Goal: Task Accomplishment & Management: Manage account settings

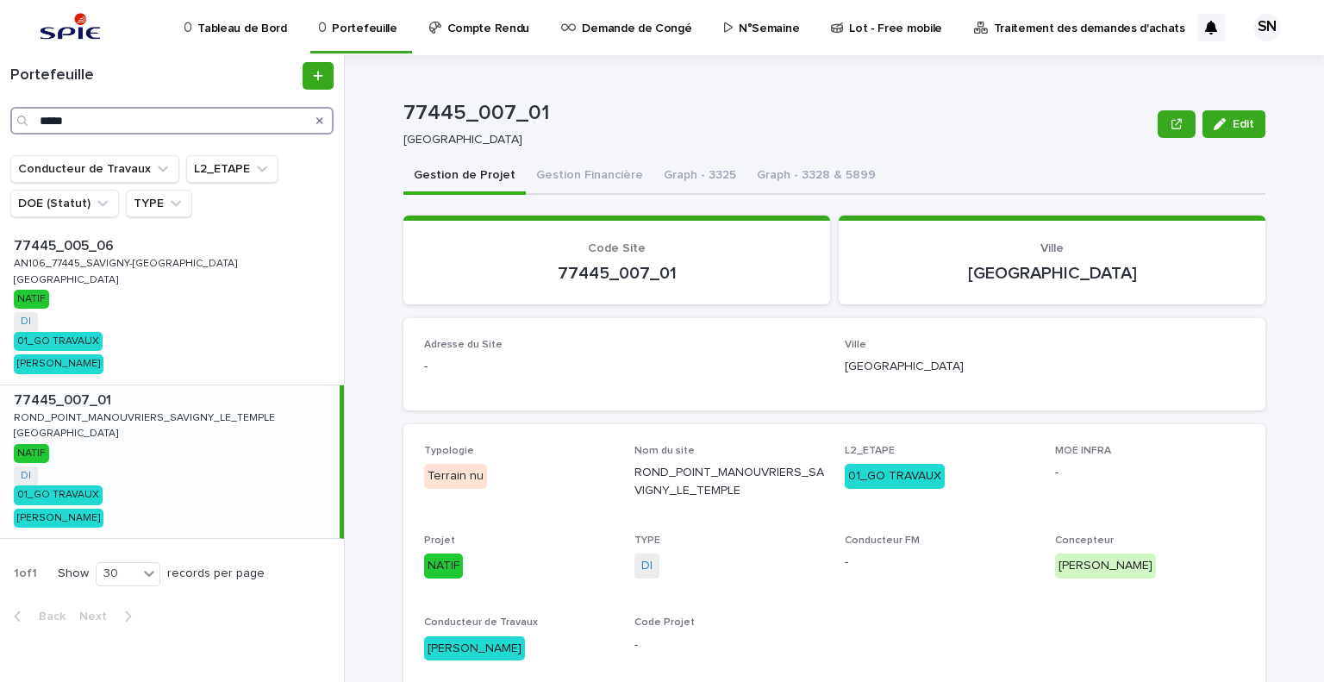
click at [131, 123] on input "*****" at bounding box center [171, 121] width 323 height 28
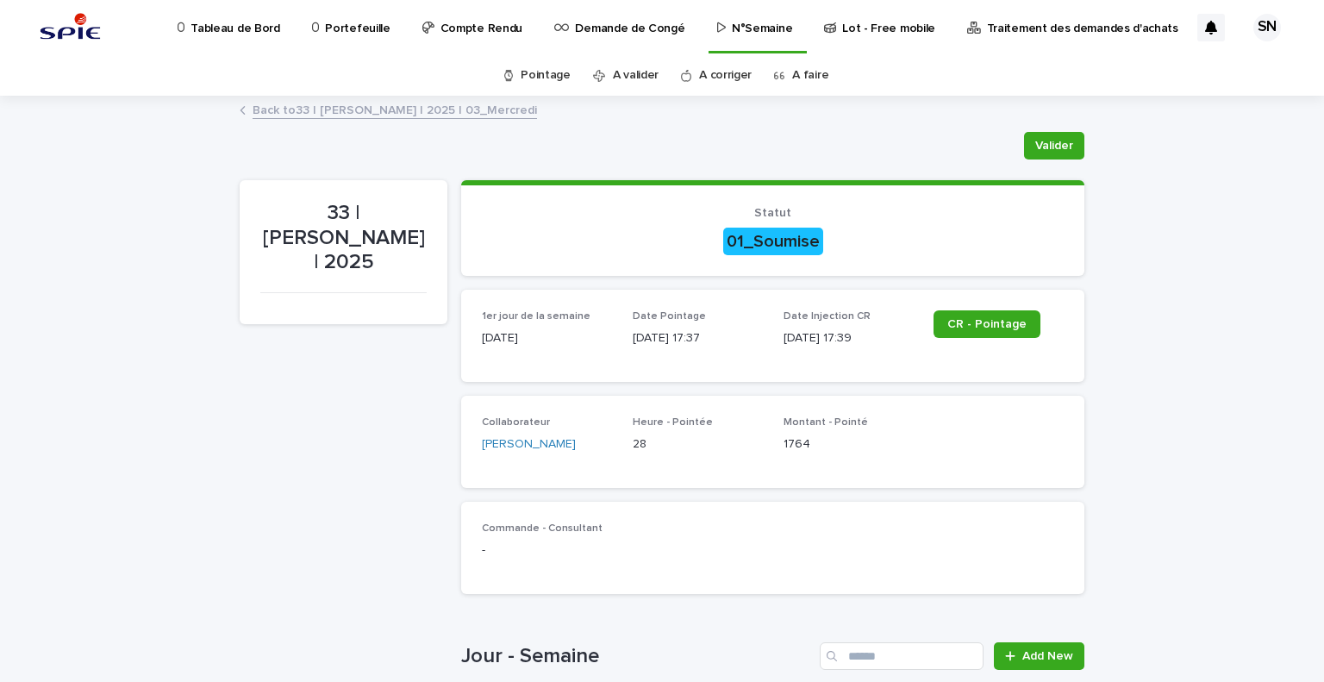
click at [801, 75] on link "A faire" at bounding box center [810, 75] width 36 height 41
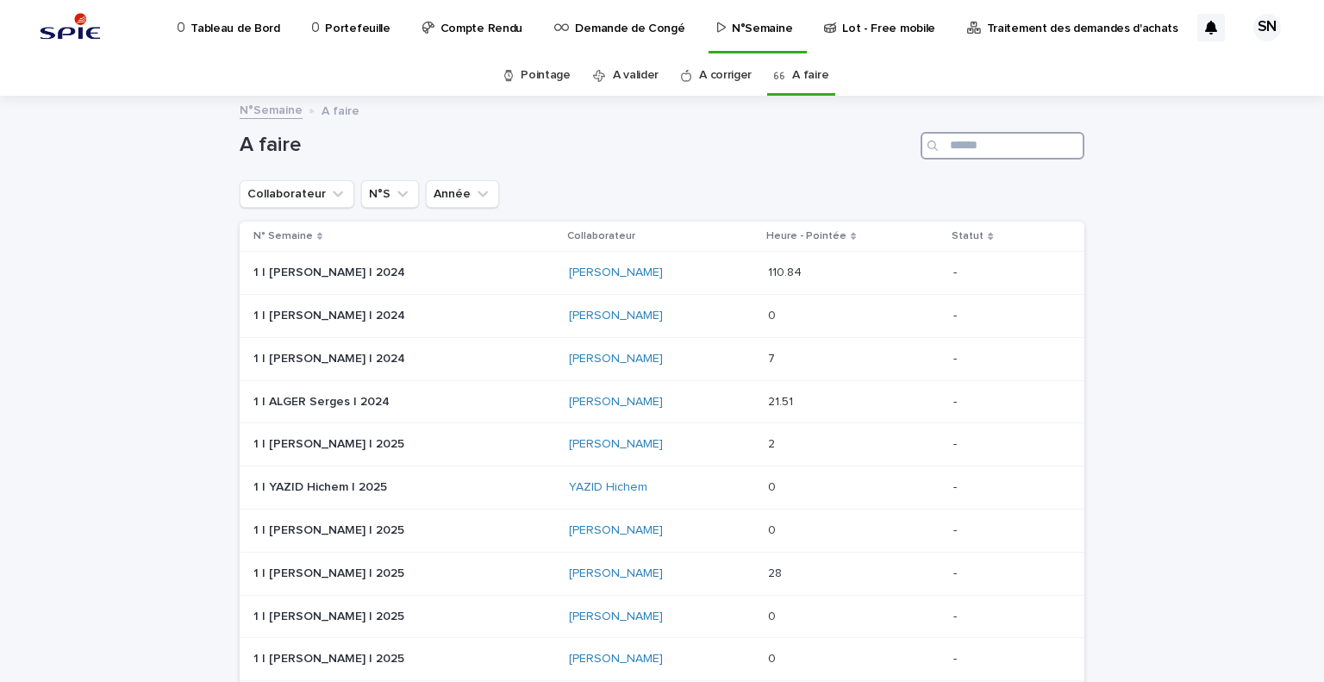
click at [1024, 147] on input "Search" at bounding box center [1003, 146] width 164 height 28
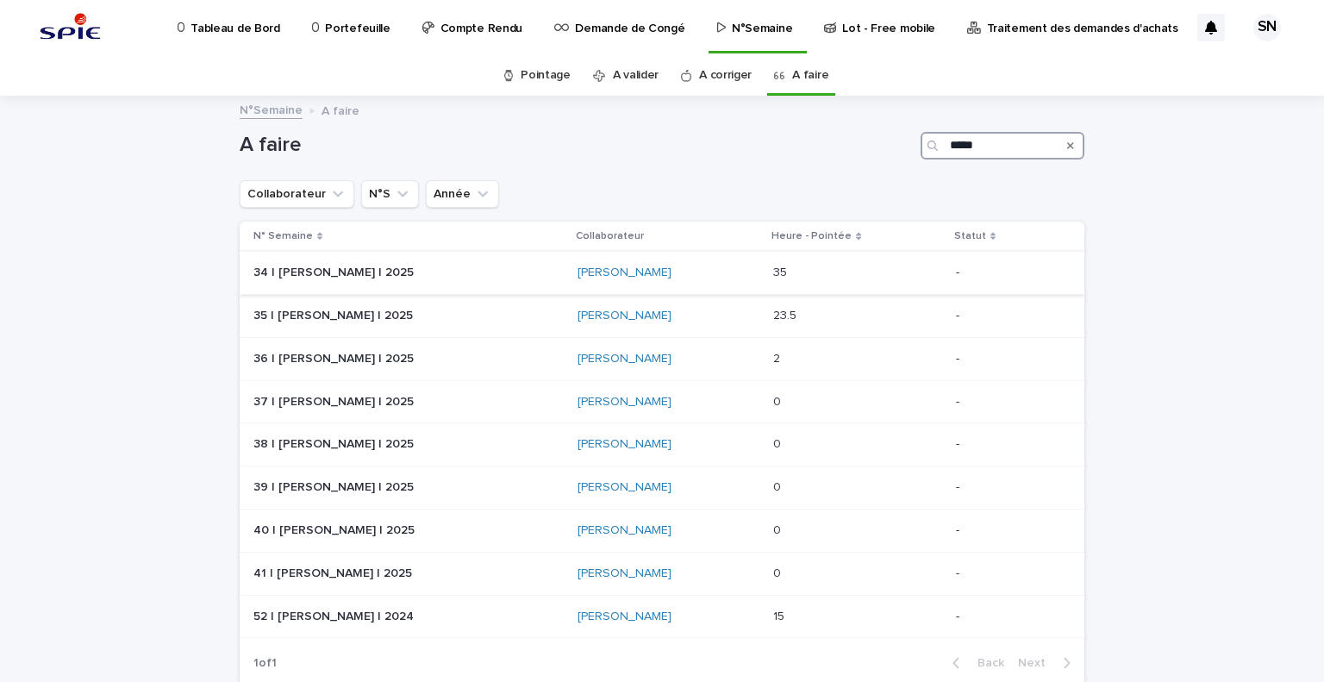
type input "*****"
click at [716, 275] on div "[PERSON_NAME]" at bounding box center [669, 273] width 182 height 15
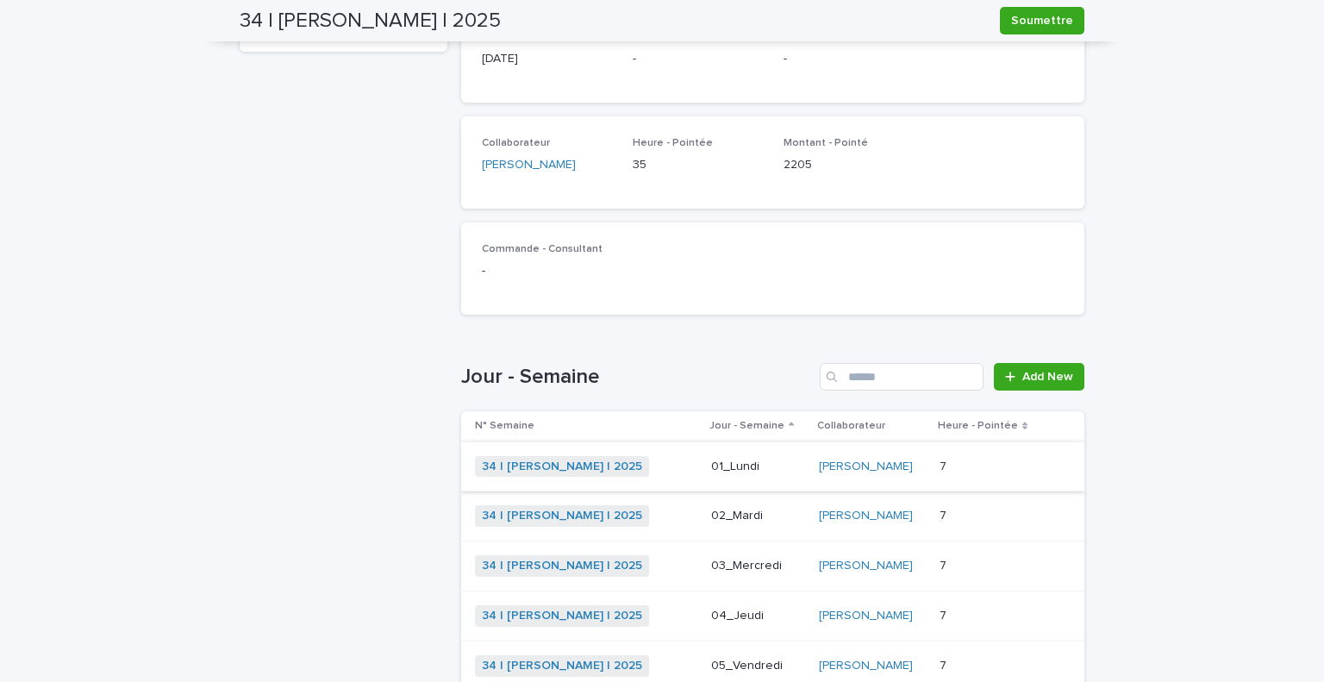
scroll to position [445, 0]
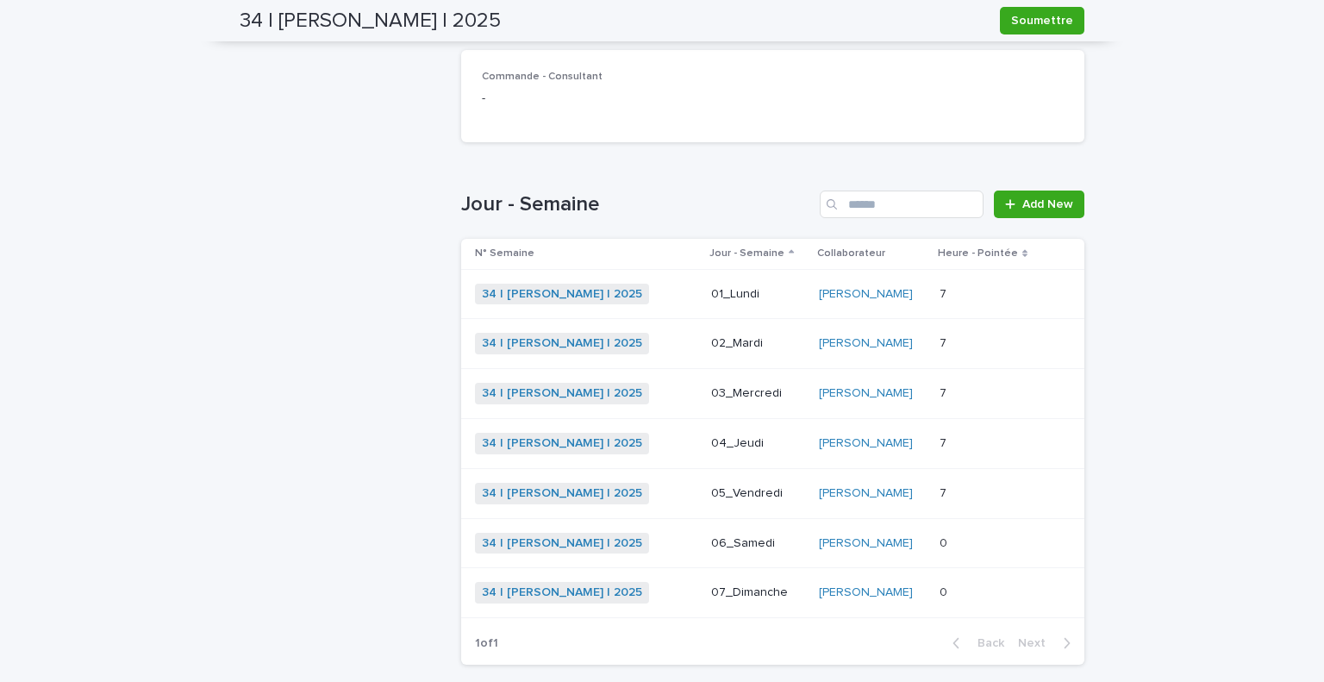
click at [656, 392] on div "34 | [PERSON_NAME] | 2025 + 0" at bounding box center [586, 394] width 222 height 22
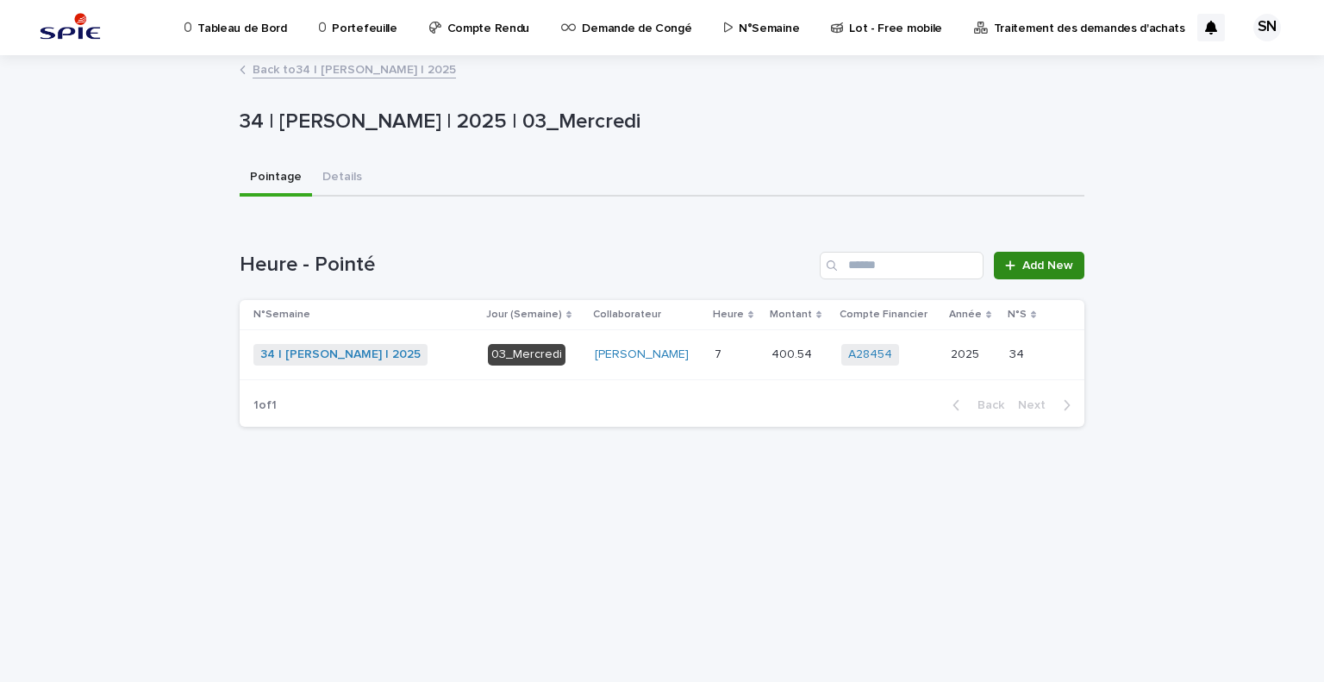
click at [1024, 269] on span "Add New" at bounding box center [1047, 265] width 51 height 12
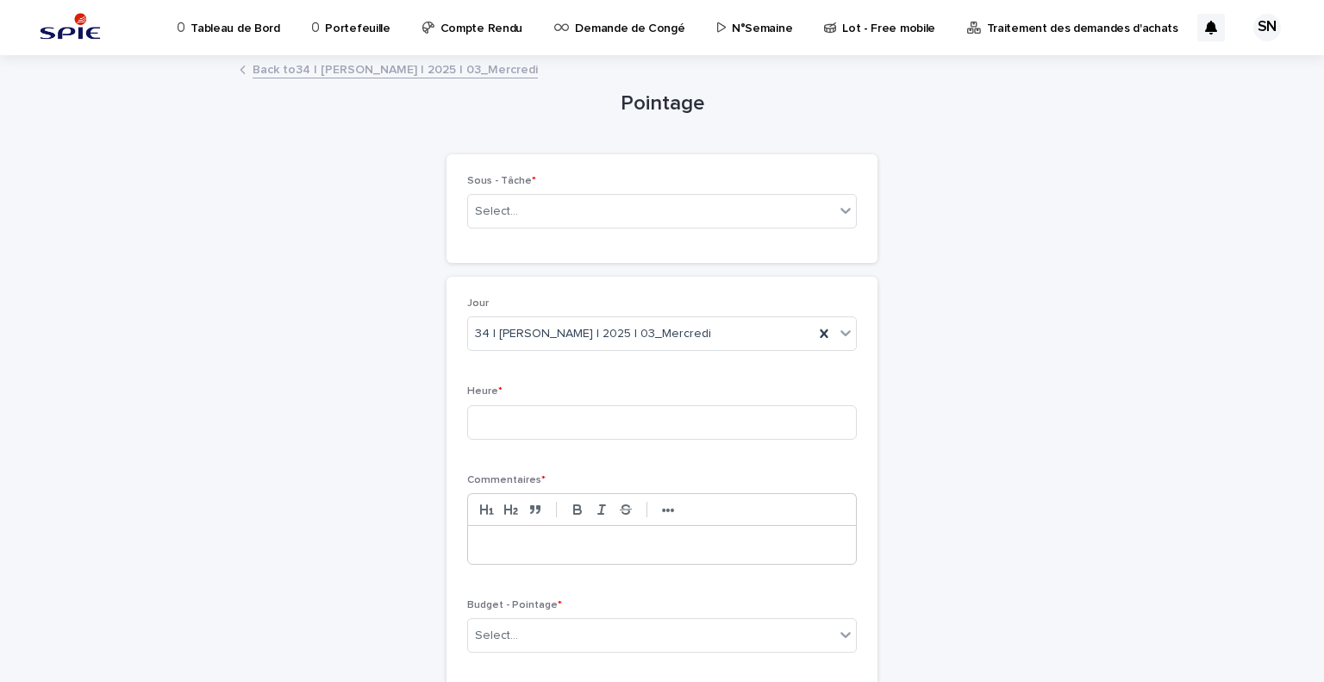
scroll to position [131, 0]
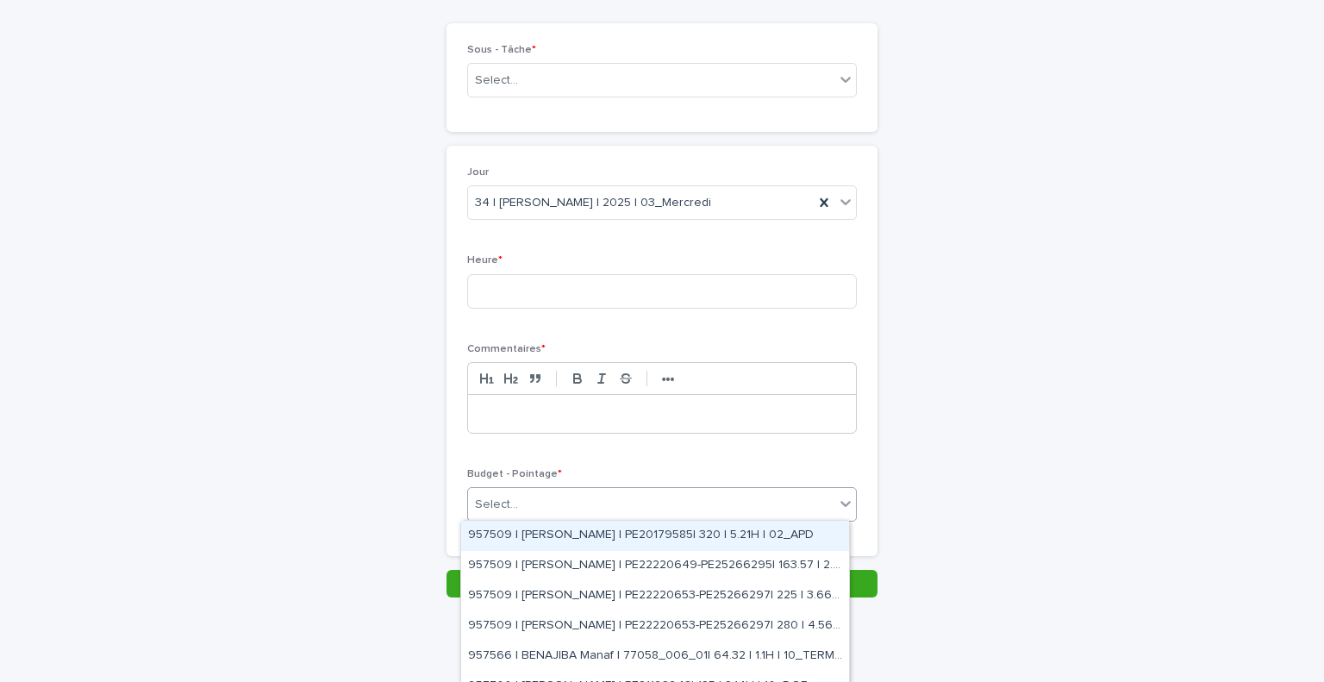
click at [579, 497] on div "Select..." at bounding box center [651, 505] width 366 height 28
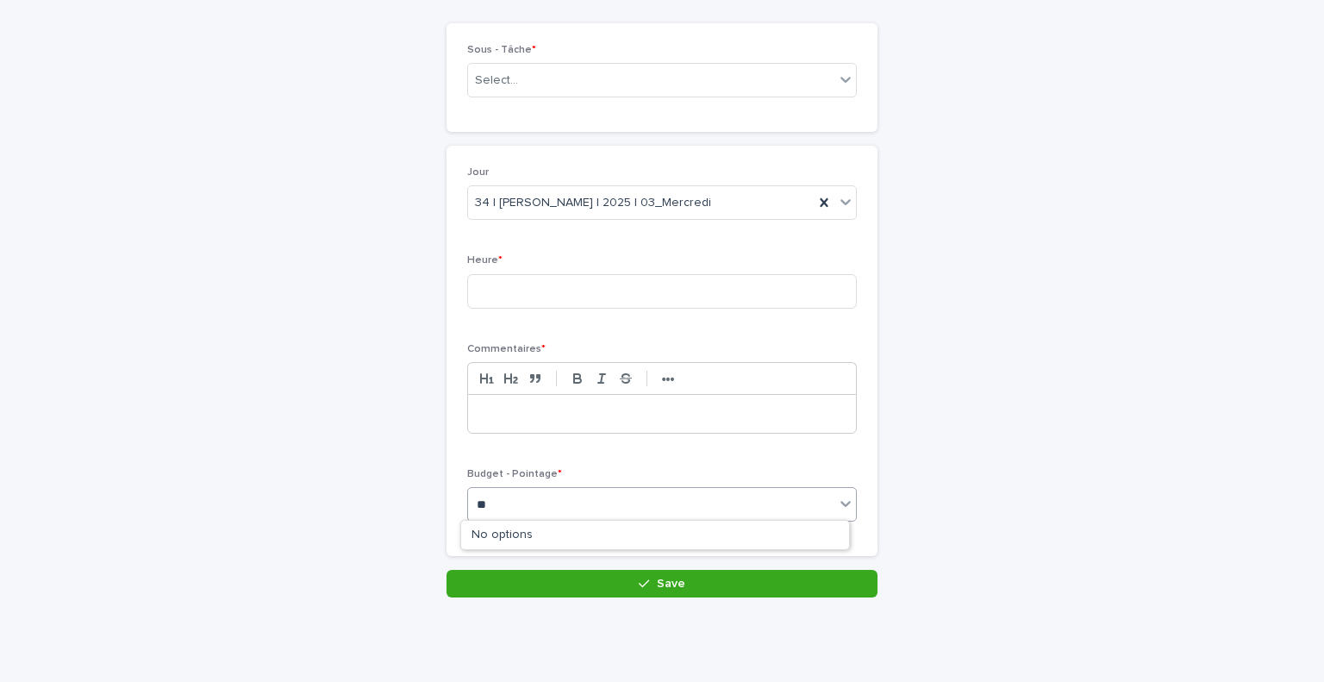
type input "*"
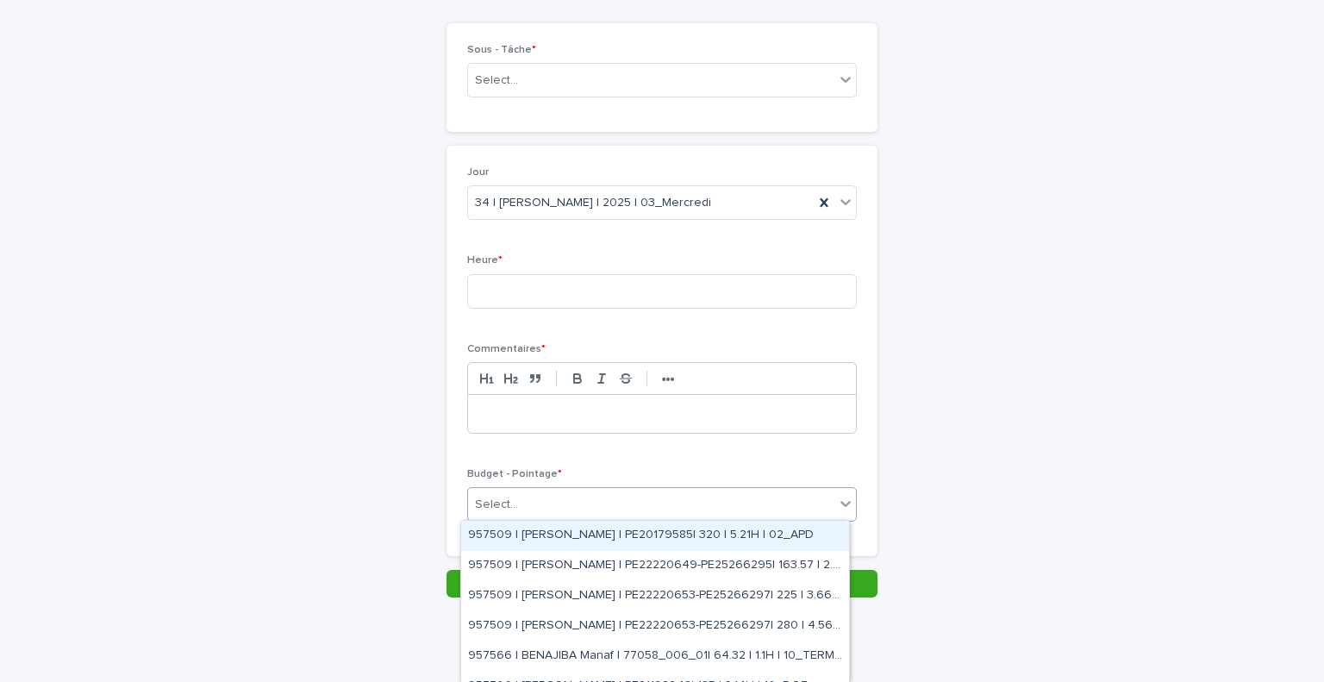
click at [371, 353] on div "Pointage Loading... Saving… Loading... Saving… Loading... Saving… Loading... Sa…" at bounding box center [662, 262] width 845 height 672
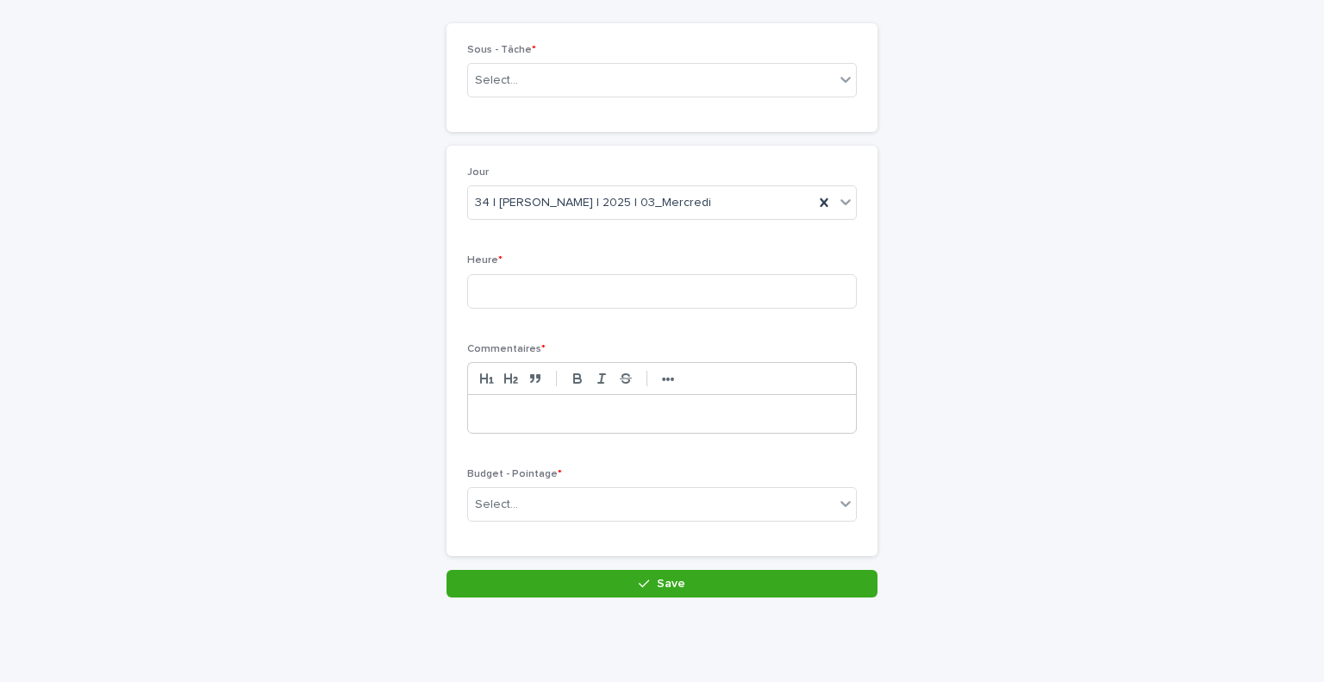
scroll to position [0, 0]
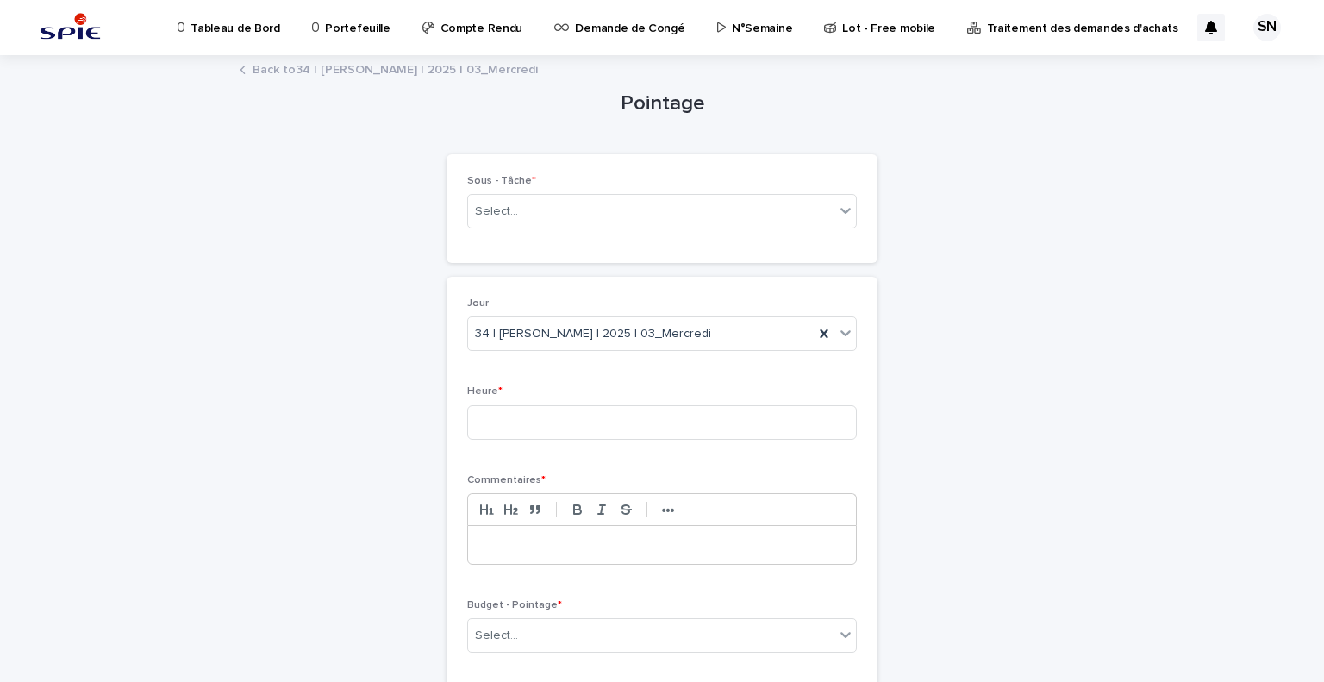
click at [302, 72] on link "Back to 34 | SADOU Nazim | 2025 | 03_Mercredi" at bounding box center [395, 69] width 285 height 20
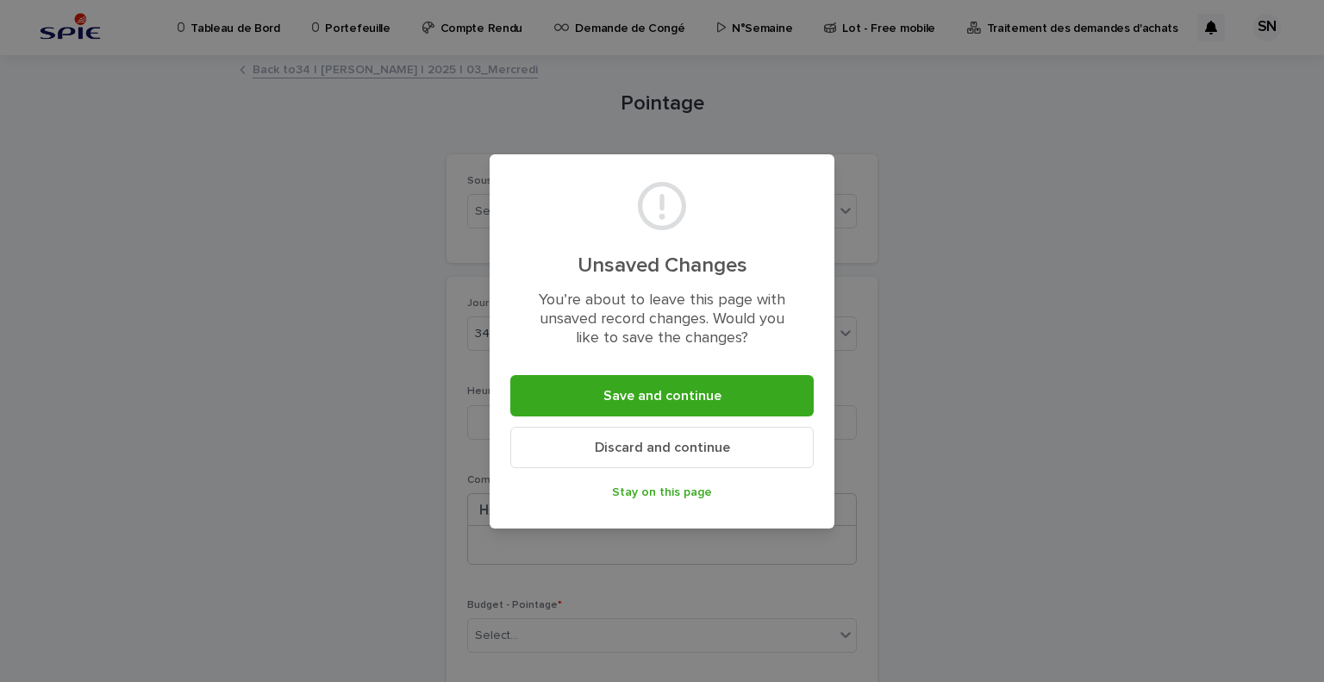
click at [651, 440] on button "Discard and continue" at bounding box center [661, 447] width 303 height 41
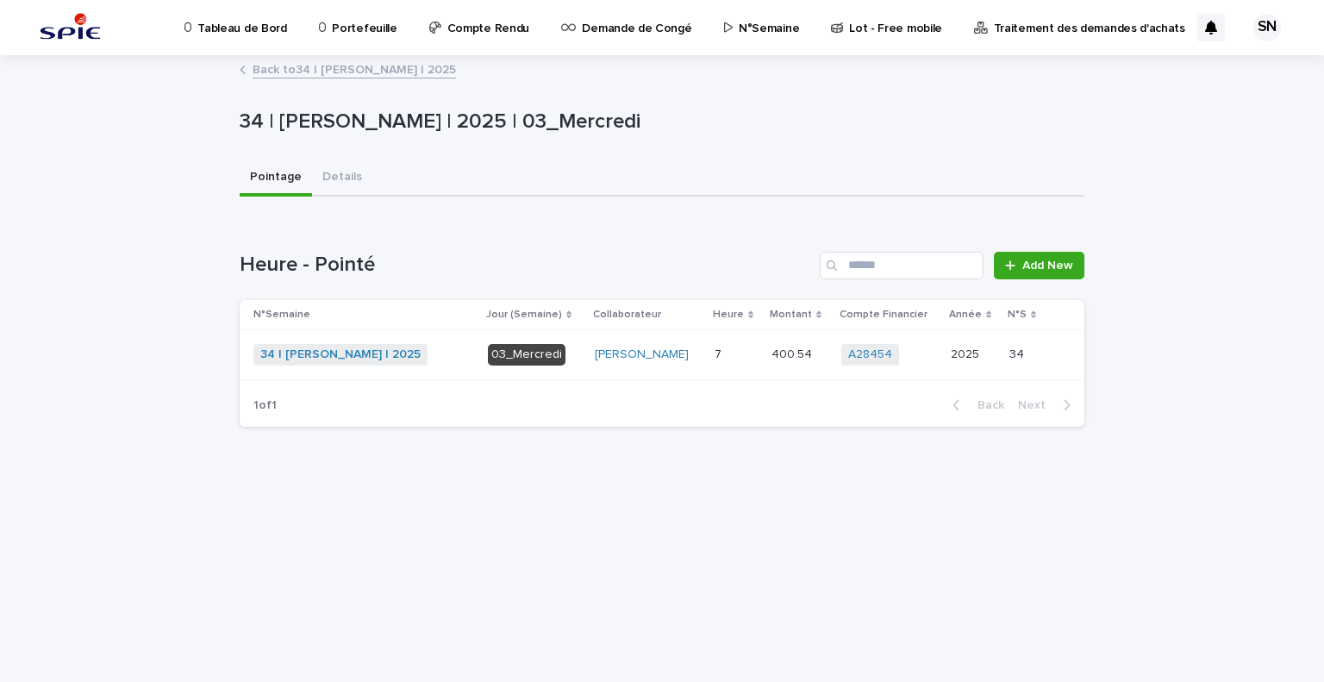
click at [285, 74] on link "Back to 34 | [PERSON_NAME] | 2025" at bounding box center [354, 69] width 203 height 20
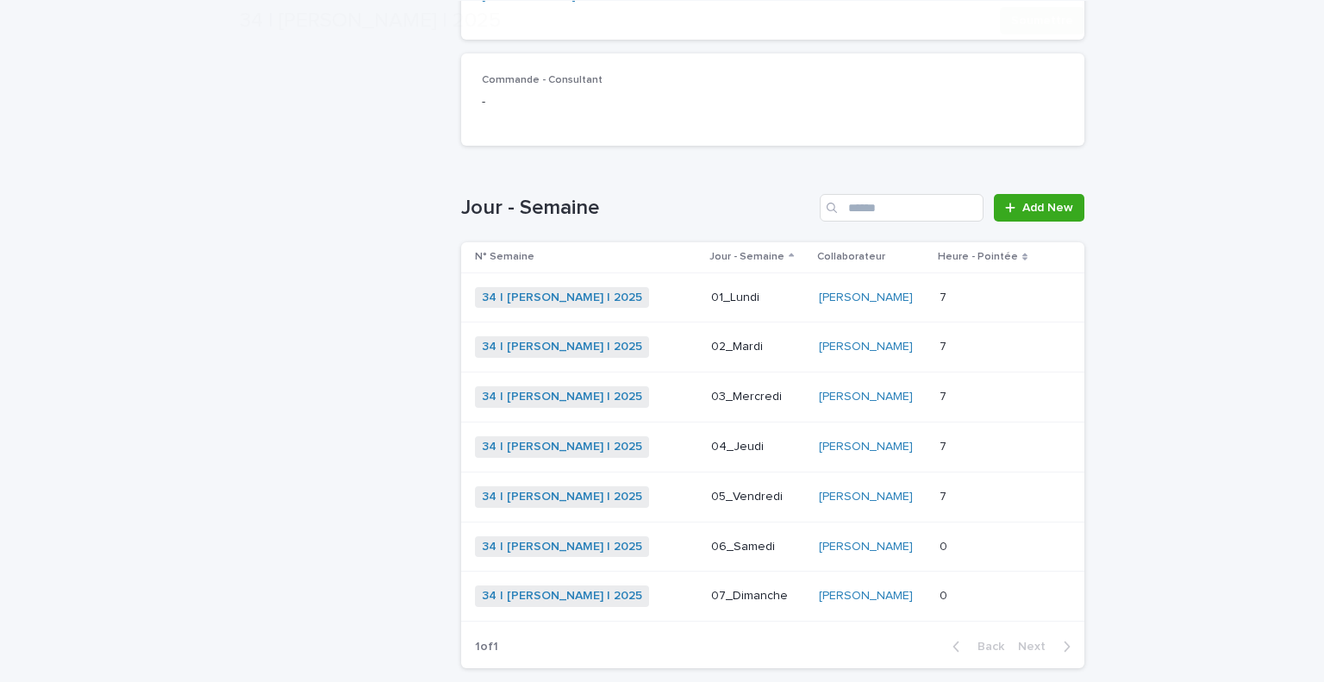
scroll to position [447, 0]
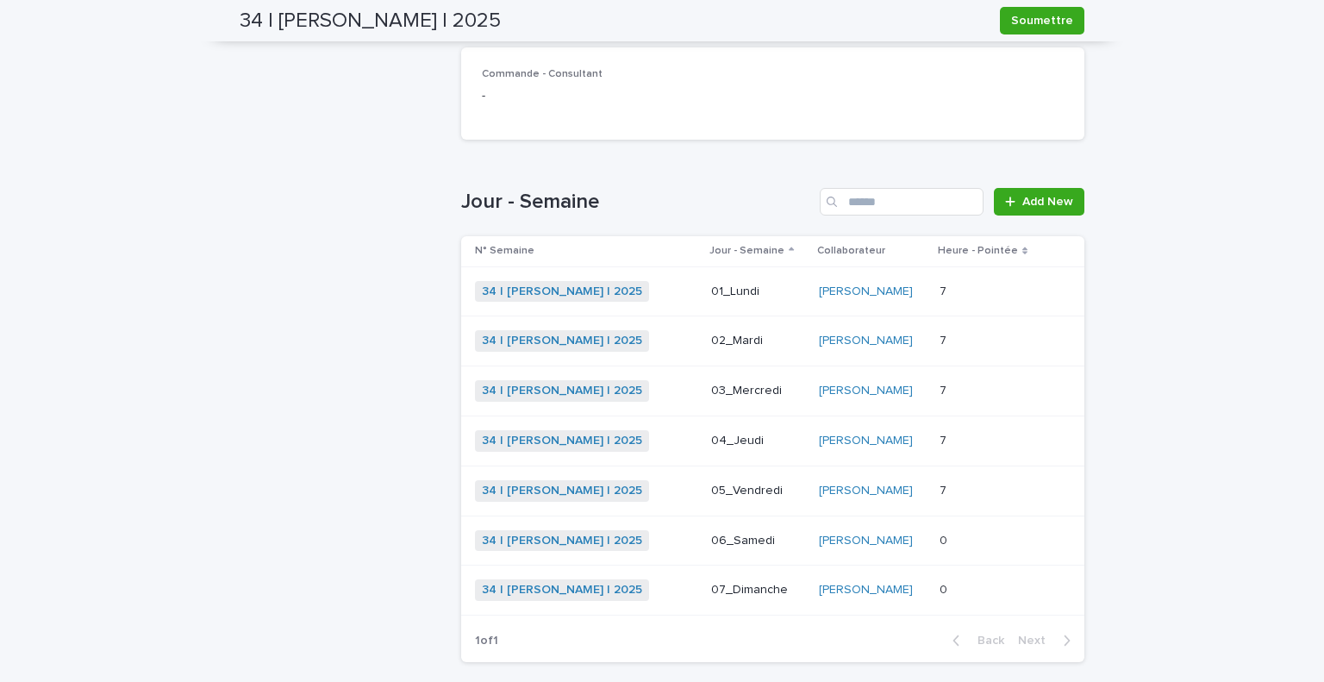
click at [653, 385] on div "34 | [PERSON_NAME] | 2025 + 0" at bounding box center [586, 391] width 222 height 22
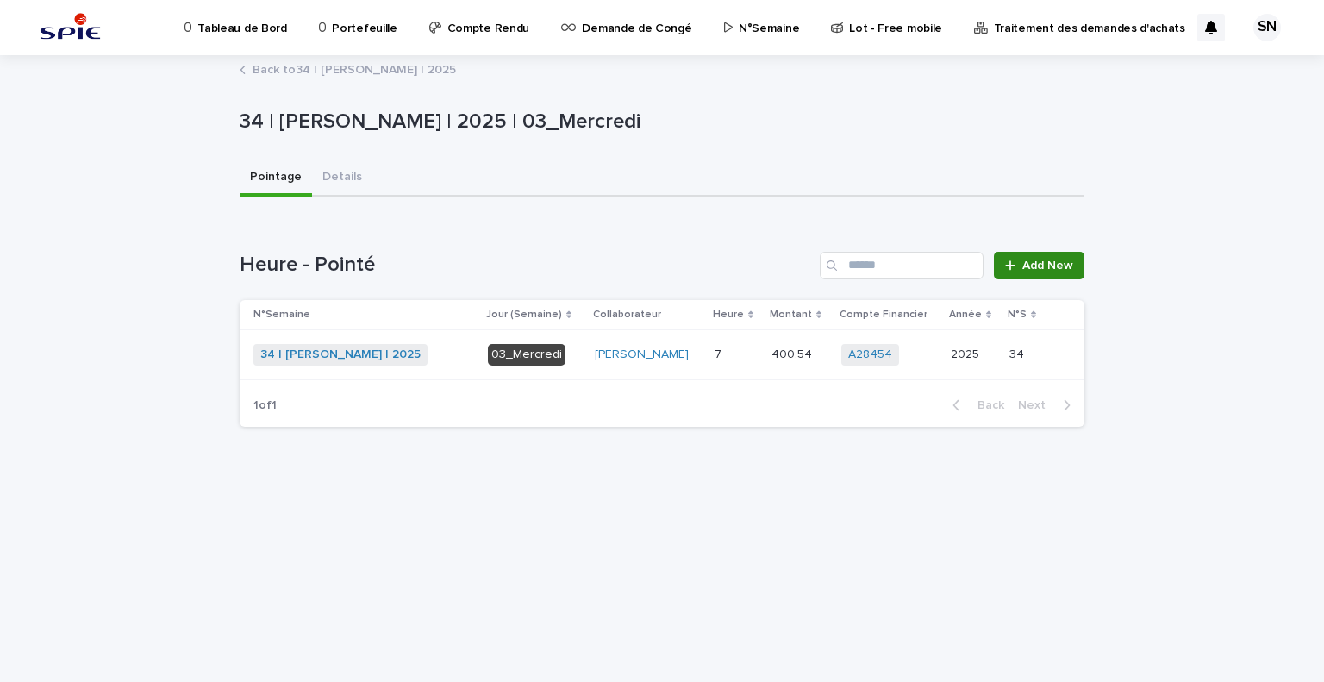
click at [1056, 274] on link "Add New" at bounding box center [1039, 266] width 91 height 28
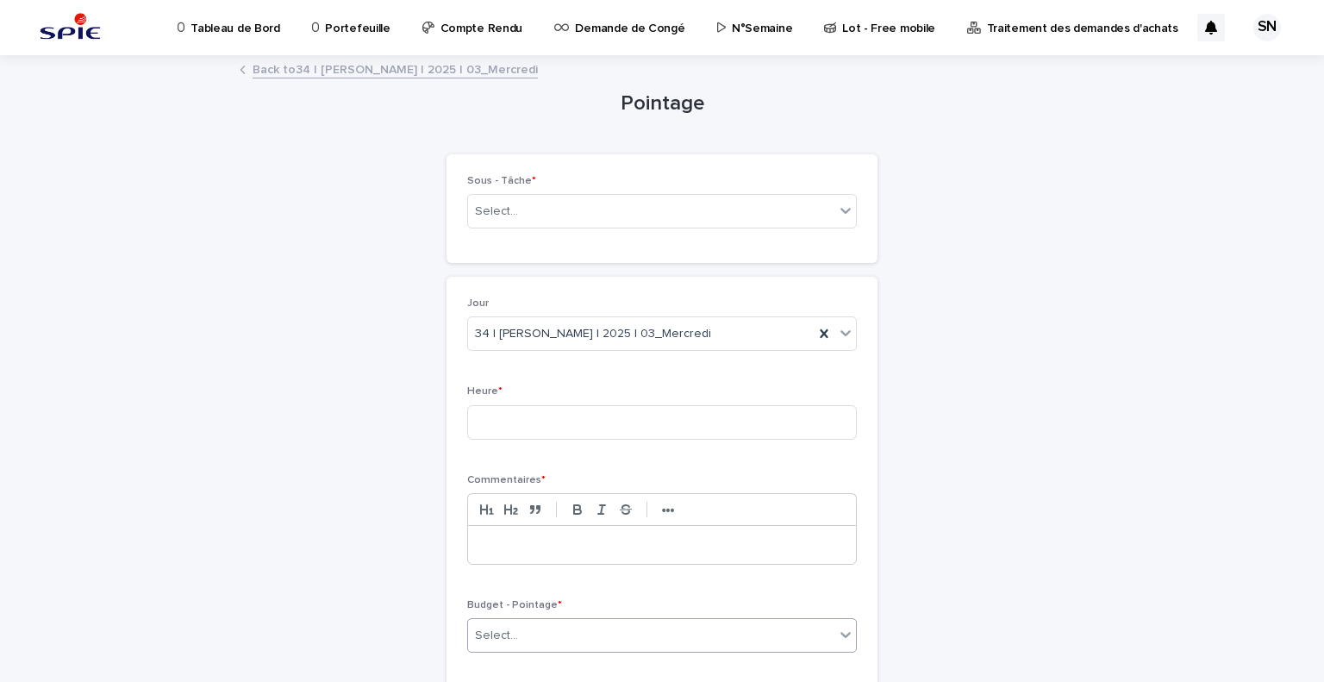
scroll to position [131, 0]
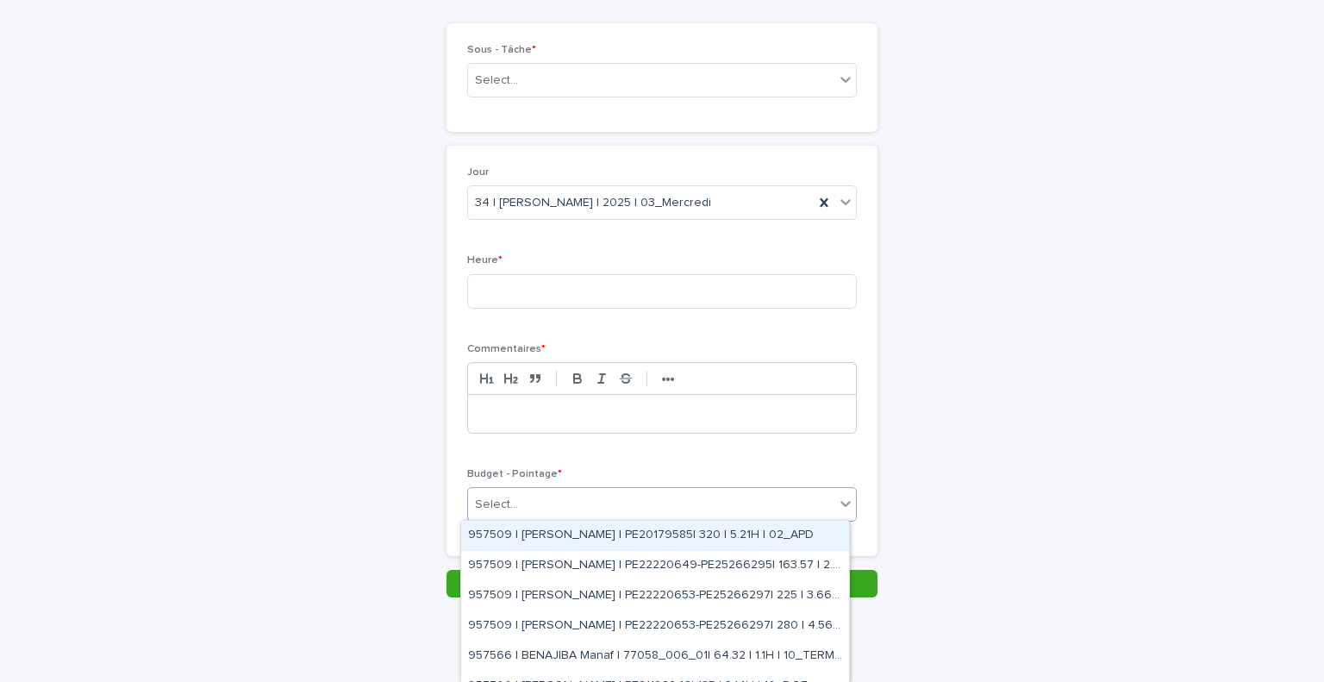
click at [667, 499] on div "Select..." at bounding box center [651, 505] width 366 height 28
type input "*****"
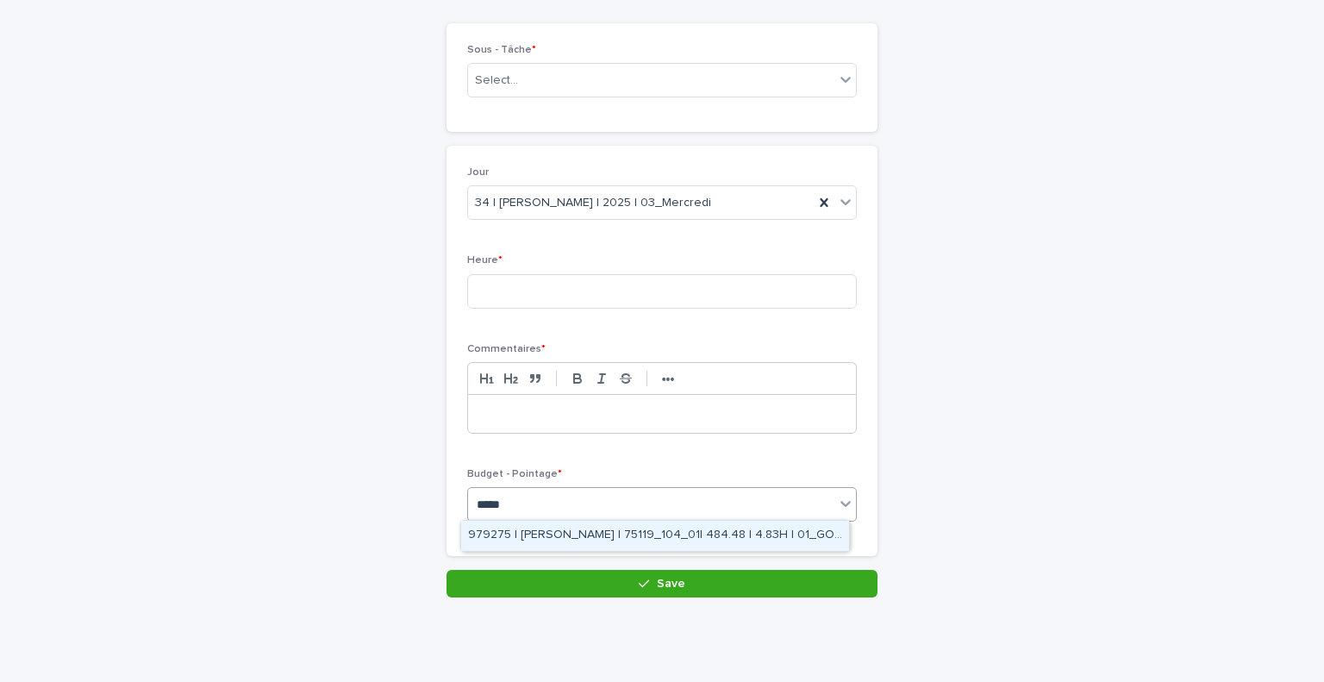
click at [647, 542] on div "979275 | SADOU Nazim | 75119_104_01| 484.48 | 4.83H | 01_GO TRAVAUX" at bounding box center [655, 536] width 388 height 30
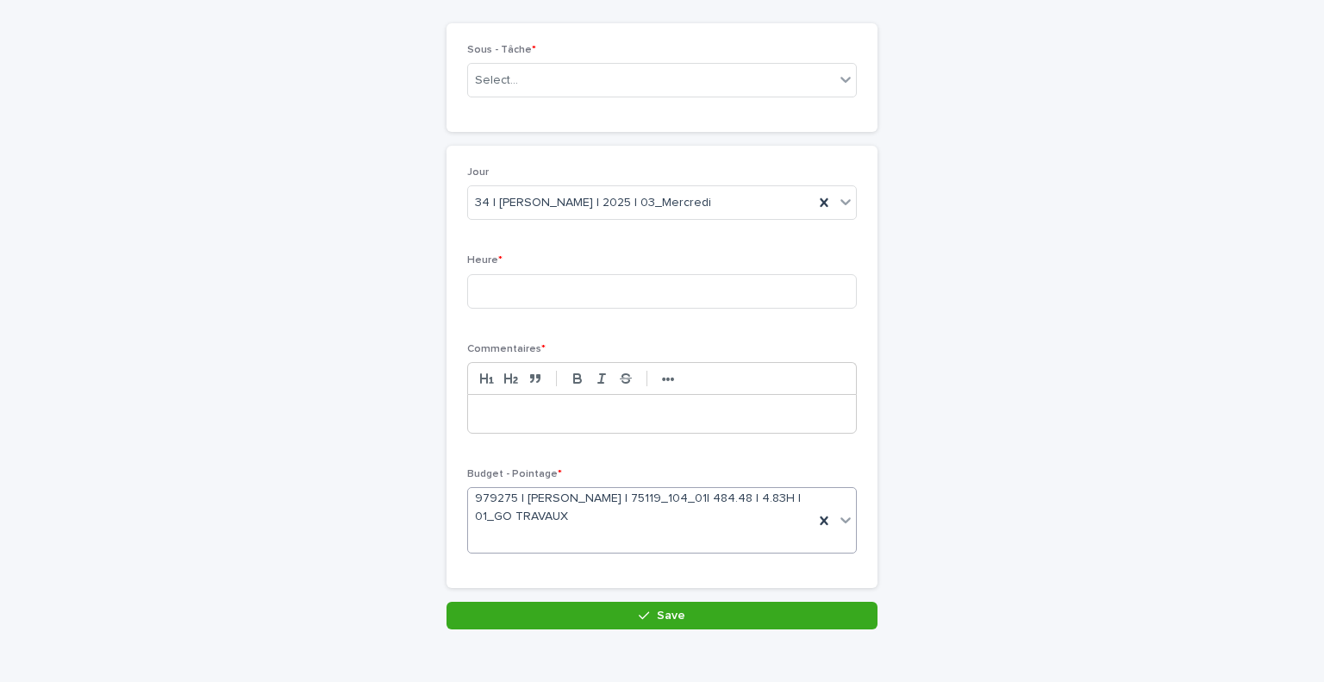
scroll to position [146, 0]
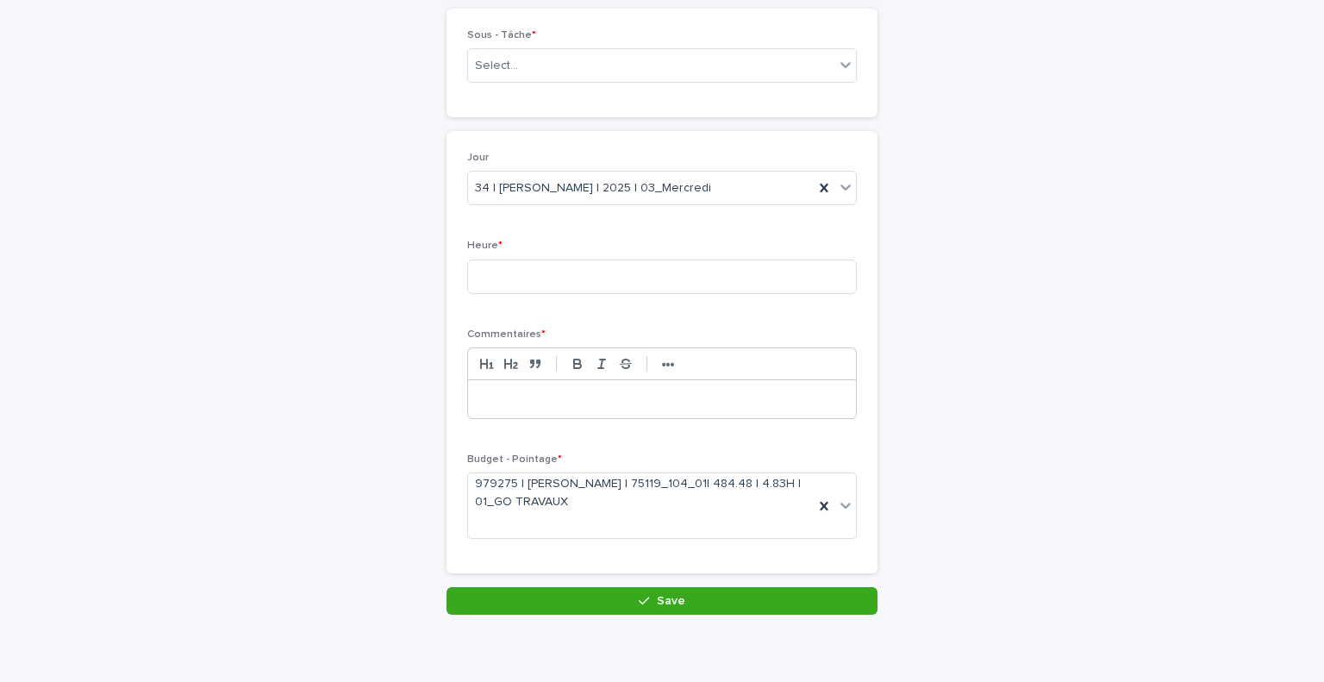
click at [558, 403] on p at bounding box center [662, 399] width 362 height 17
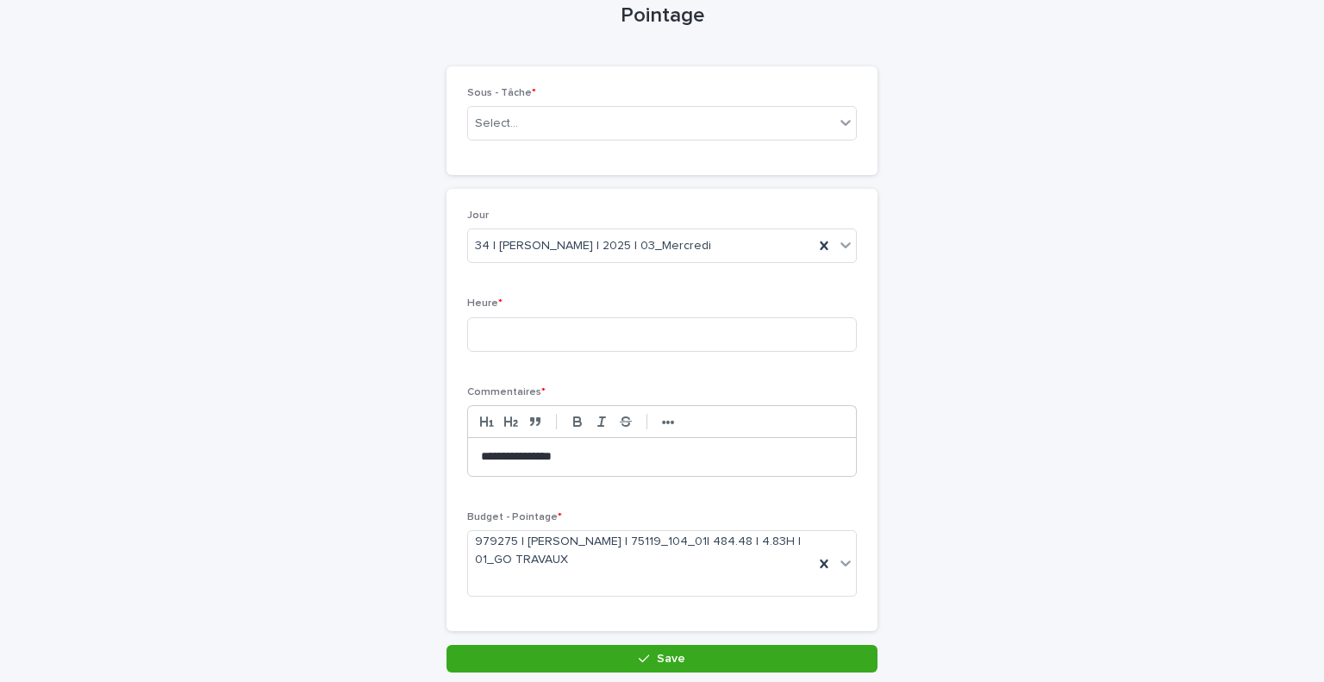
scroll to position [87, 0]
click at [549, 334] on input at bounding box center [662, 335] width 390 height 34
type input "*"
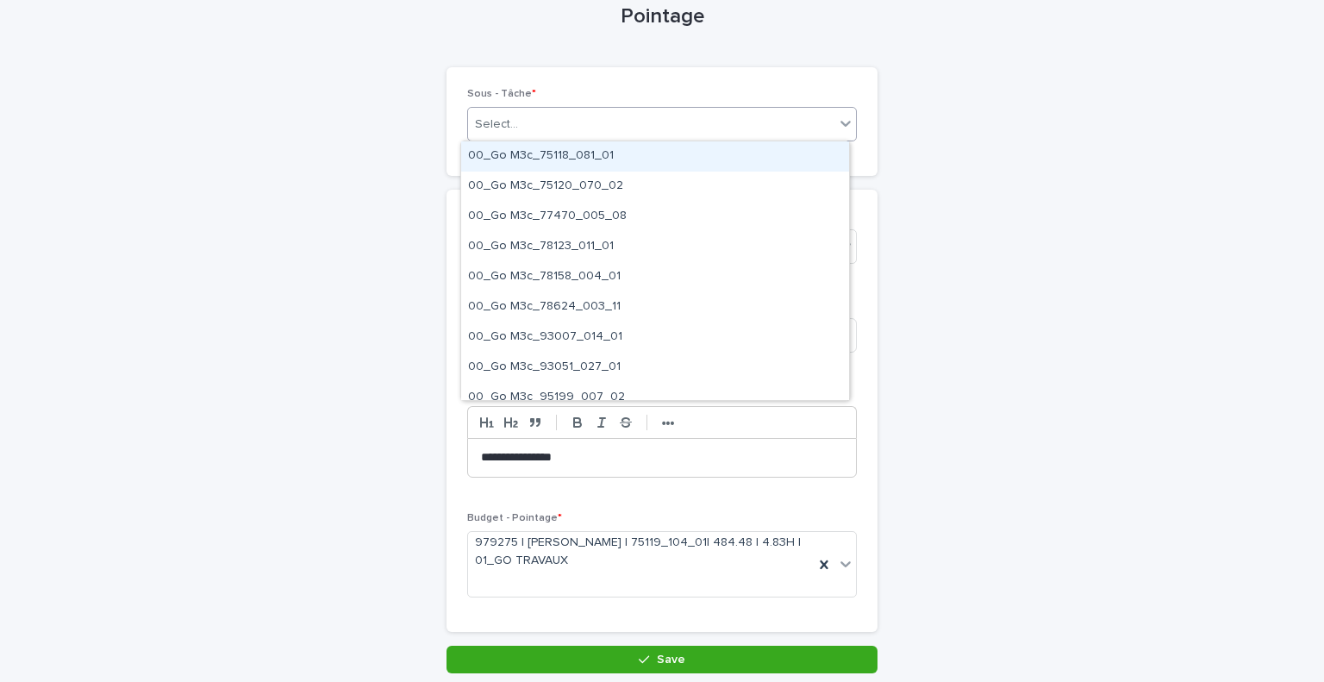
click at [541, 130] on div "Select..." at bounding box center [651, 124] width 366 height 28
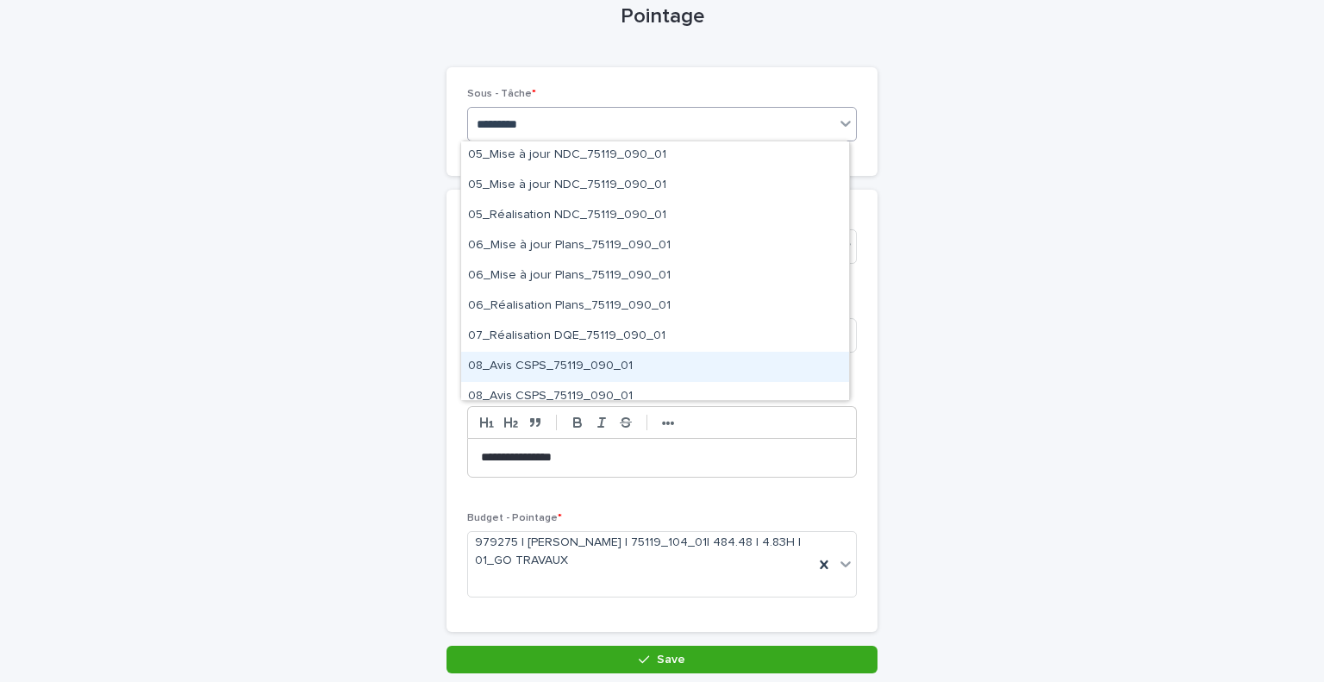
scroll to position [0, 0]
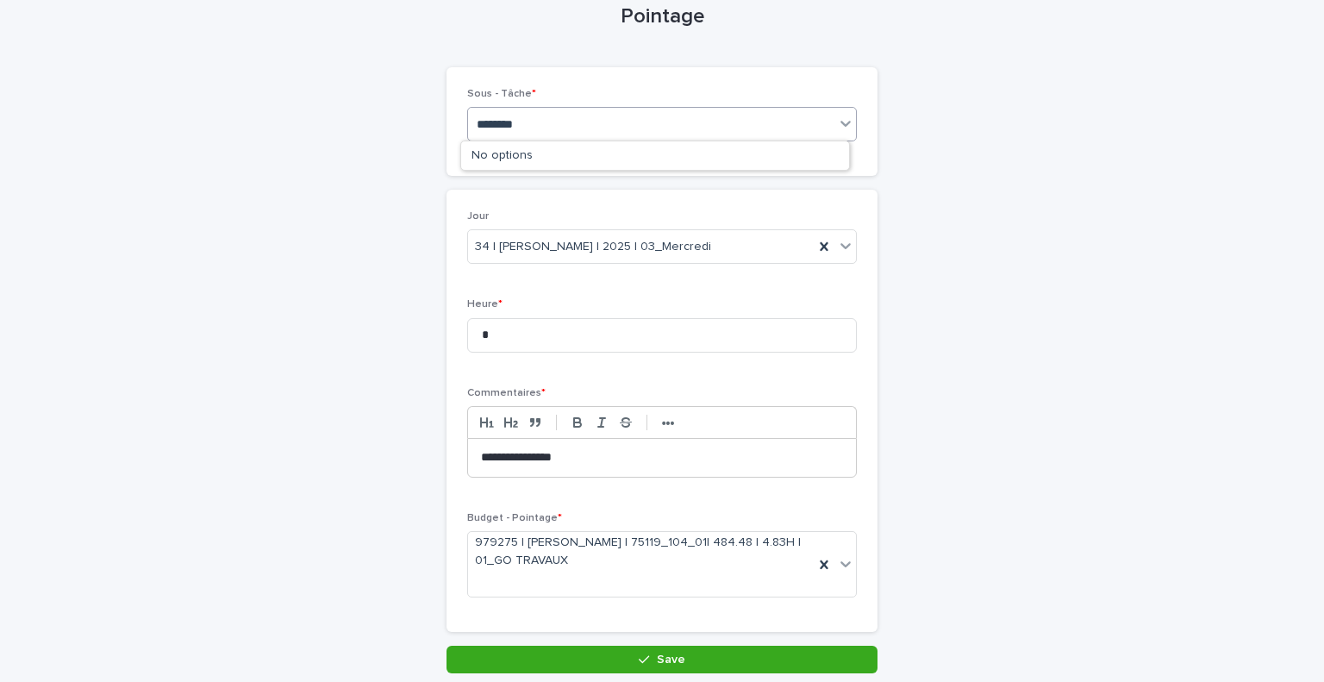
type input "*********"
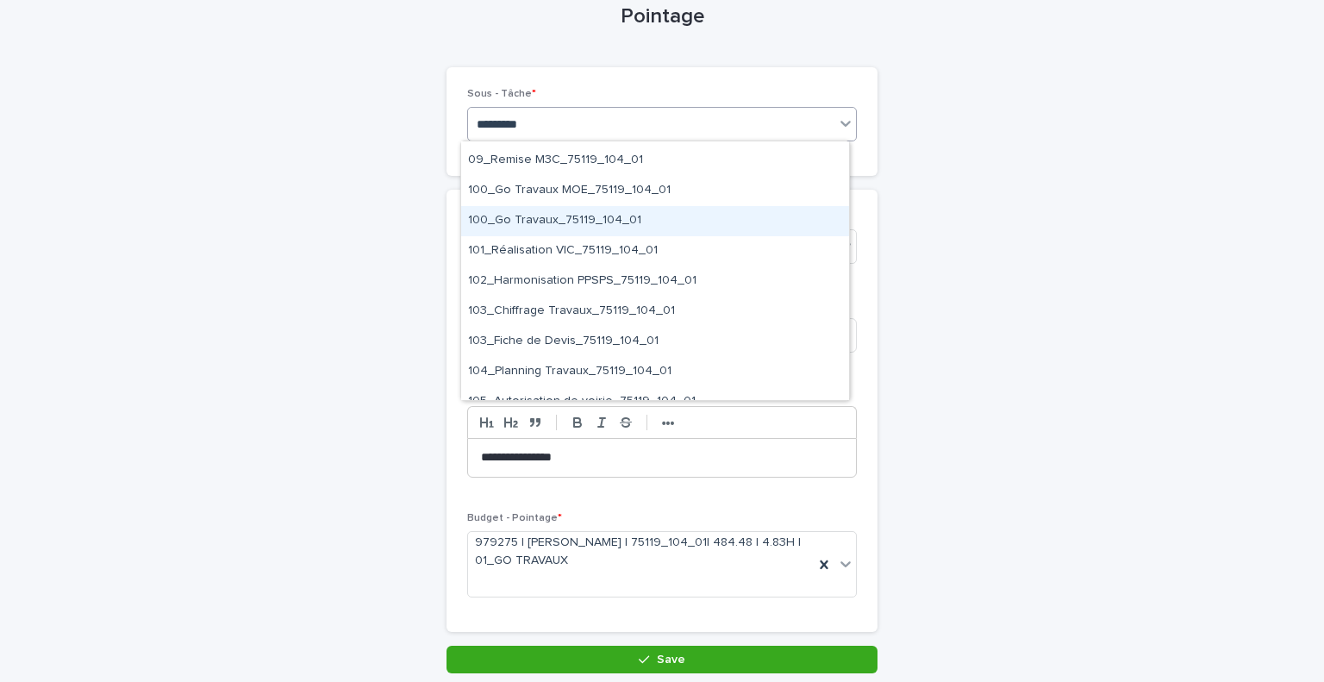
scroll to position [350, 0]
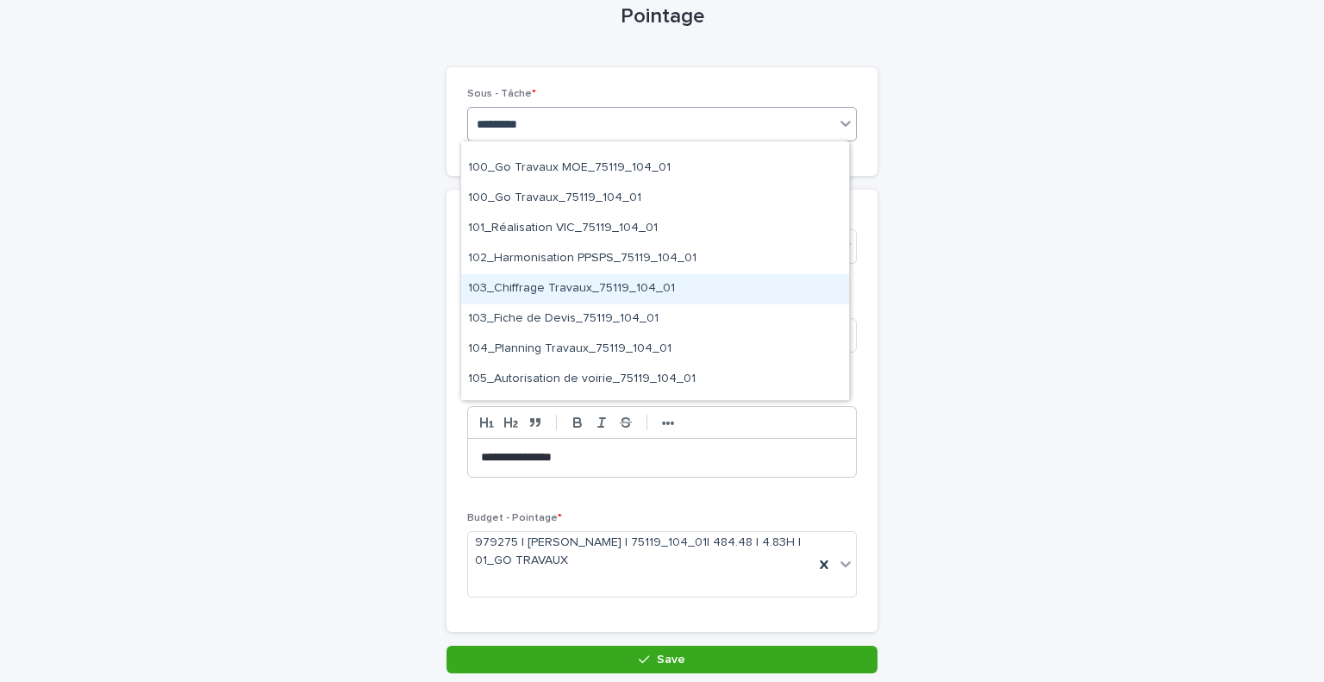
click at [638, 292] on div "103_Chiffrage Travaux_75119_104_01" at bounding box center [655, 289] width 388 height 30
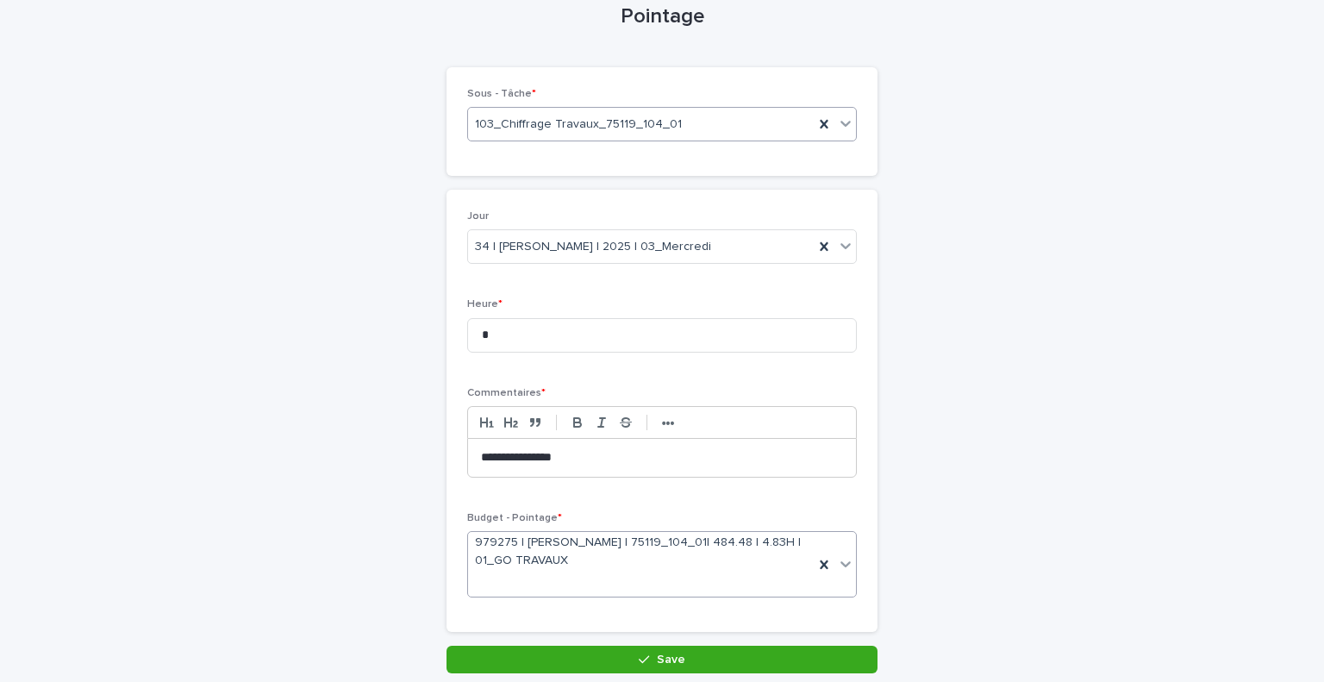
scroll to position [162, 0]
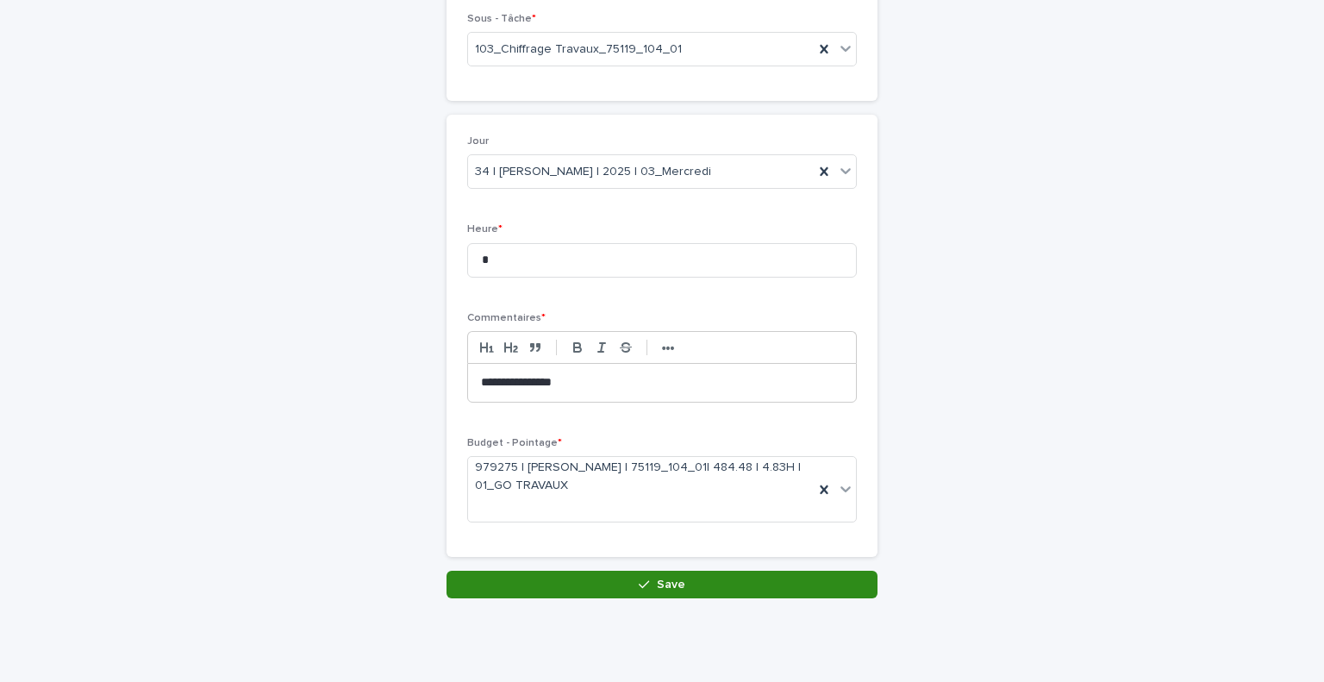
click at [657, 578] on span "Save" at bounding box center [671, 584] width 28 height 12
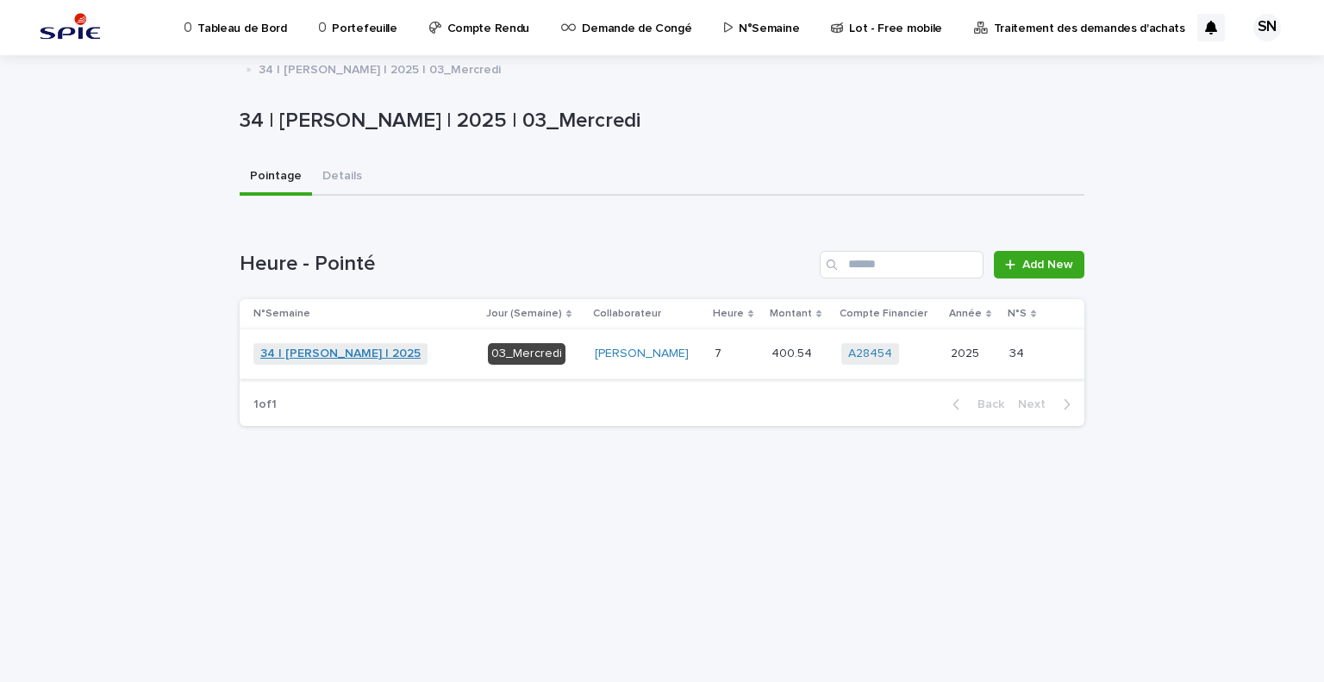
click at [330, 354] on link "34 | [PERSON_NAME] | 2025" at bounding box center [340, 354] width 160 height 15
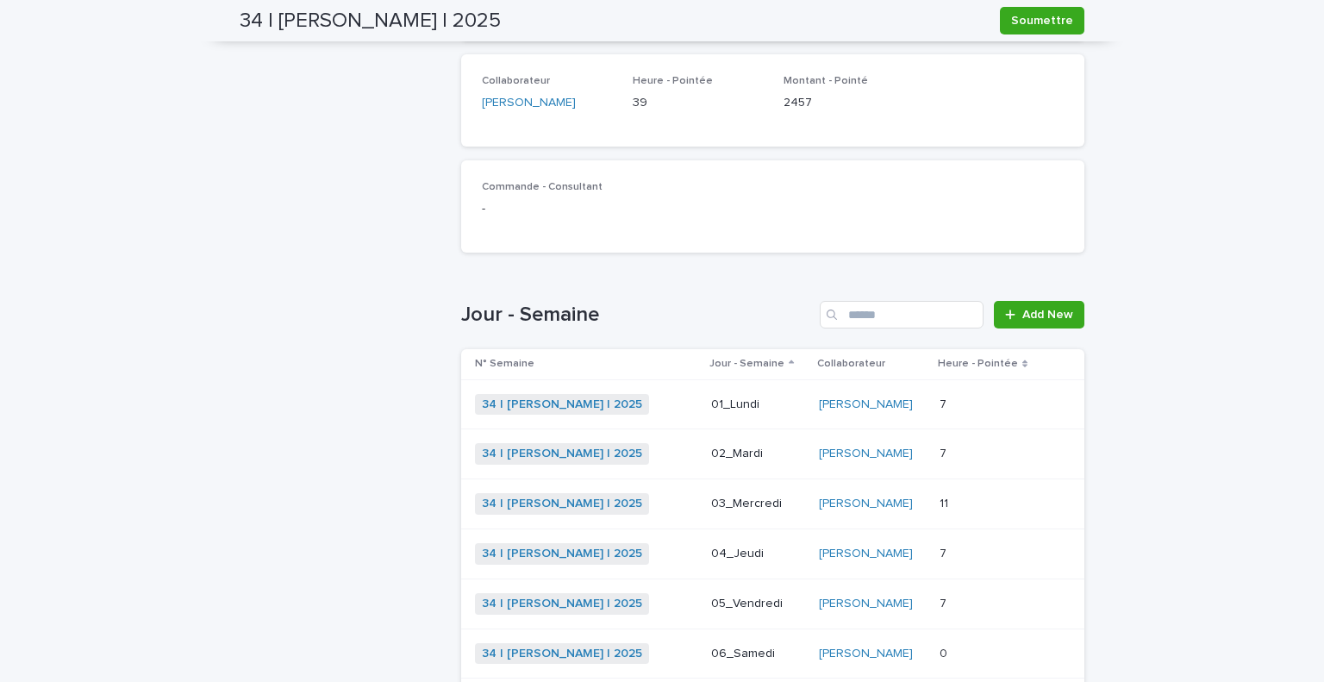
scroll to position [417, 0]
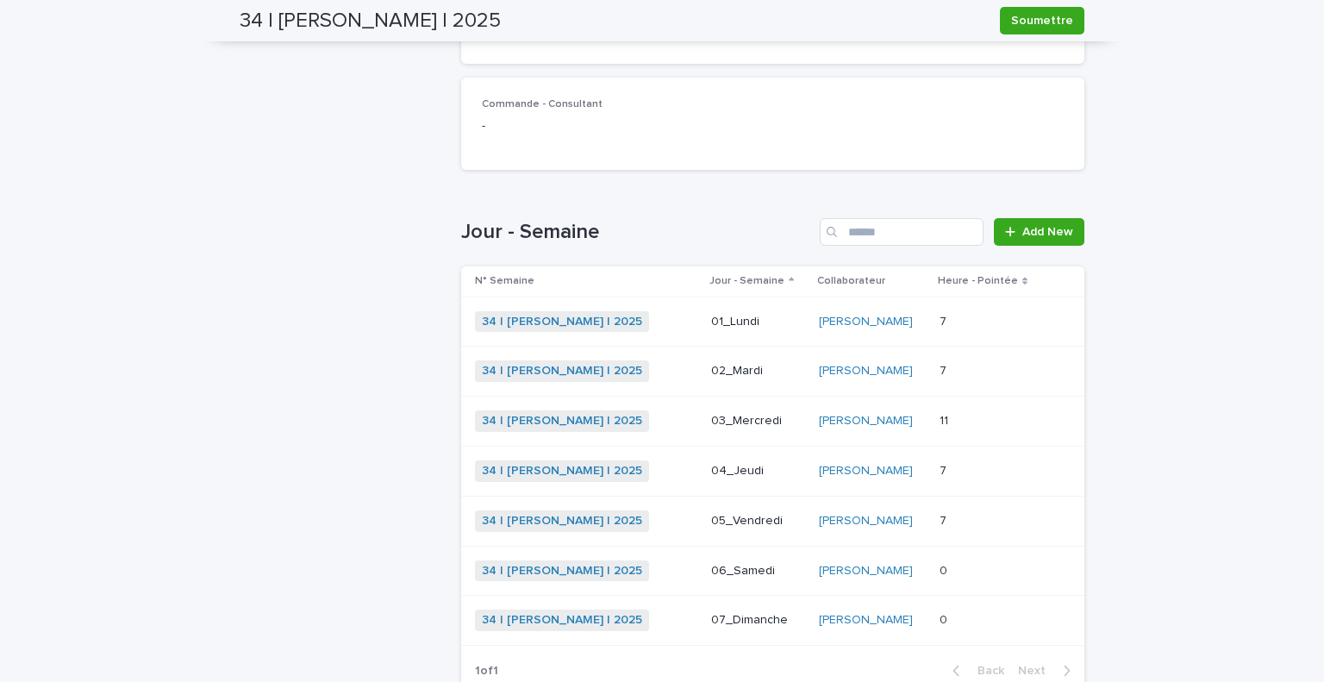
click at [648, 478] on div "34 | [PERSON_NAME] | 2025 + 0" at bounding box center [586, 471] width 222 height 22
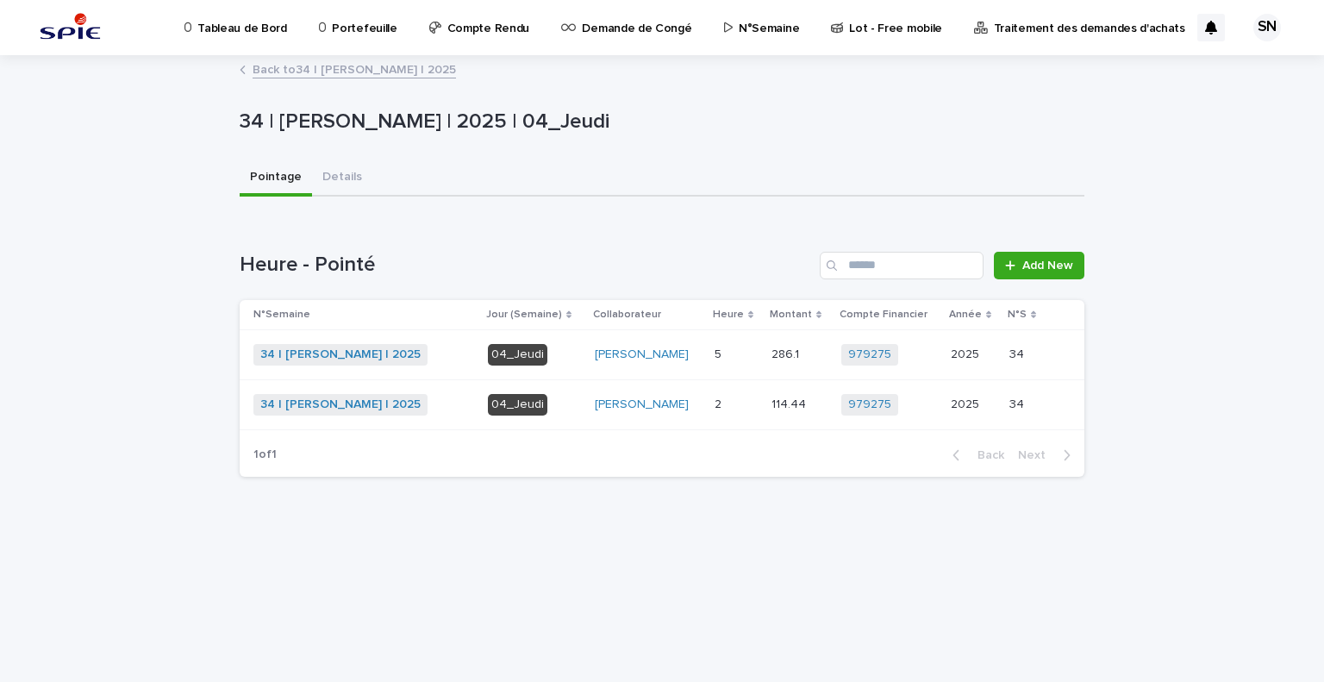
click at [1041, 250] on div "Loading... Saving… Heure - Pointé Add New N°Semaine Jour (Semaine) Collaborateu…" at bounding box center [662, 353] width 845 height 273
click at [1033, 266] on span "Add New" at bounding box center [1047, 265] width 51 height 12
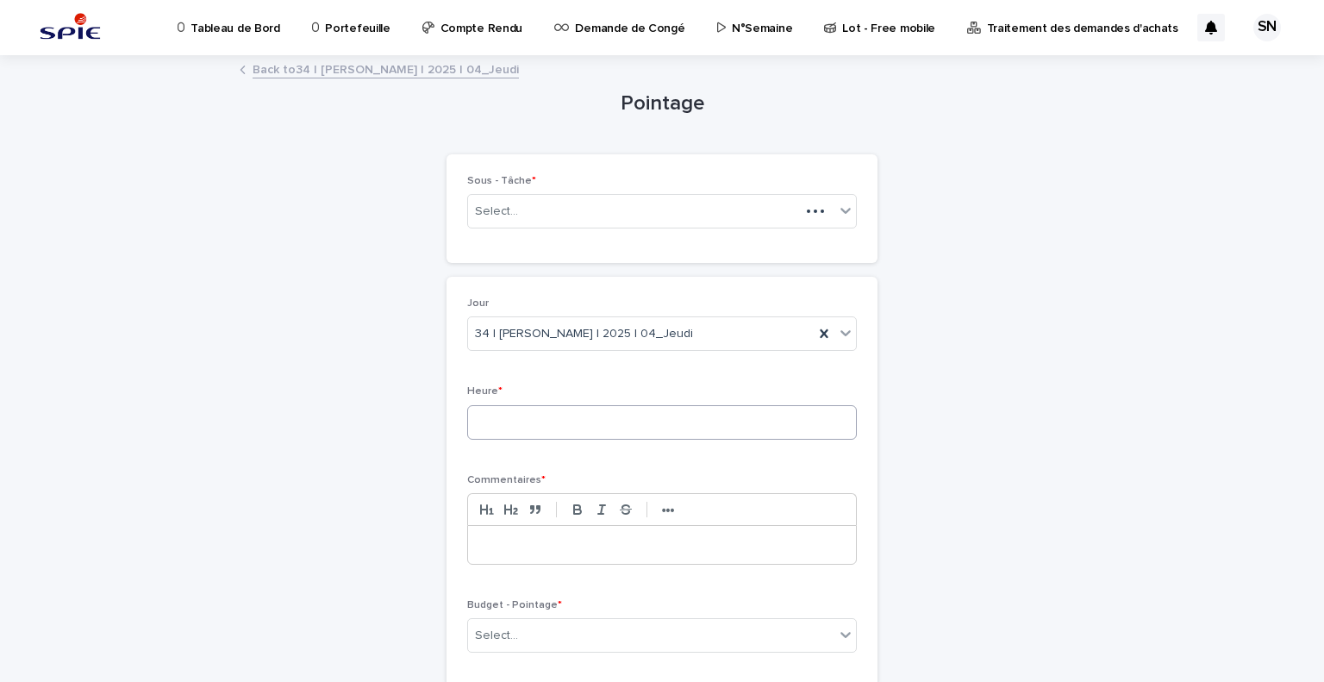
scroll to position [131, 0]
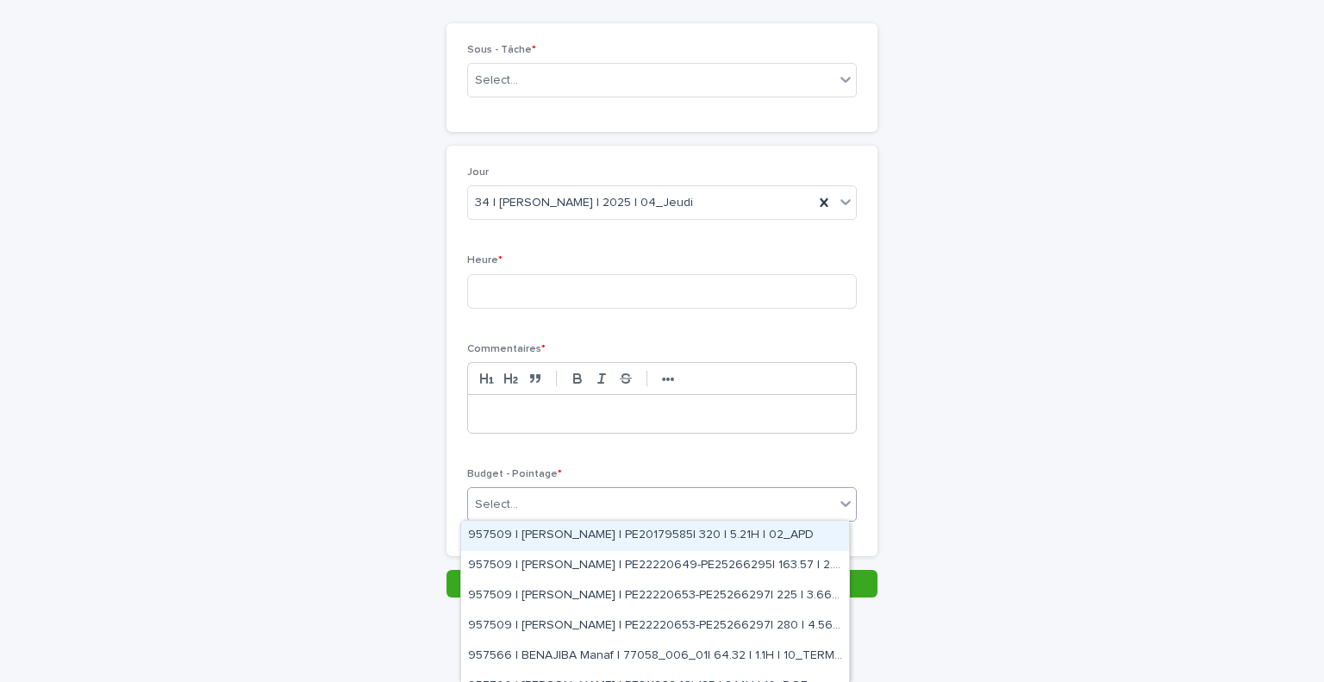
click at [616, 513] on div "Select..." at bounding box center [651, 505] width 366 height 28
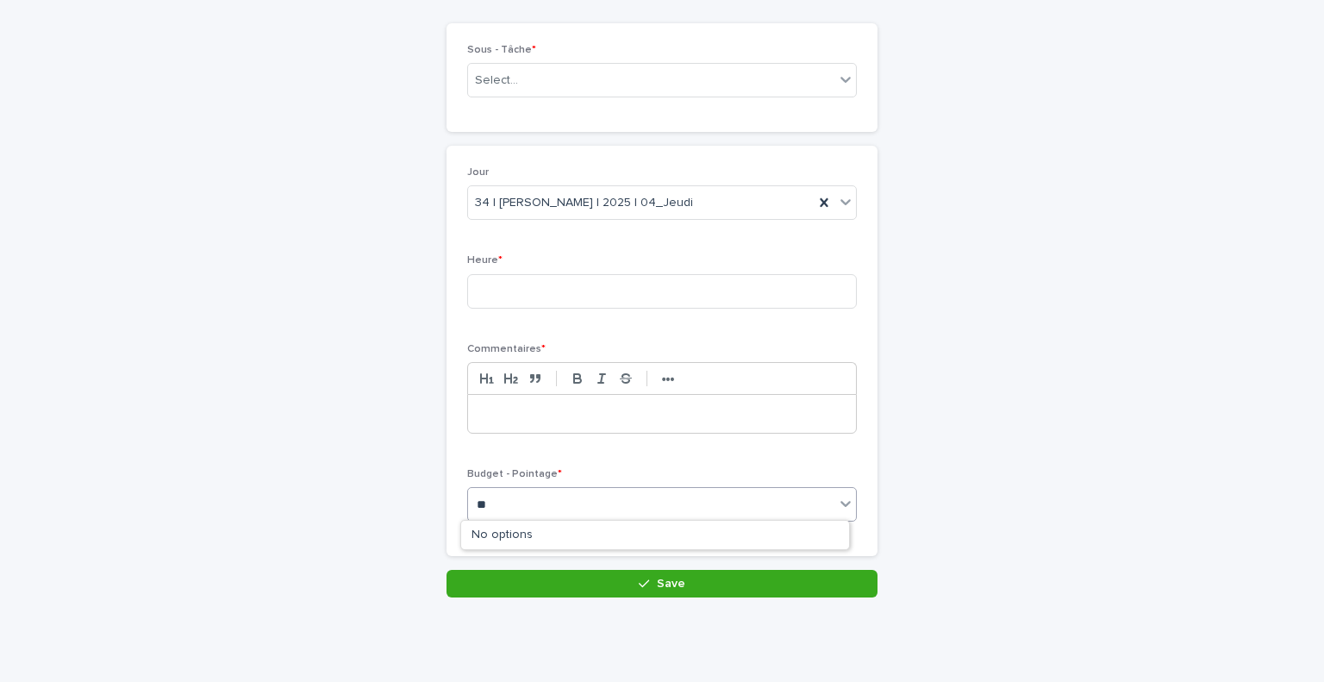
type input "*"
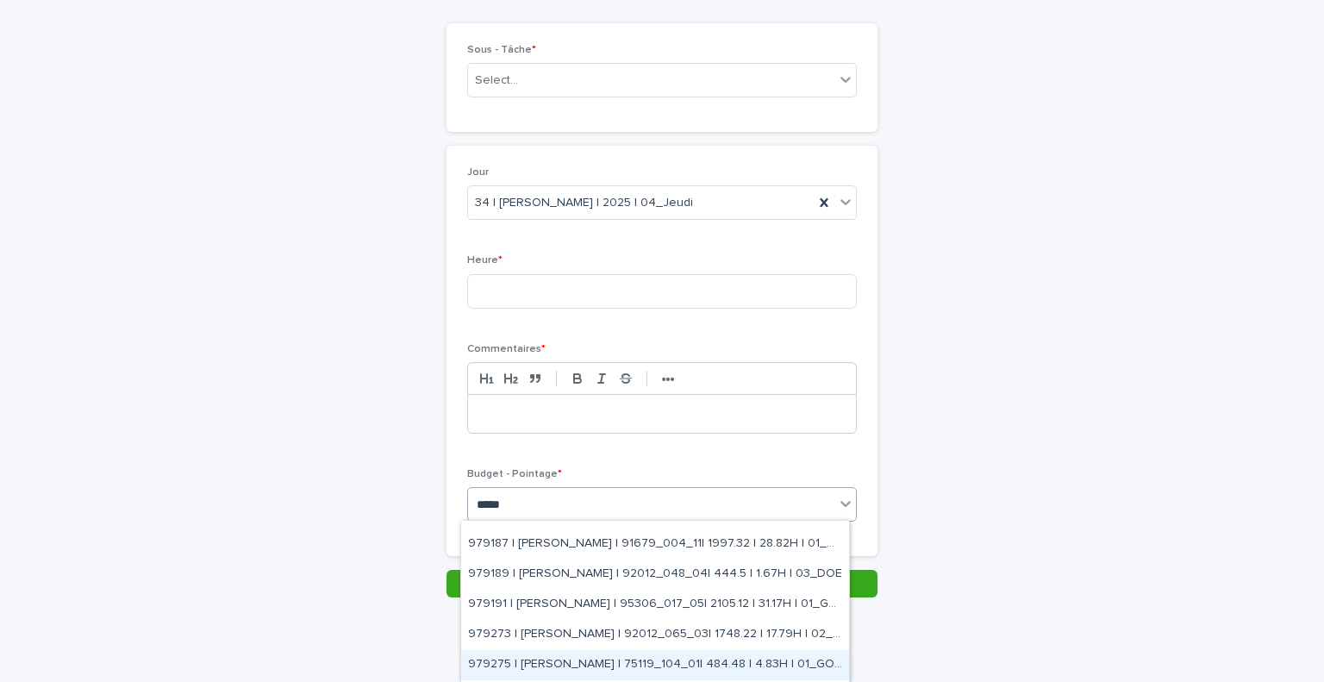
scroll to position [172, 0]
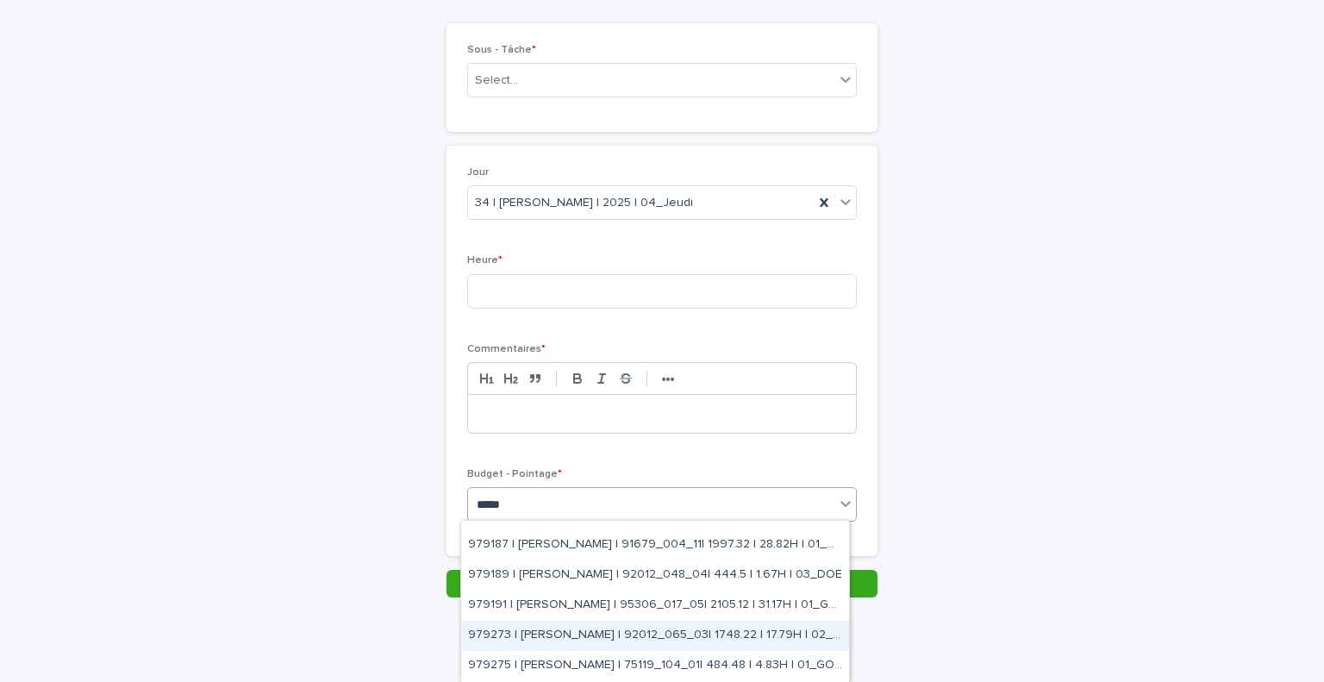
type input "*****"
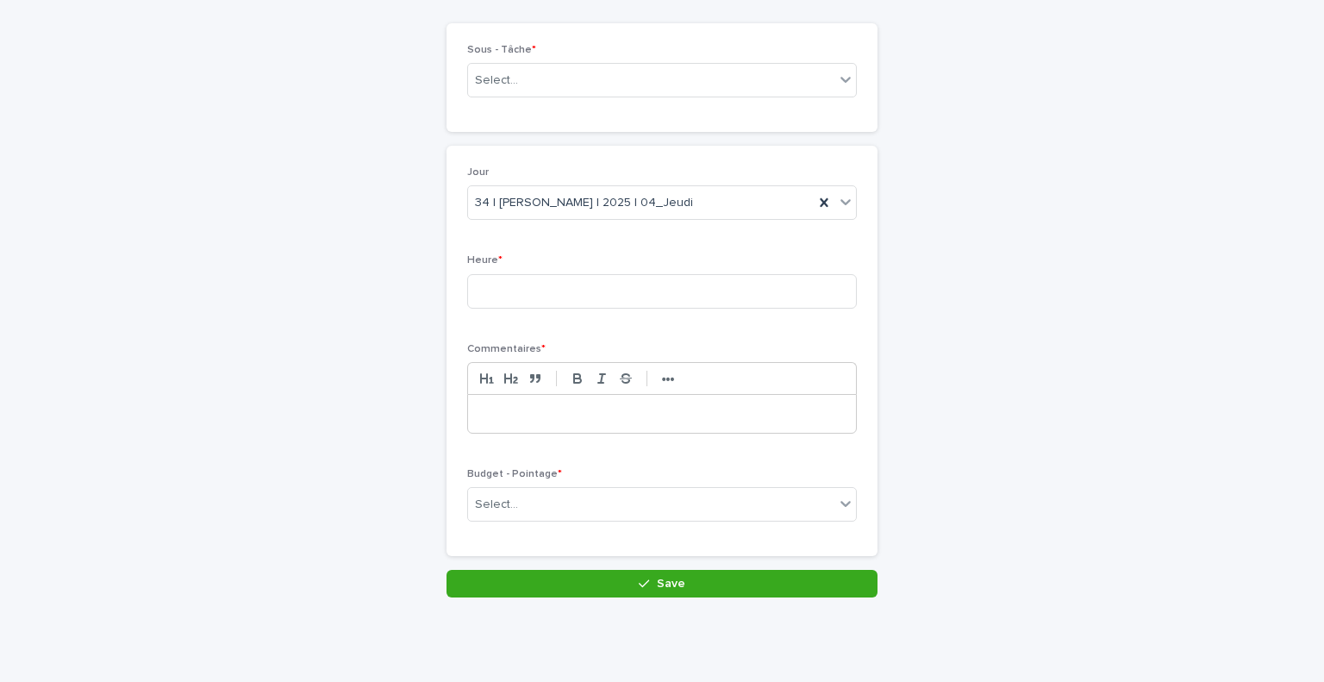
click at [862, 359] on div "Jour 34 | SADOU Nazim | 2025 | 04_Jeudi Heure * Commentaires * ••• Budget - Poi…" at bounding box center [662, 351] width 431 height 410
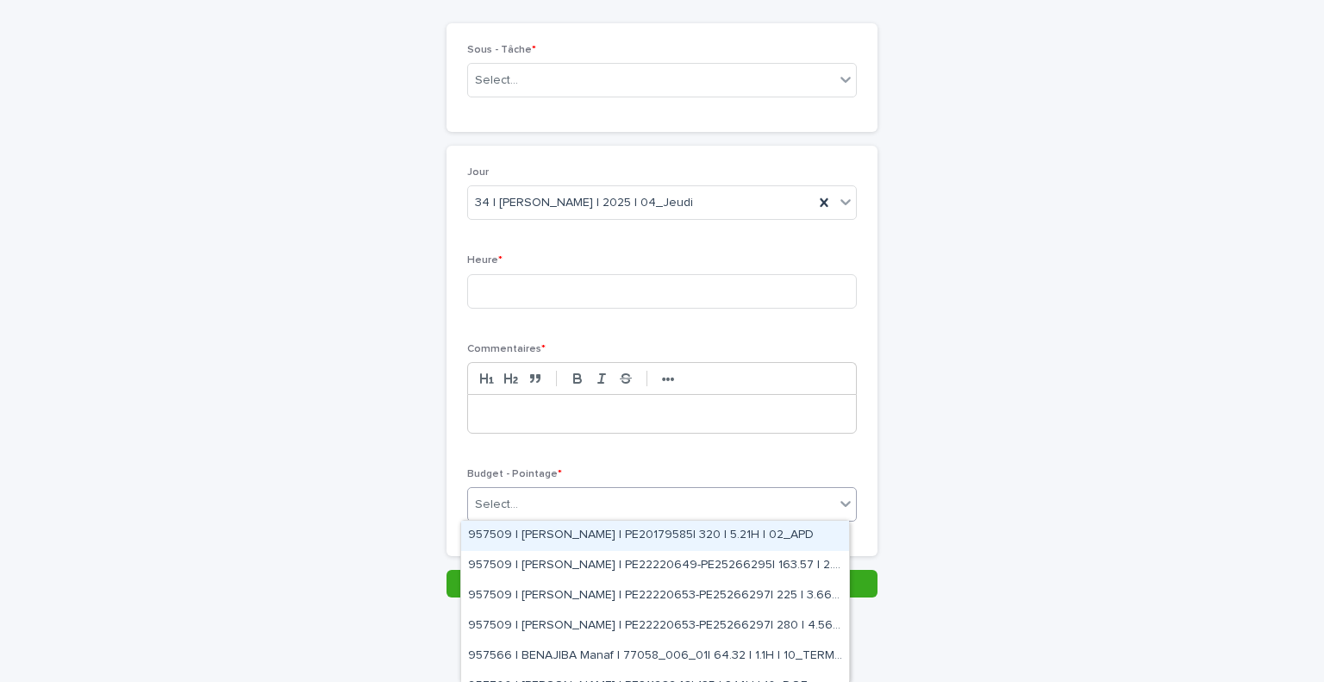
click at [840, 503] on icon at bounding box center [845, 503] width 17 height 17
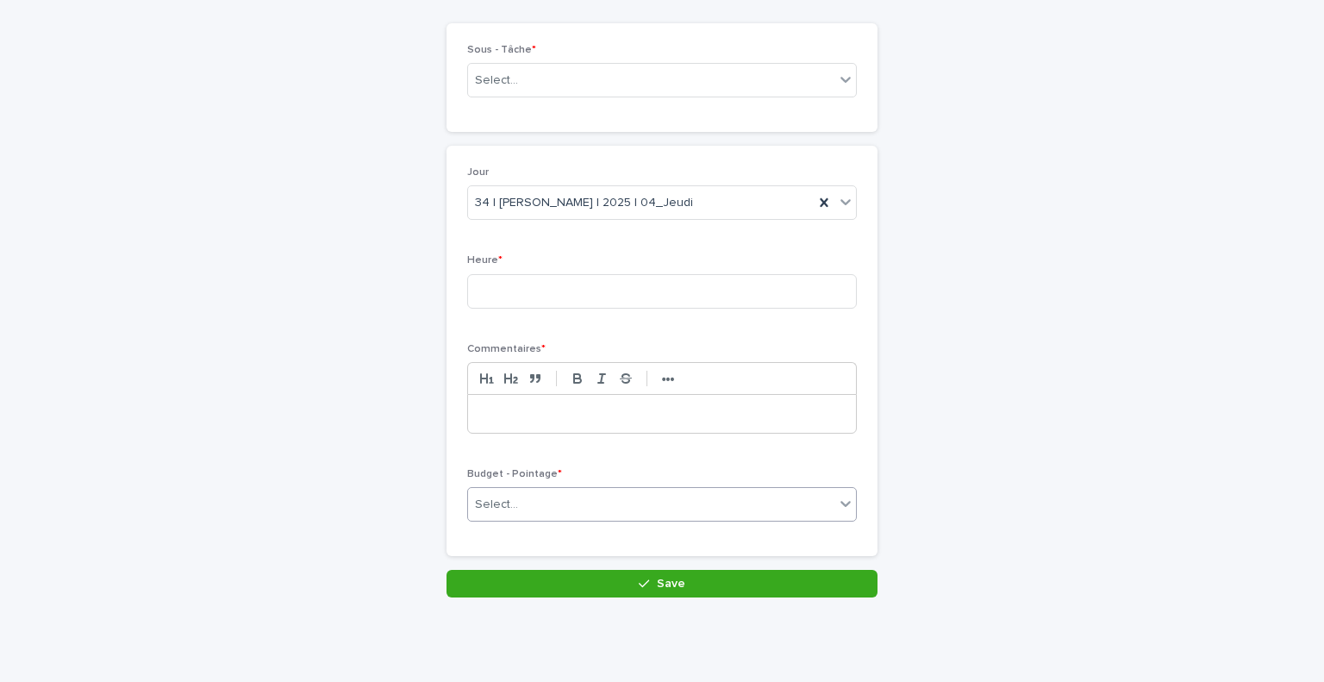
click at [771, 495] on div "Select..." at bounding box center [651, 505] width 366 height 28
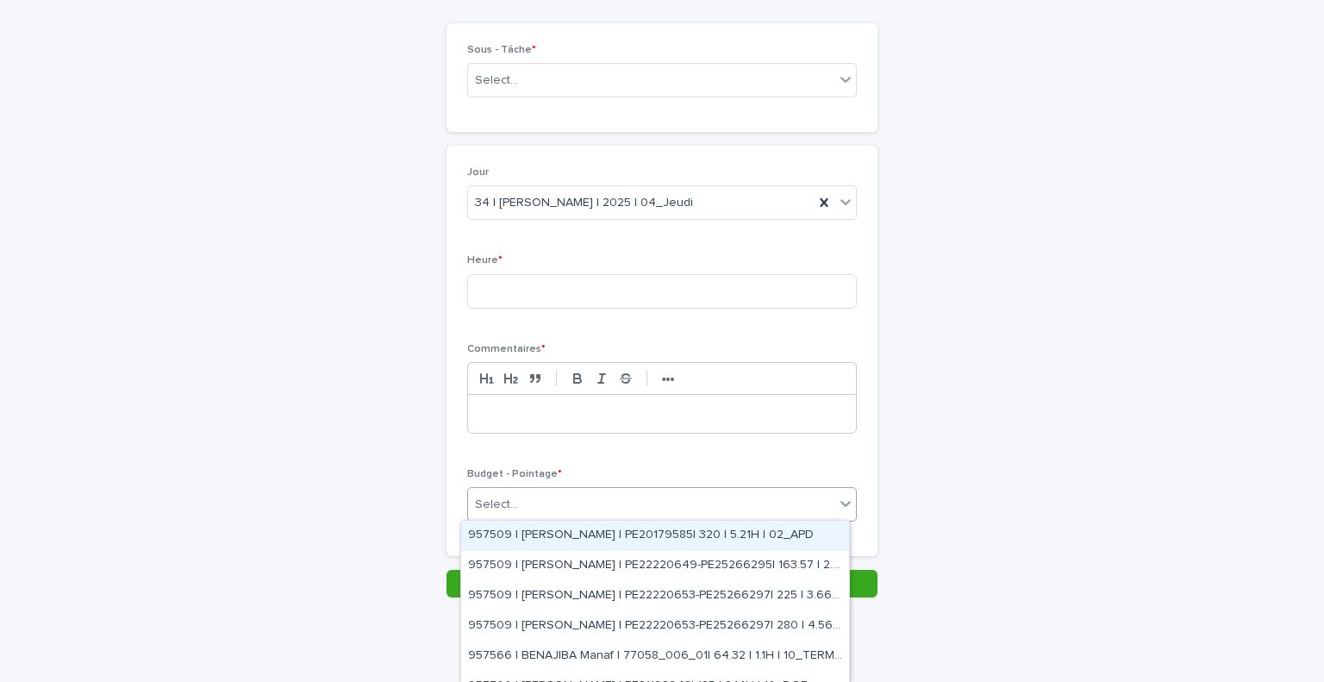
click at [771, 495] on div "Select..." at bounding box center [651, 505] width 366 height 28
type input "*"
type input "*****"
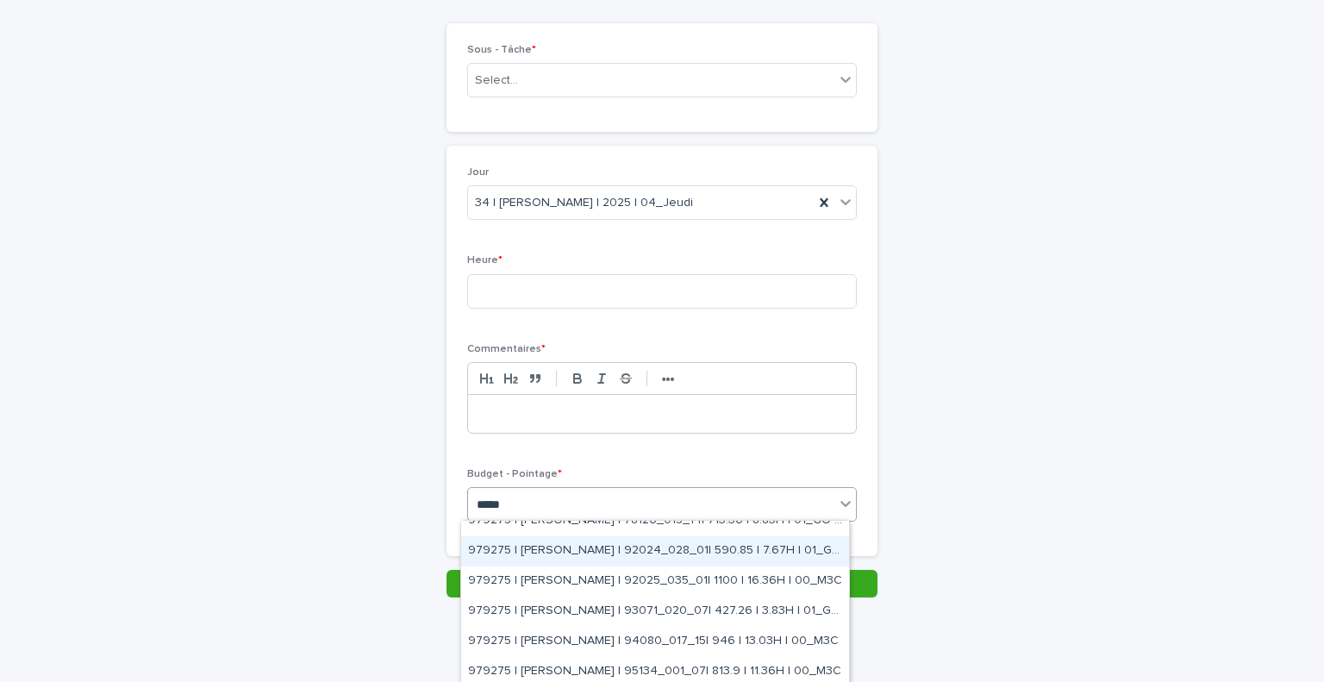
scroll to position [407, 0]
drag, startPoint x: 727, startPoint y: 565, endPoint x: 728, endPoint y: 553, distance: 11.3
click at [728, 553] on div "979275 | SADOU Nazim | 92024_028_01| 590.85 | 7.67H | 01_GO TRAVAUX" at bounding box center [655, 551] width 388 height 30
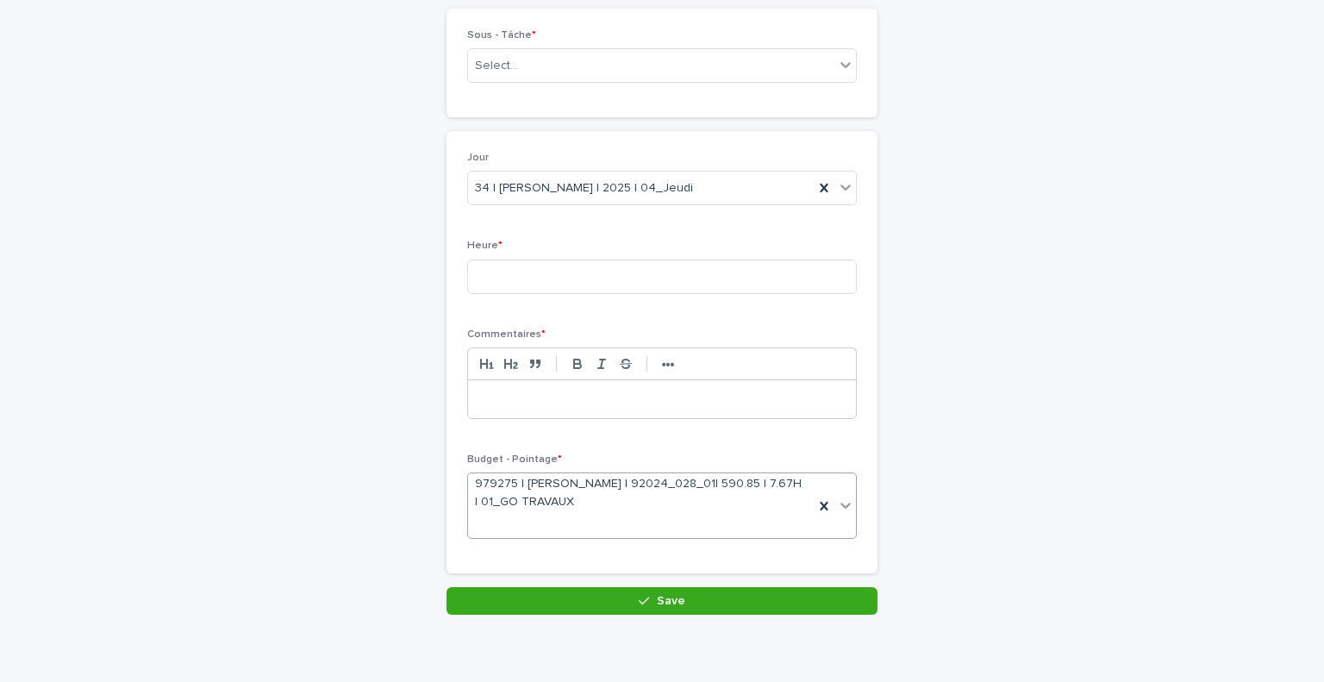
scroll to position [0, 0]
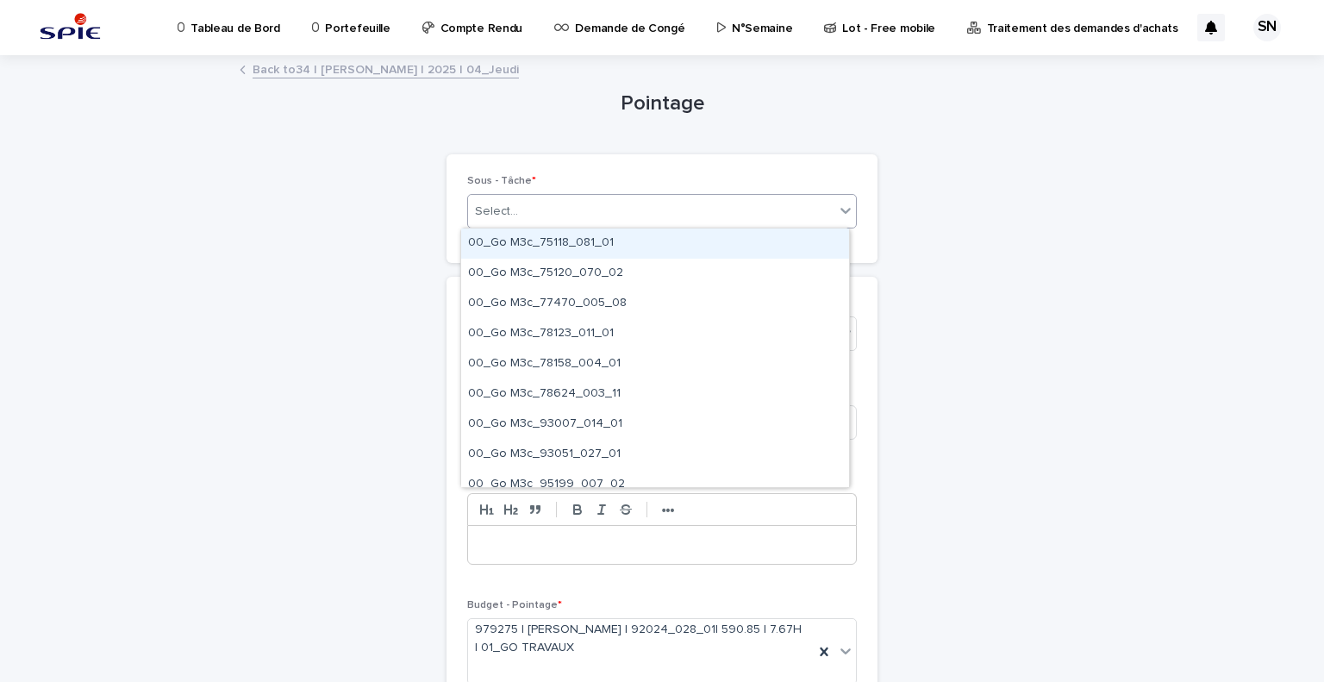
click at [566, 220] on div "Select..." at bounding box center [651, 211] width 366 height 28
type input "*********"
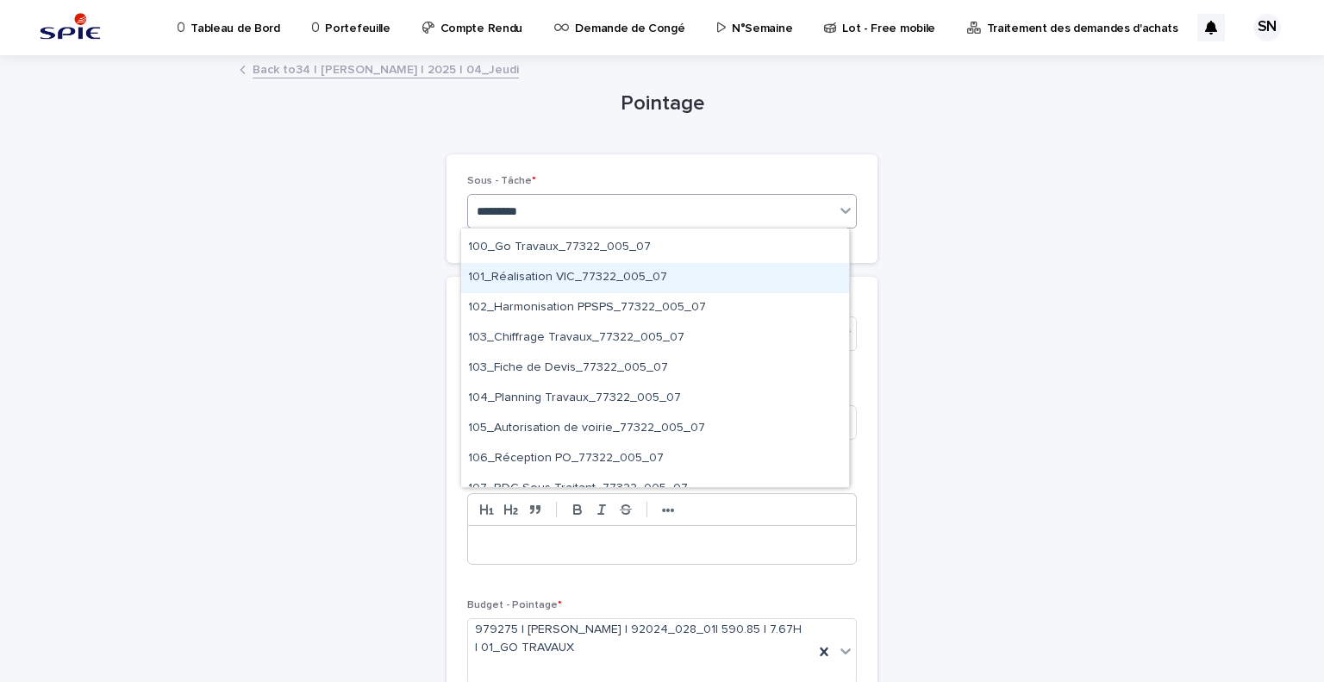
scroll to position [152, 0]
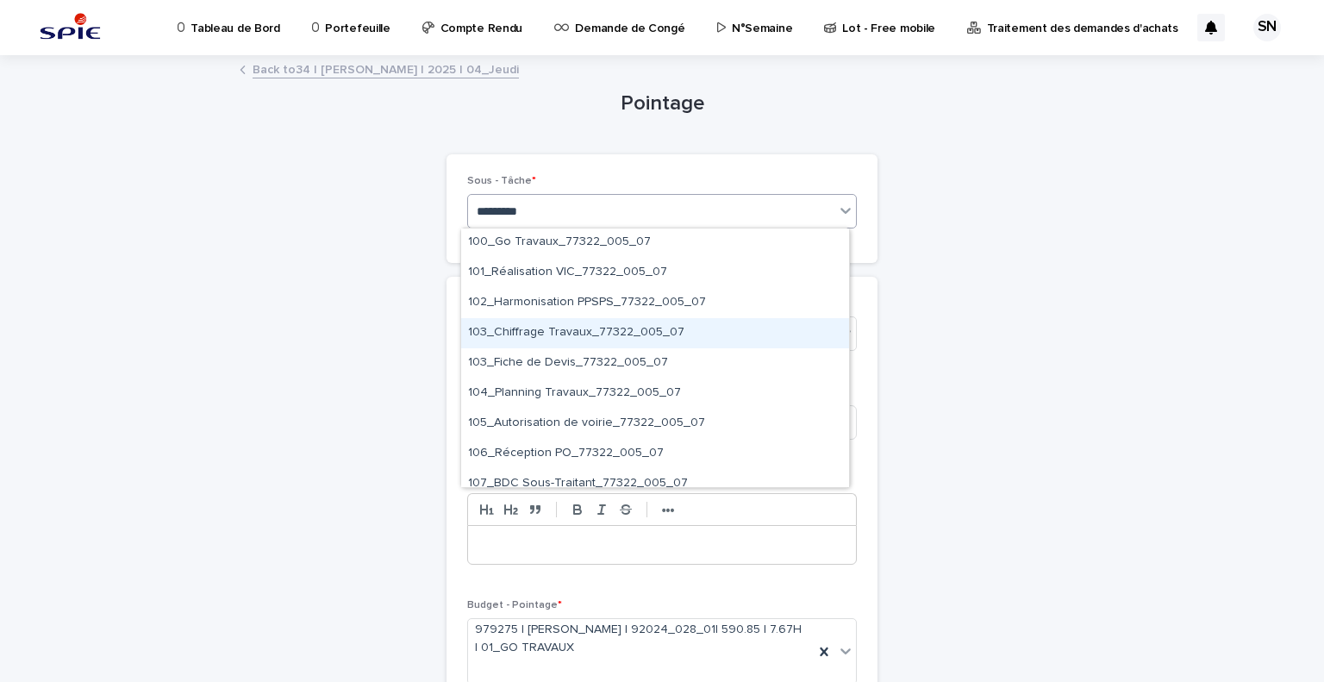
click at [641, 344] on div "103_Chiffrage Travaux_77322_005_07" at bounding box center [655, 333] width 388 height 30
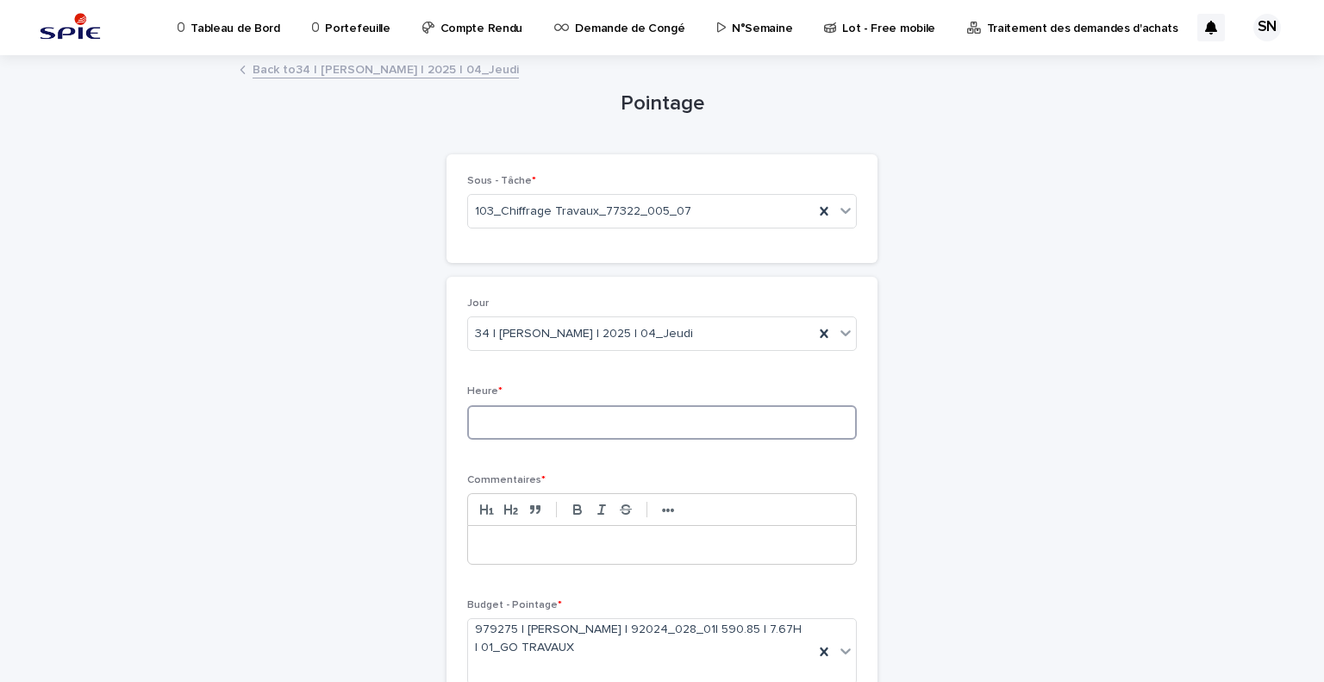
click at [640, 420] on input at bounding box center [662, 422] width 390 height 34
type input "*"
click at [590, 549] on p at bounding box center [662, 544] width 362 height 17
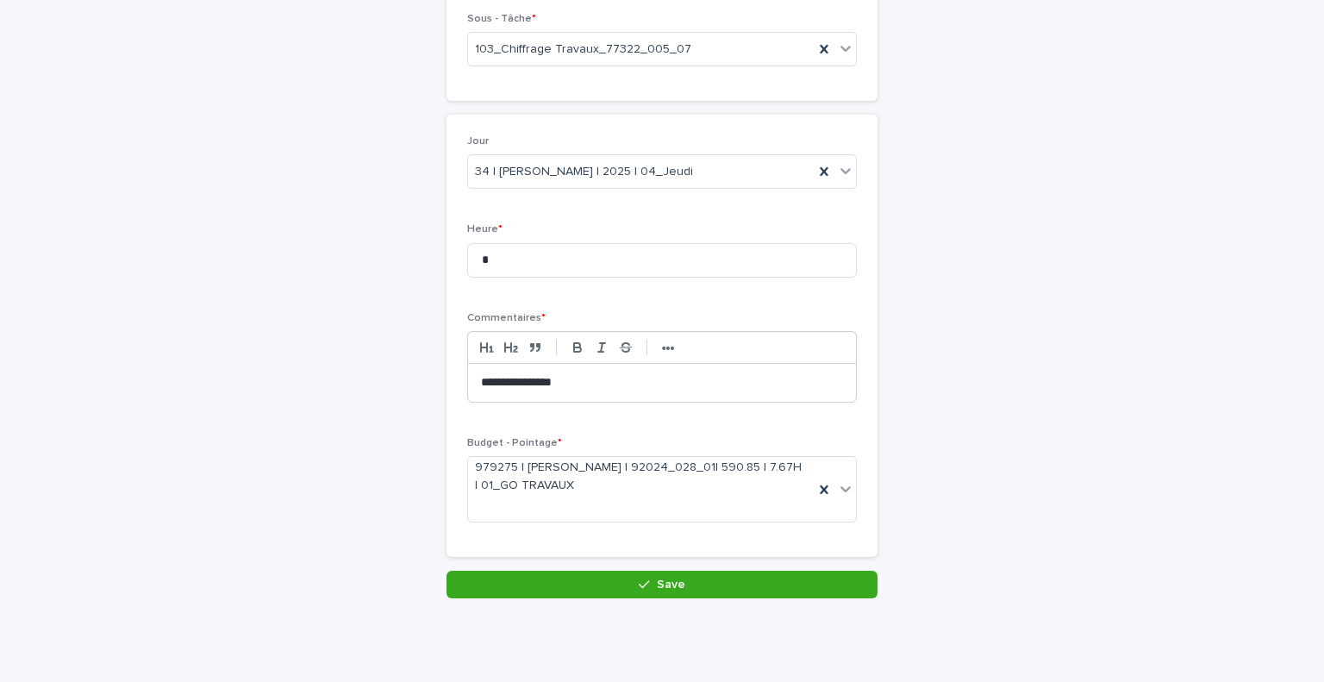
click at [532, 378] on p "**********" at bounding box center [662, 382] width 362 height 17
click at [586, 578] on button "Save" at bounding box center [662, 585] width 431 height 28
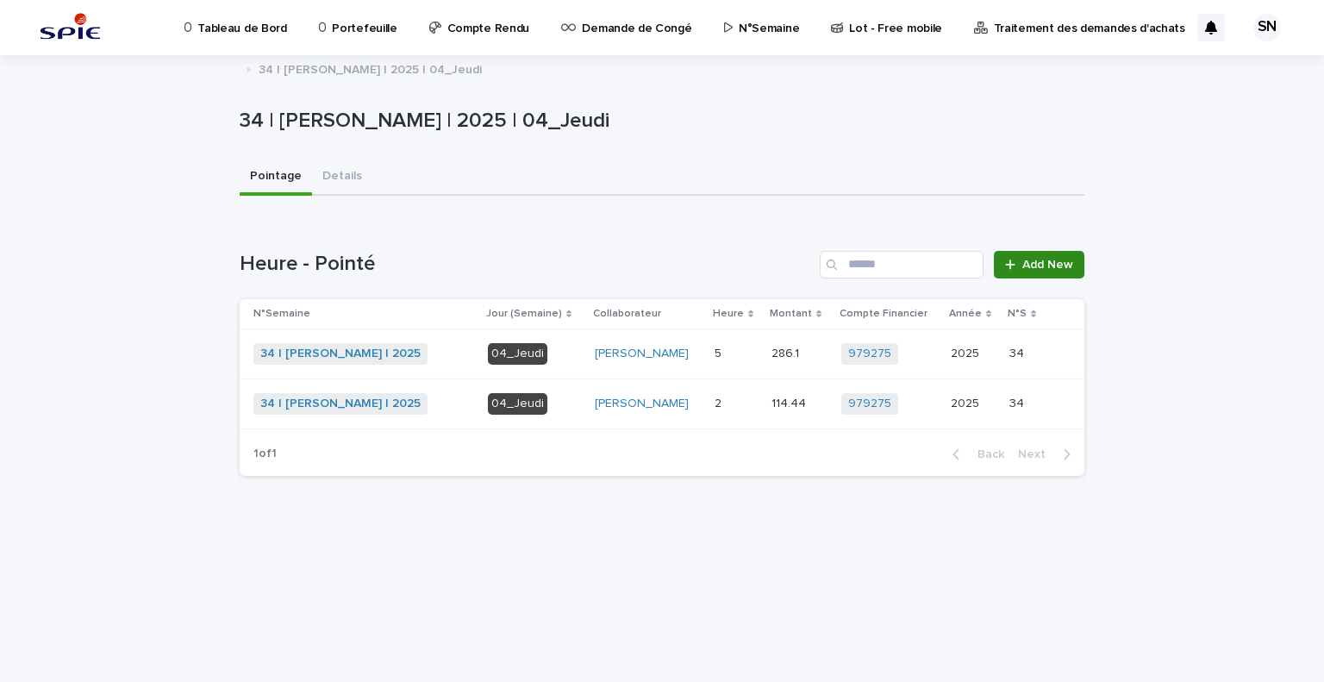
click at [1047, 264] on span "Add New" at bounding box center [1047, 265] width 51 height 12
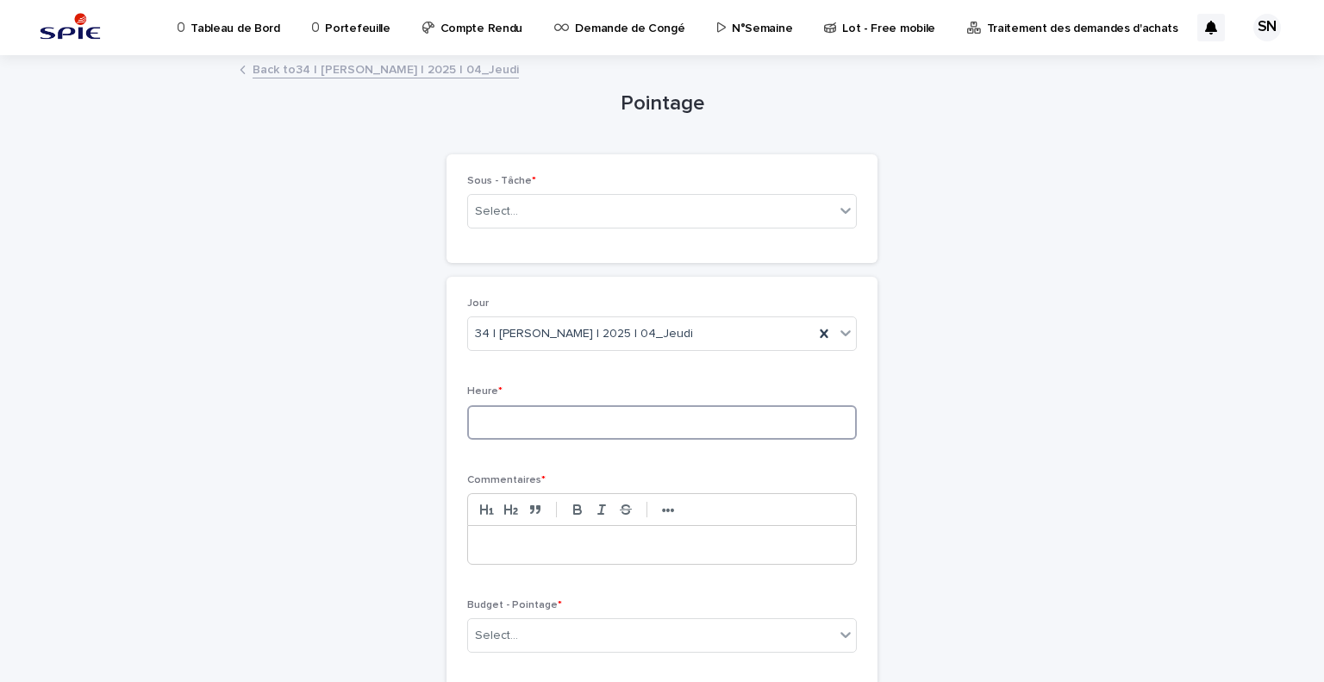
click at [585, 428] on input at bounding box center [662, 422] width 390 height 34
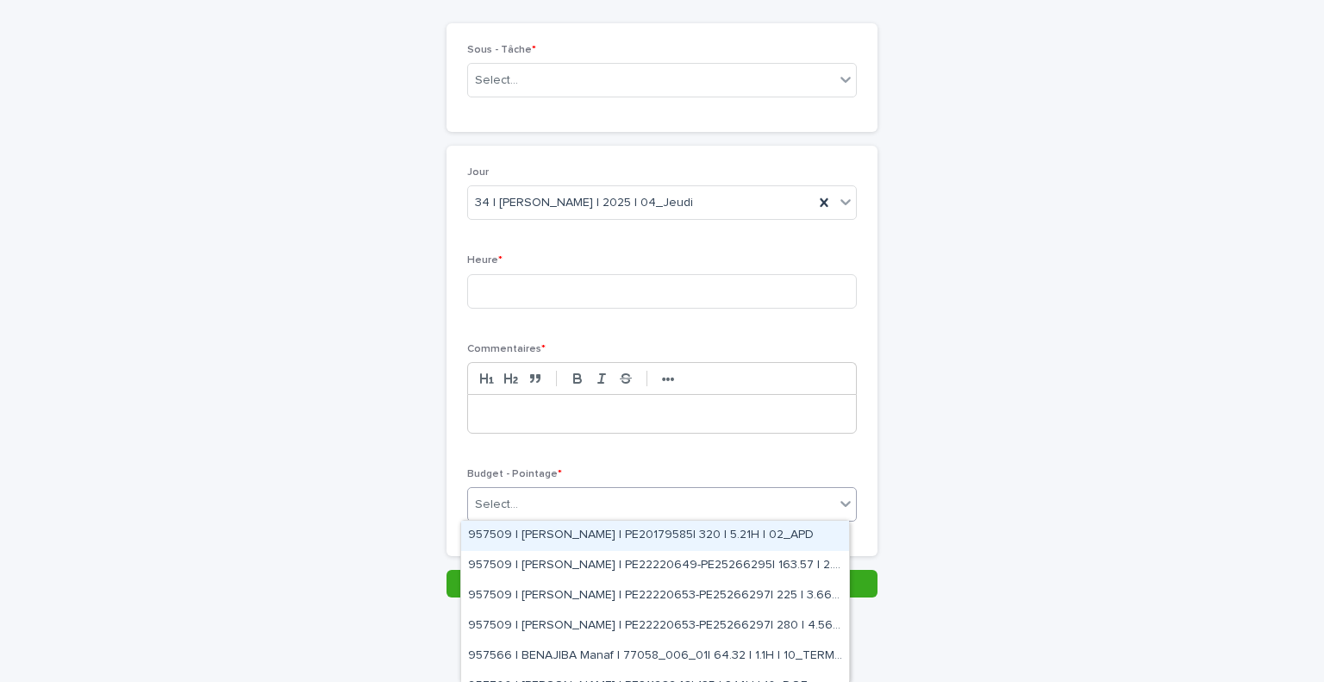
click at [568, 509] on div "Select..." at bounding box center [651, 505] width 366 height 28
type input "*********"
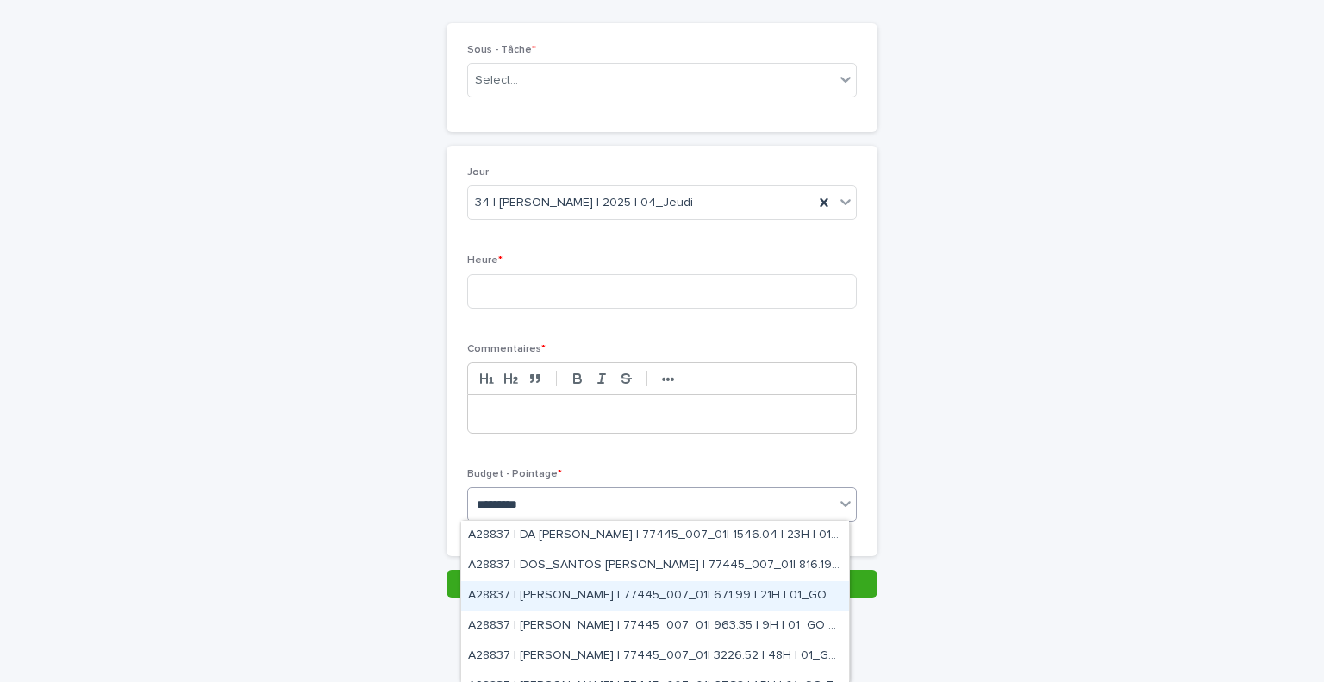
scroll to position [19, 0]
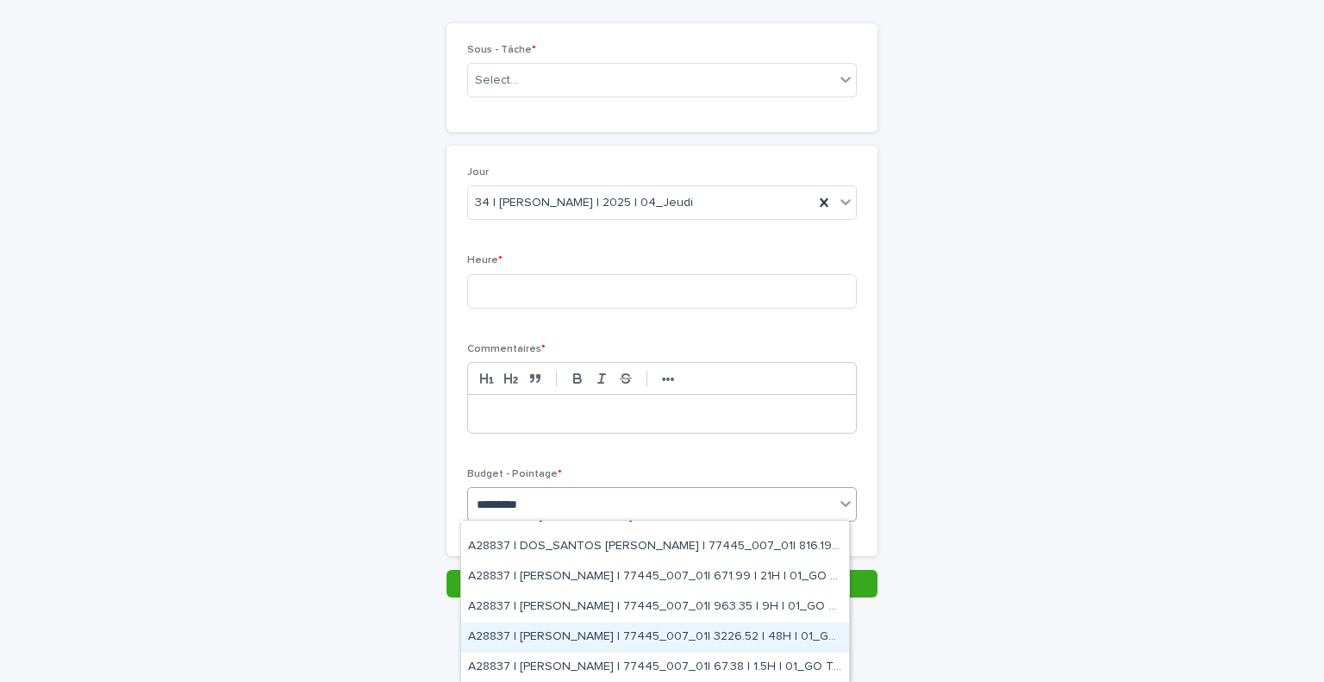
click at [659, 627] on div "A28837 | SADOU Nazim | 77445_007_01| 3226.52 | 48H | 01_GO TRAVAUX" at bounding box center [655, 637] width 388 height 30
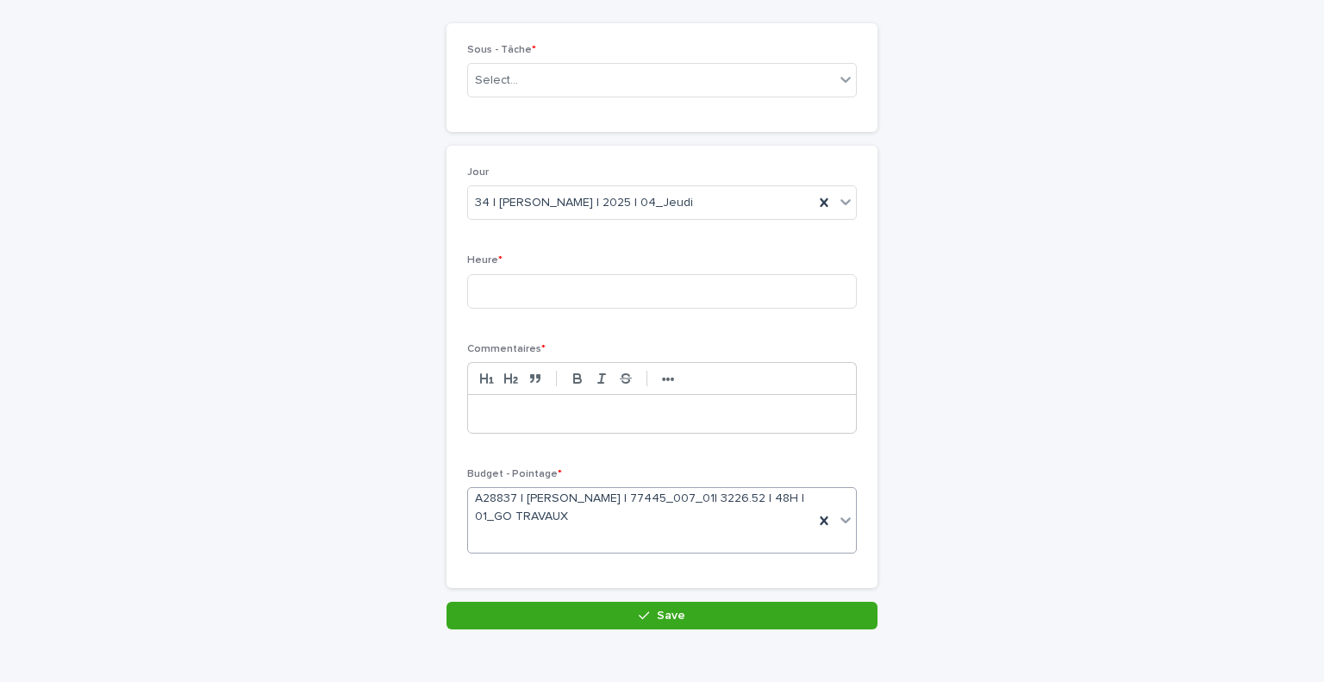
scroll to position [146, 0]
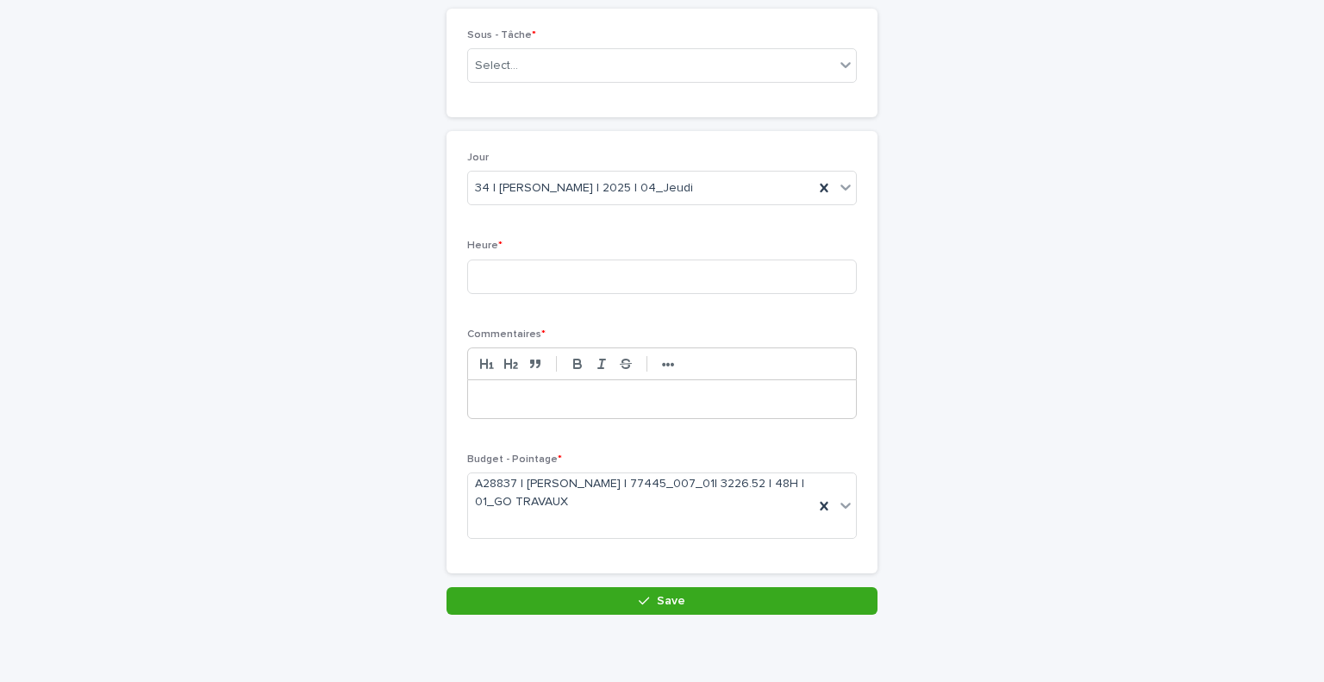
click at [572, 406] on p at bounding box center [662, 399] width 362 height 17
click at [591, 273] on input at bounding box center [662, 276] width 390 height 34
type input "*"
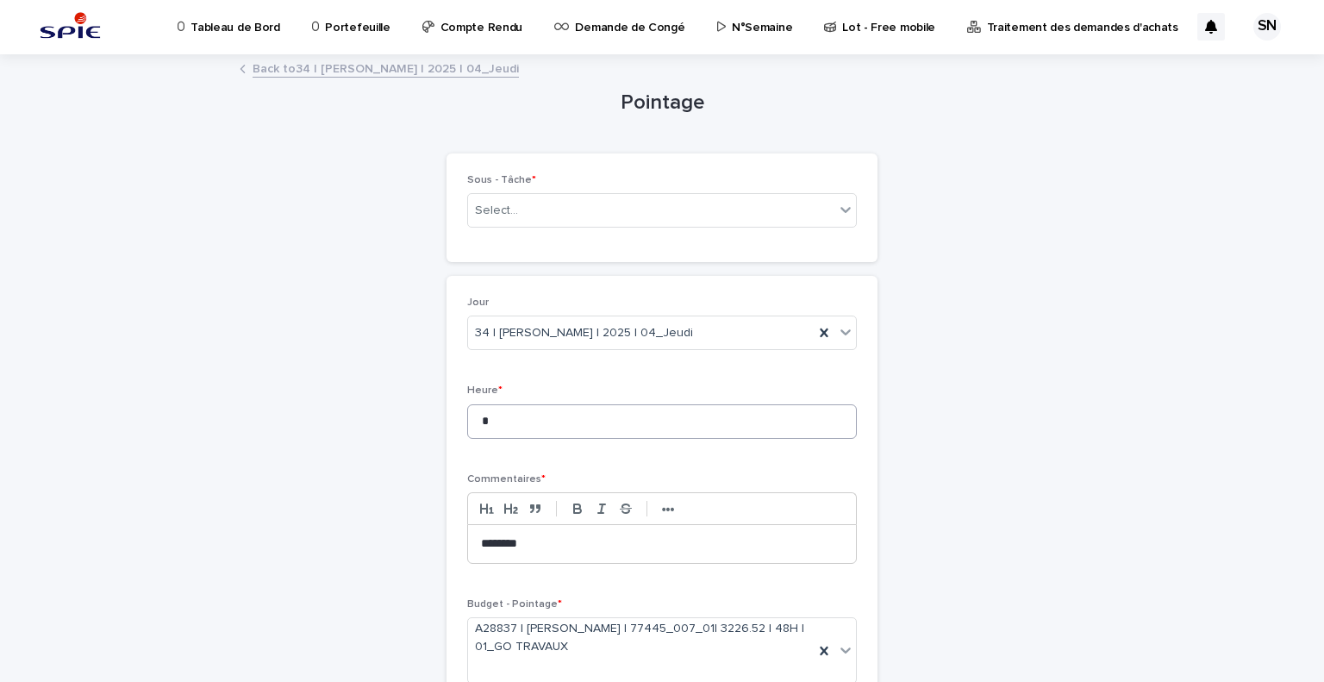
scroll to position [0, 0]
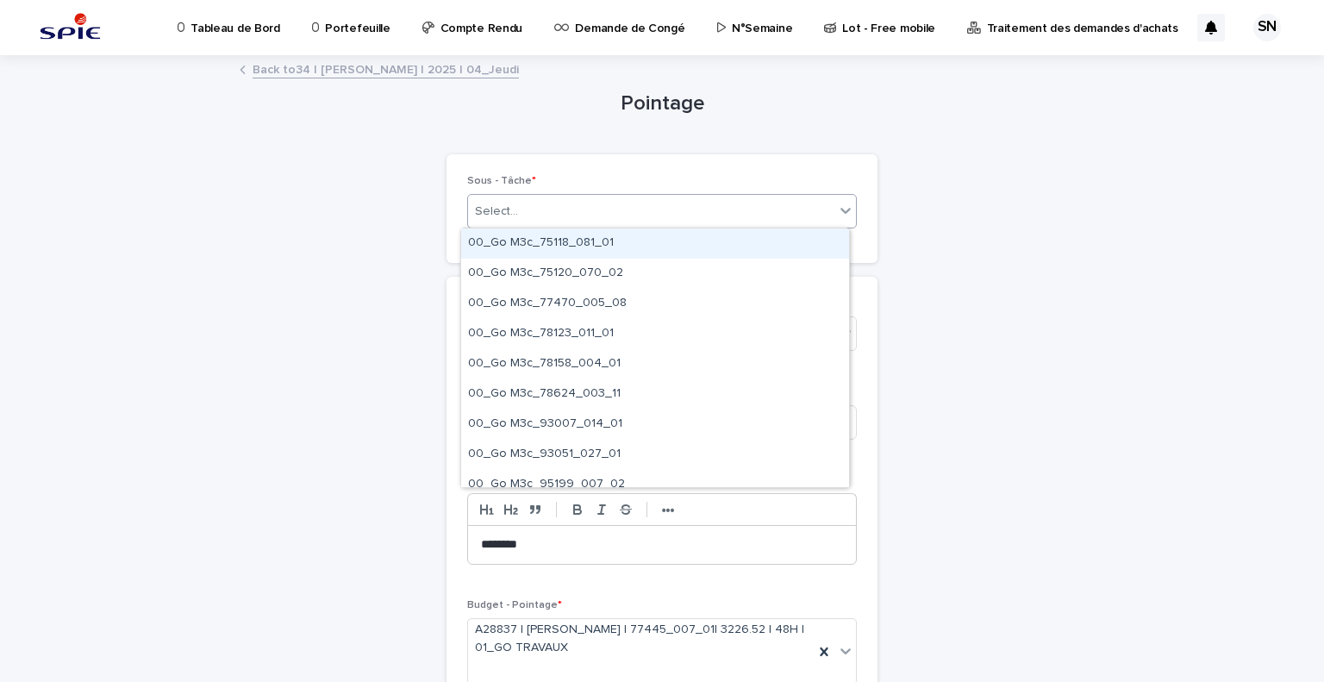
click at [605, 216] on div "Select..." at bounding box center [651, 211] width 366 height 28
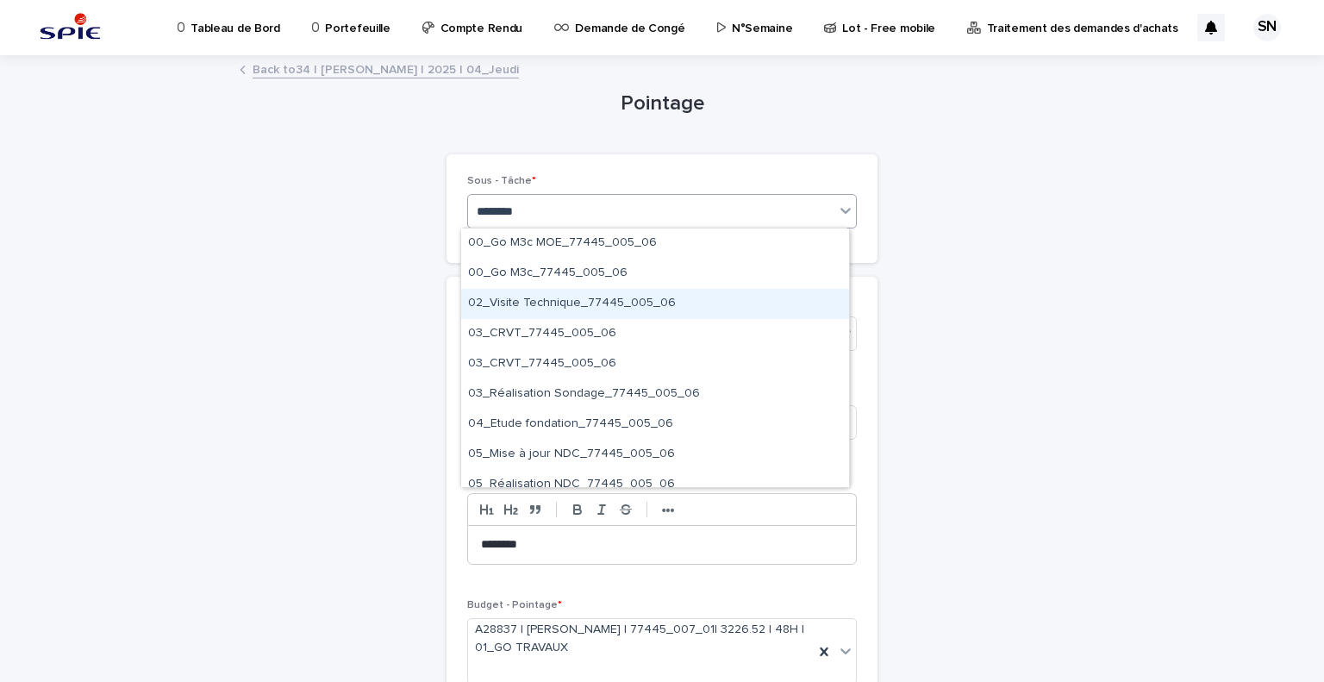
type input "*********"
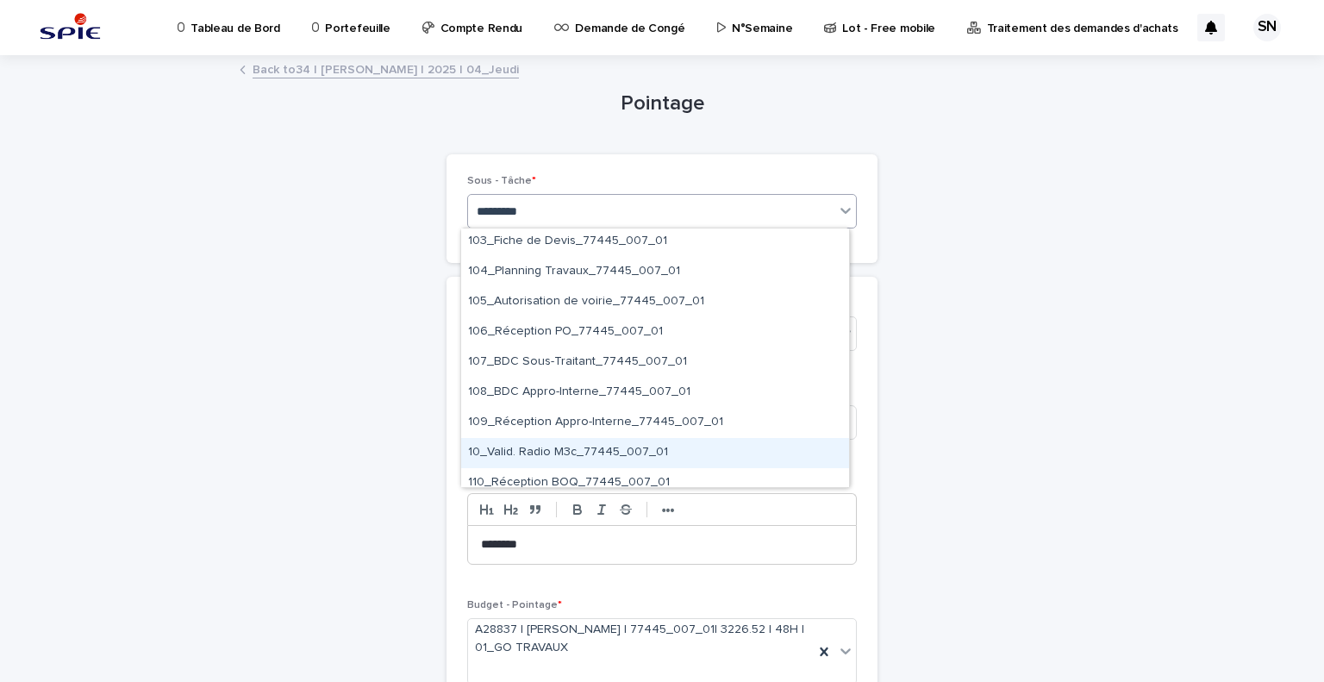
scroll to position [536, 0]
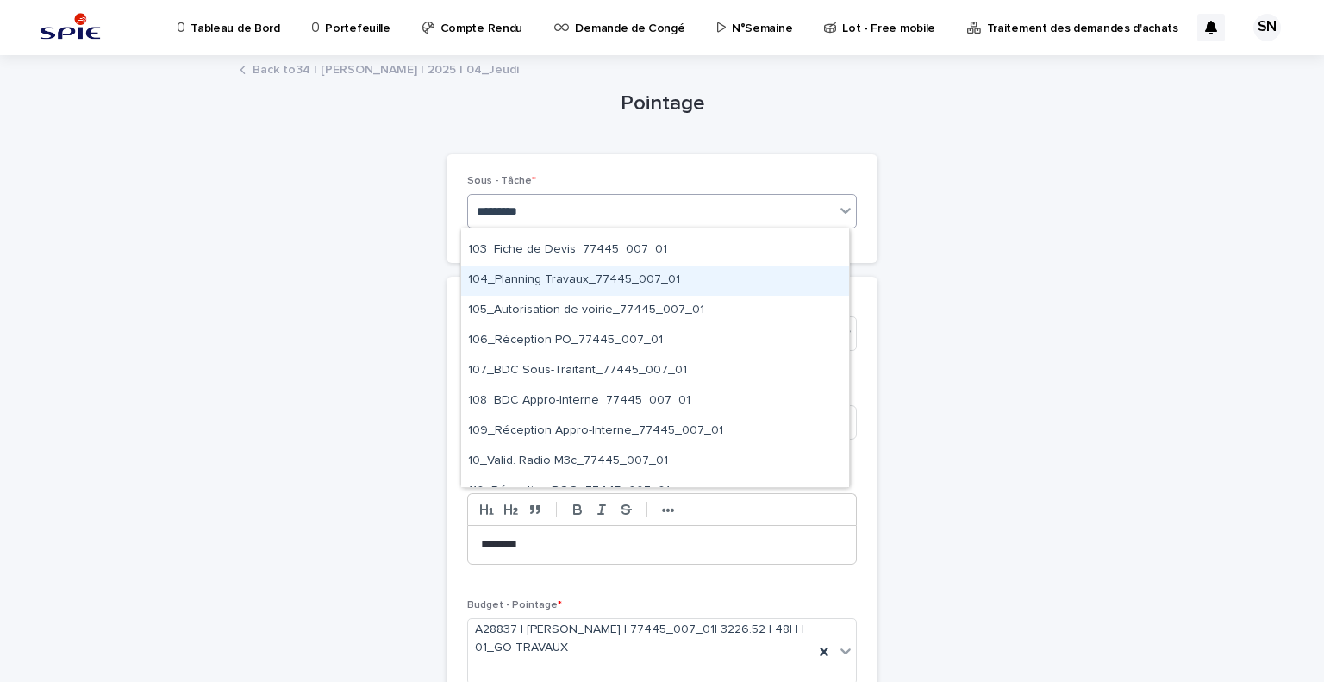
click at [649, 287] on div "104_Planning Travaux_77445_007_01" at bounding box center [655, 281] width 388 height 30
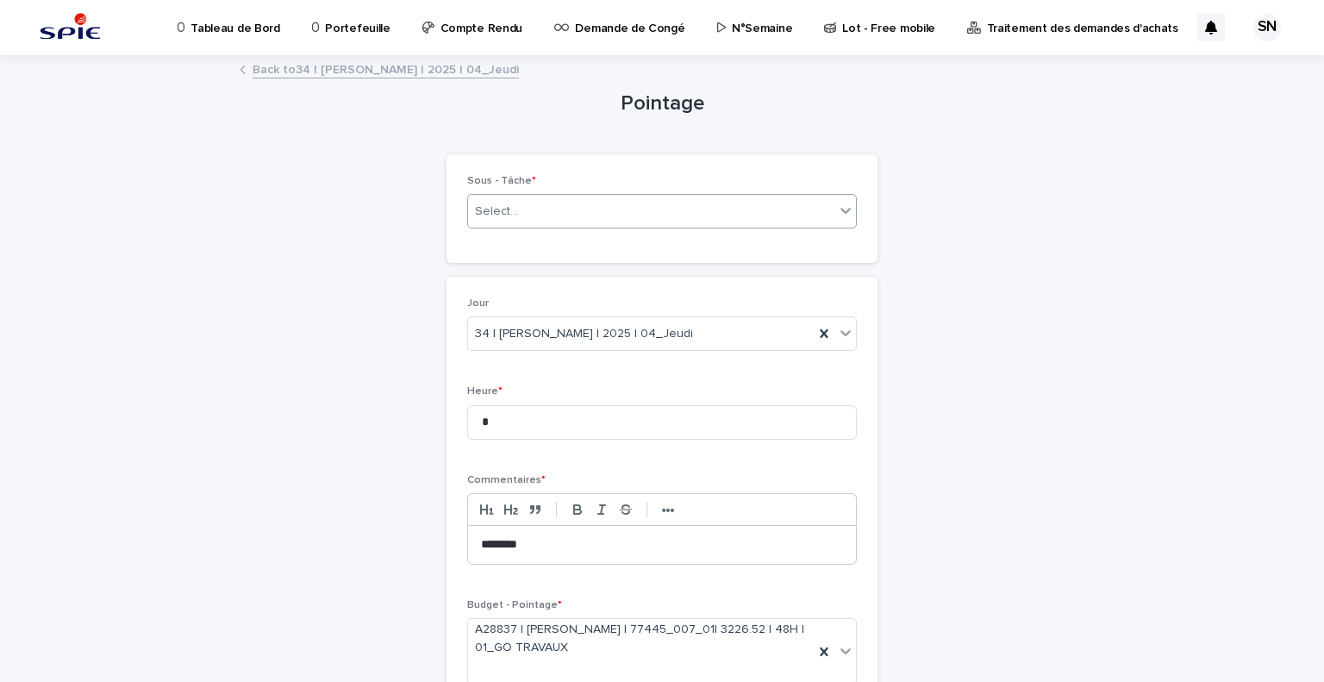
scroll to position [162, 0]
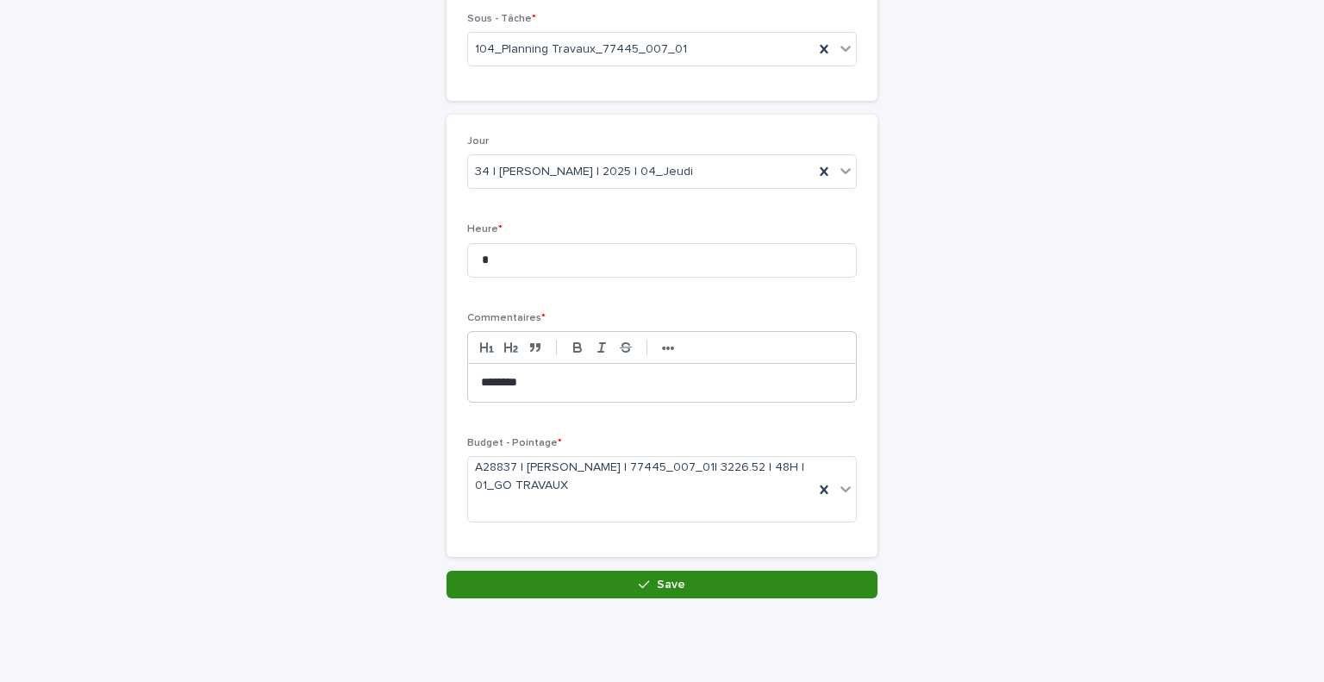
click at [668, 572] on button "Save" at bounding box center [662, 585] width 431 height 28
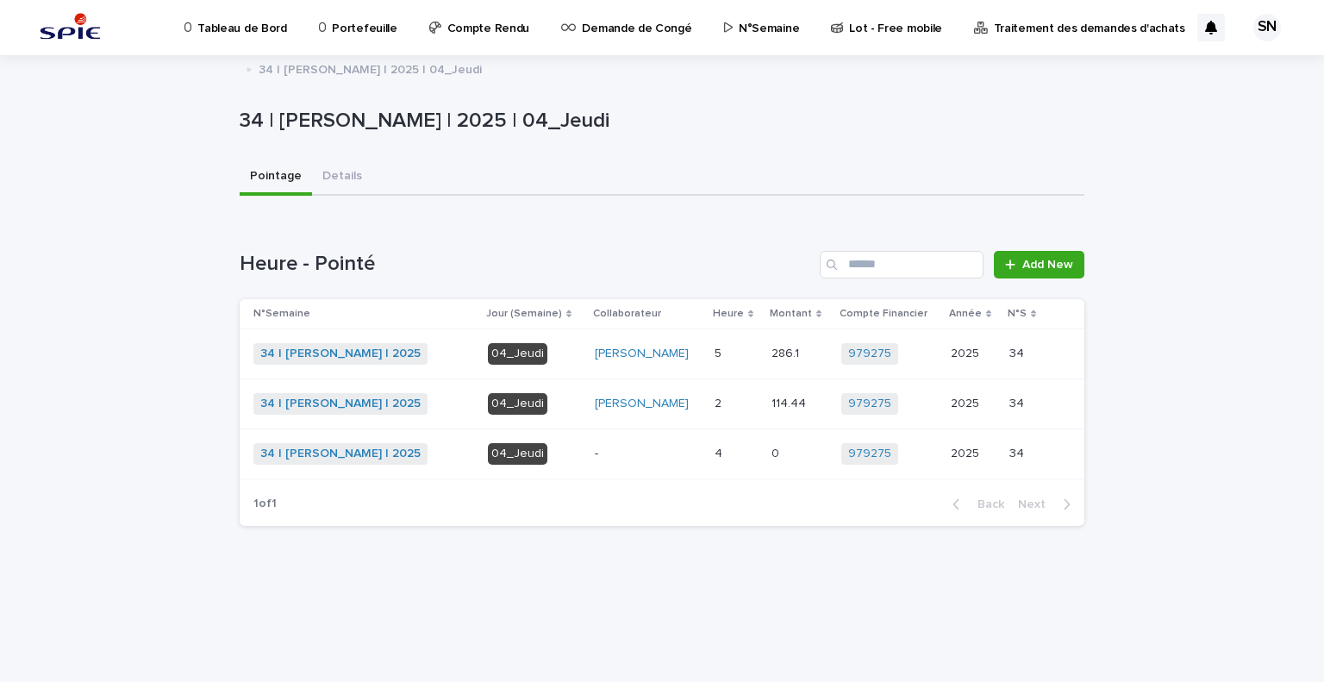
click at [738, 341] on div "5 5" at bounding box center [736, 354] width 43 height 28
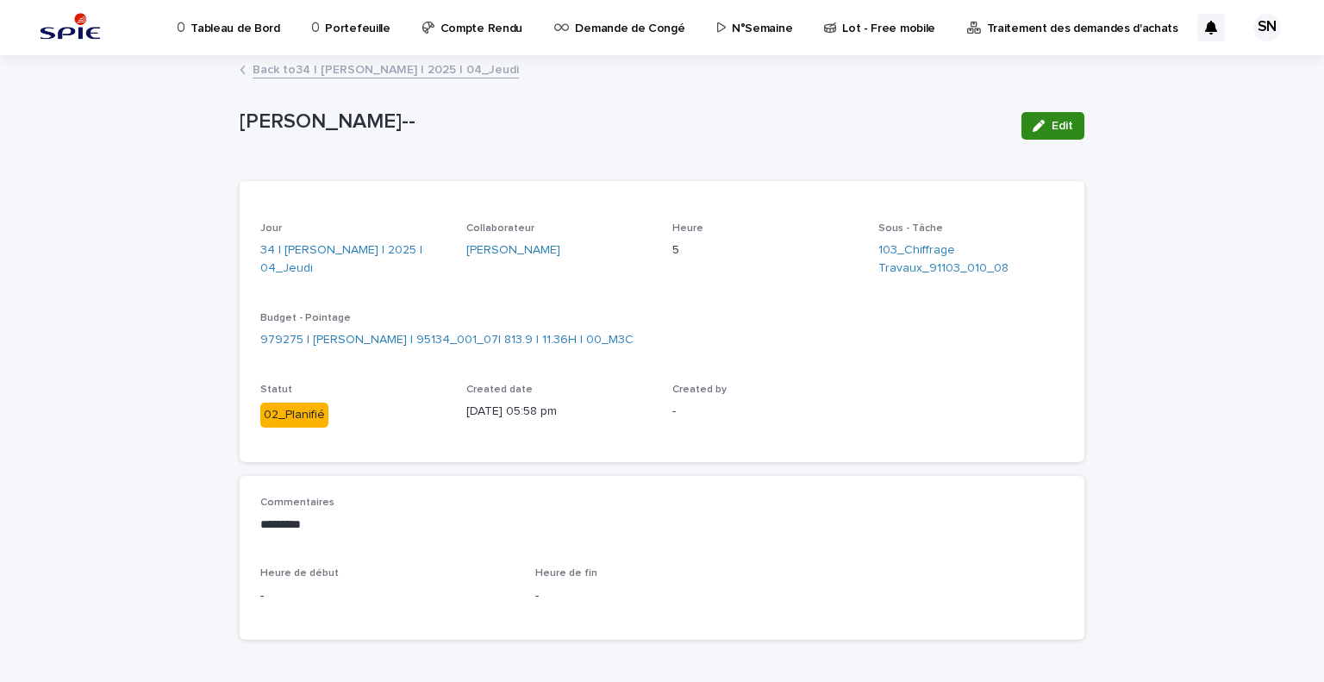
click at [1056, 128] on span "Edit" at bounding box center [1063, 126] width 22 height 12
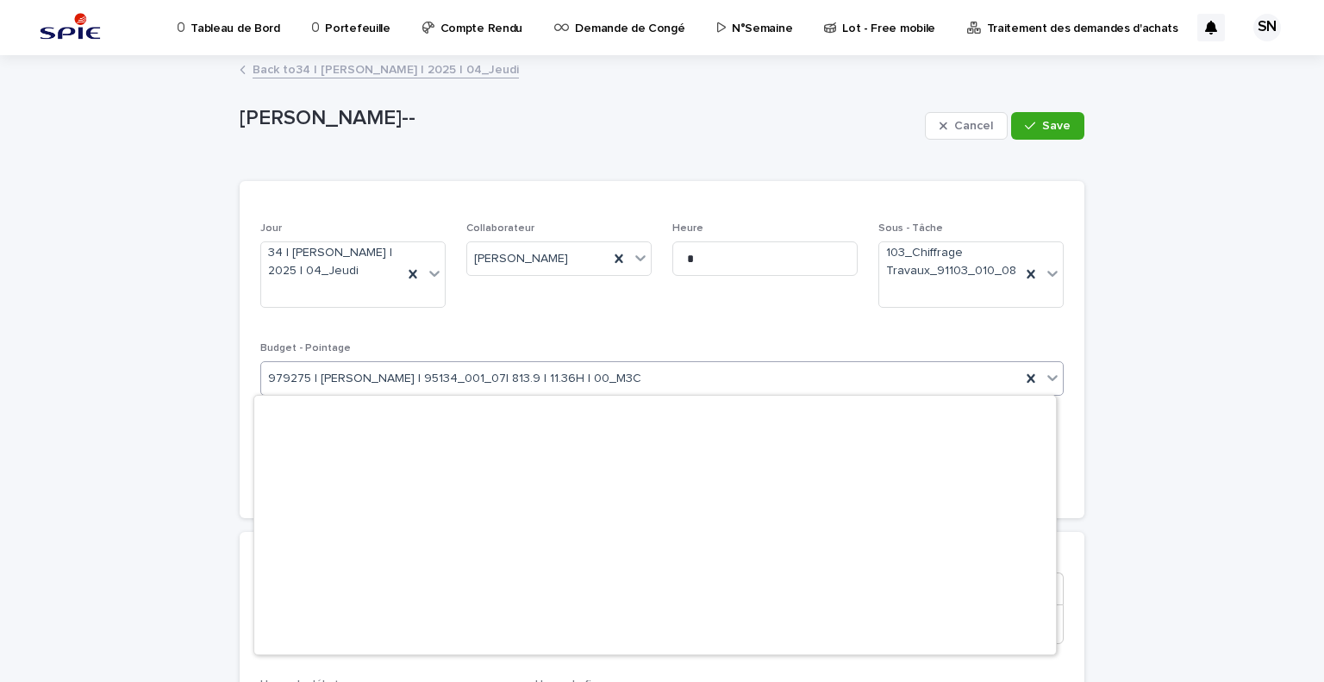
click at [726, 378] on div "979275 | [PERSON_NAME] | 95134_001_07| 813.9 | 11.36H | 00_M3C" at bounding box center [641, 379] width 760 height 28
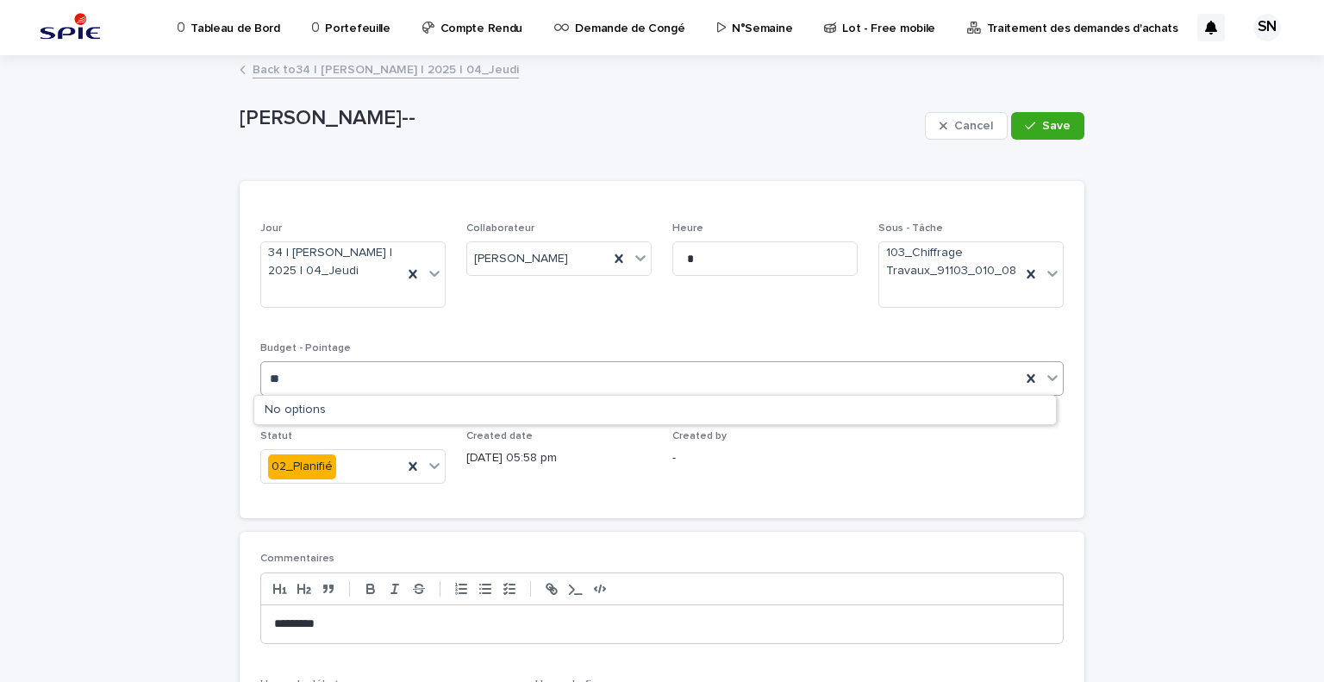
type input "*"
click at [741, 314] on span "Heure *" at bounding box center [764, 271] width 185 height 99
click at [980, 113] on button "Cancel" at bounding box center [966, 126] width 83 height 28
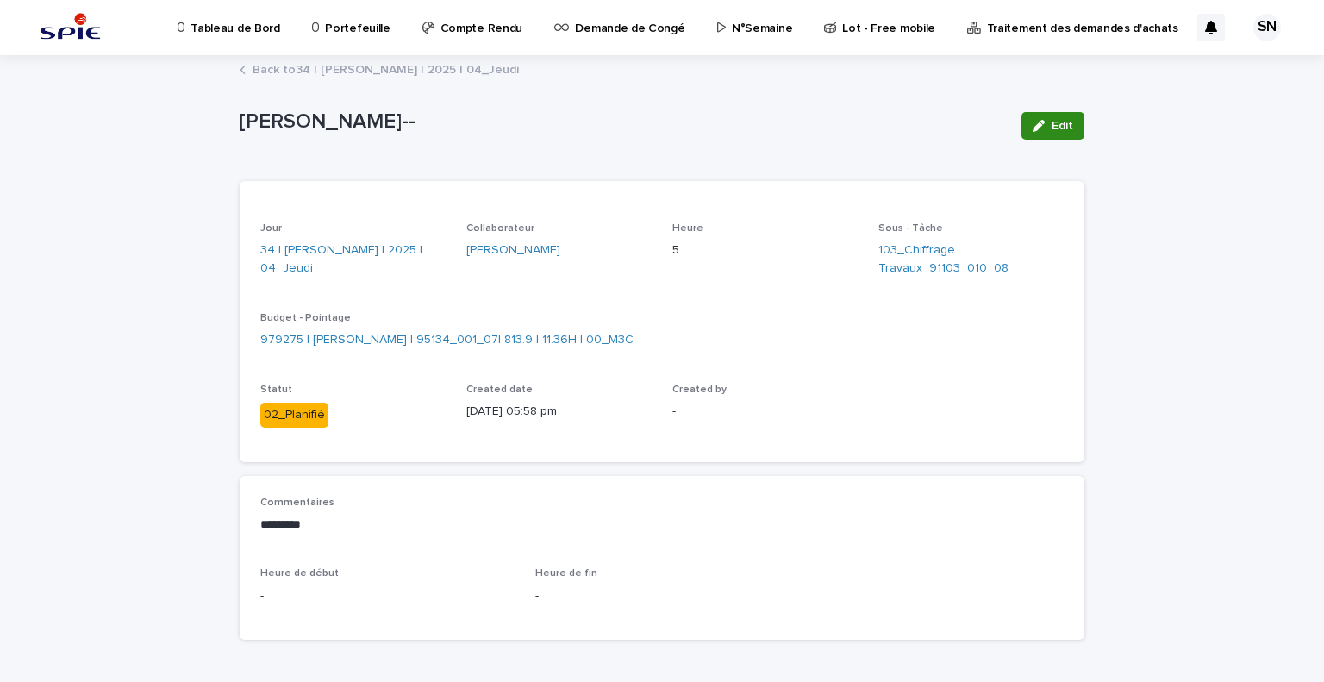
click at [1033, 121] on icon "button" at bounding box center [1039, 126] width 12 height 12
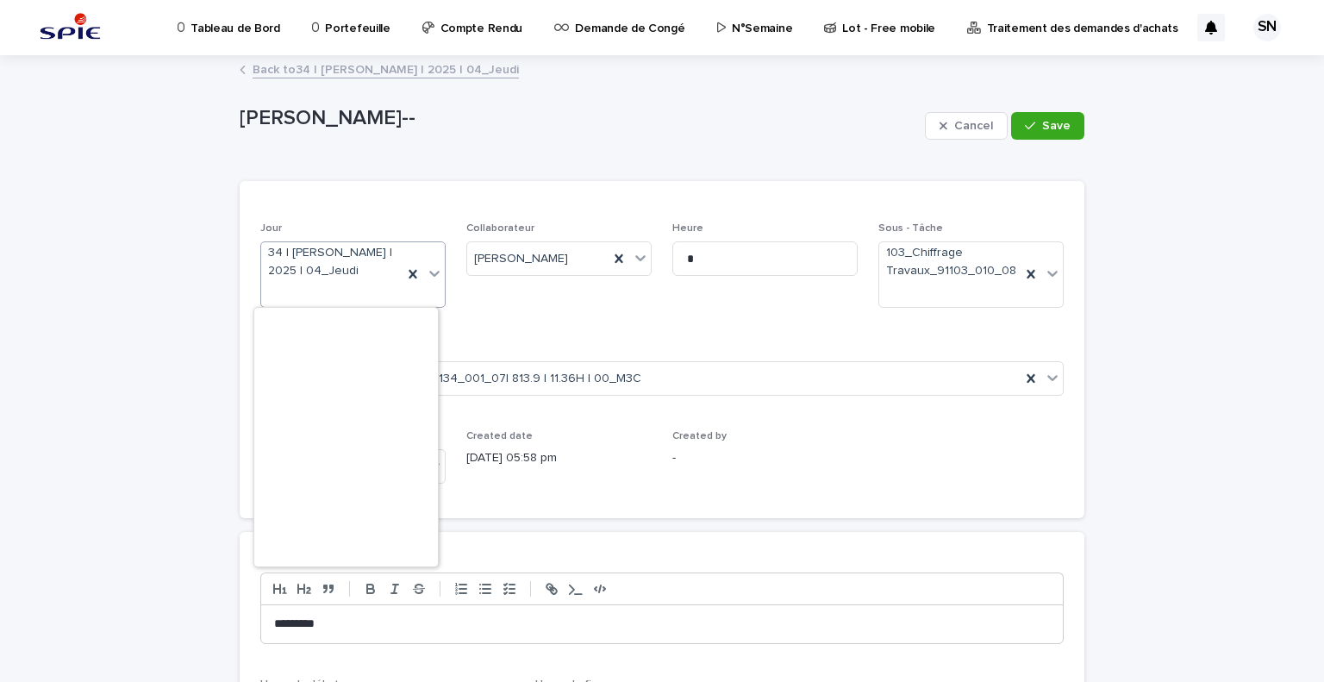
scroll to position [26191, 0]
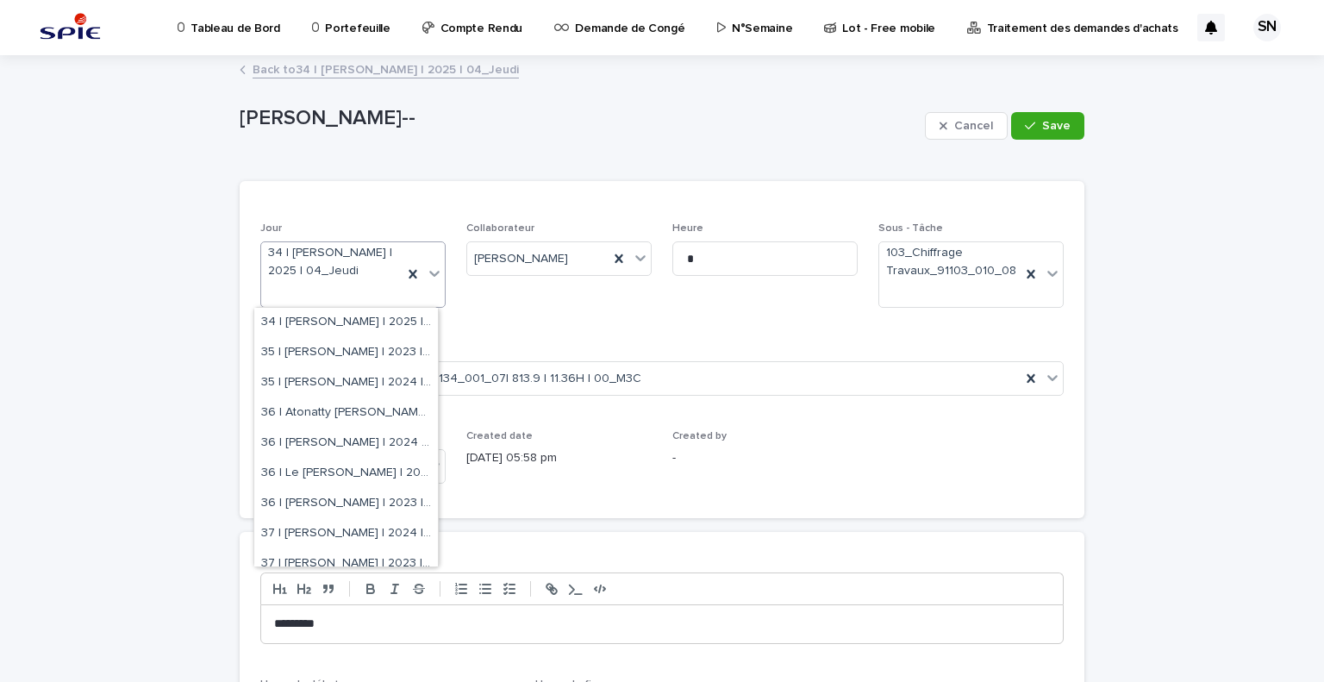
drag, startPoint x: 394, startPoint y: 280, endPoint x: 331, endPoint y: 289, distance: 63.5
click at [331, 289] on div "34 | [PERSON_NAME] | 2025 | 04_Jeudi" at bounding box center [331, 274] width 141 height 64
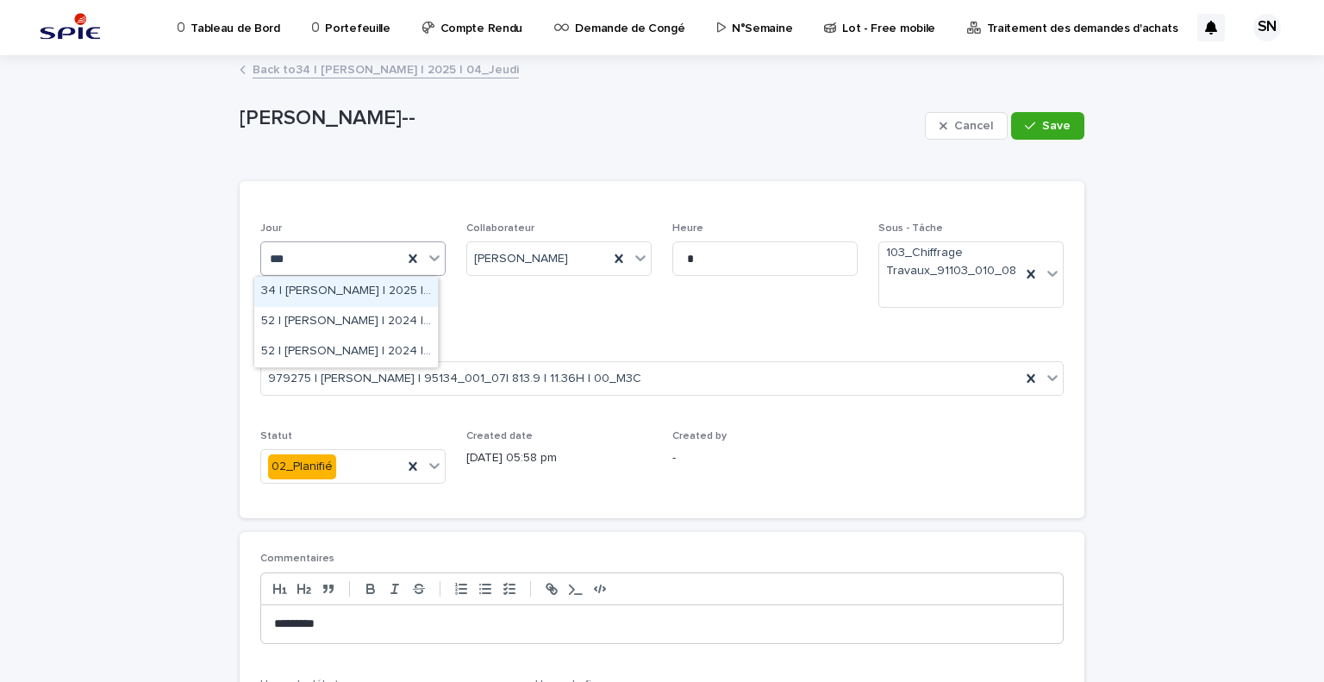
scroll to position [0, 0]
type input "*****"
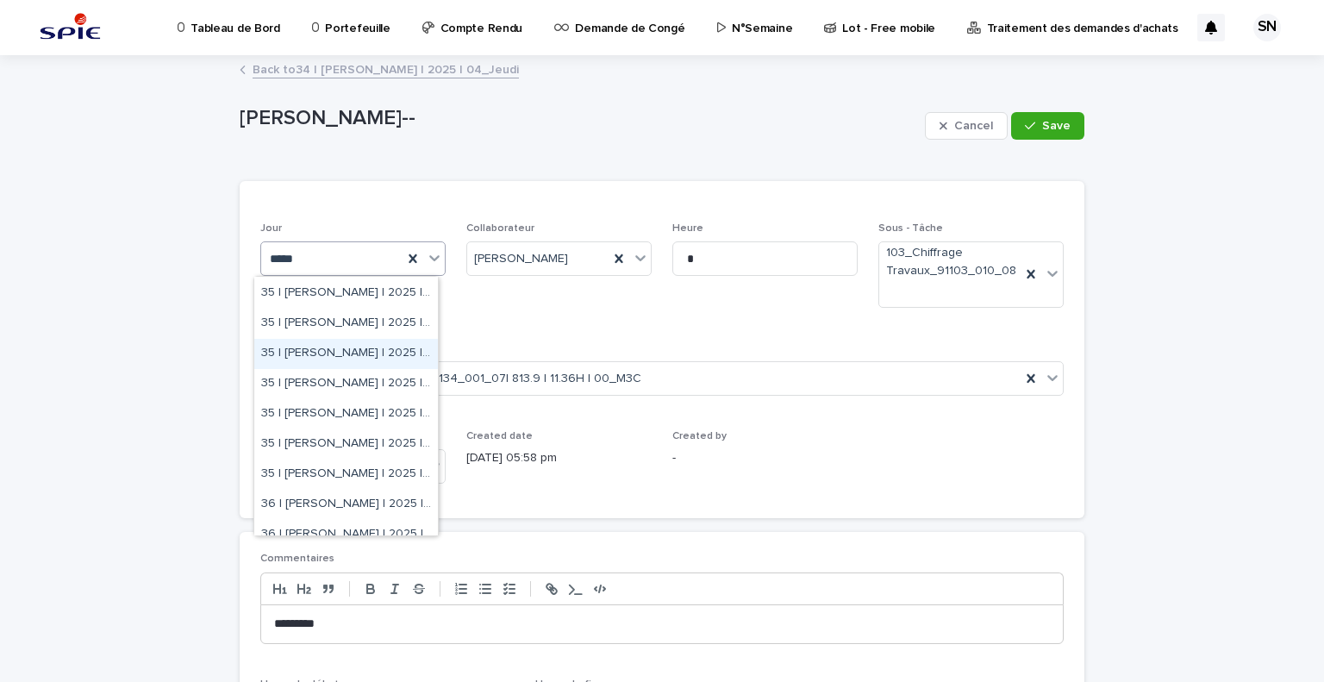
scroll to position [207, 0]
click at [326, 381] on div "35 | [PERSON_NAME] | 2025 | 04_Jeudi" at bounding box center [346, 387] width 184 height 30
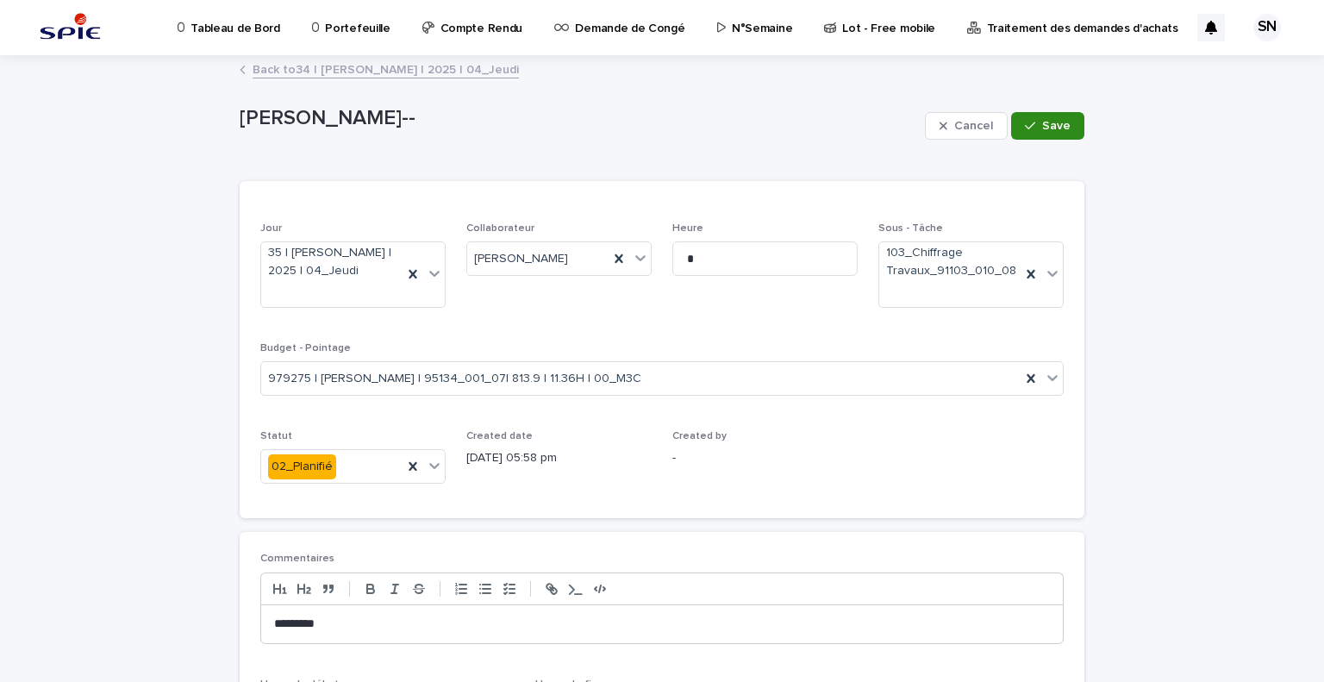
click at [1072, 122] on button "Save" at bounding box center [1047, 126] width 73 height 28
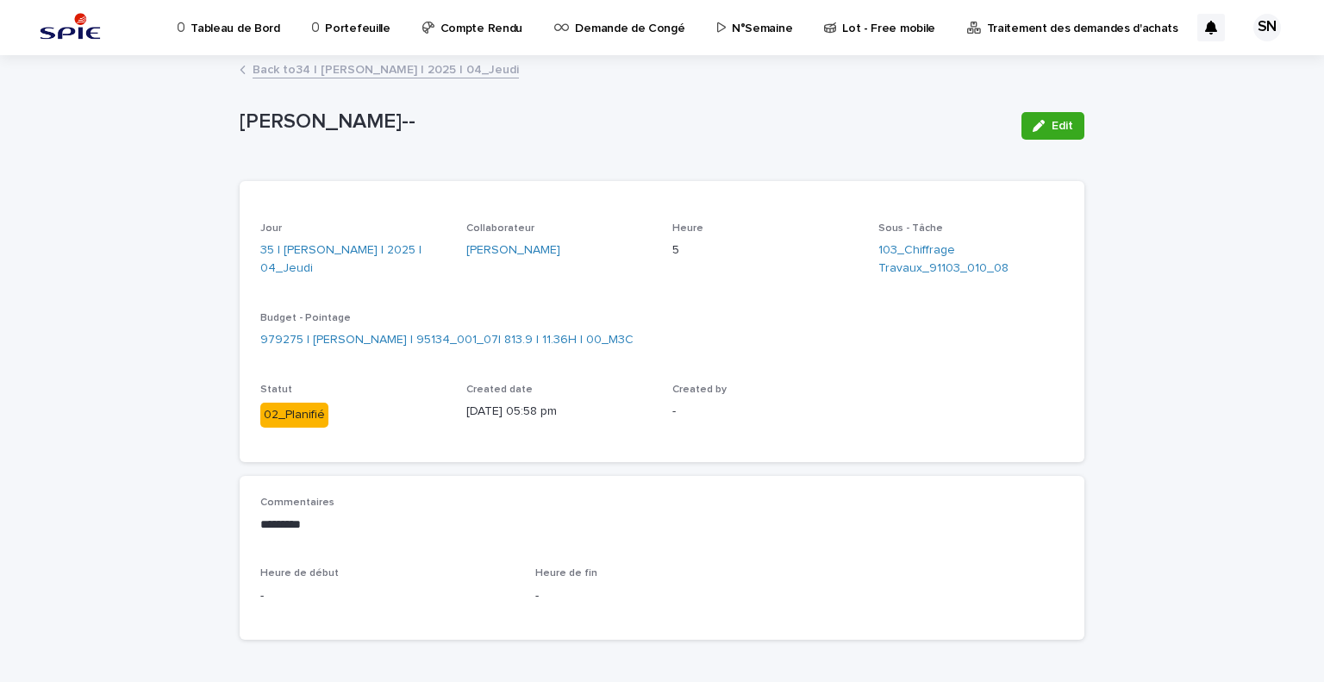
click at [277, 63] on link "Back to 34 | SADOU Nazim | 2025 | 04_Jeudi" at bounding box center [386, 69] width 266 height 20
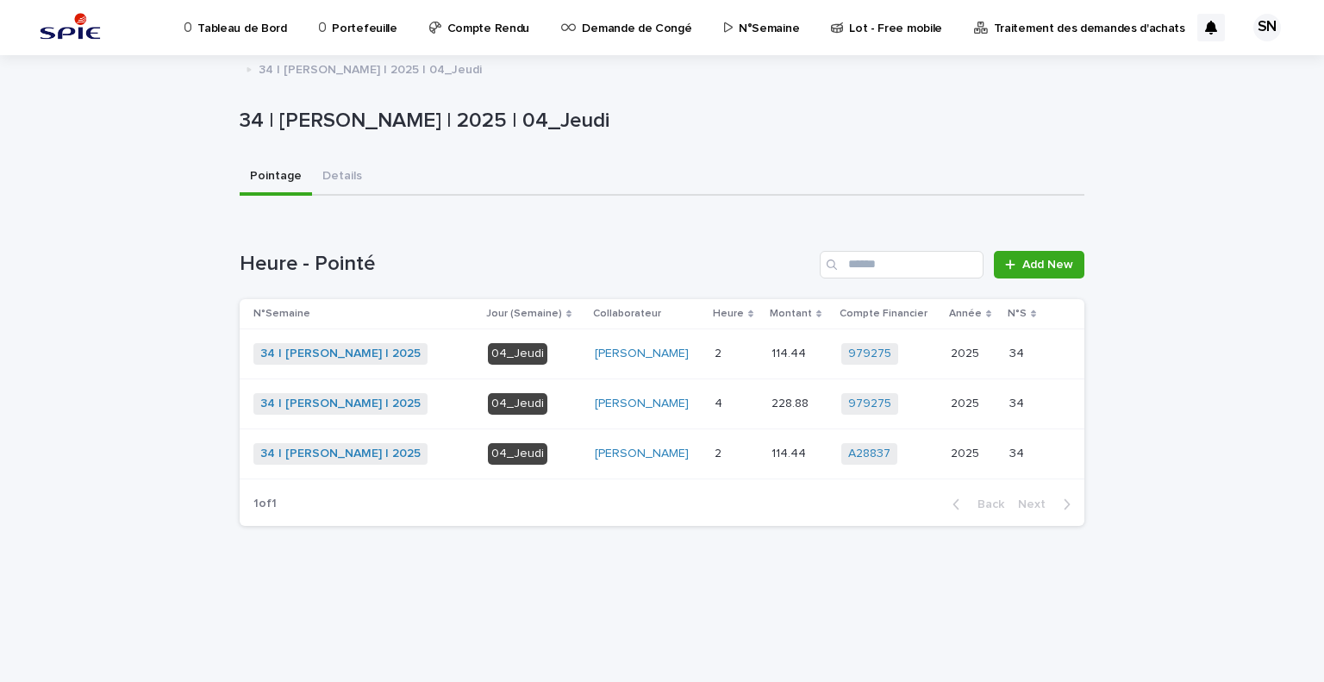
click at [721, 447] on p at bounding box center [736, 454] width 43 height 15
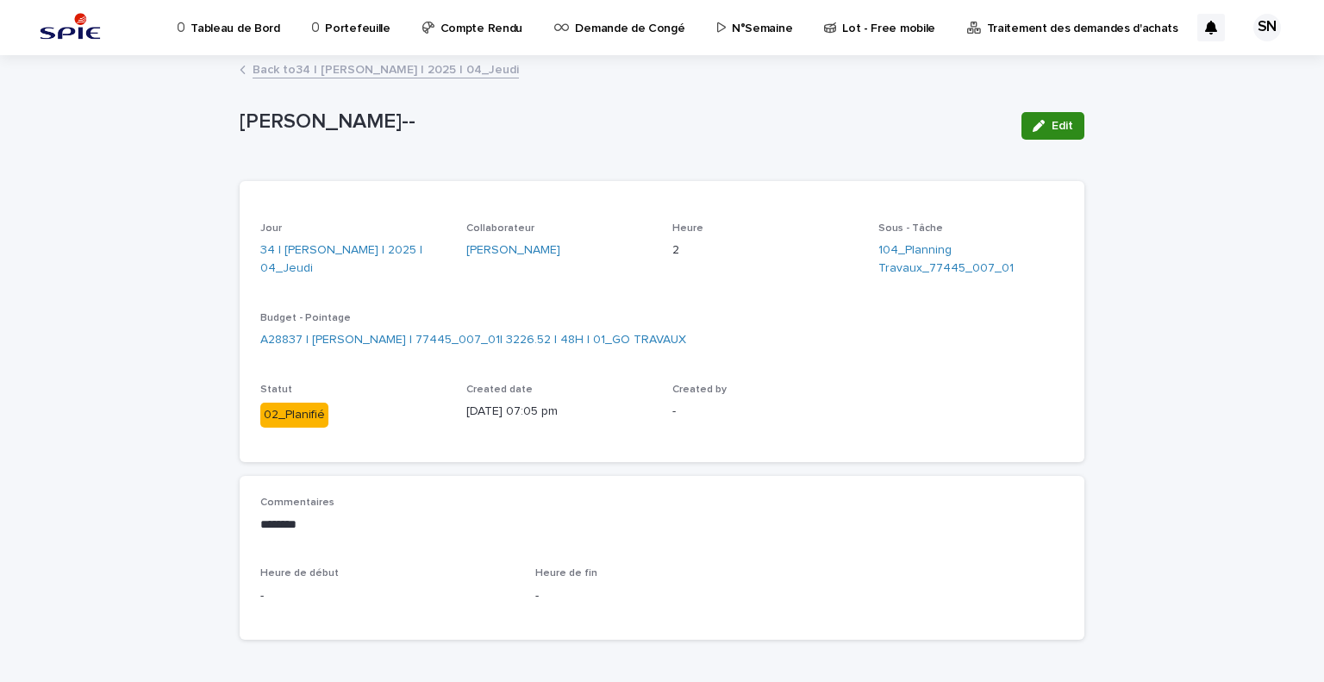
click at [1060, 129] on span "Edit" at bounding box center [1063, 126] width 22 height 12
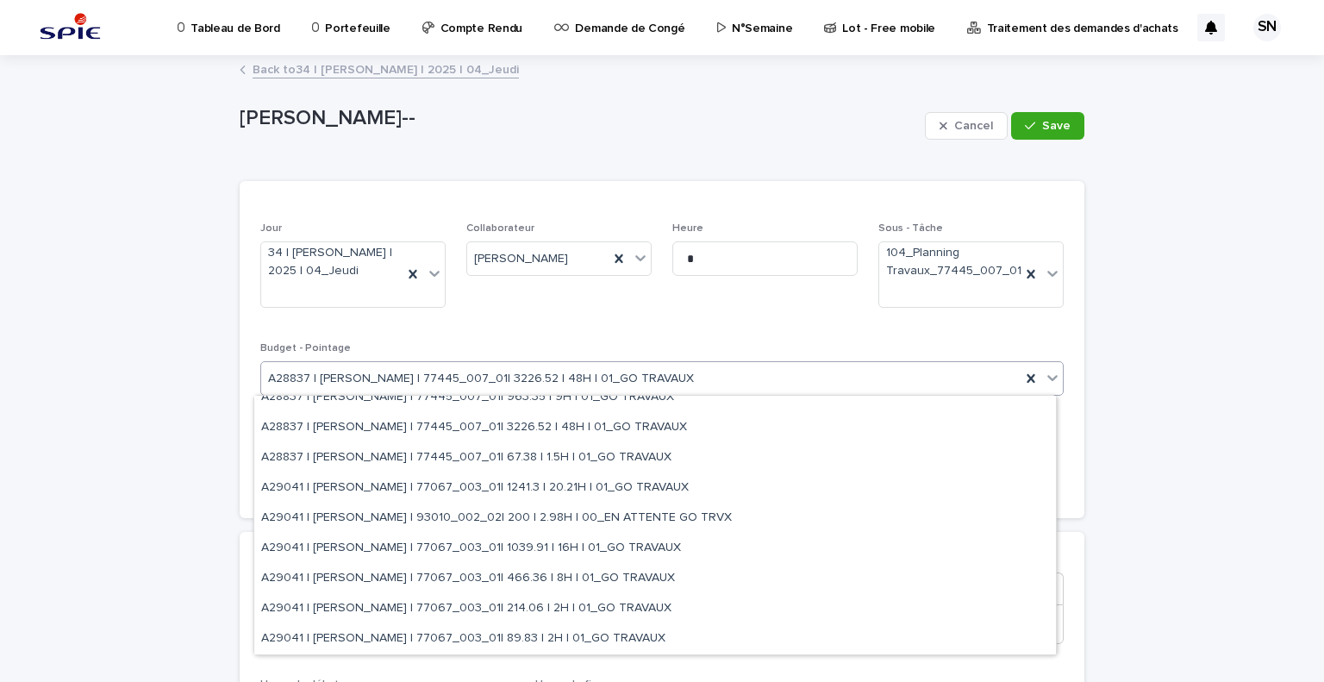
click at [752, 377] on div "A28837 | SADOU Nazim | 77445_007_01| 3226.52 | 48H | 01_GO TRAVAUX" at bounding box center [641, 379] width 760 height 28
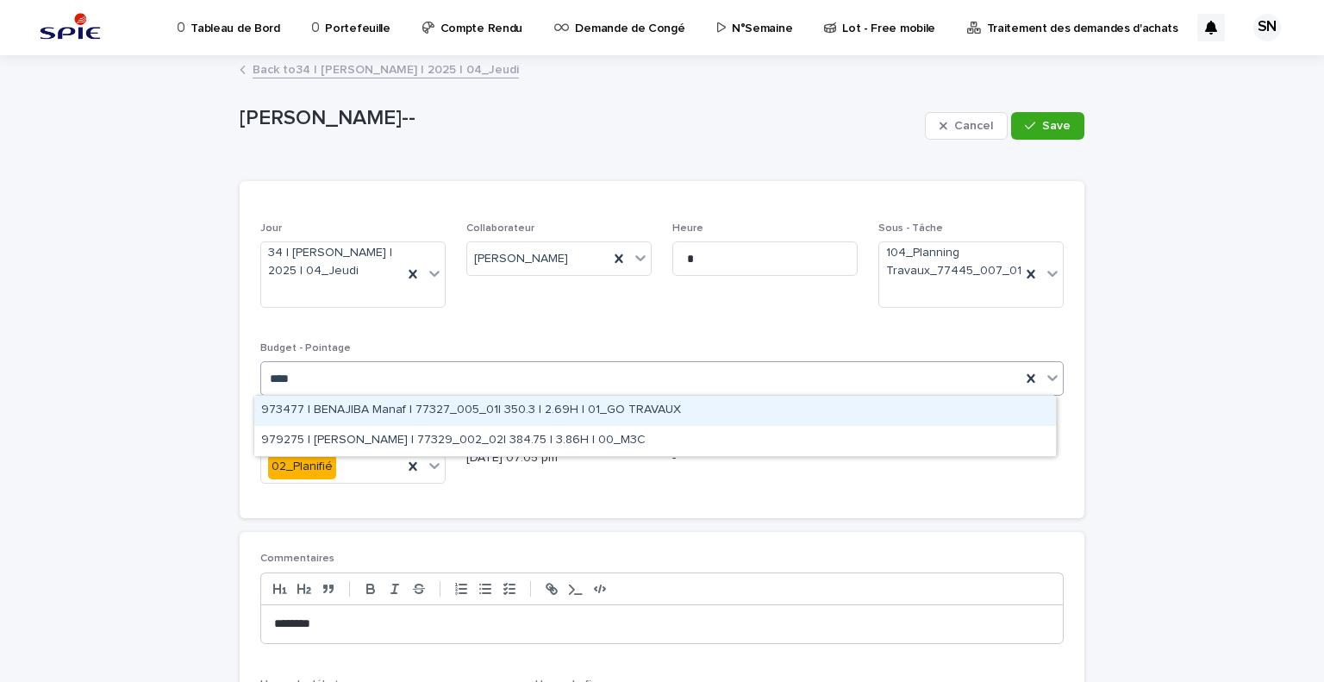
type input "*****"
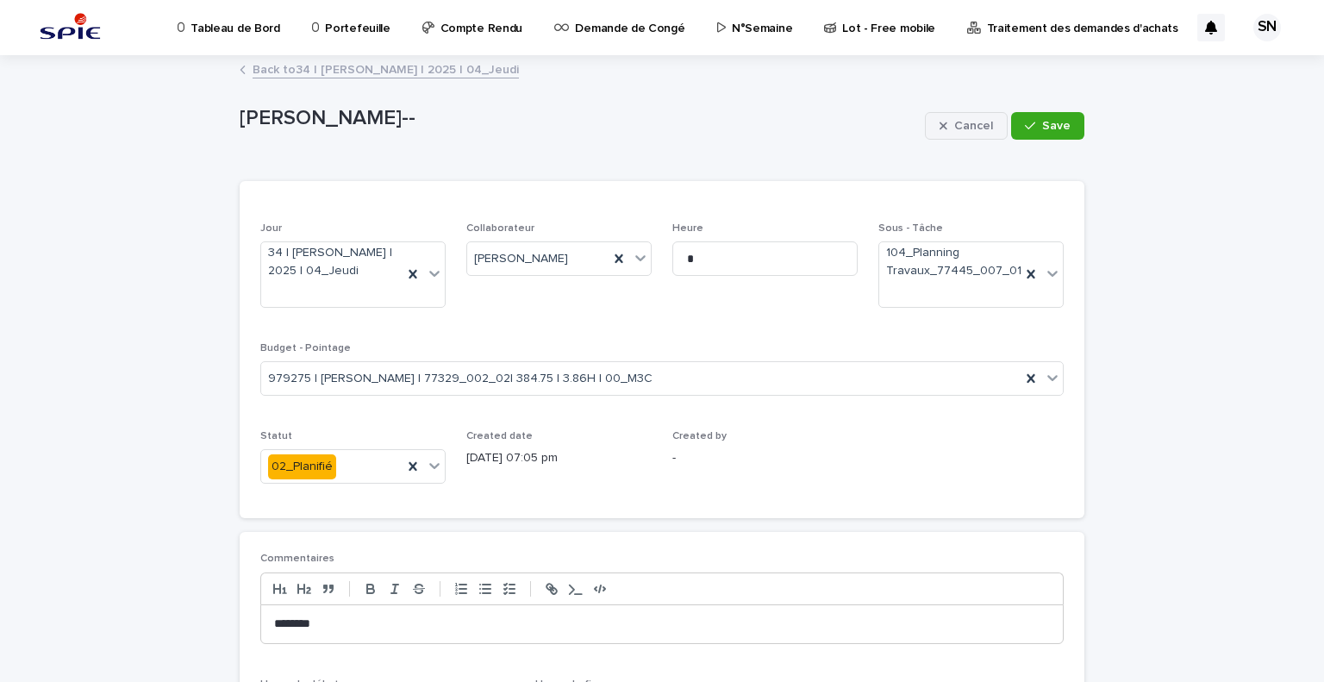
click at [954, 122] on span "Cancel" at bounding box center [973, 126] width 39 height 12
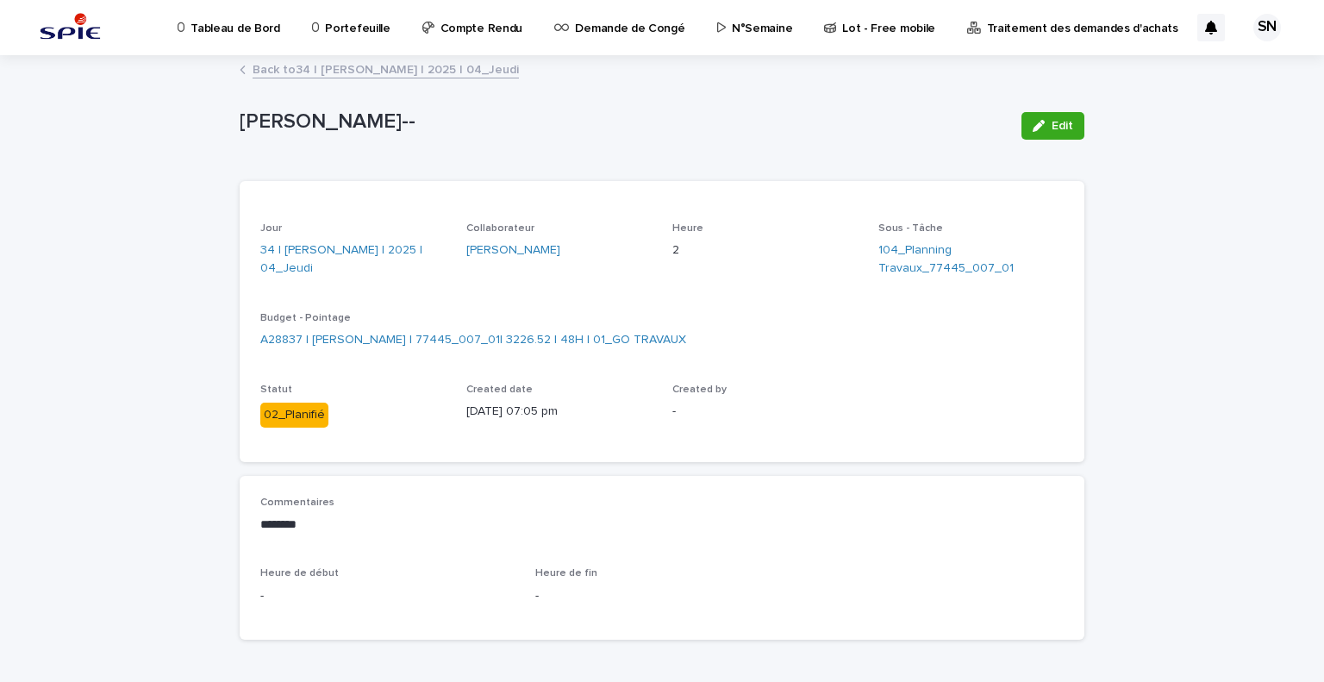
click at [317, 63] on link "Back to 34 | SADOU Nazim | 2025 | 04_Jeudi" at bounding box center [386, 69] width 266 height 20
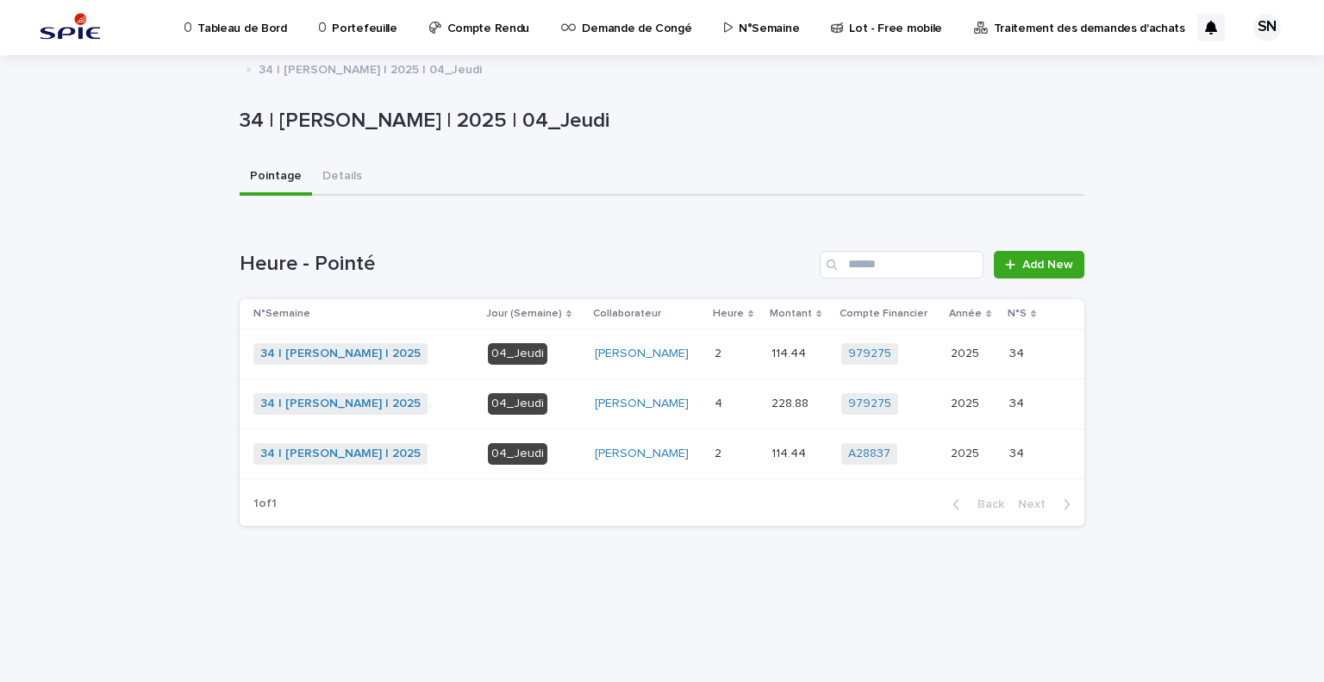
click at [752, 355] on td "2 2" at bounding box center [736, 354] width 57 height 50
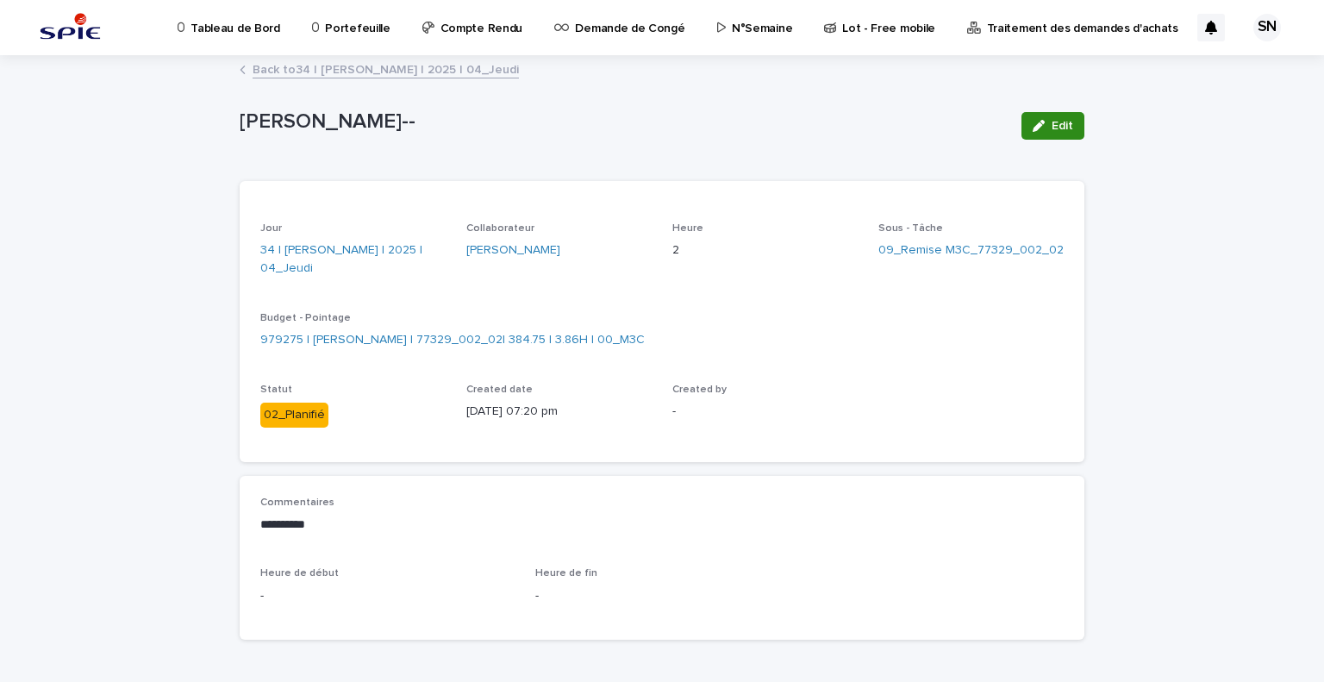
click at [1067, 127] on button "Edit" at bounding box center [1053, 126] width 63 height 28
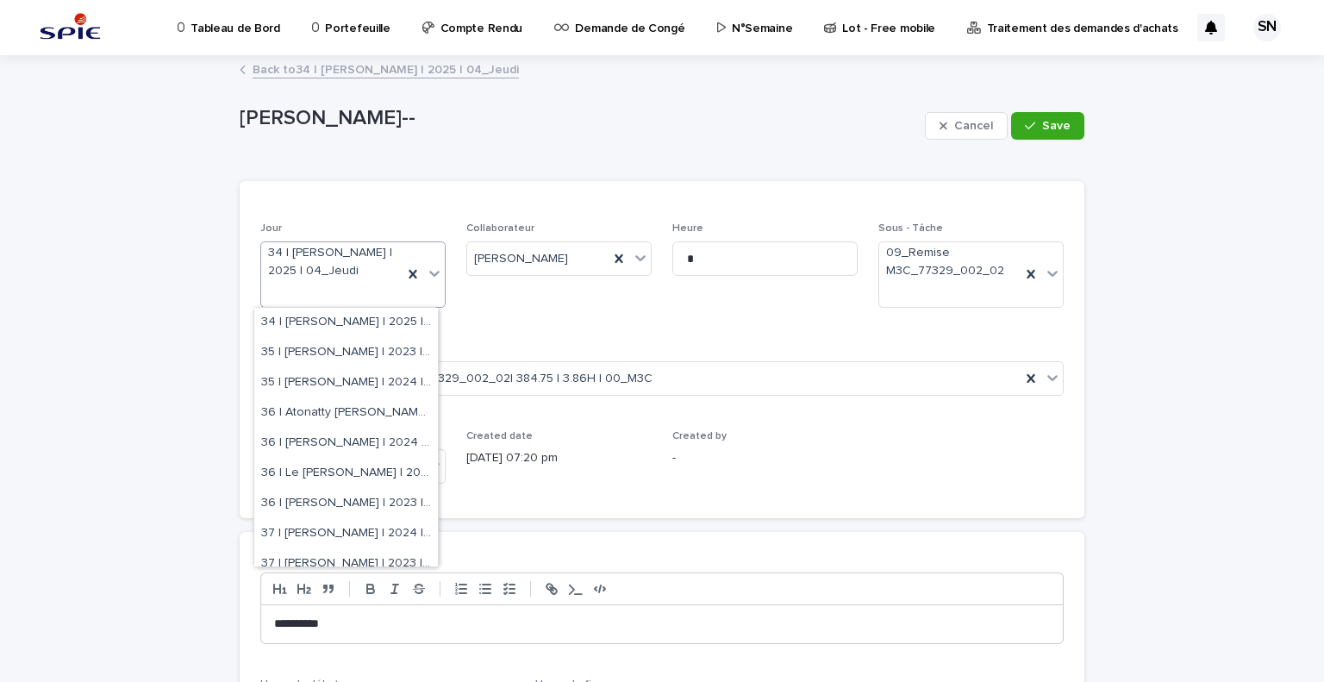
click at [306, 287] on div "34 | [PERSON_NAME] | 2025 | 04_Jeudi" at bounding box center [331, 274] width 141 height 64
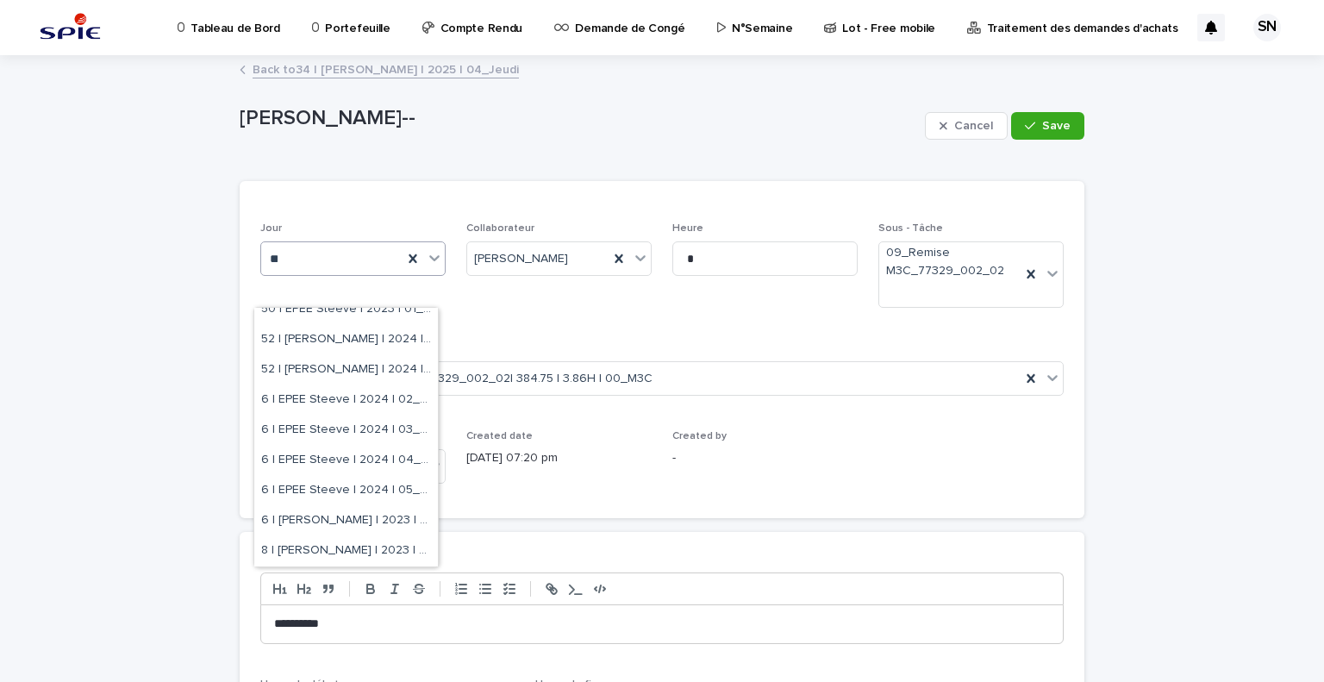
scroll to position [4690, 0]
type input "**"
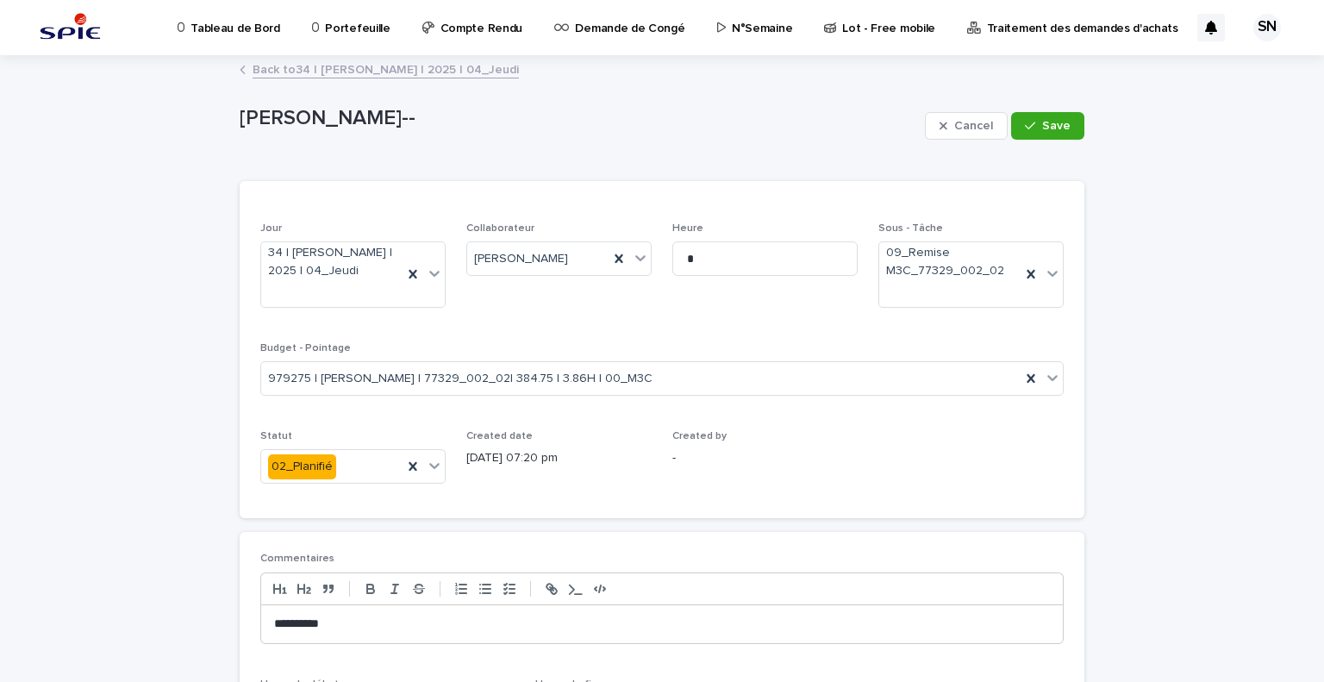
click at [62, 323] on div "**********" at bounding box center [662, 459] width 1324 height 805
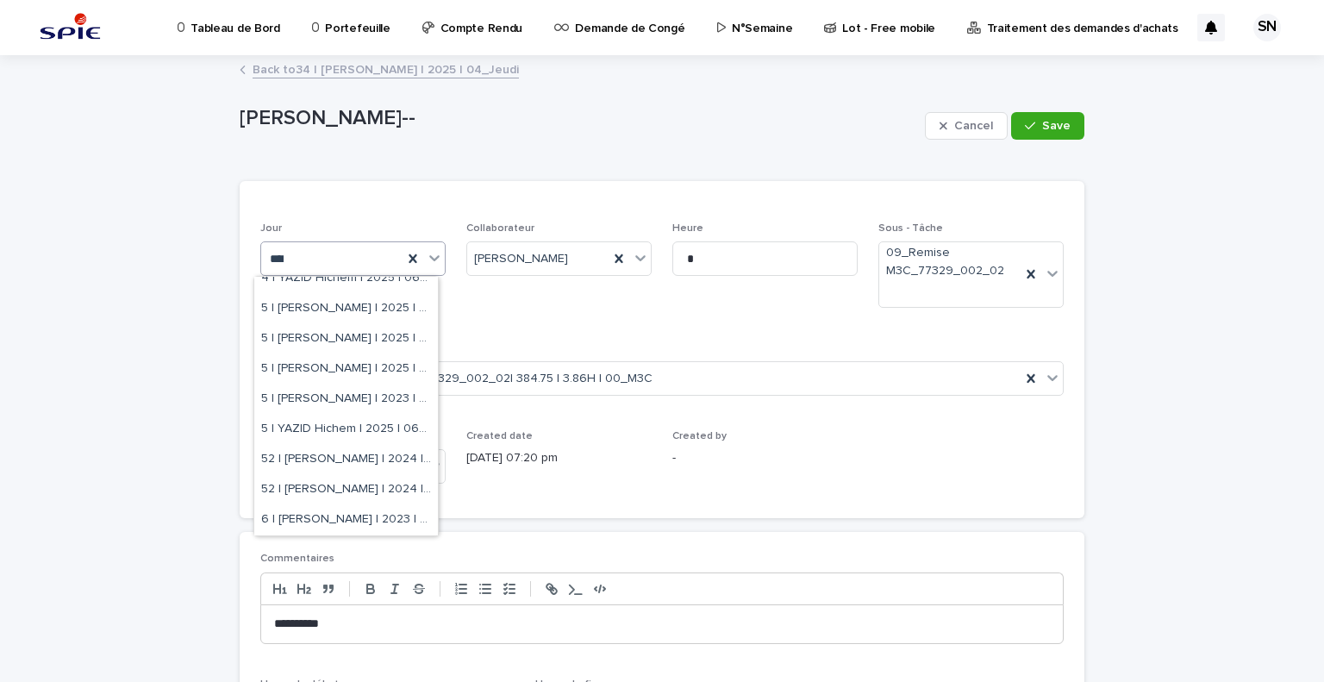
scroll to position [0, 0]
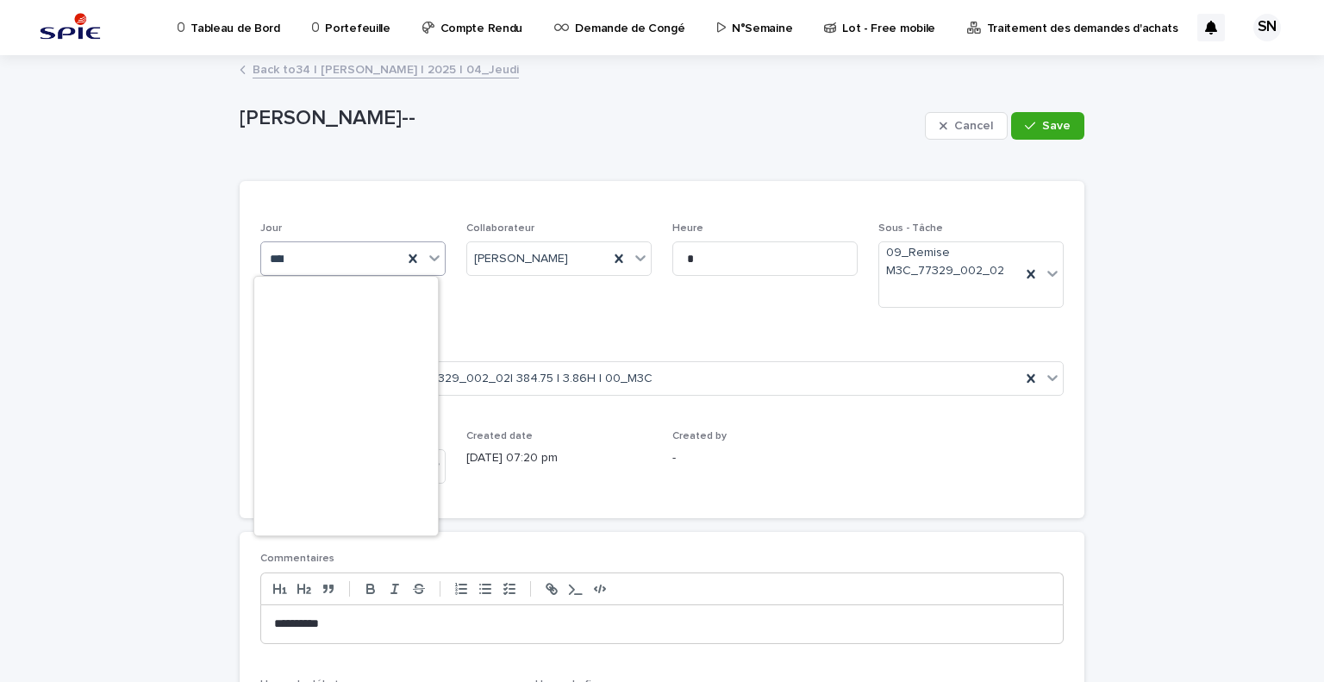
type input "*****"
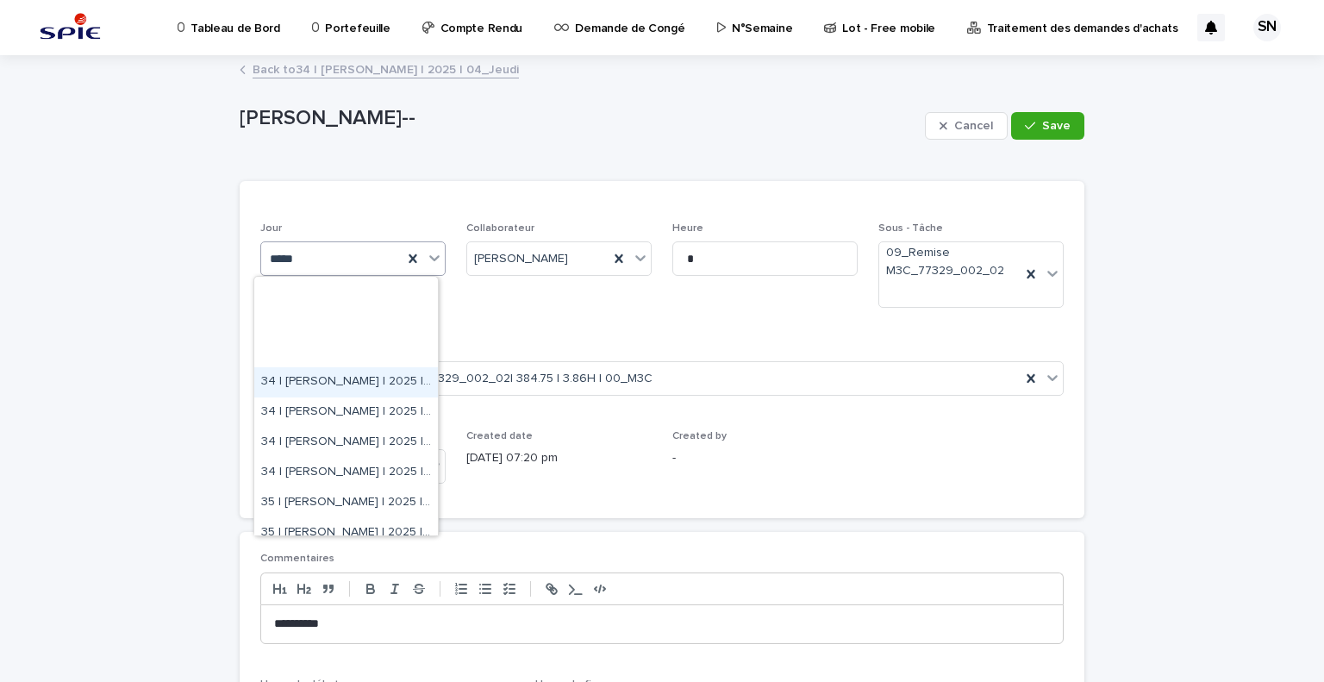
scroll to position [236, 0]
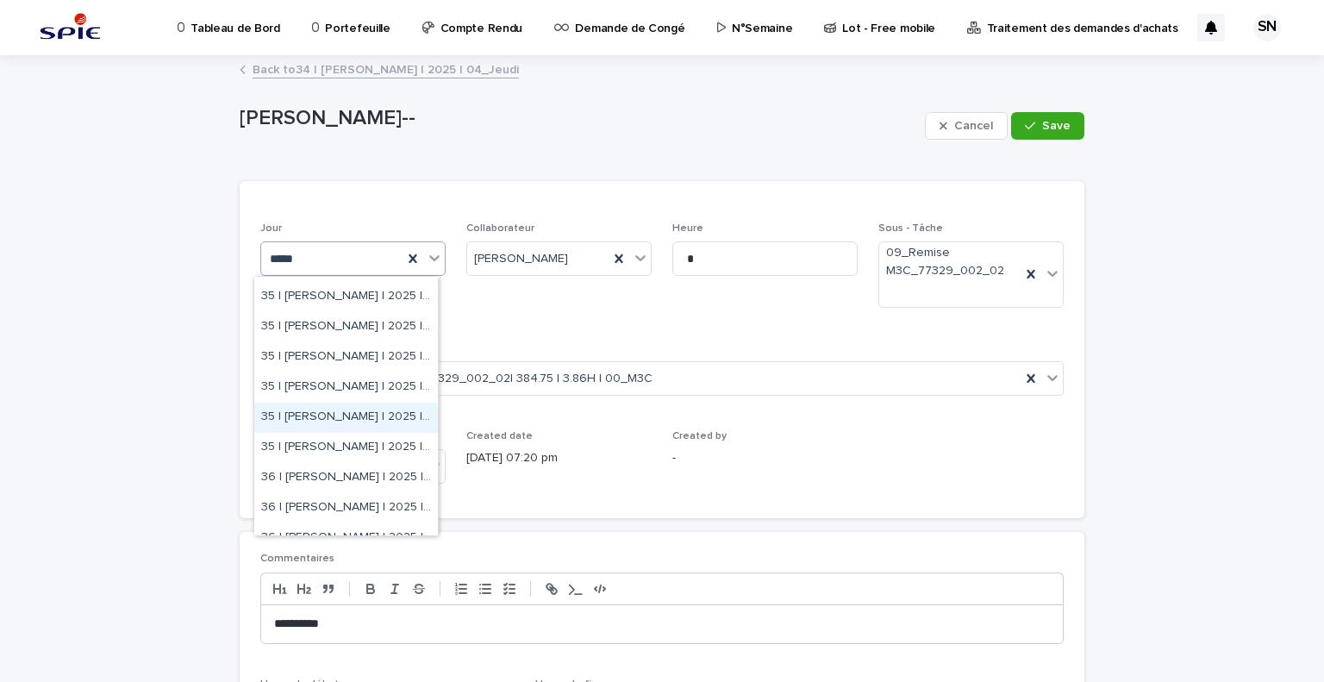
click at [370, 409] on div "35 | [PERSON_NAME] | 2025 | 06_Samedi" at bounding box center [346, 418] width 184 height 30
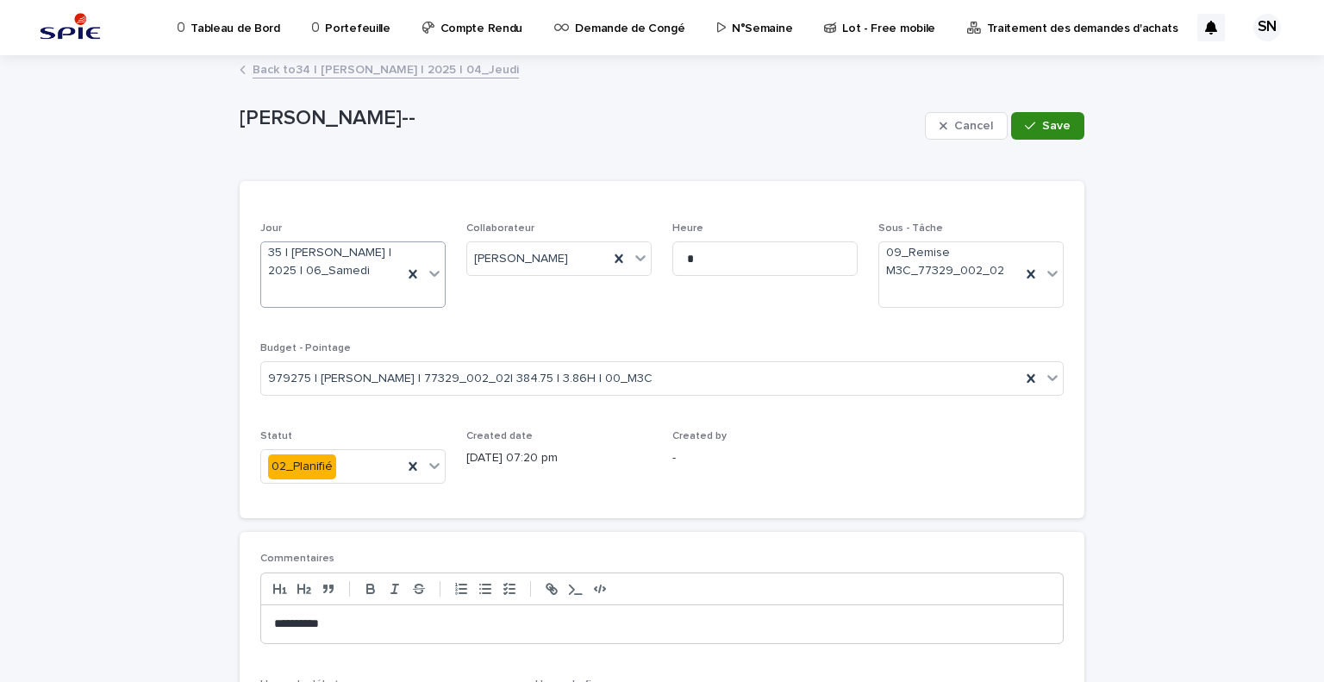
click at [1039, 131] on button "Save" at bounding box center [1047, 126] width 73 height 28
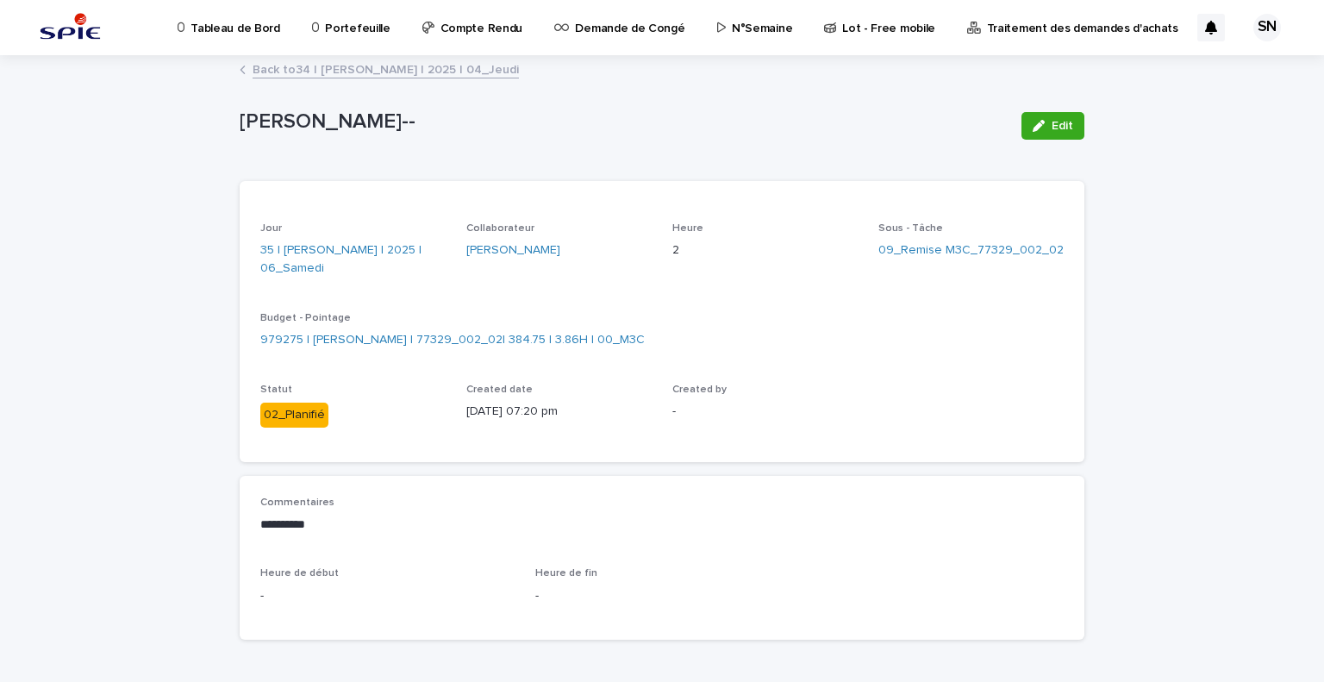
click at [275, 73] on link "Back to 34 | SADOU Nazim | 2025 | 04_Jeudi" at bounding box center [386, 69] width 266 height 20
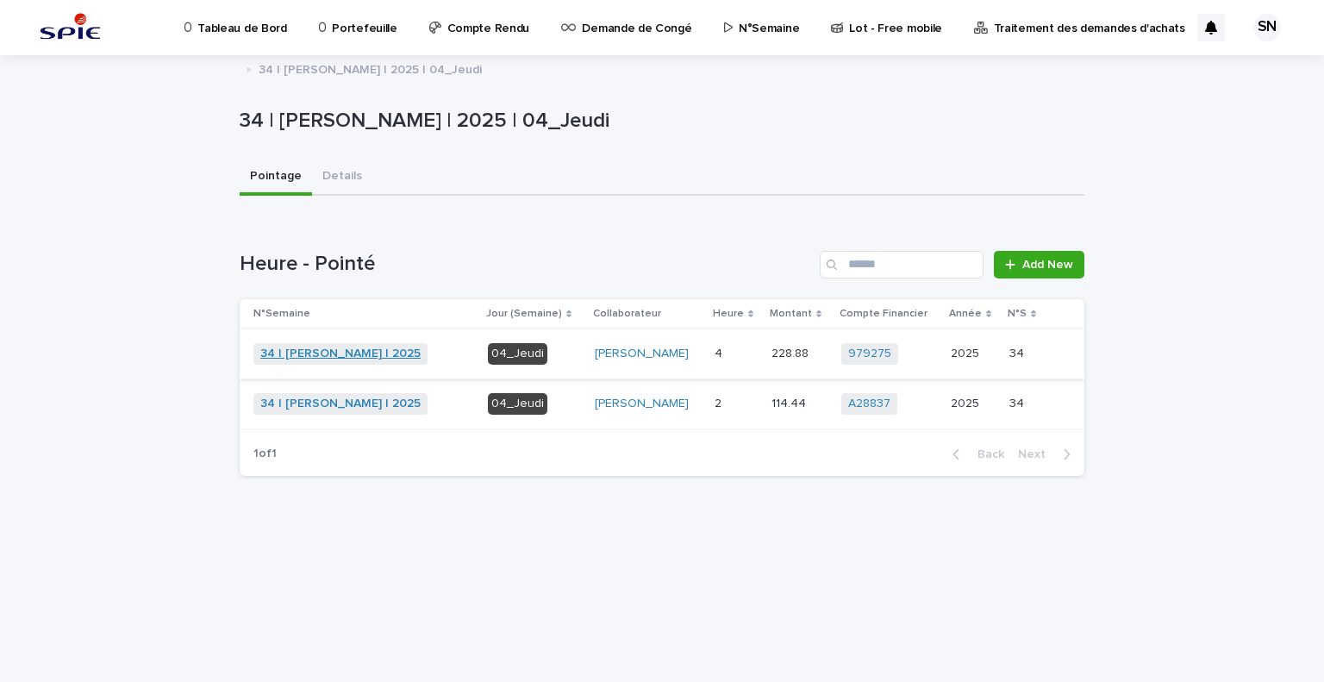
click at [322, 351] on link "34 | [PERSON_NAME] | 2025" at bounding box center [340, 354] width 160 height 15
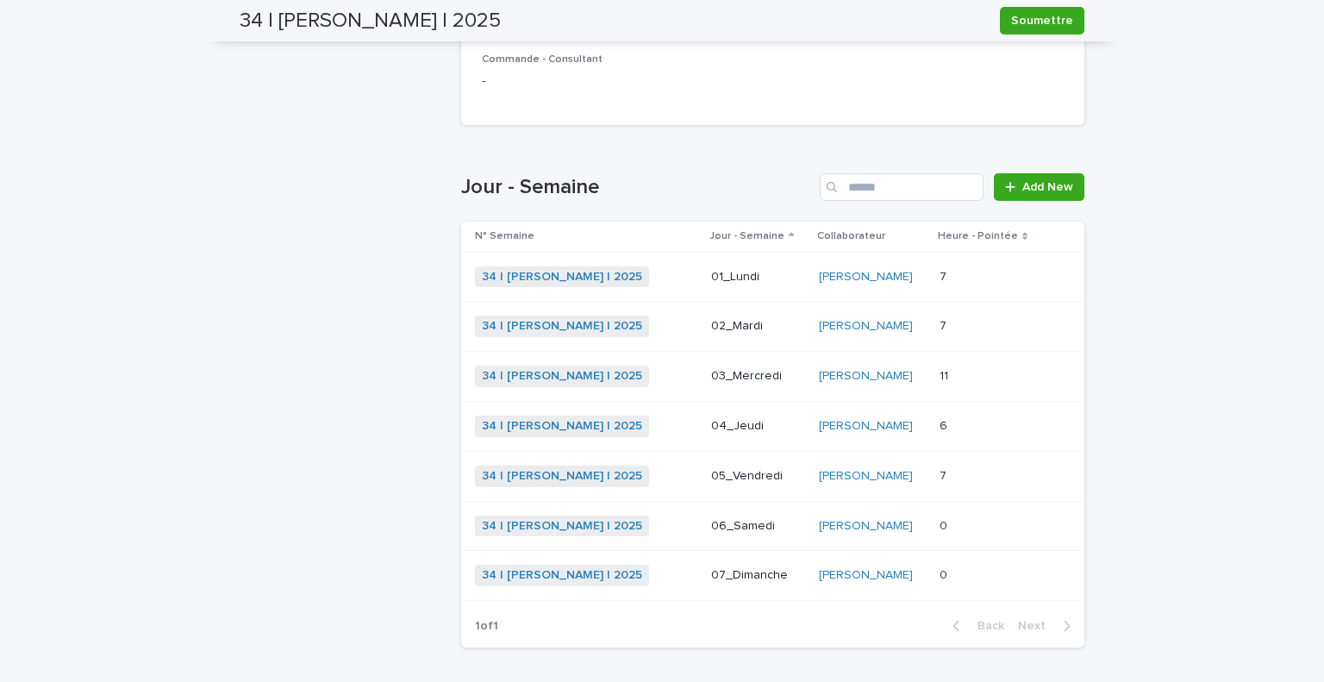
scroll to position [524, 0]
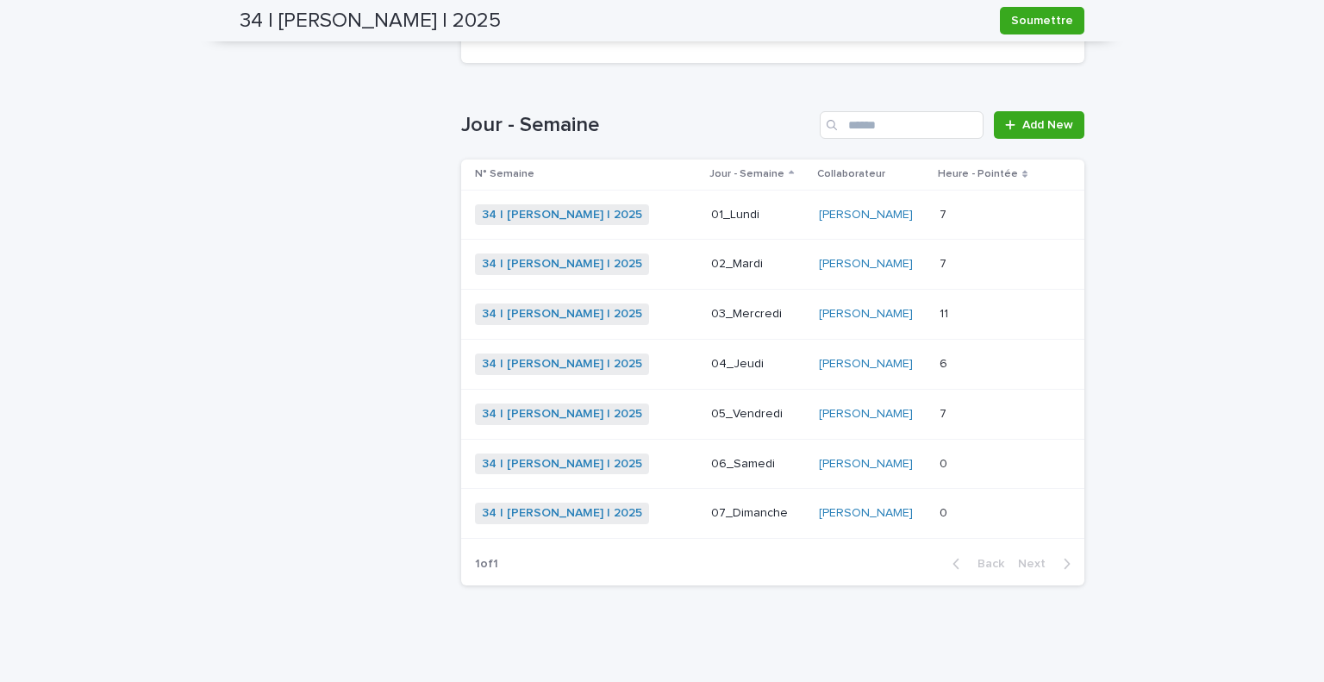
click at [668, 313] on div "34 | [PERSON_NAME] | 2025 + 0" at bounding box center [586, 314] width 222 height 22
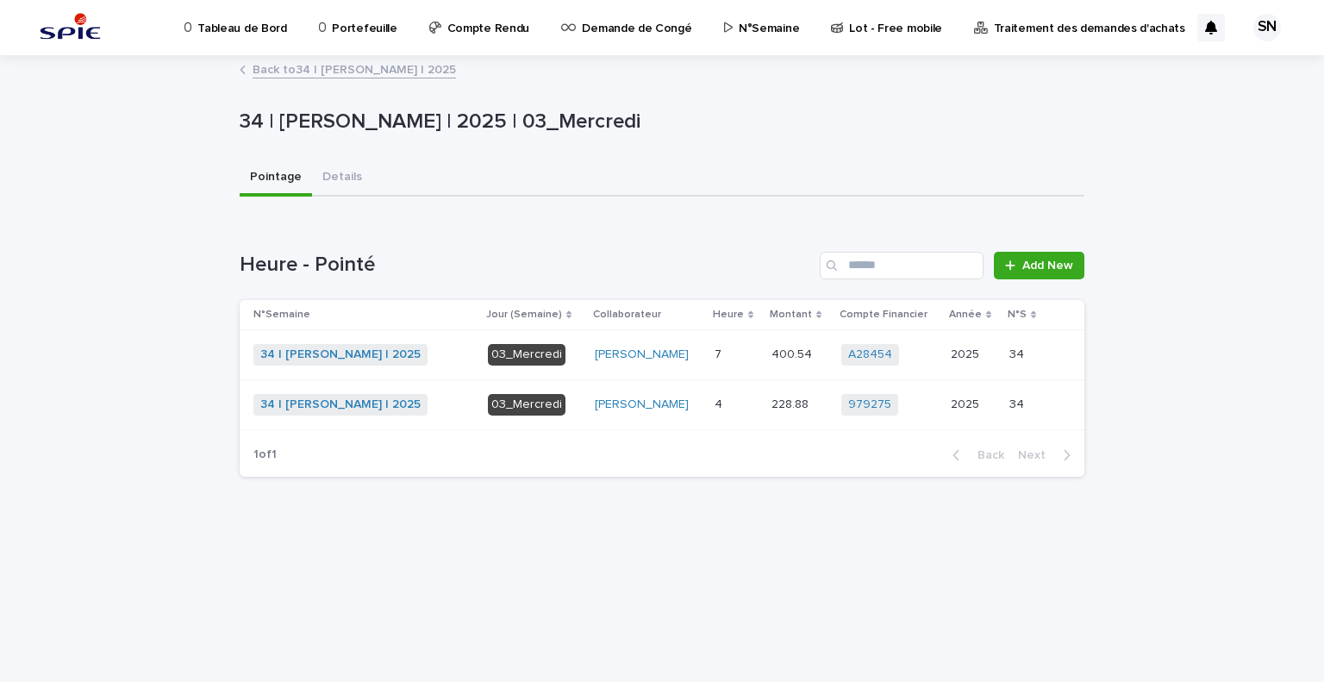
click at [728, 359] on p at bounding box center [736, 354] width 43 height 15
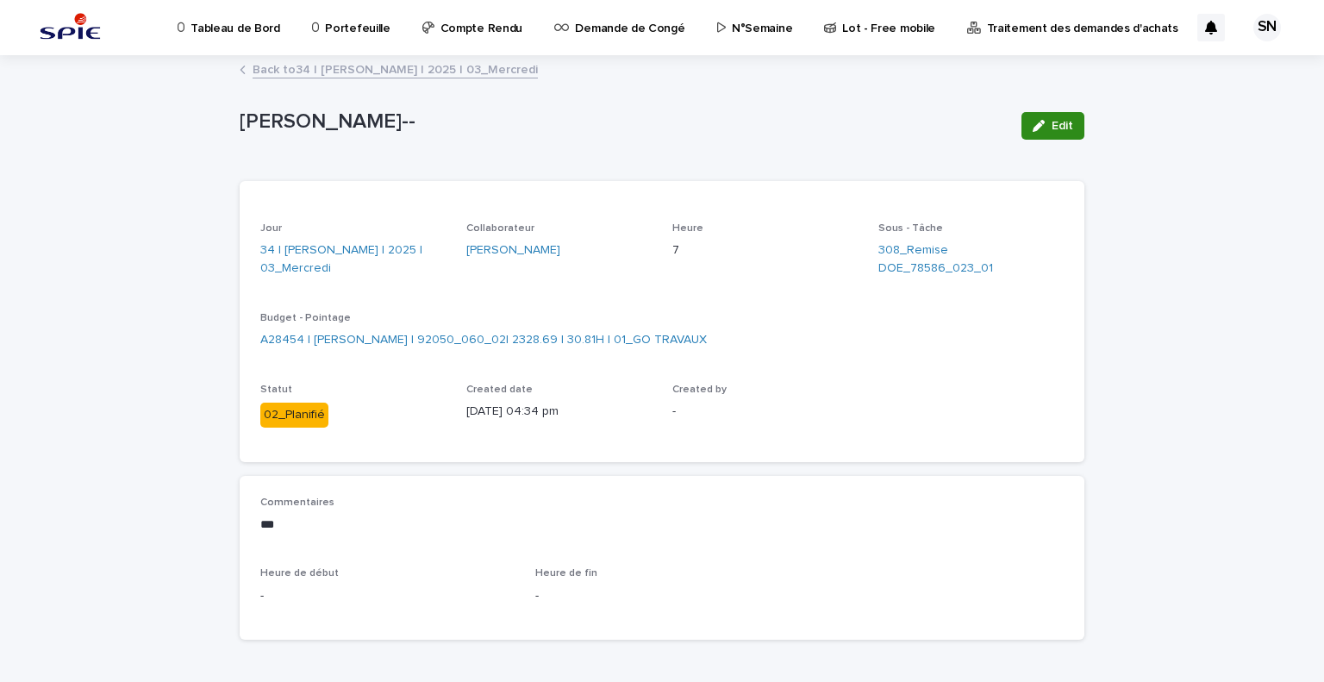
click at [1069, 129] on button "Edit" at bounding box center [1053, 126] width 63 height 28
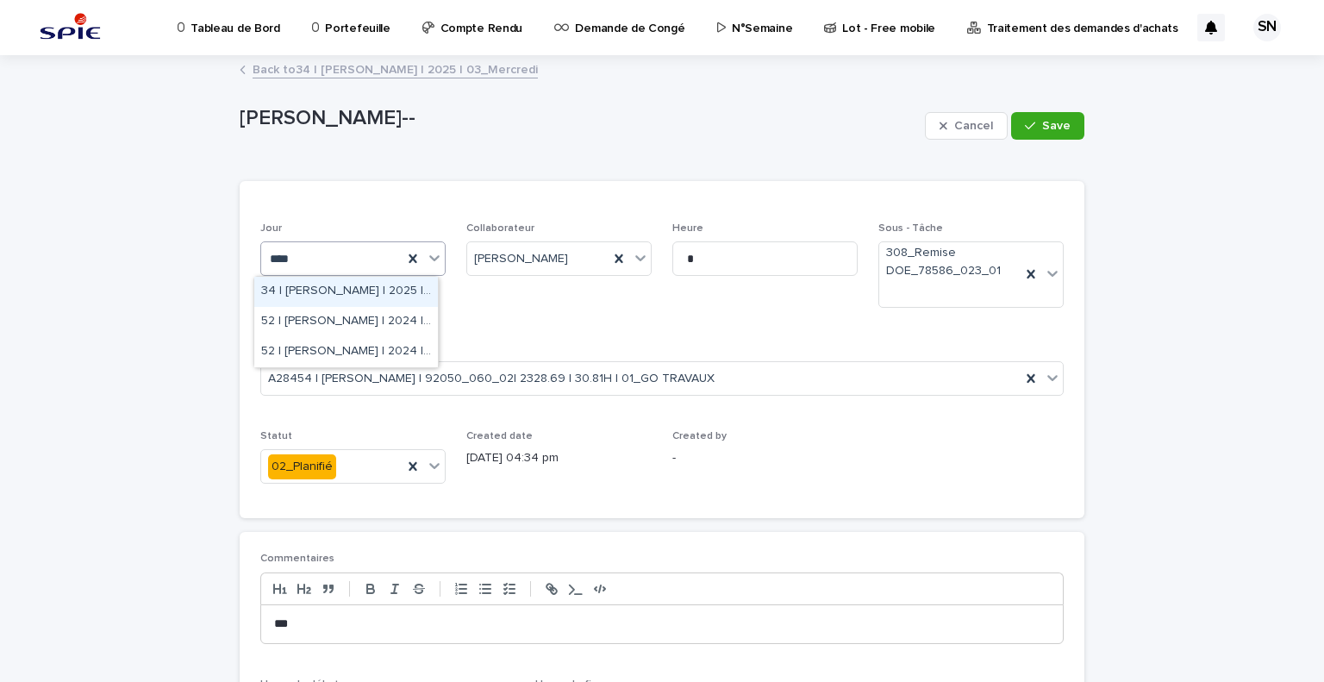
type input "*****"
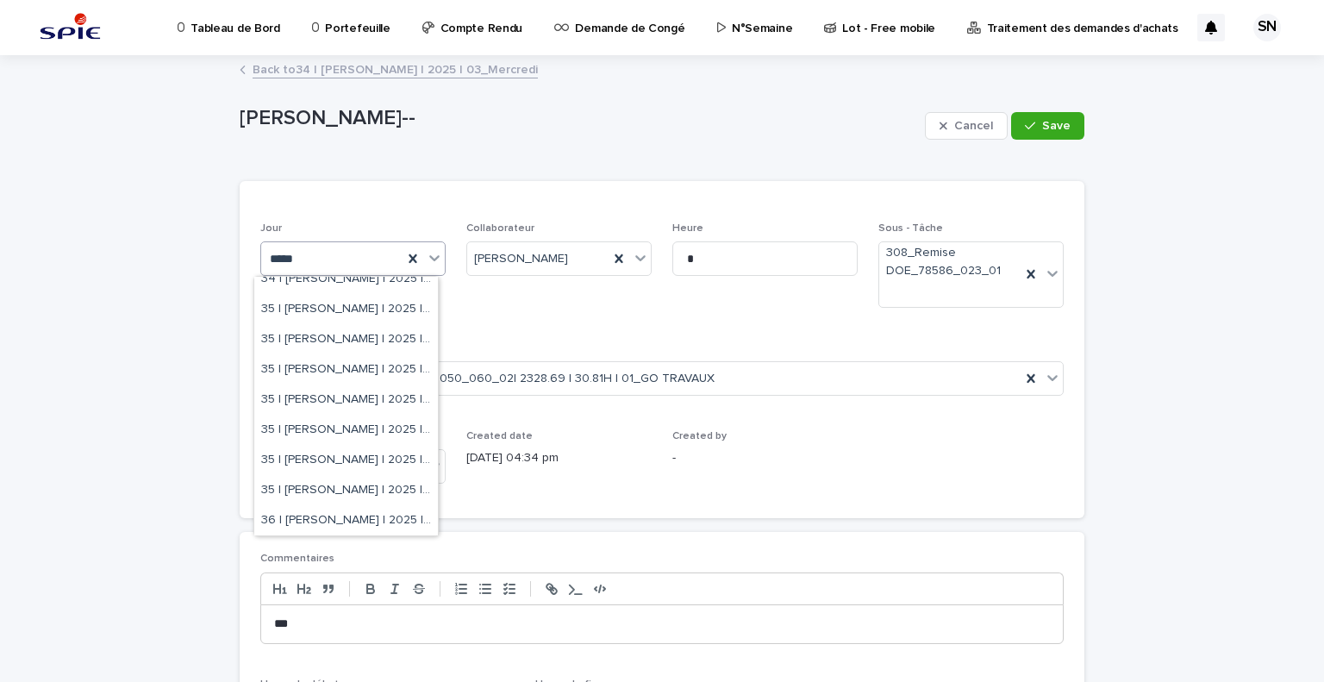
scroll to position [193, 0]
click at [347, 431] on div "35 | [PERSON_NAME] | 2025 | 05_Vendredi" at bounding box center [346, 431] width 184 height 30
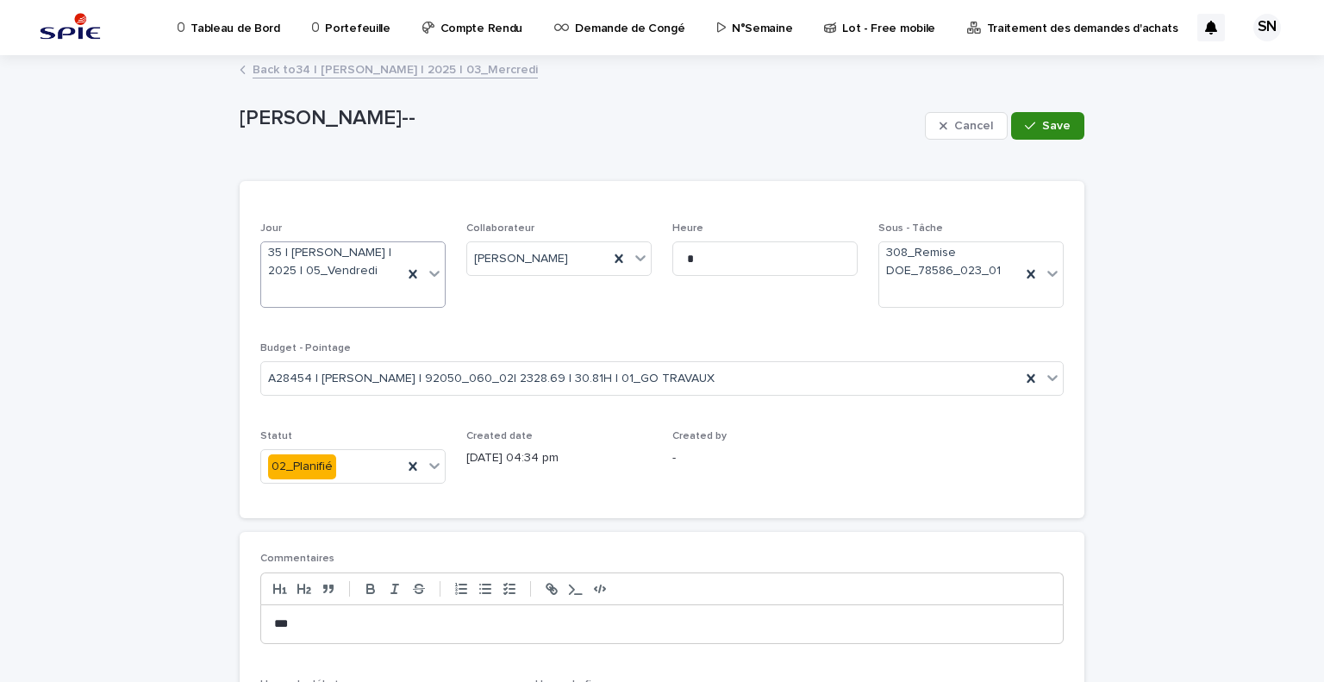
click at [1056, 115] on button "Save" at bounding box center [1047, 126] width 73 height 28
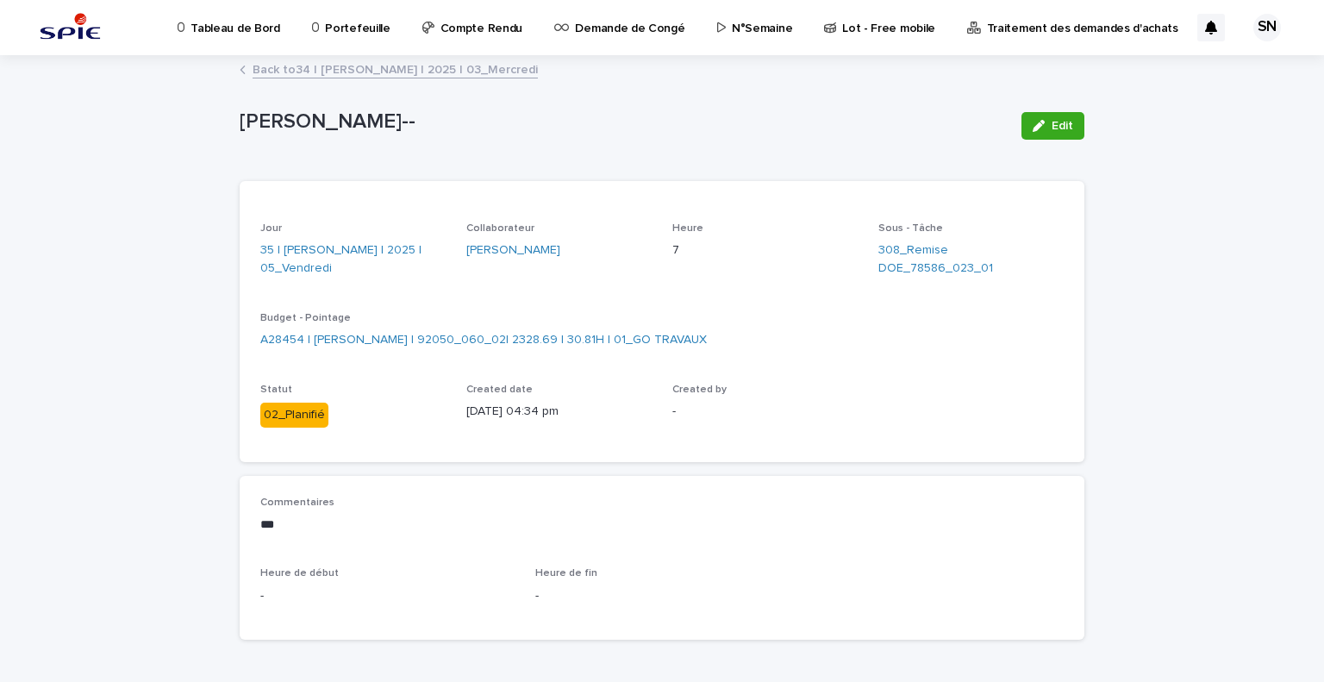
click at [324, 62] on link "Back to 34 | SADOU Nazim | 2025 | 03_Mercredi" at bounding box center [395, 69] width 285 height 20
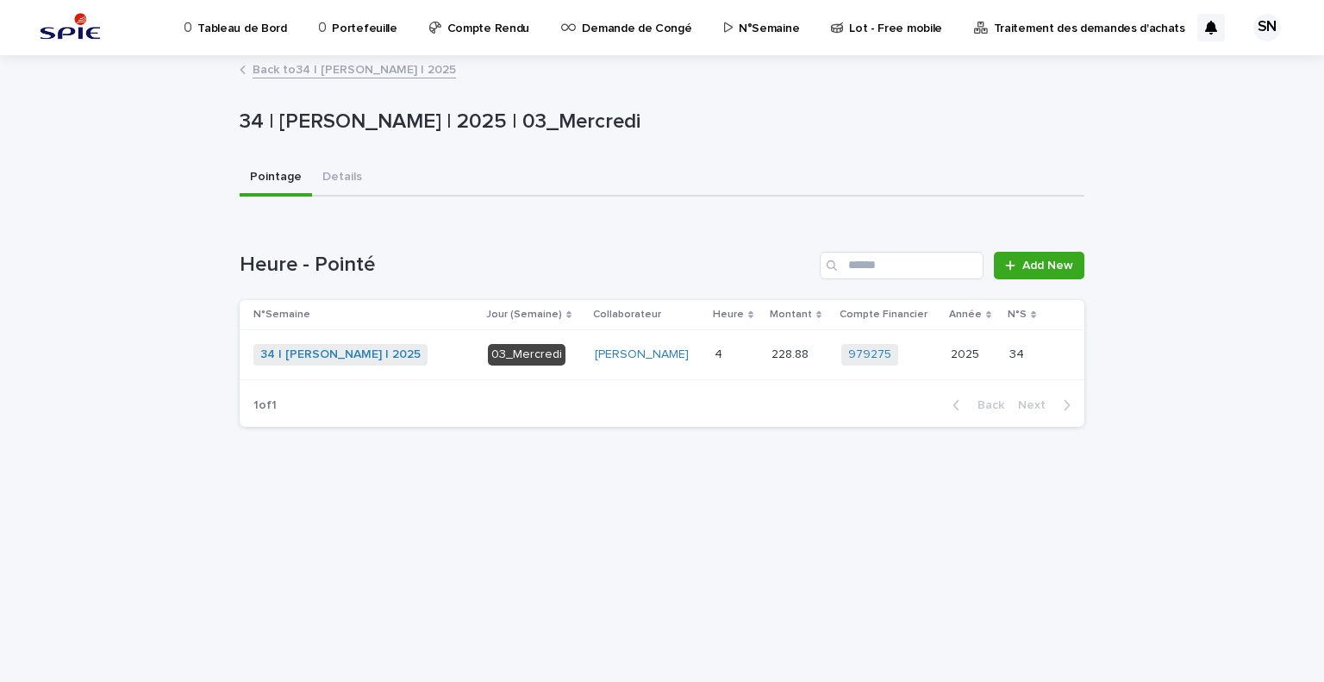
click at [272, 72] on link "Back to 34 | [PERSON_NAME] | 2025" at bounding box center [354, 69] width 203 height 20
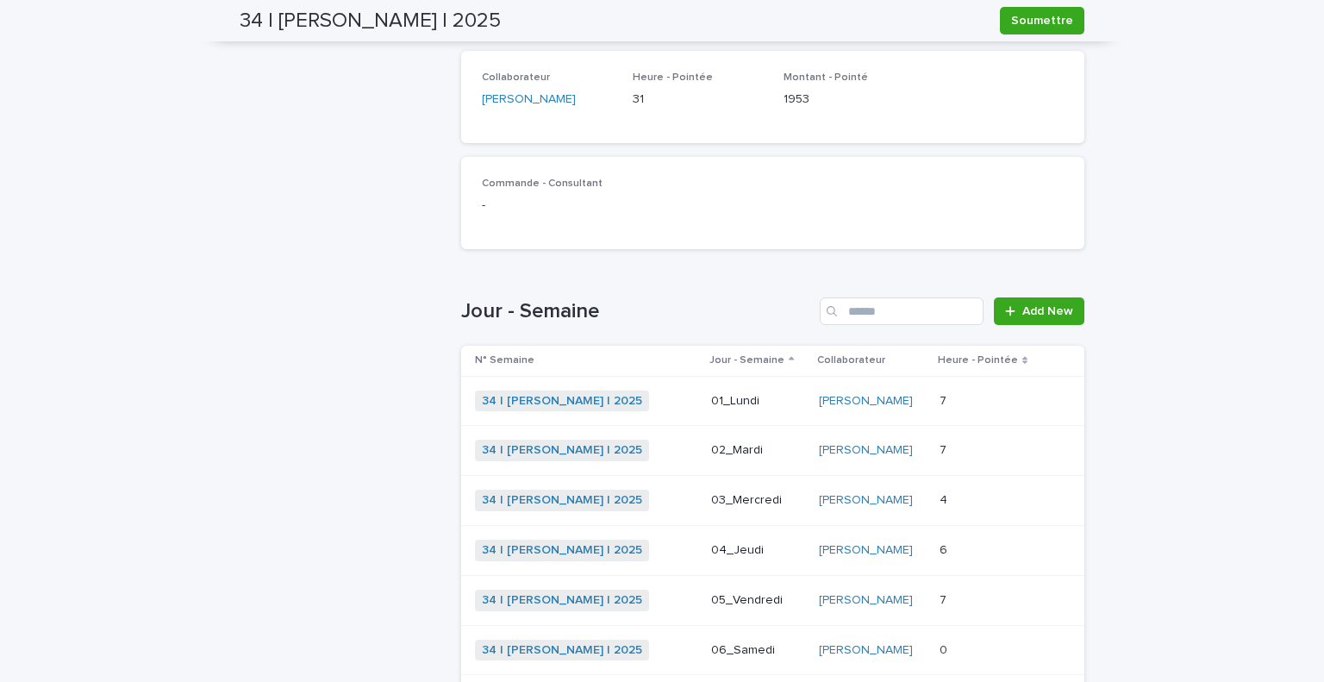
scroll to position [452, 0]
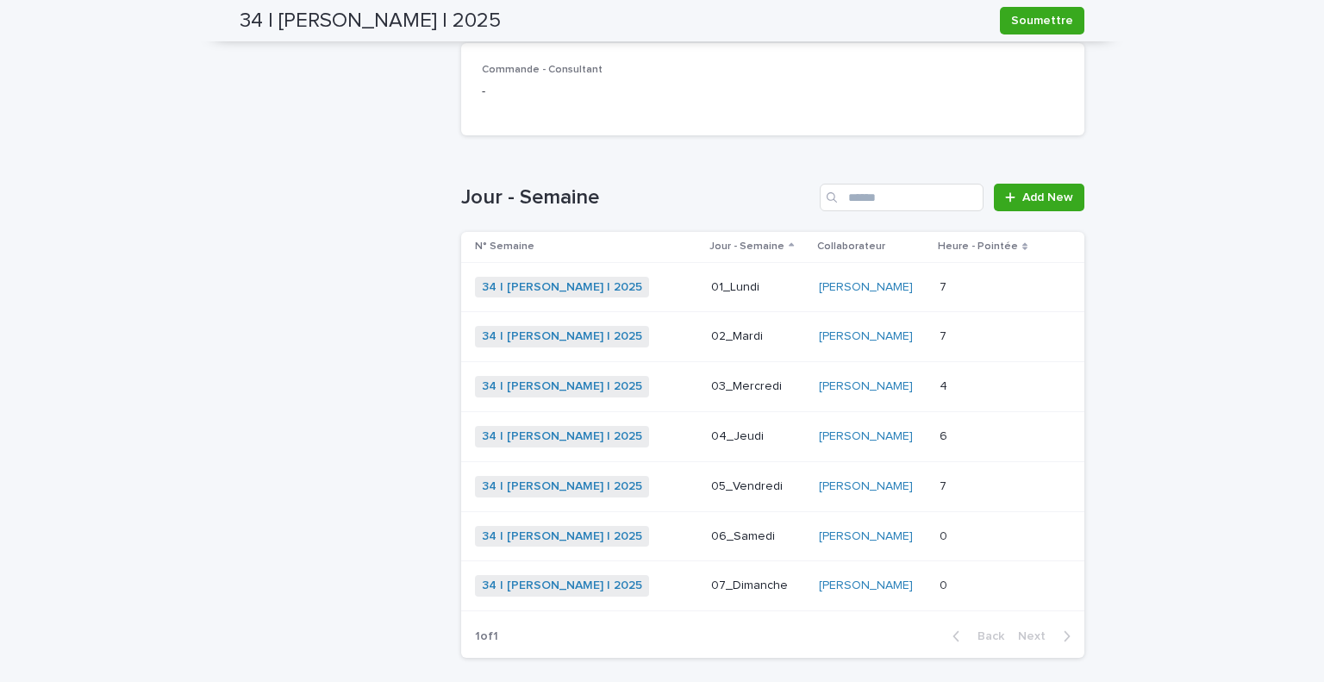
click at [976, 475] on div "7 7" at bounding box center [989, 486] width 99 height 28
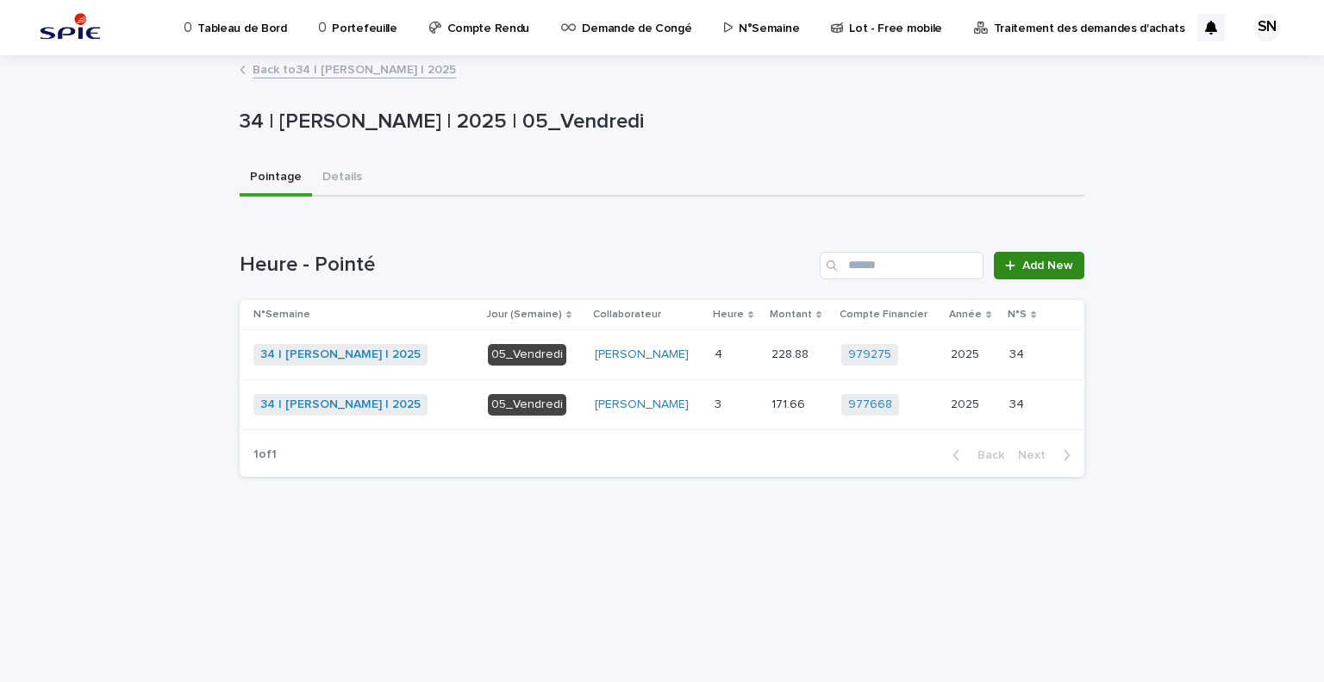
click at [1050, 263] on span "Add New" at bounding box center [1047, 265] width 51 height 12
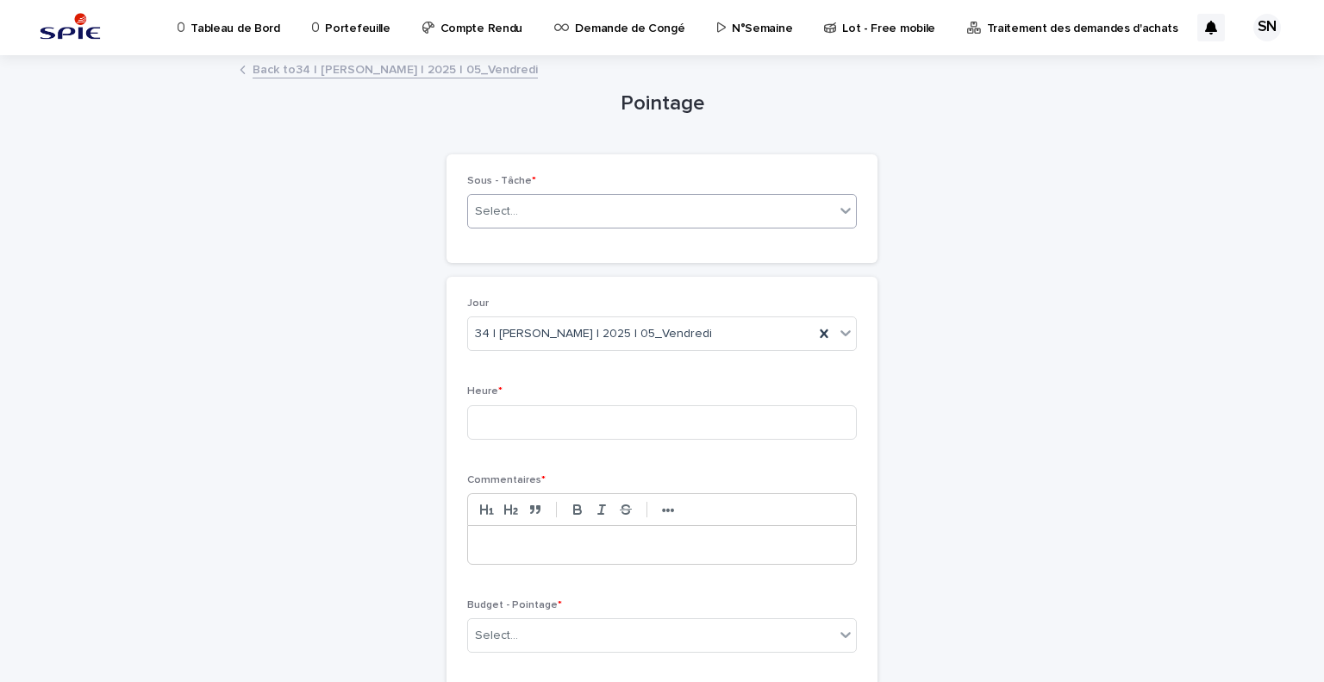
click at [653, 227] on div "Select..." at bounding box center [662, 211] width 390 height 34
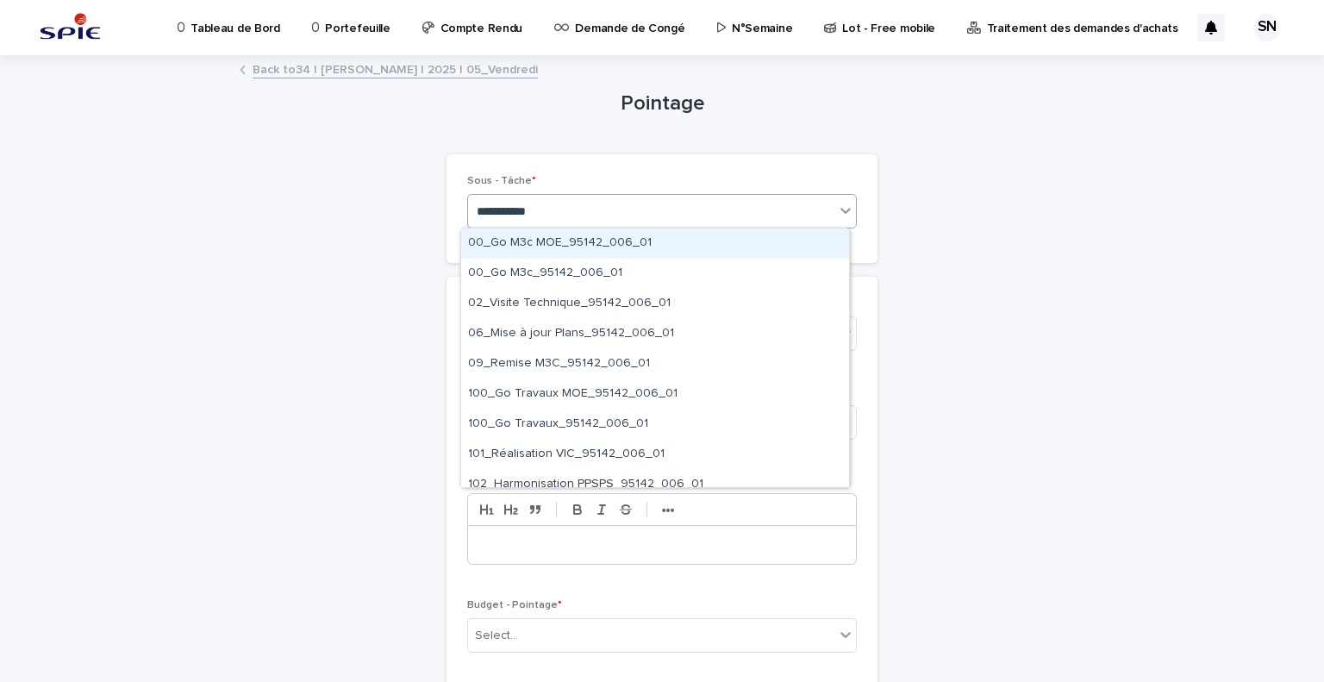
type input "**********"
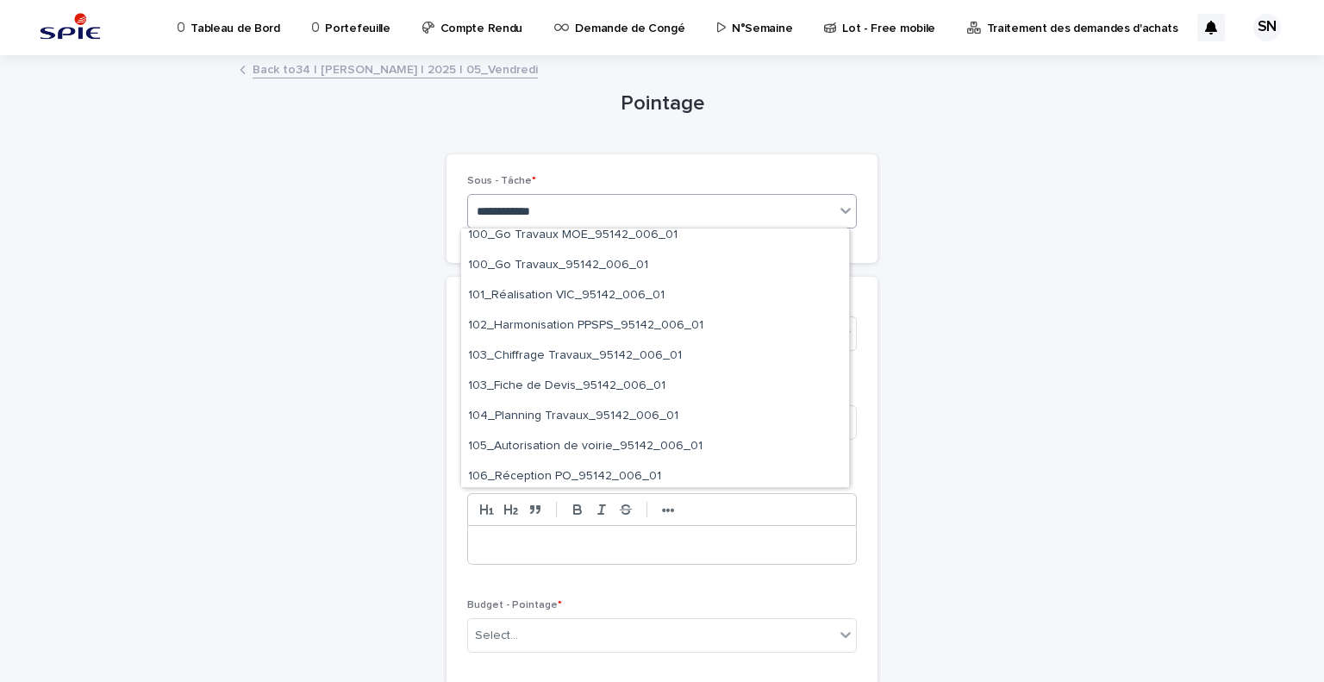
scroll to position [153, 0]
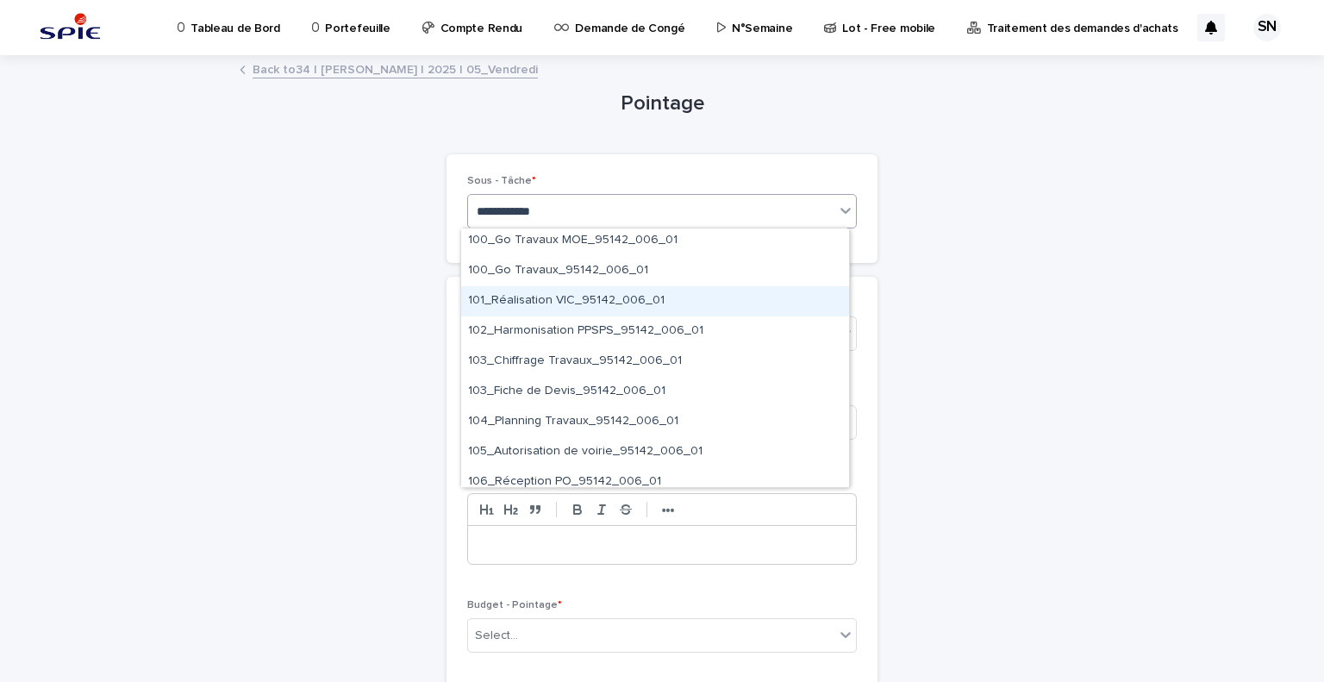
click at [697, 295] on div "101_Réalisation VIC_95142_006_01" at bounding box center [655, 301] width 388 height 30
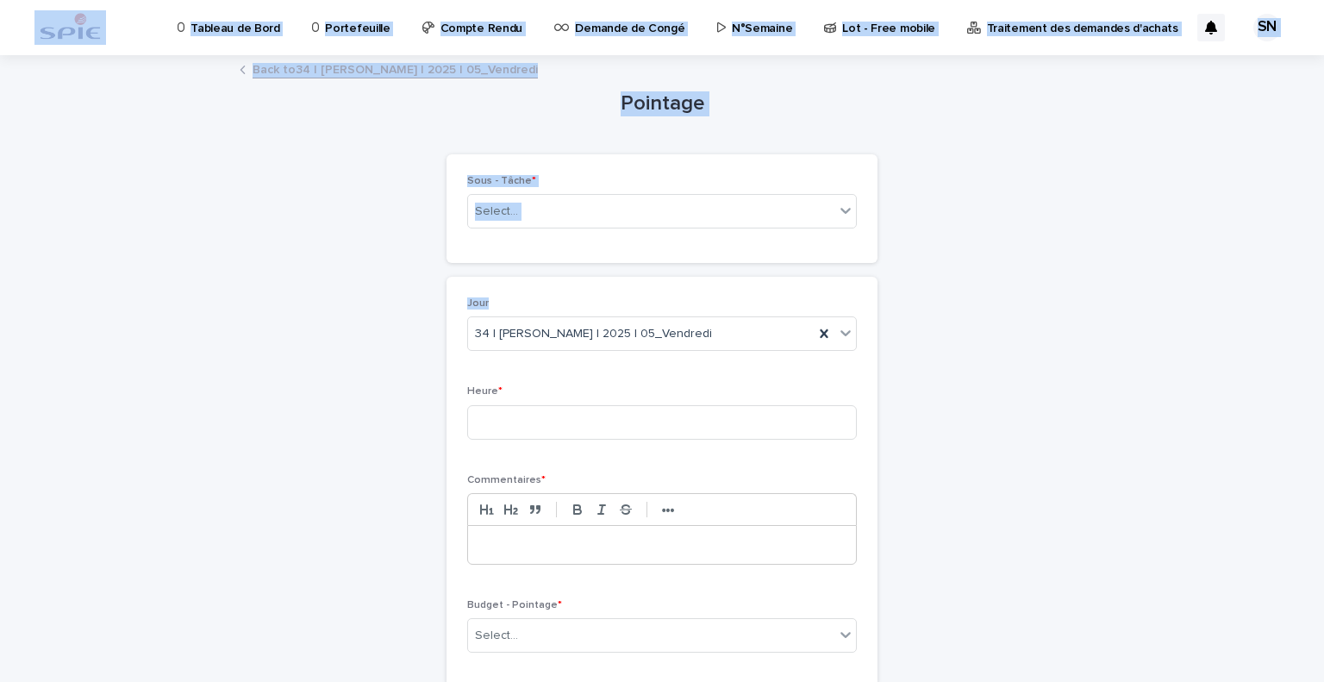
drag, startPoint x: 697, startPoint y: 295, endPoint x: 70, endPoint y: -104, distance: 743.1
click at [70, 0] on html "Tableau de Bord Portefeuille Compte Rendu Demande de Congé N°Semaine Lot - Free…" at bounding box center [662, 341] width 1324 height 682
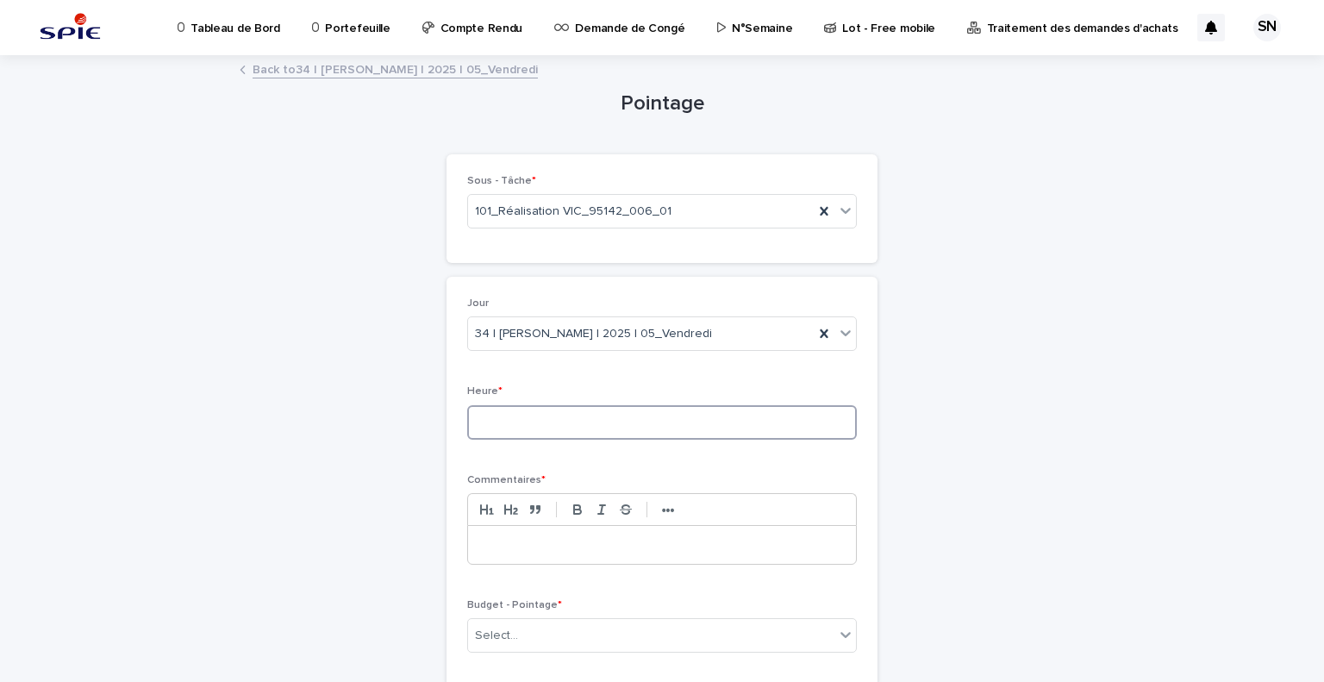
click at [573, 415] on input at bounding box center [662, 422] width 390 height 34
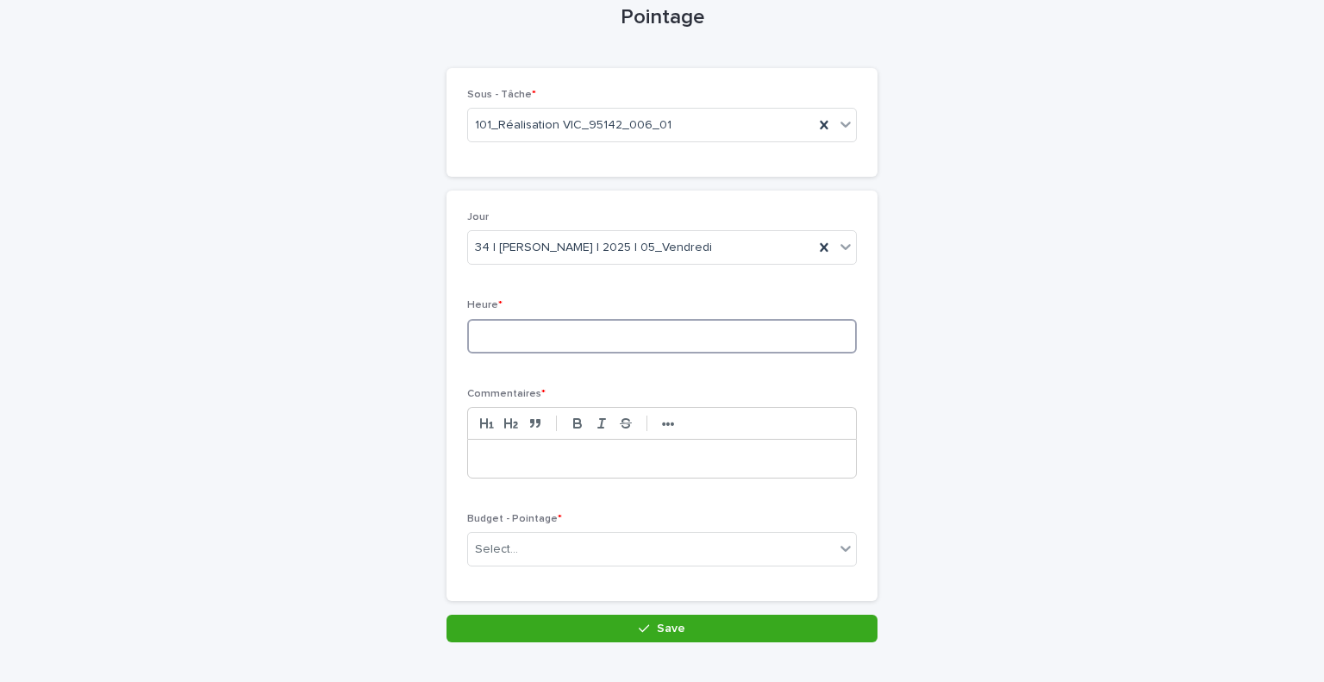
scroll to position [88, 0]
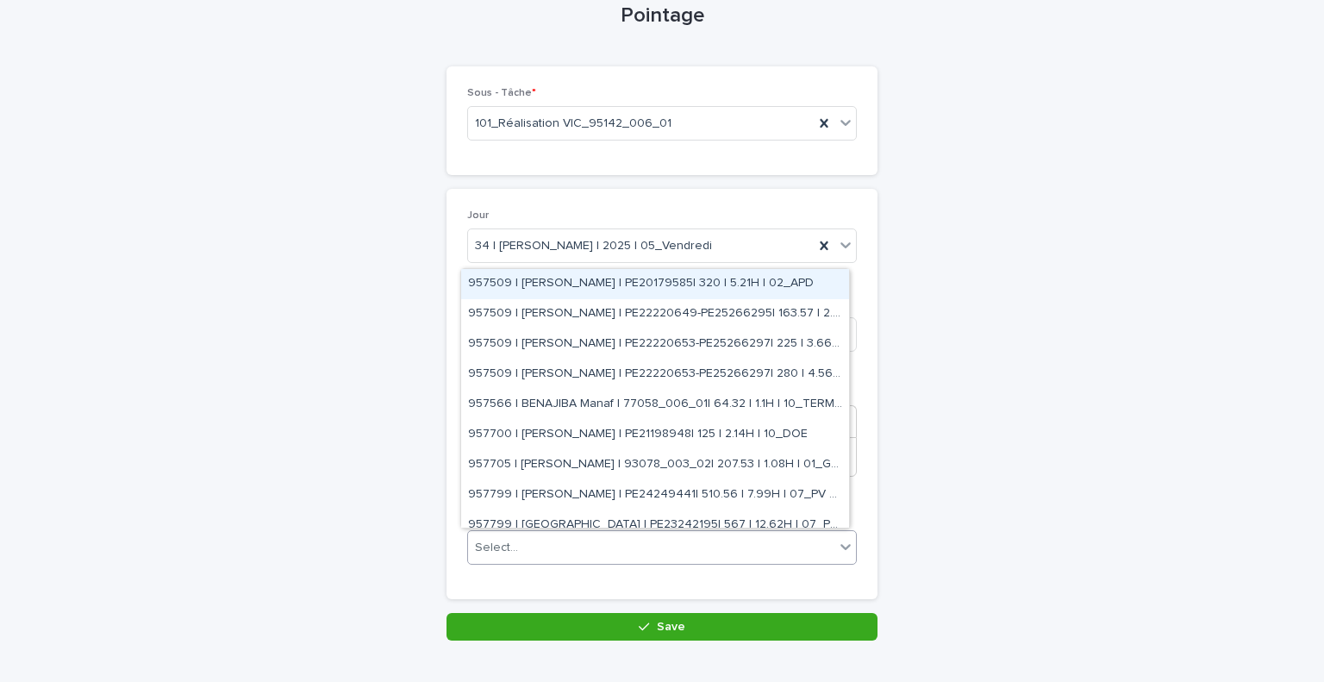
click at [584, 545] on div "Select..." at bounding box center [651, 548] width 366 height 28
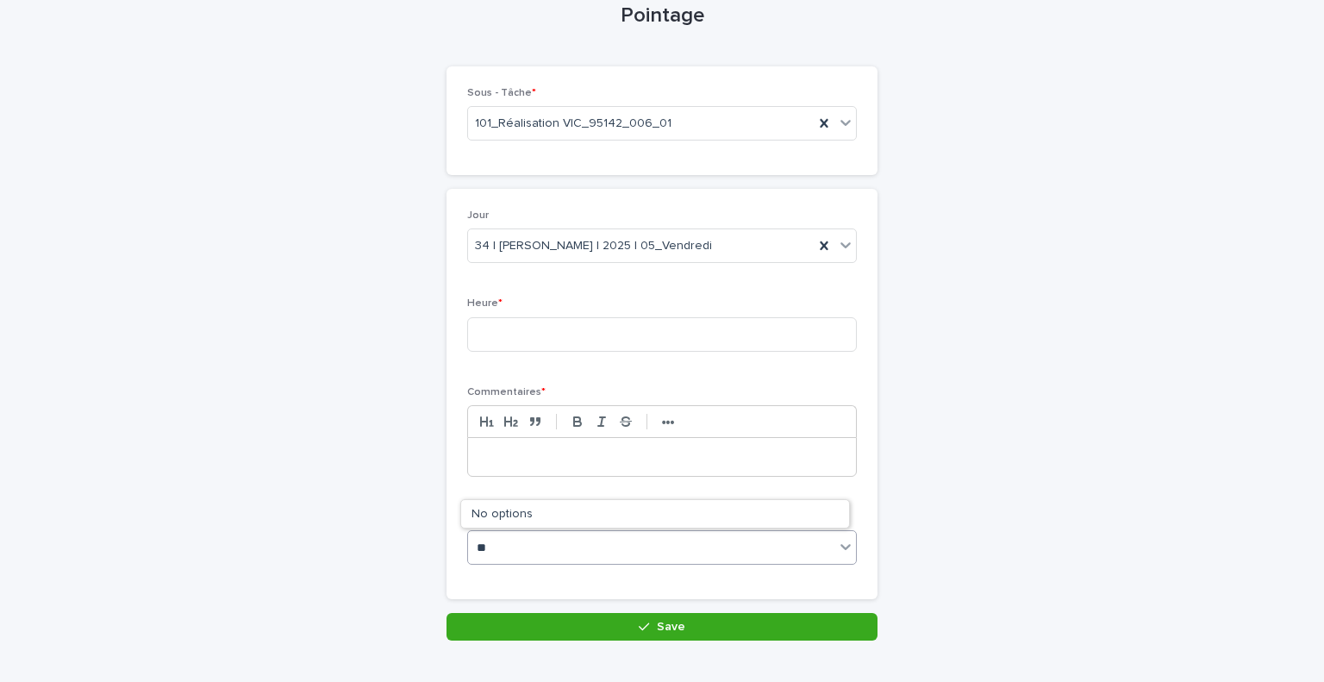
type input "*"
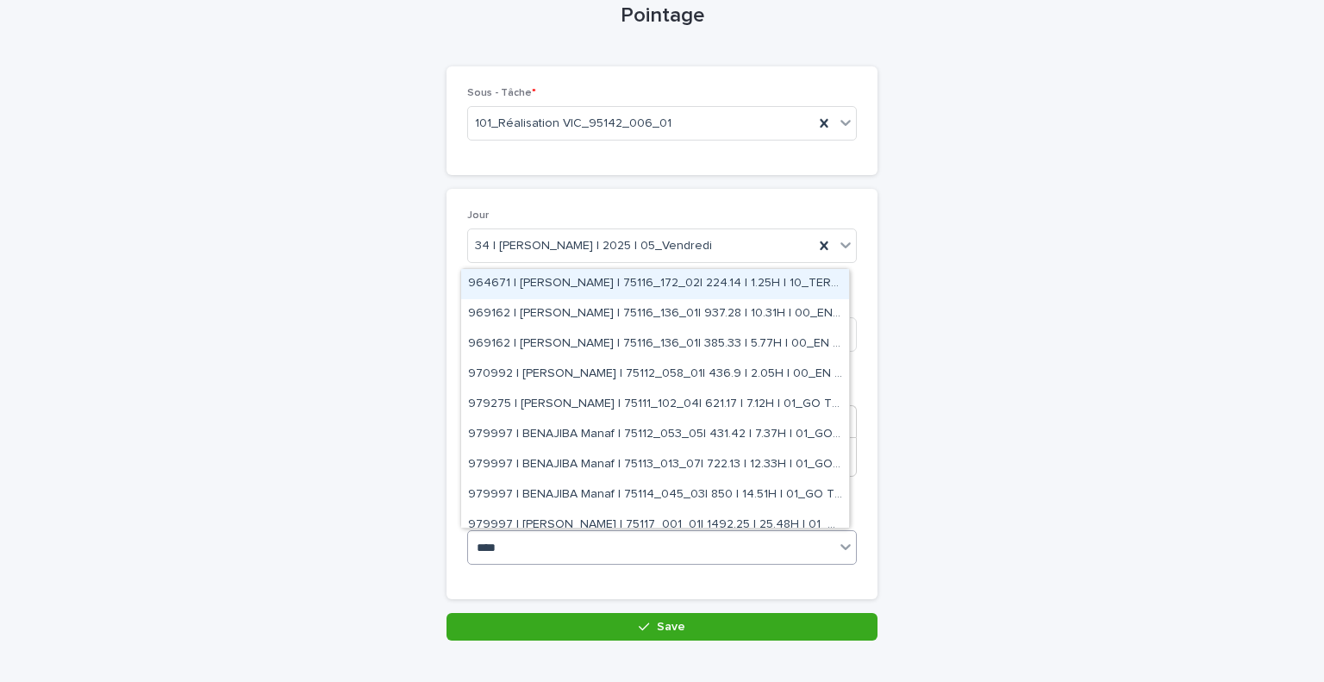
type input "*****"
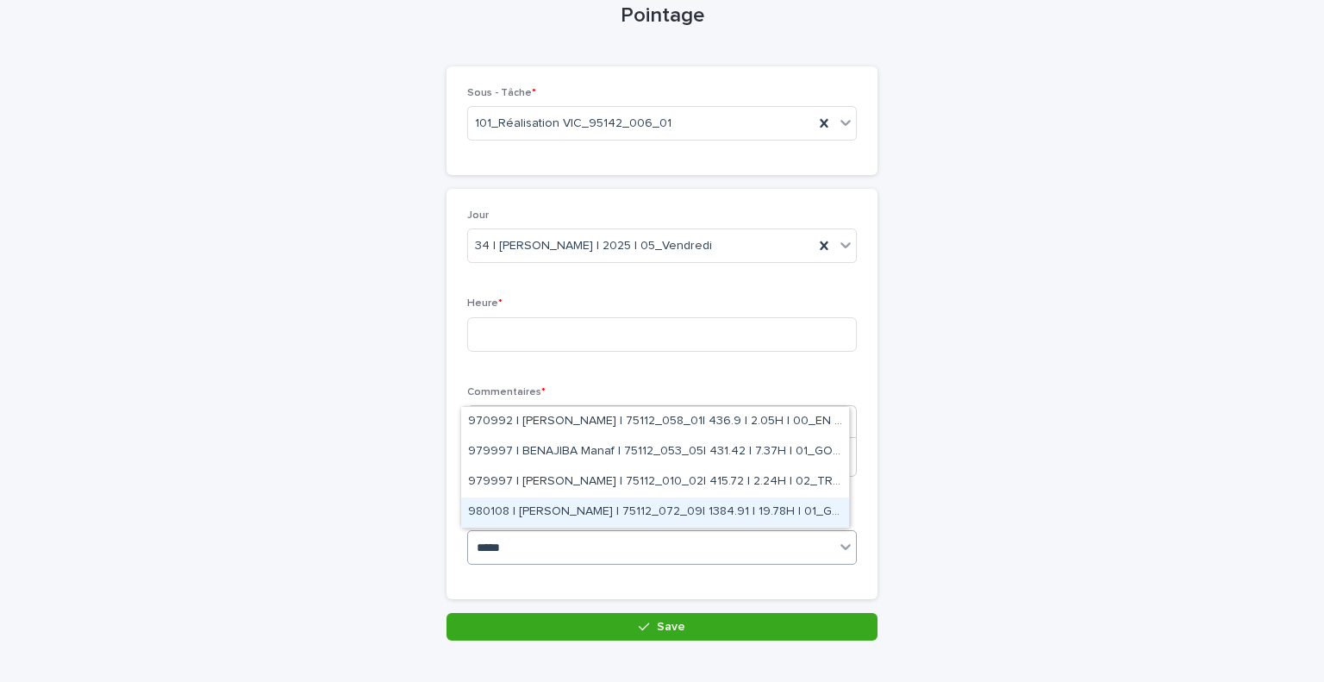
click at [631, 516] on div "980108 | SADOU Nazim | 75112_072_09| 1384.91 | 19.78H | 01_GO TRAVAUX" at bounding box center [655, 512] width 388 height 30
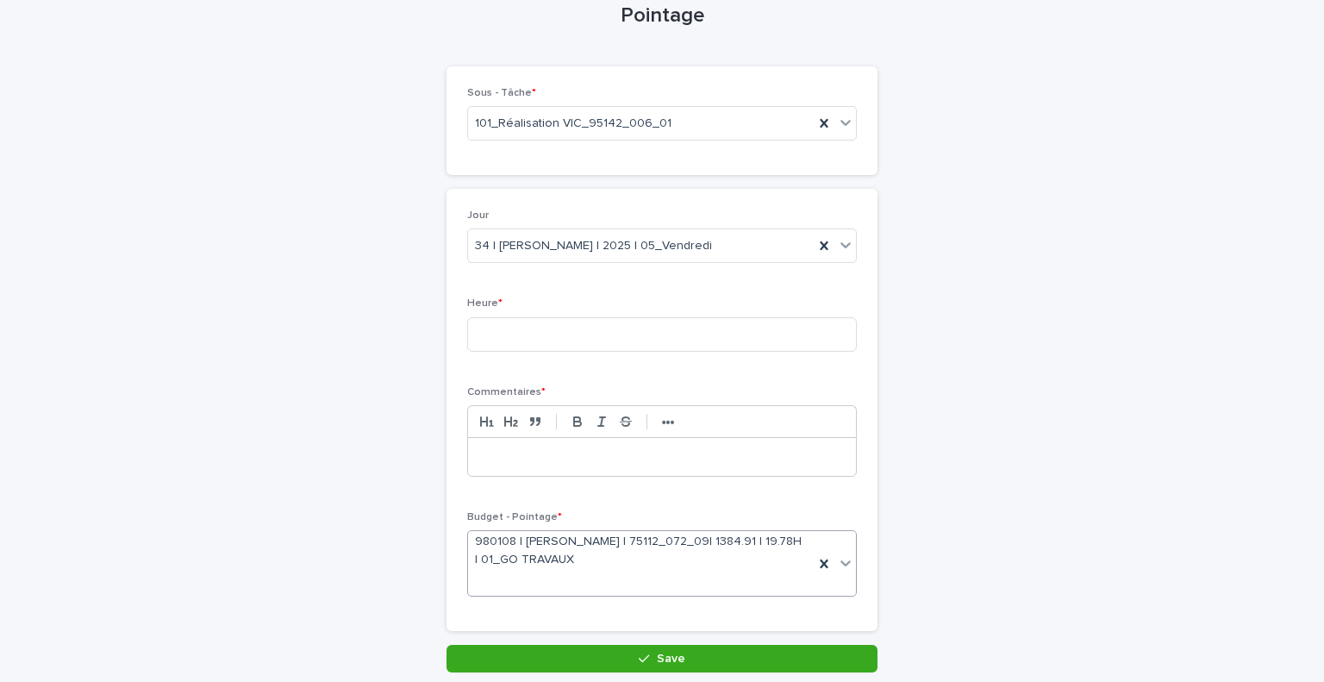
scroll to position [103, 0]
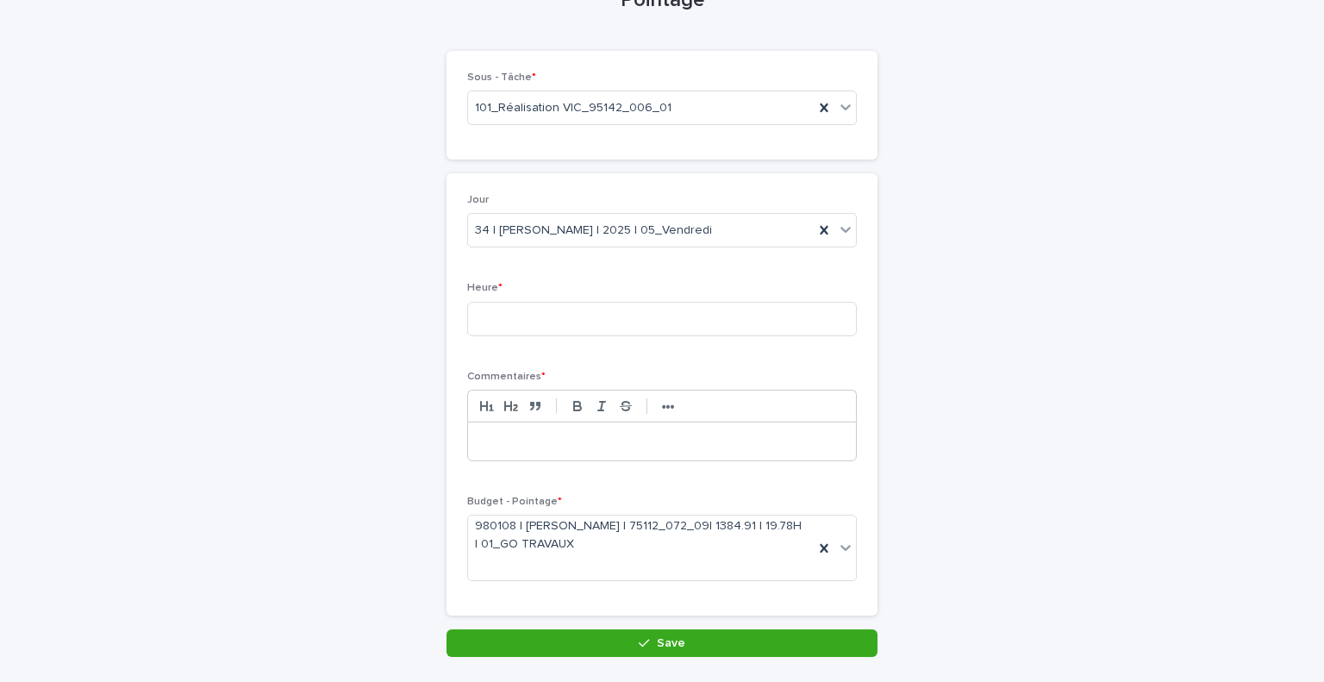
click at [559, 455] on div at bounding box center [662, 441] width 388 height 38
drag, startPoint x: 542, startPoint y: 326, endPoint x: 586, endPoint y: 123, distance: 207.3
click at [586, 123] on div "Loading... Saving… Loading... Saving… Loading... Saving… Sous - Tâche * 101_Réa…" at bounding box center [662, 340] width 431 height 578
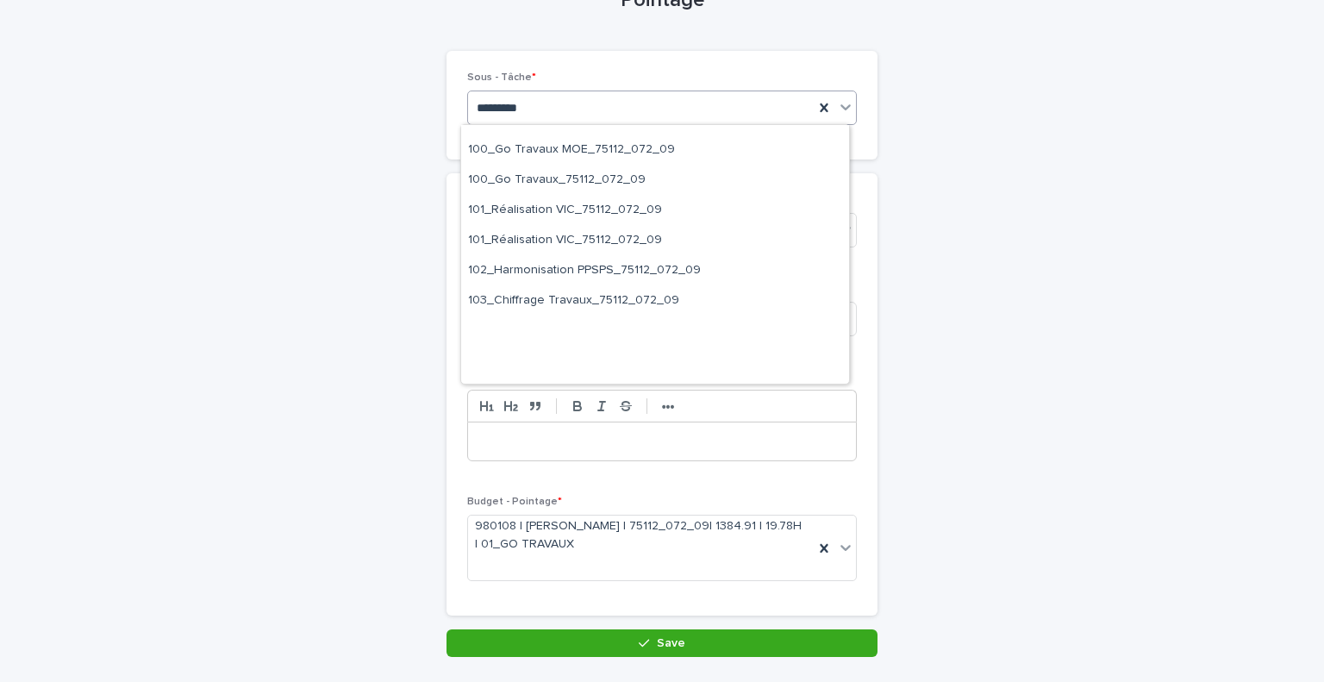
scroll to position [245, 0]
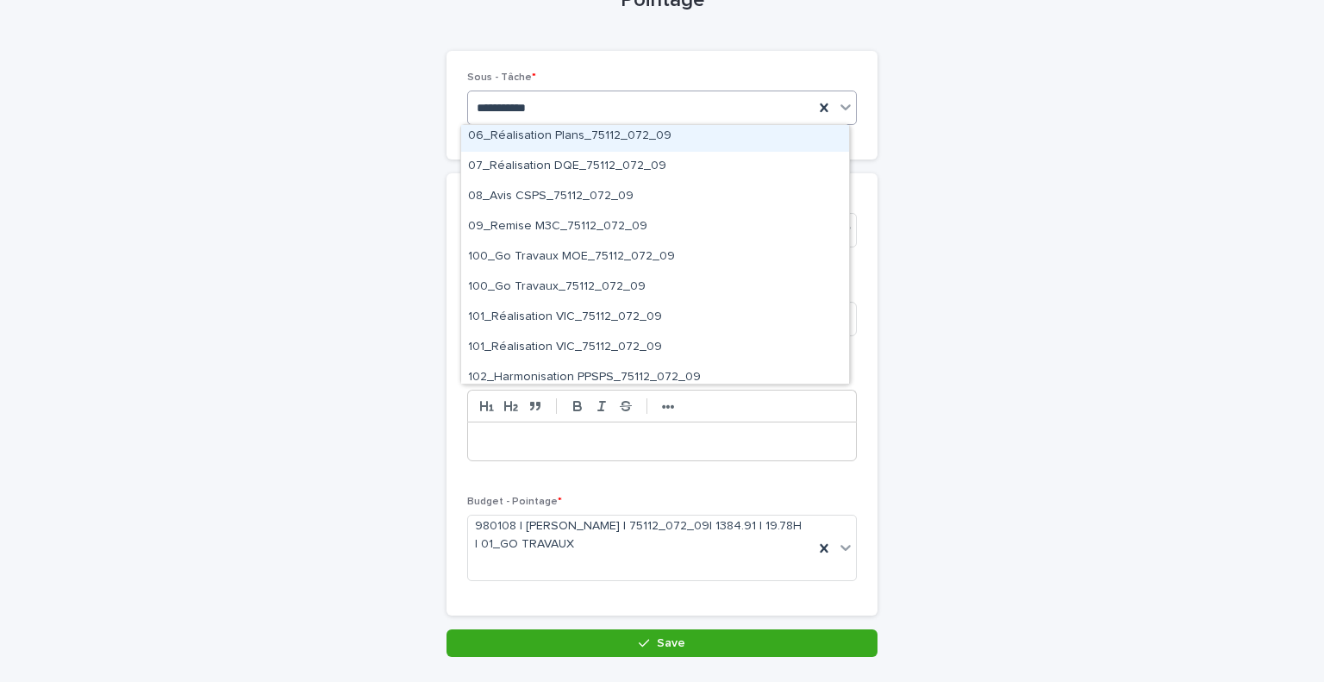
type input "**********"
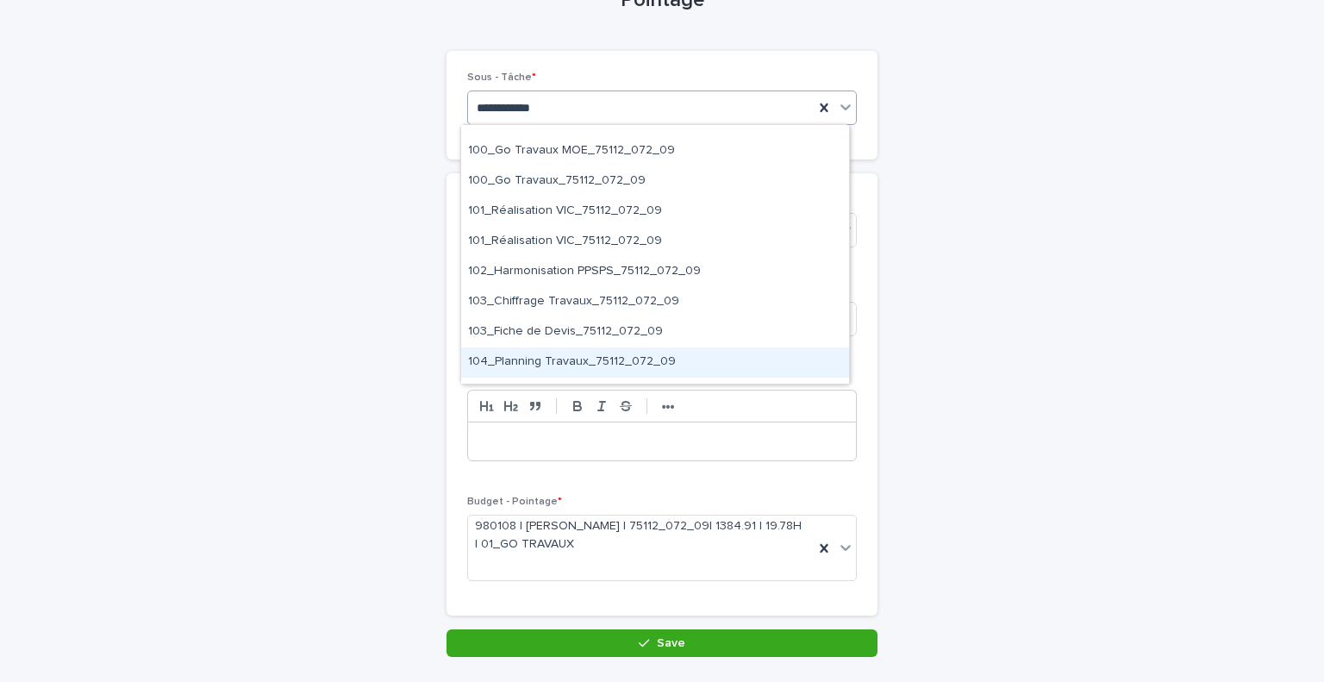
scroll to position [350, 0]
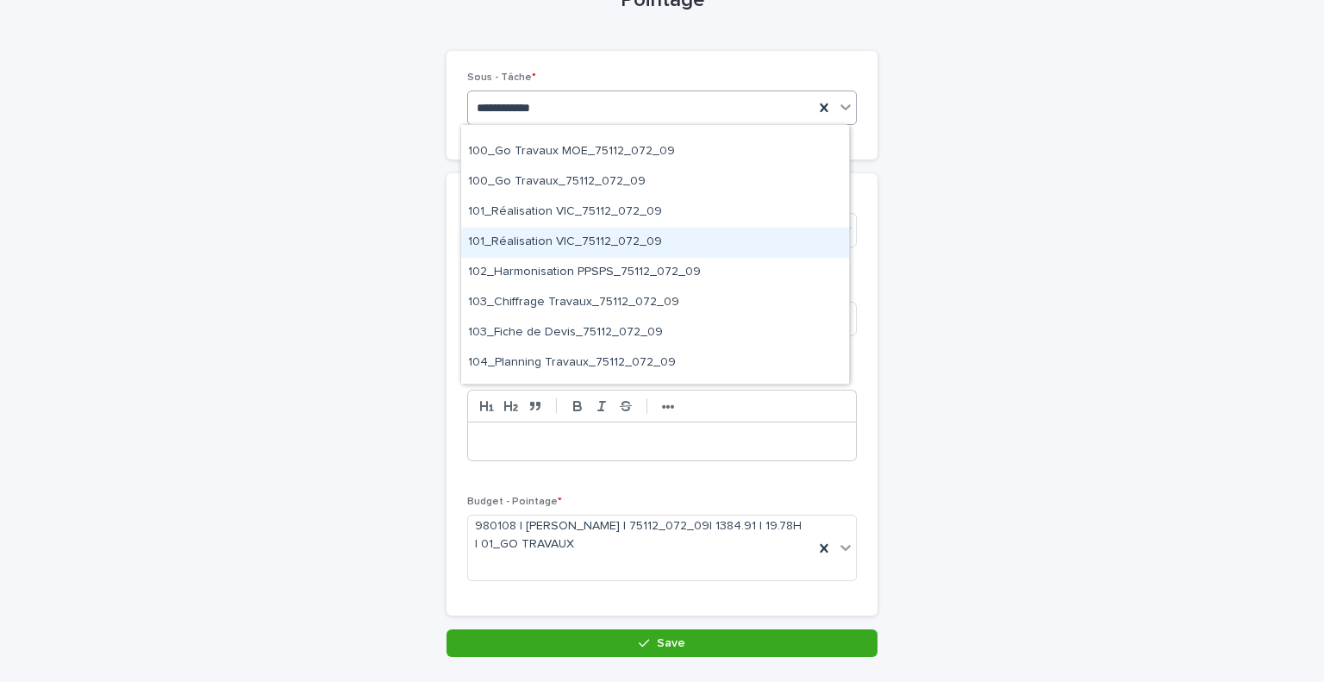
click at [652, 237] on div "101_Réalisation VIC_75112_072_09" at bounding box center [655, 243] width 388 height 30
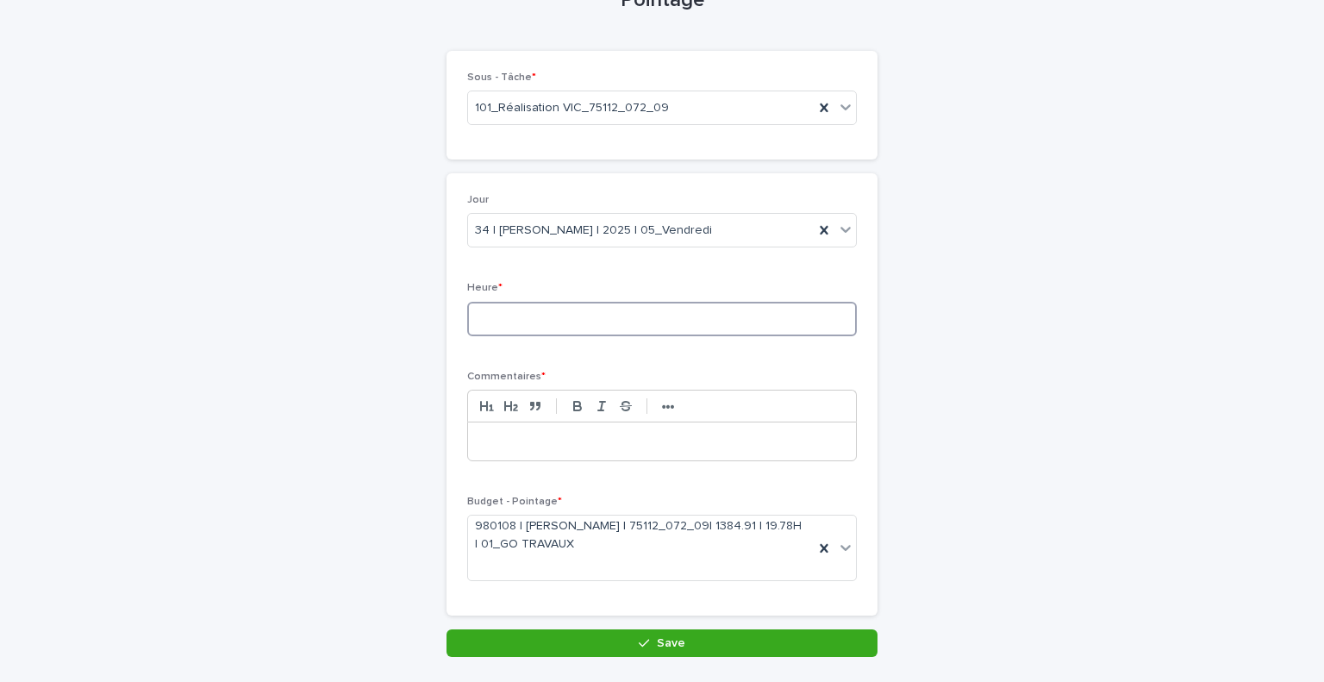
click at [552, 320] on input at bounding box center [662, 319] width 390 height 34
type input "*"
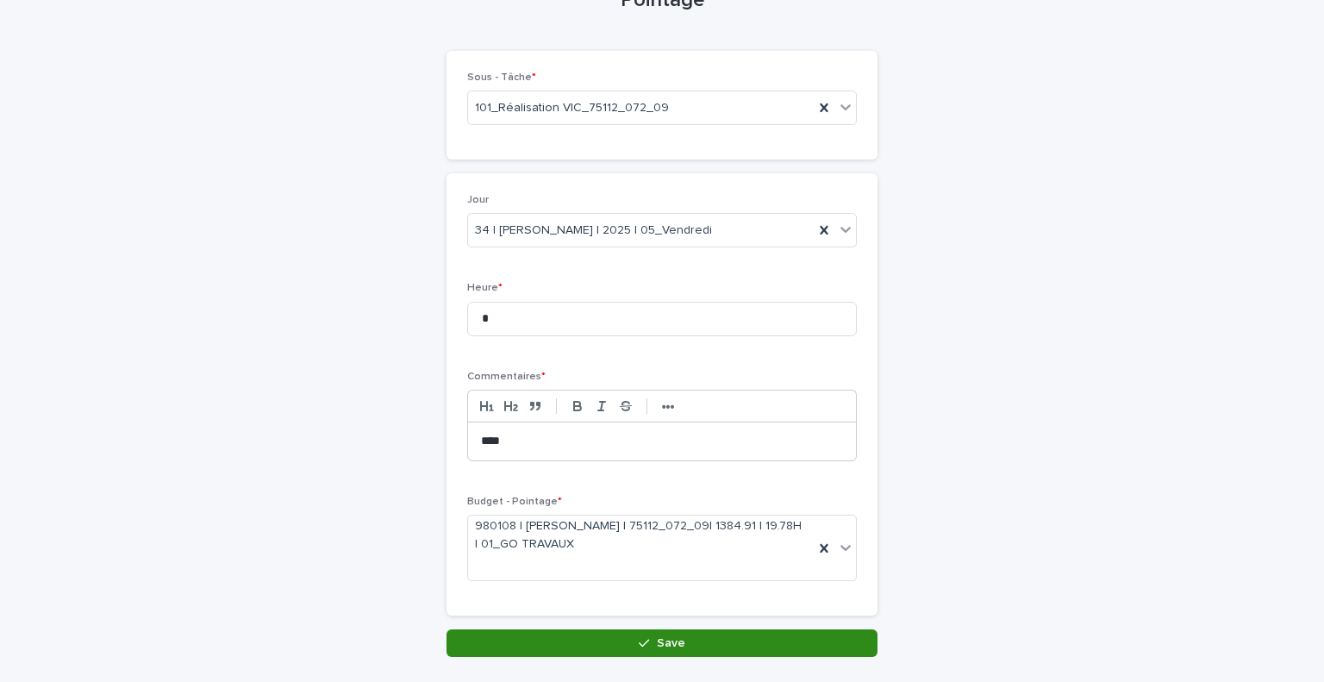
click at [621, 639] on button "Save" at bounding box center [662, 643] width 431 height 28
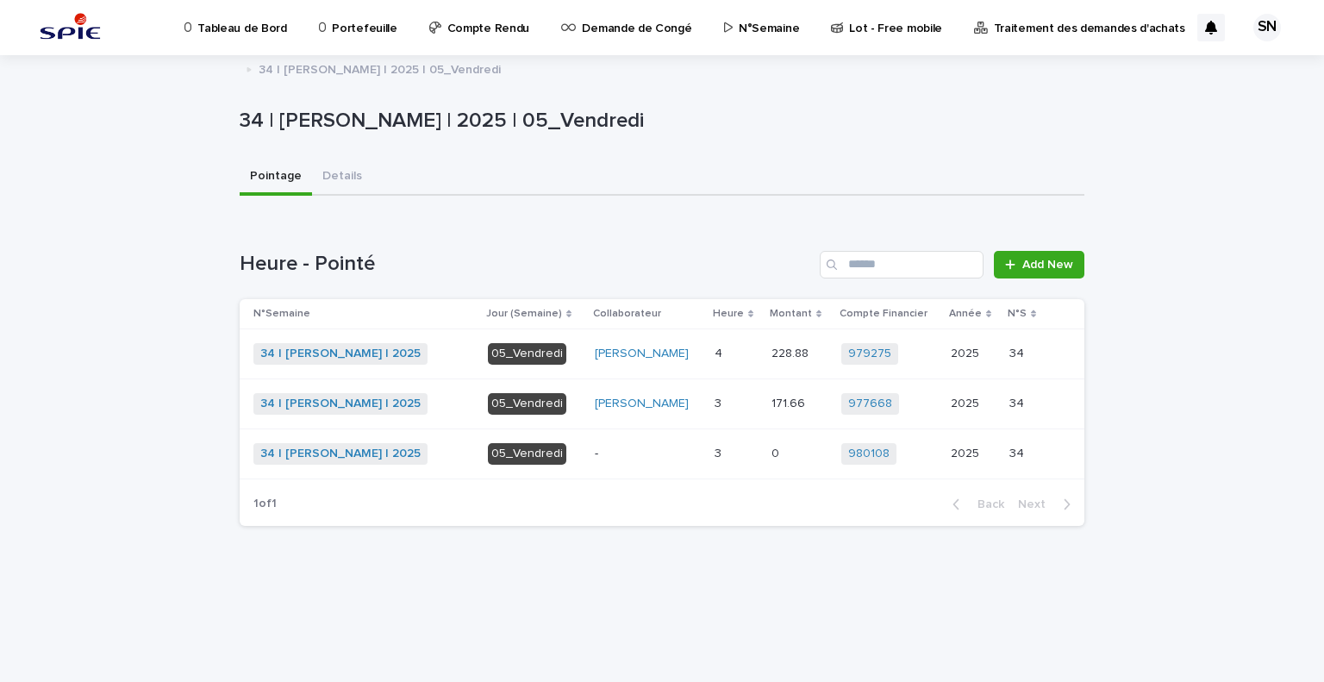
click at [728, 347] on p at bounding box center [736, 354] width 43 height 15
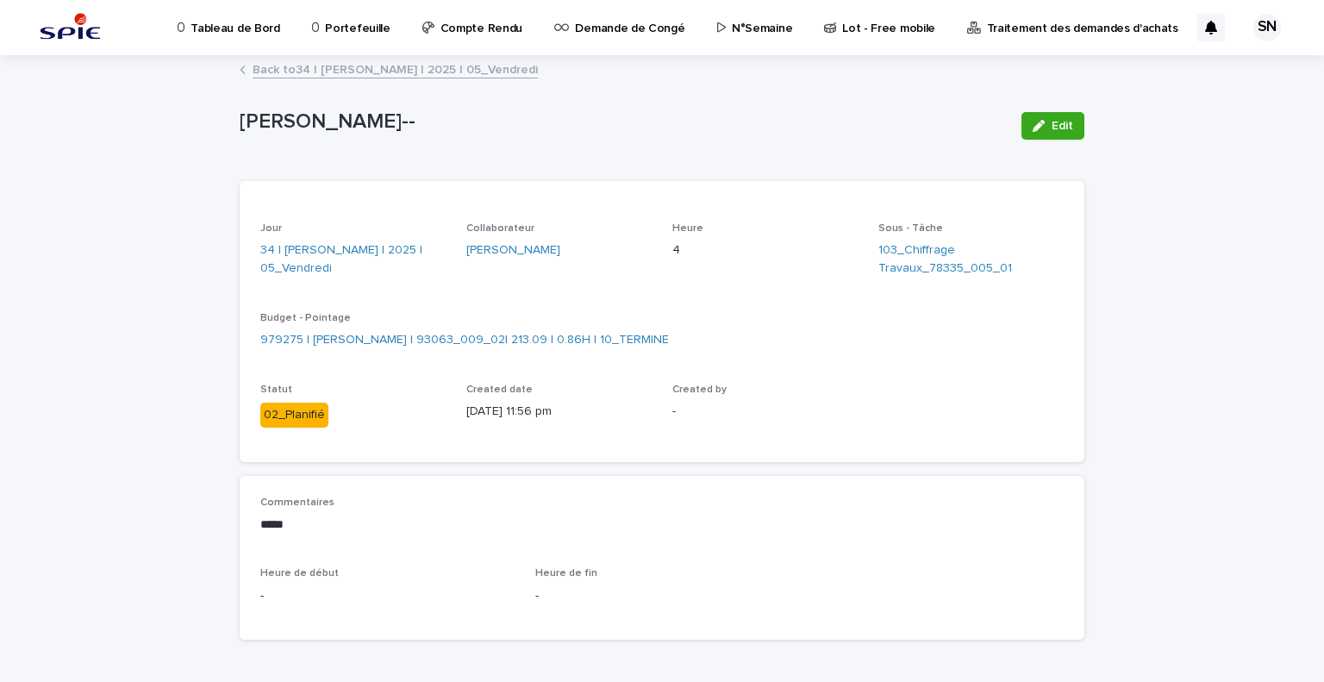
drag, startPoint x: 1058, startPoint y: 123, endPoint x: 945, endPoint y: 228, distance: 154.3
click at [1058, 123] on span "Edit" at bounding box center [1063, 126] width 22 height 12
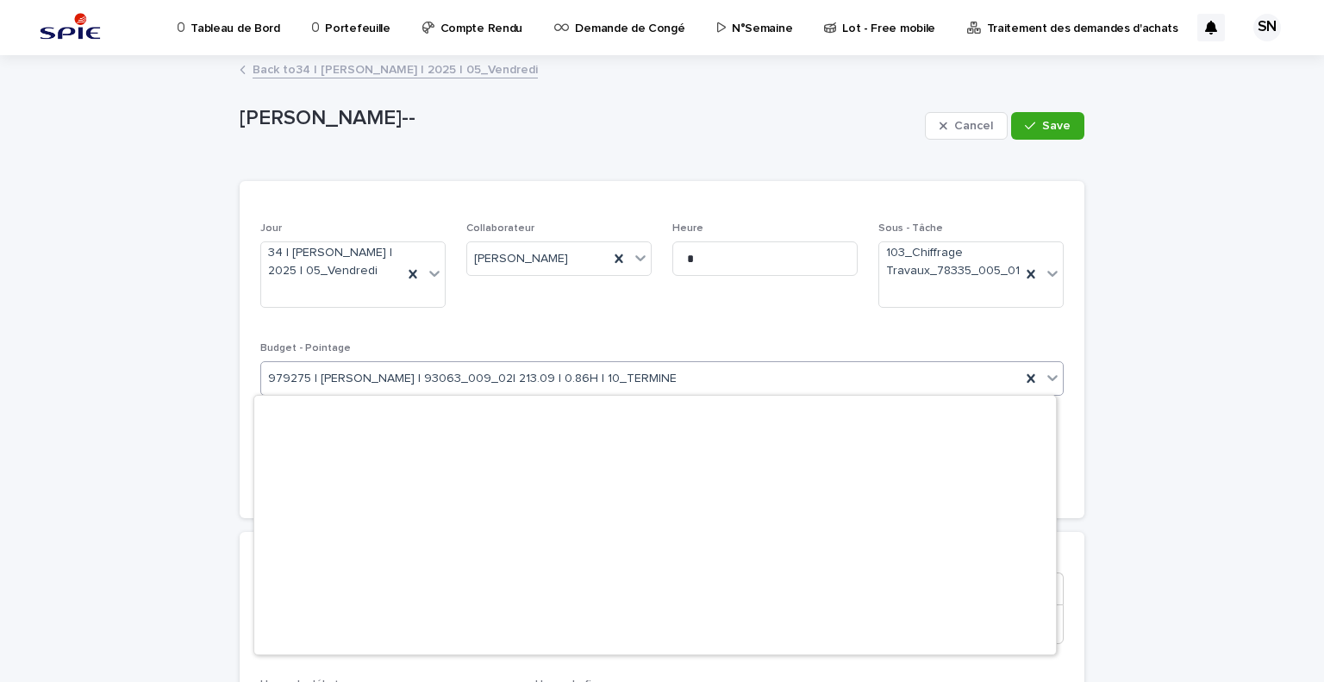
scroll to position [5703, 0]
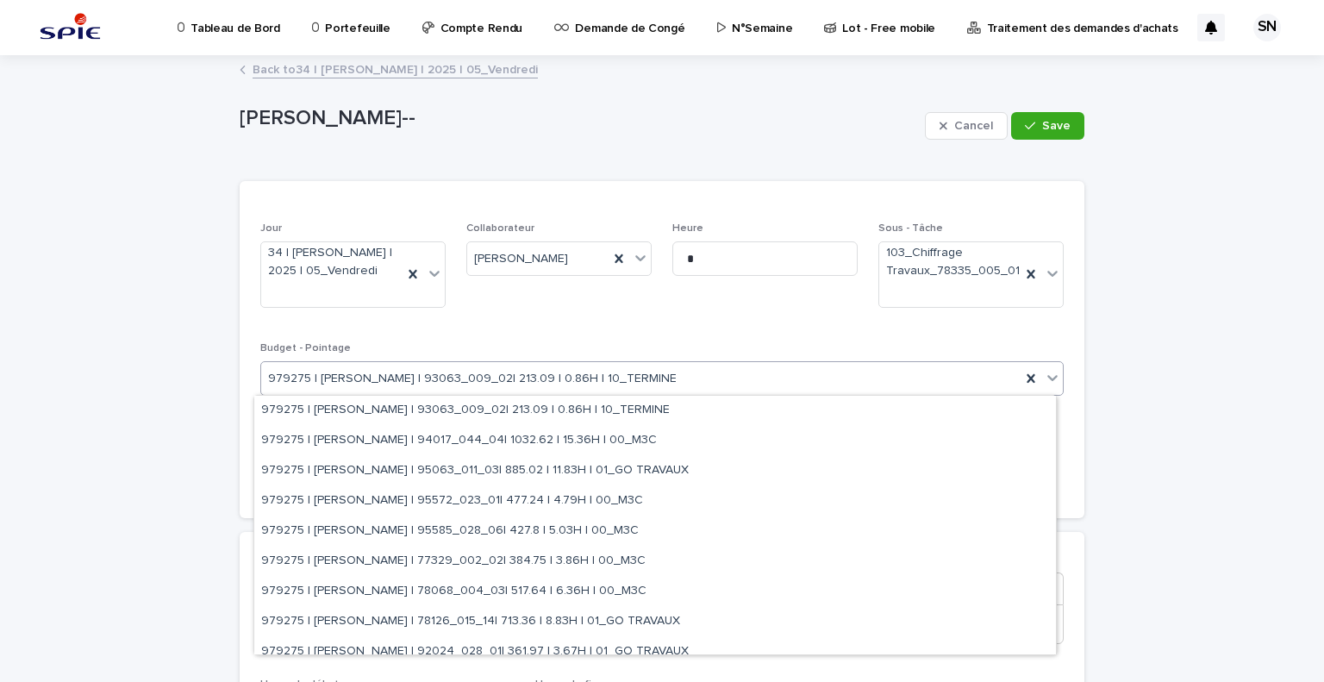
click at [372, 377] on span "979275 | HAOUNI Yassine | 93063_009_02| 213.09 | 0.86H | 10_TERMINE" at bounding box center [472, 379] width 409 height 18
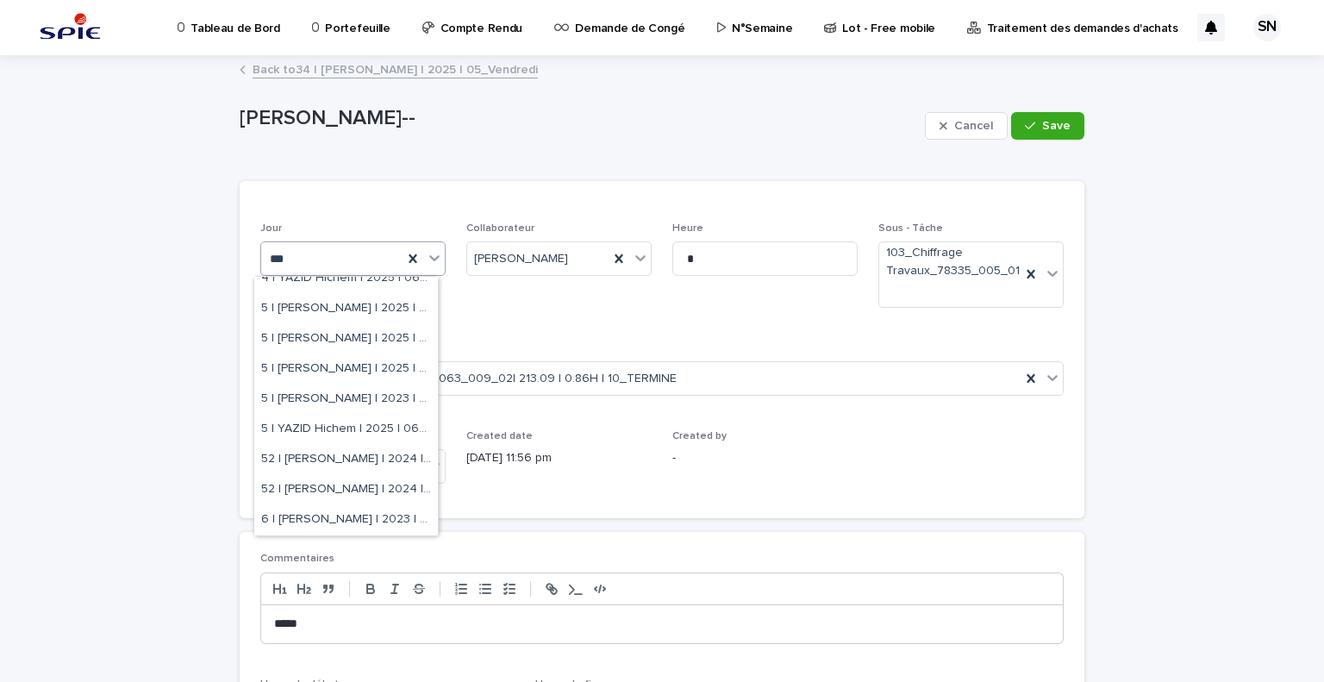
scroll to position [0, 0]
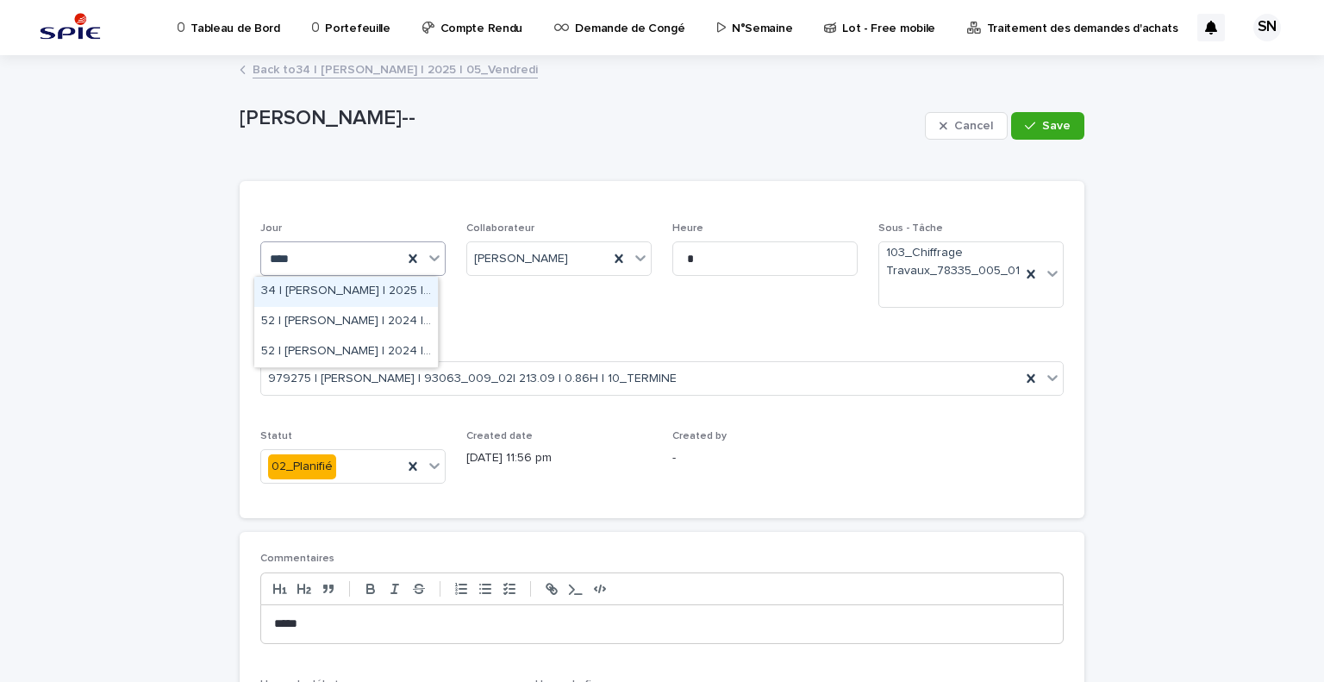
type input "*****"
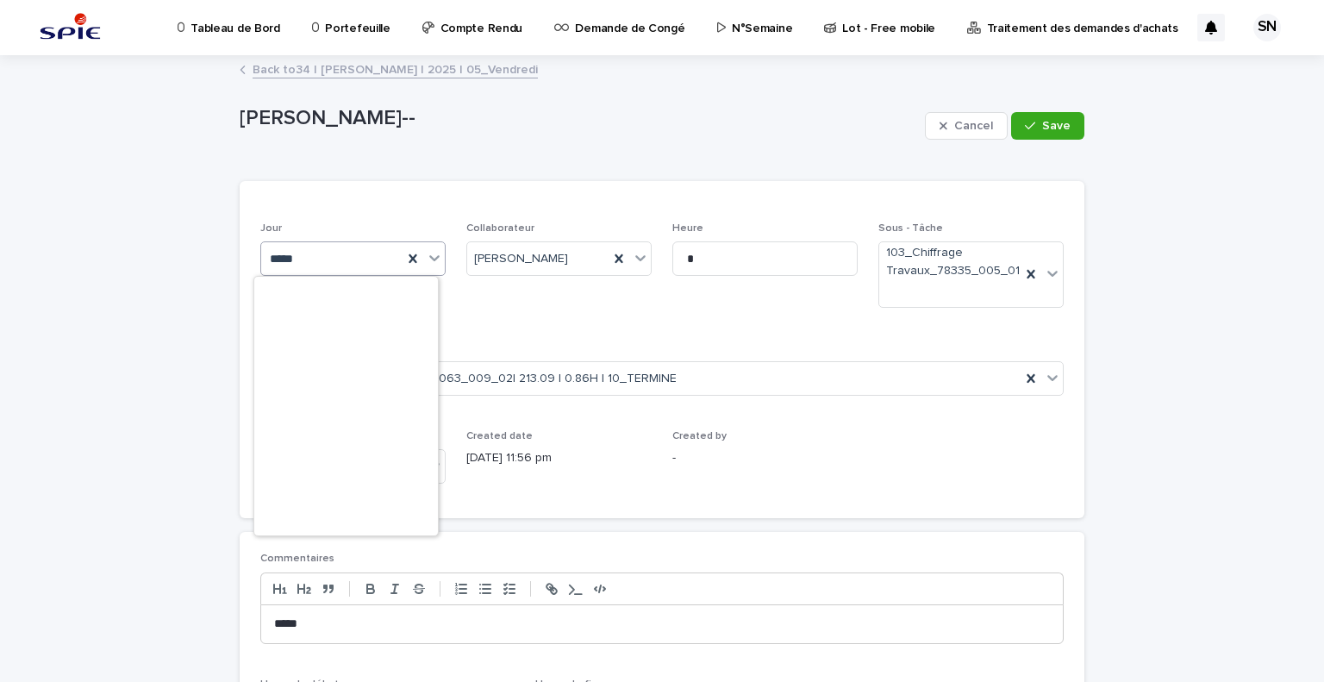
scroll to position [345, 0]
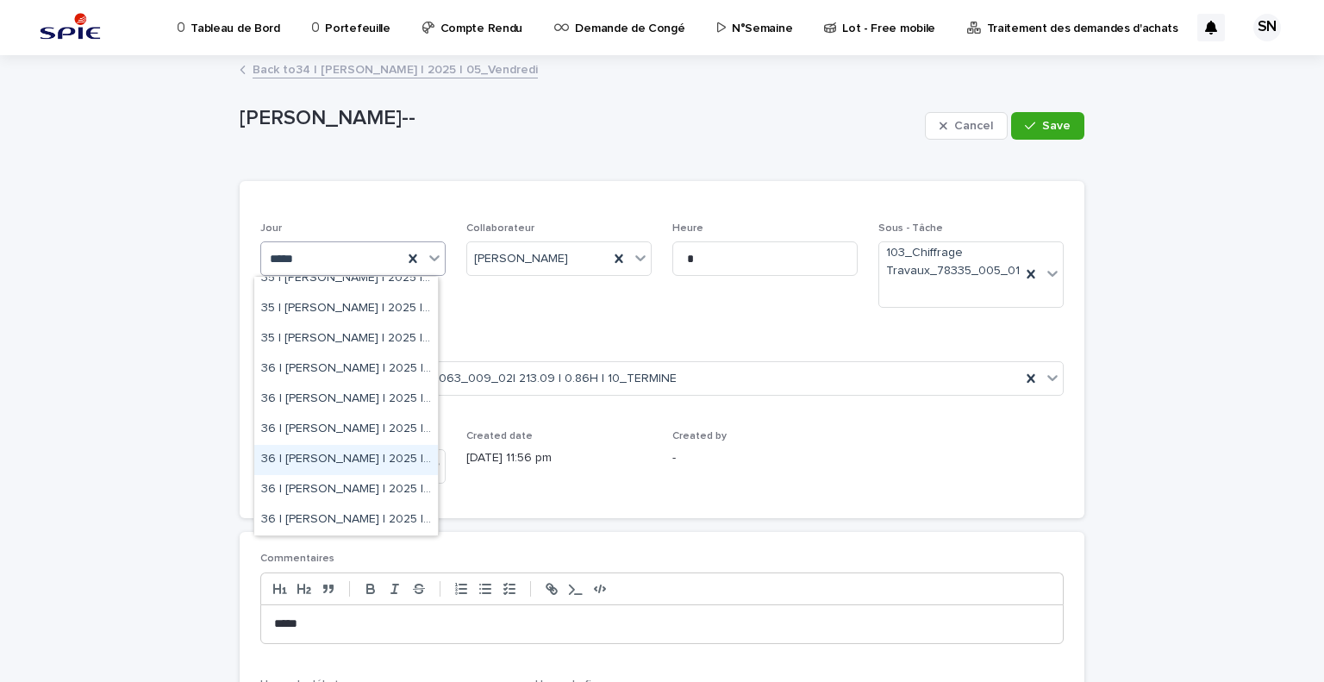
click at [353, 461] on div "36 | [PERSON_NAME] | 2025 | 04_Jeudi" at bounding box center [346, 460] width 184 height 30
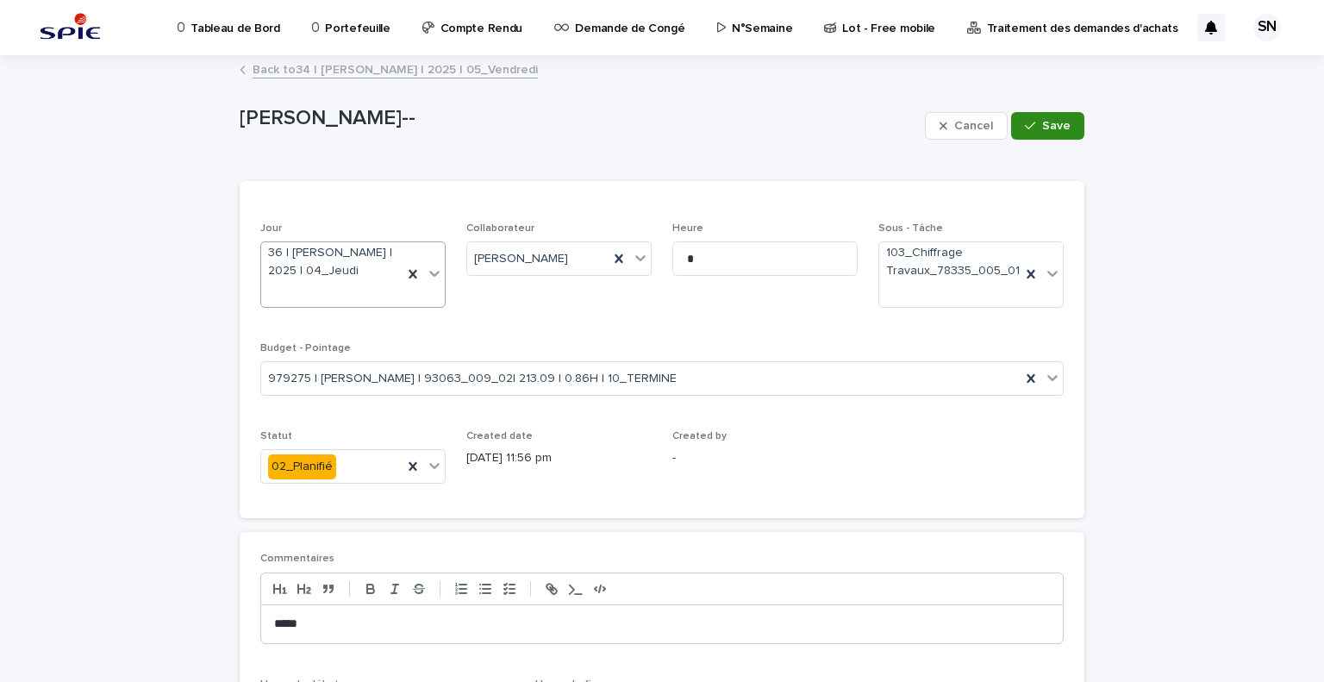
click at [1038, 135] on button "Save" at bounding box center [1047, 126] width 73 height 28
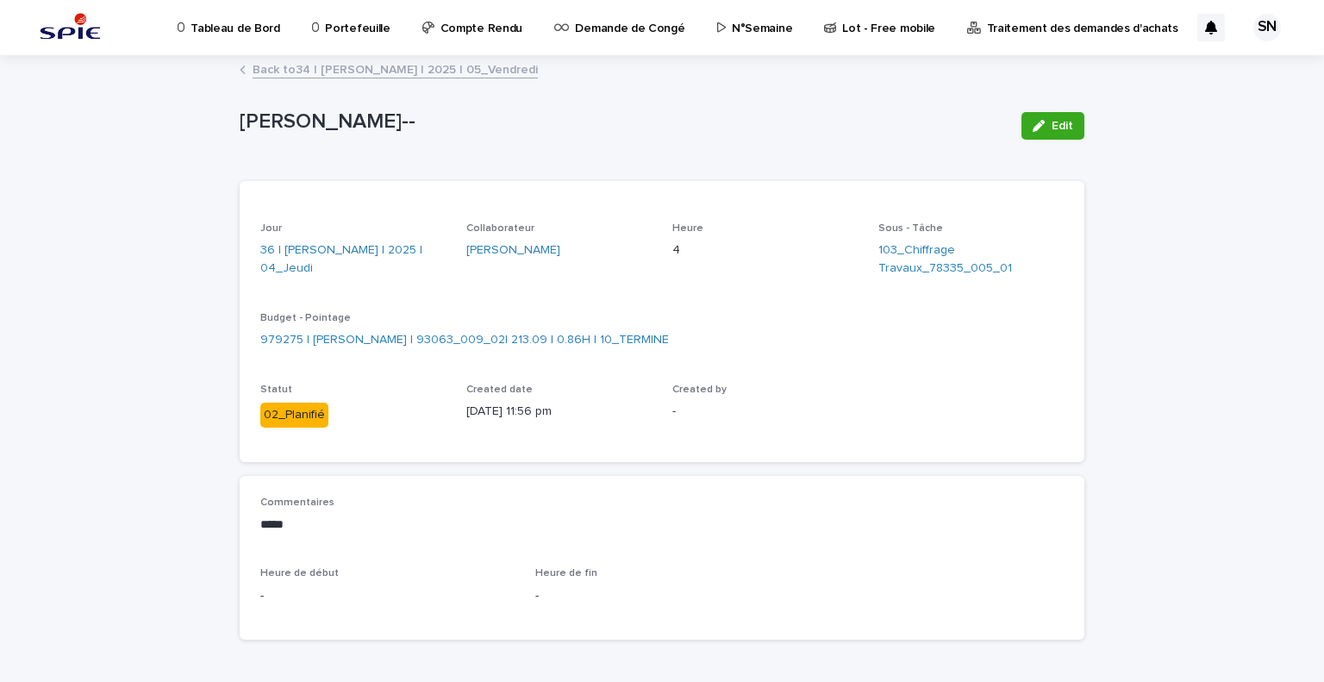
click at [266, 68] on link "Back to 34 | [PERSON_NAME] | 2025 | 05_Vendredi" at bounding box center [395, 69] width 285 height 20
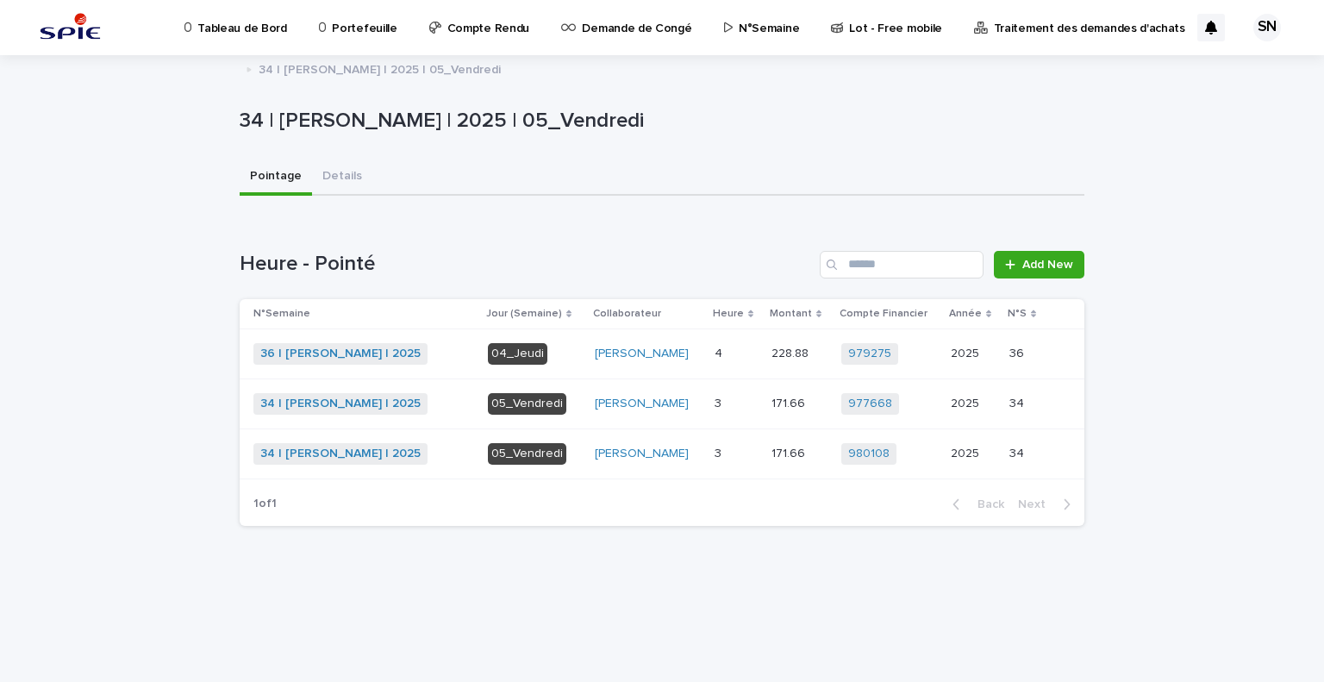
click at [730, 392] on div "3 3" at bounding box center [736, 404] width 43 height 28
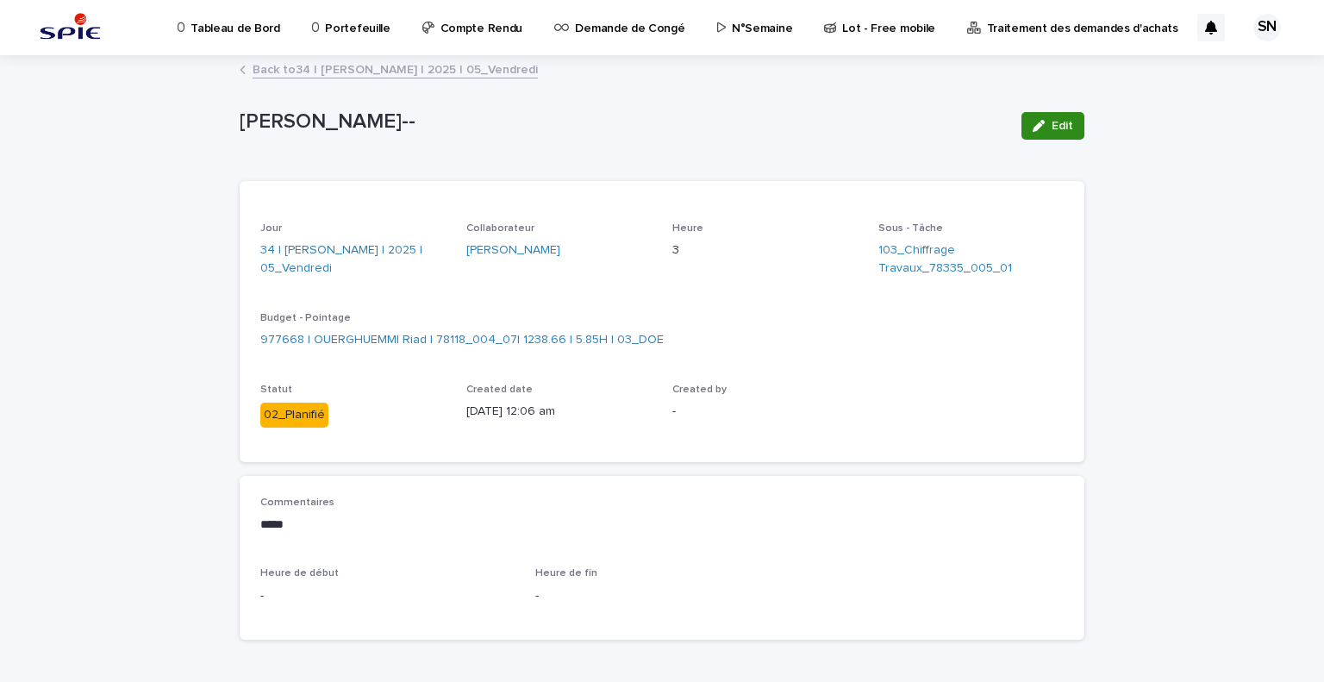
click at [1042, 114] on button "Edit" at bounding box center [1053, 126] width 63 height 28
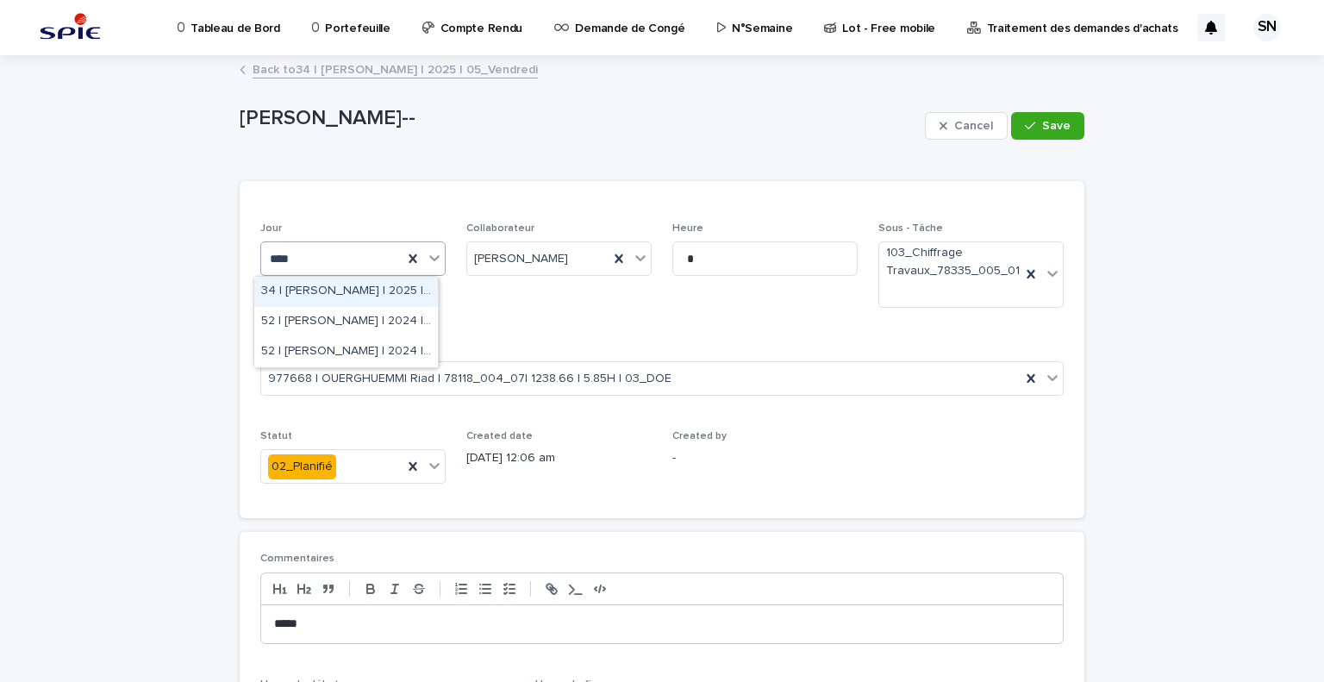
type input "*****"
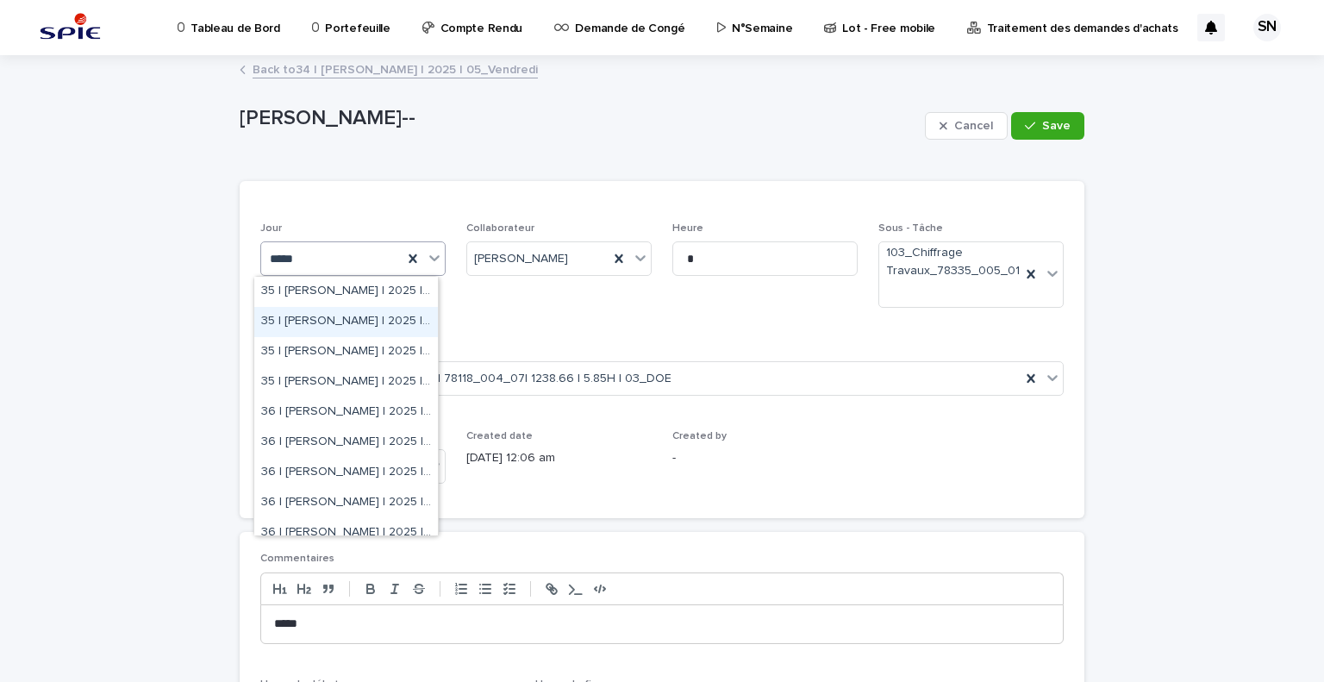
scroll to position [303, 0]
click at [326, 493] on div "36 | [PERSON_NAME] | 2025 | 04_Jeudi" at bounding box center [346, 502] width 184 height 30
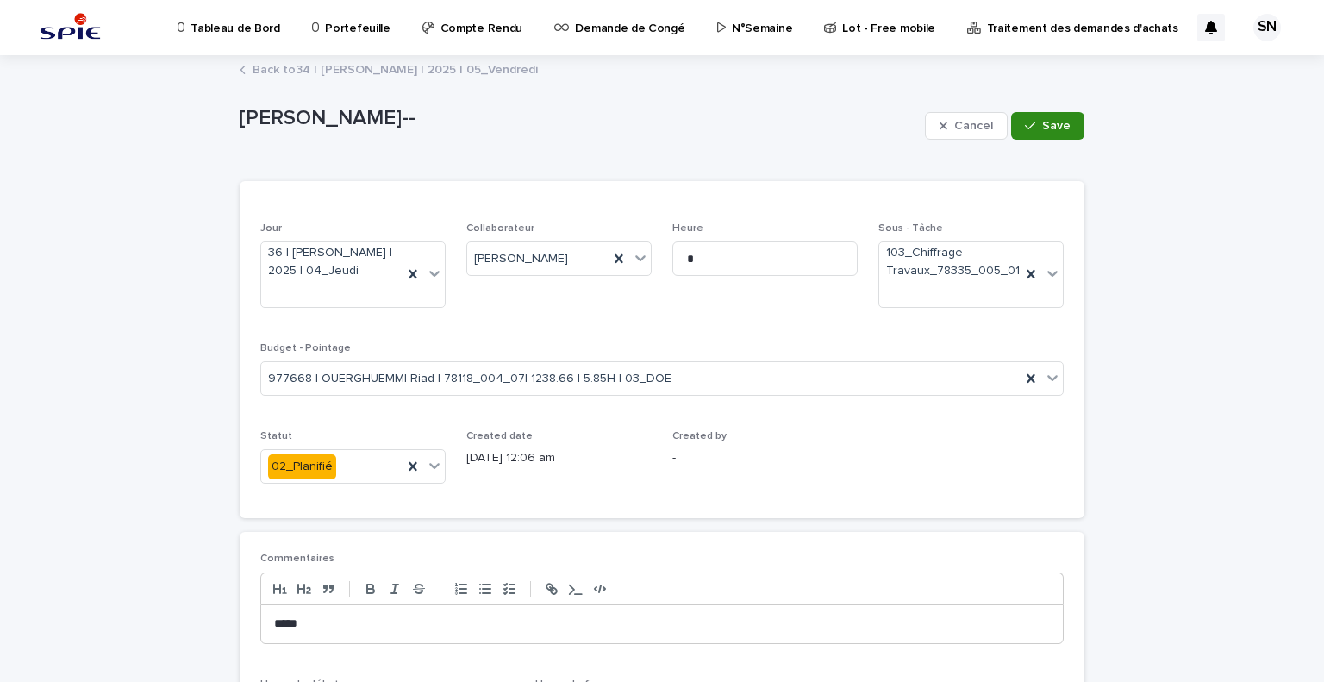
click at [1069, 132] on button "Save" at bounding box center [1047, 126] width 73 height 28
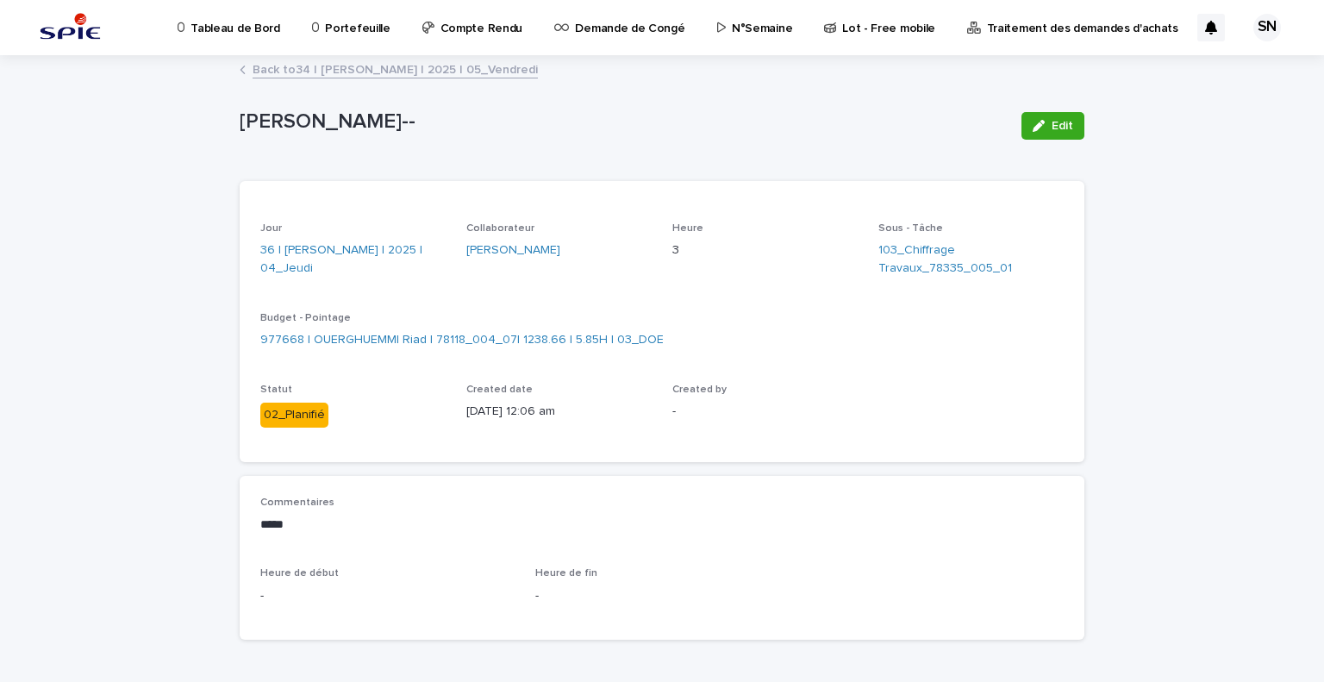
click at [256, 68] on link "Back to 34 | [PERSON_NAME] | 2025 | 05_Vendredi" at bounding box center [395, 69] width 285 height 20
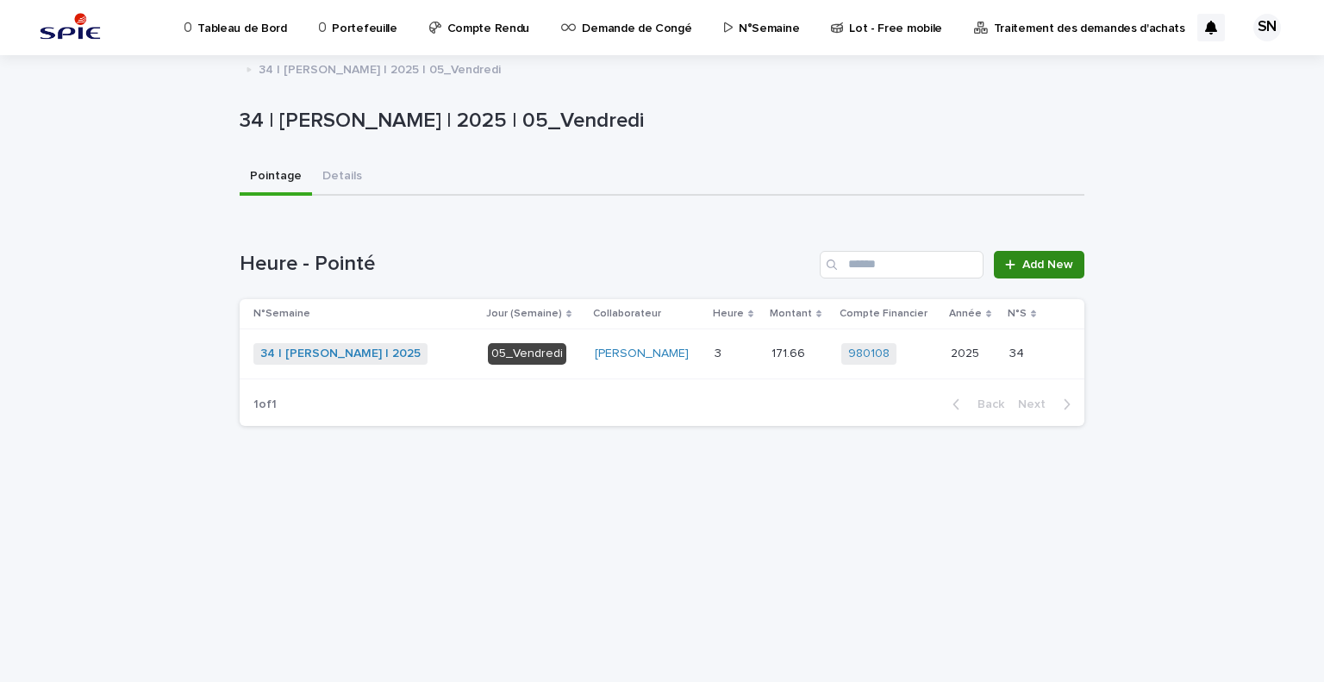
click at [1048, 253] on link "Add New" at bounding box center [1039, 265] width 91 height 28
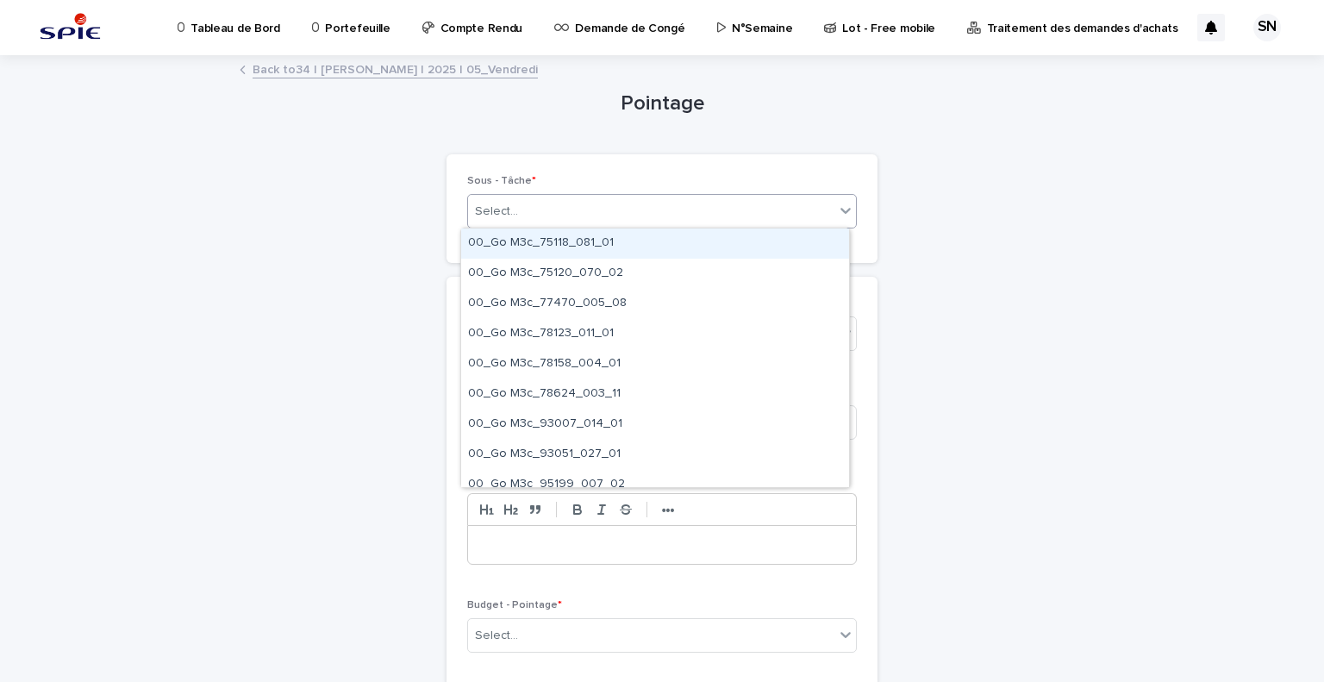
click at [607, 212] on div "Select..." at bounding box center [651, 211] width 366 height 28
type input "*********"
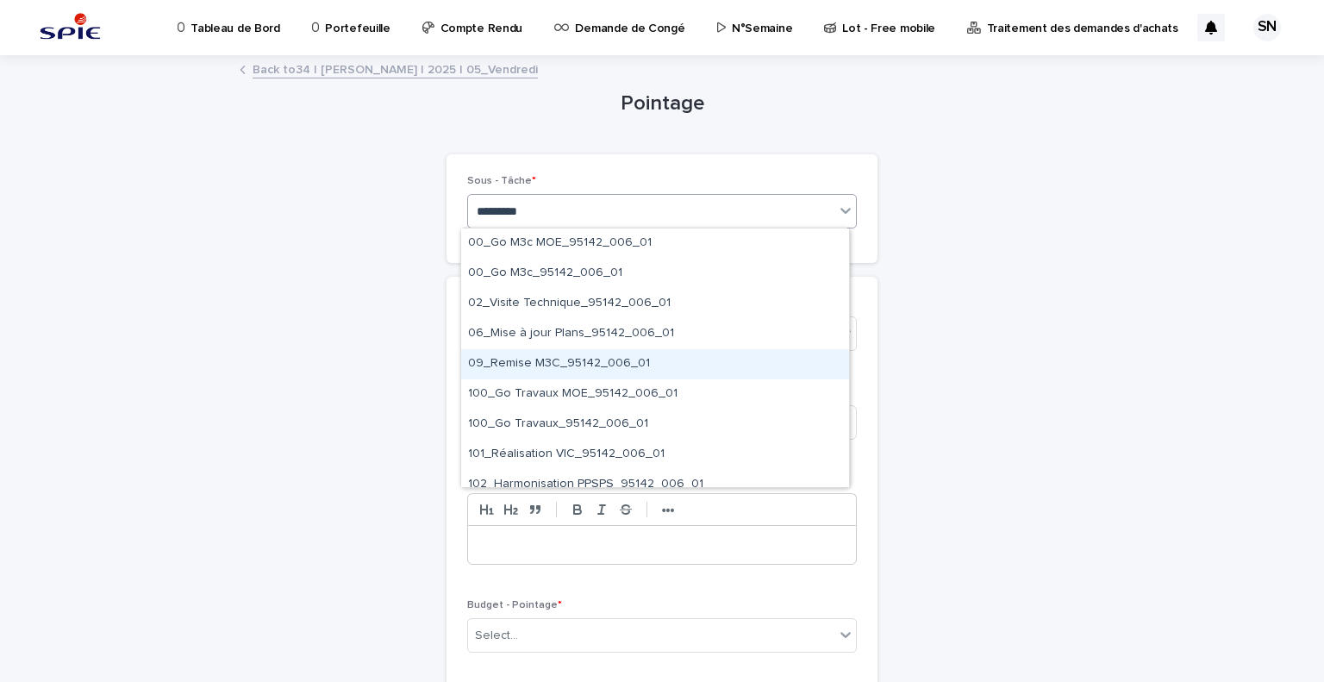
scroll to position [100, 0]
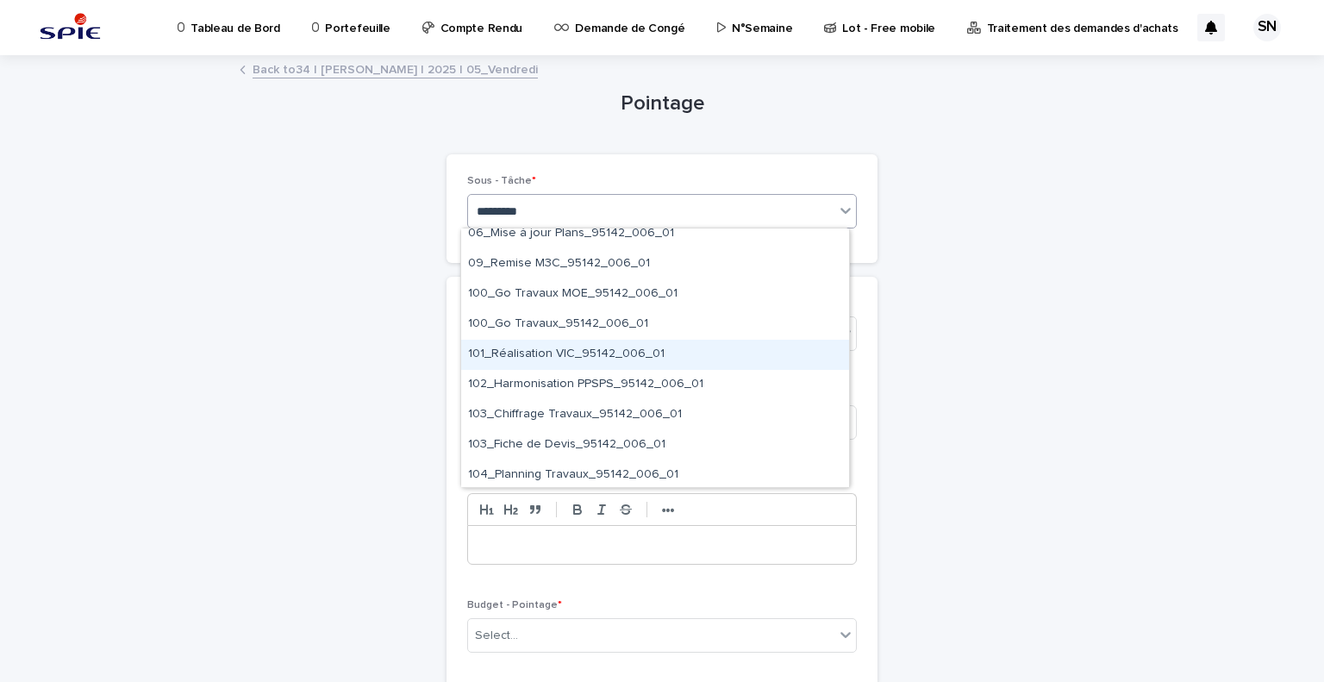
click at [690, 358] on div "101_Réalisation VIC_95142_006_01" at bounding box center [655, 355] width 388 height 30
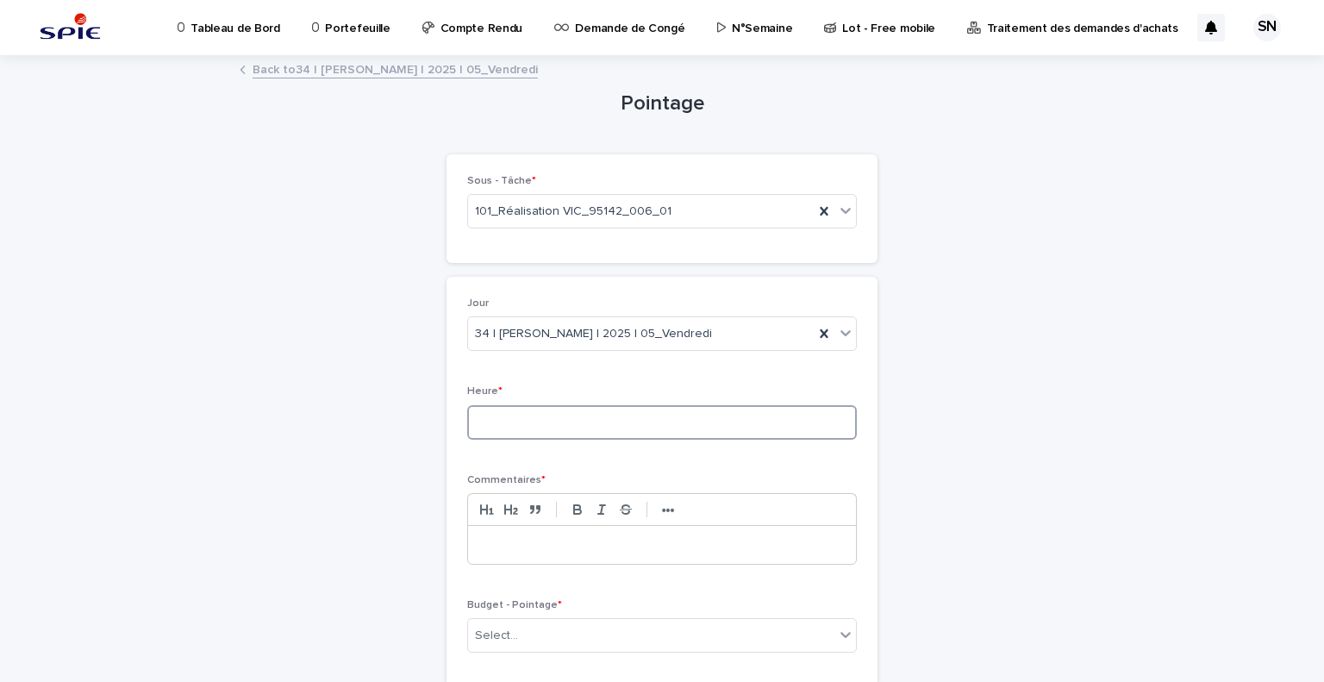
click at [544, 435] on input at bounding box center [662, 422] width 390 height 34
type input "*"
click at [544, 435] on input "*" at bounding box center [662, 422] width 390 height 34
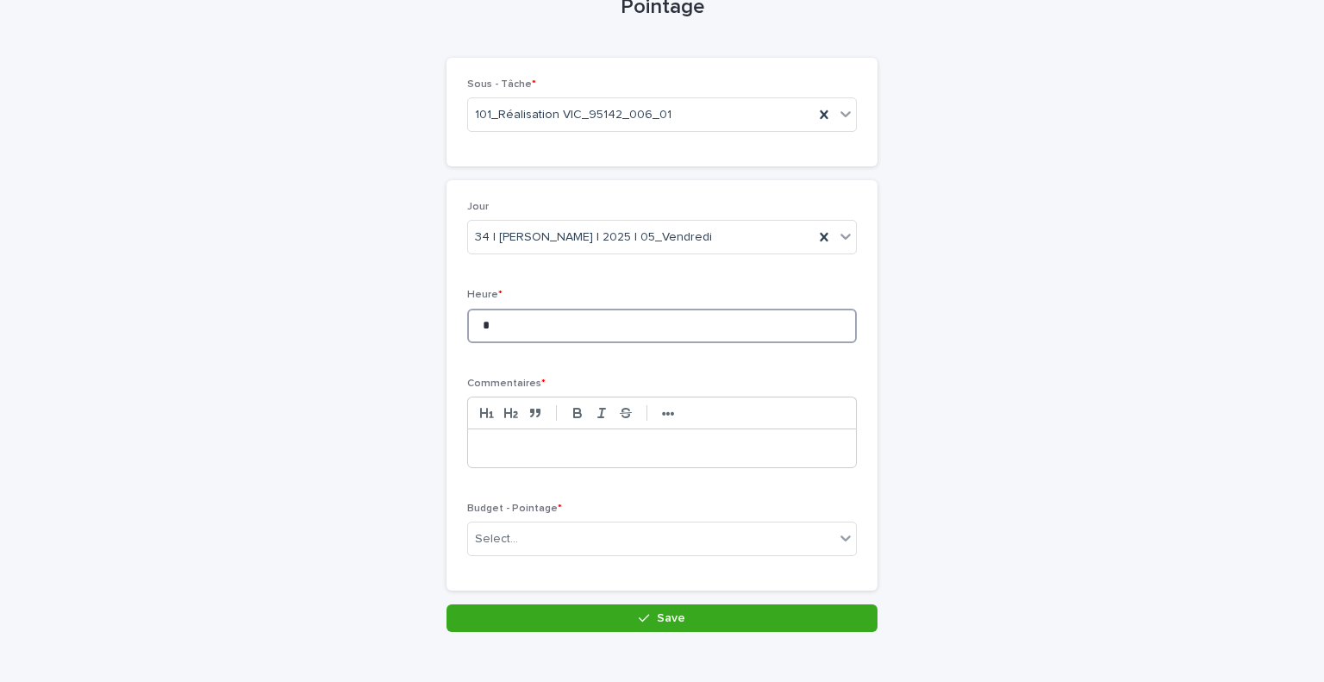
scroll to position [109, 0]
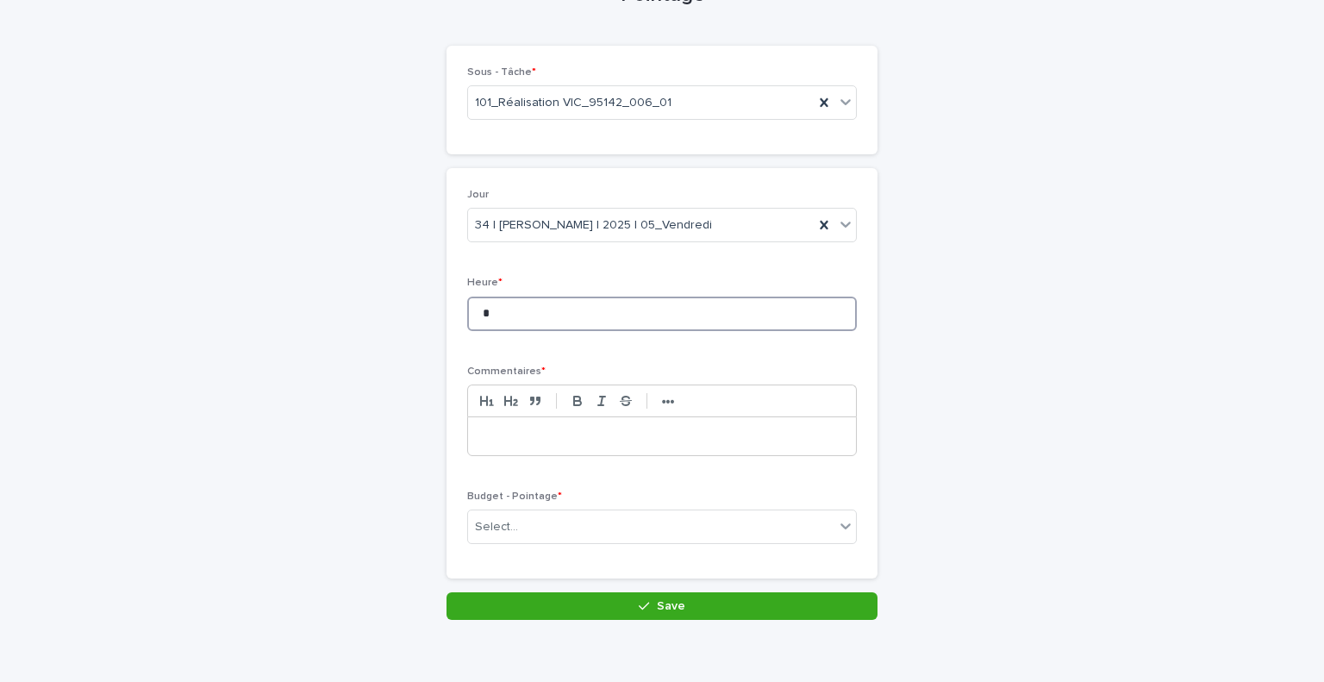
type input "*"
click at [534, 433] on p at bounding box center [662, 436] width 362 height 17
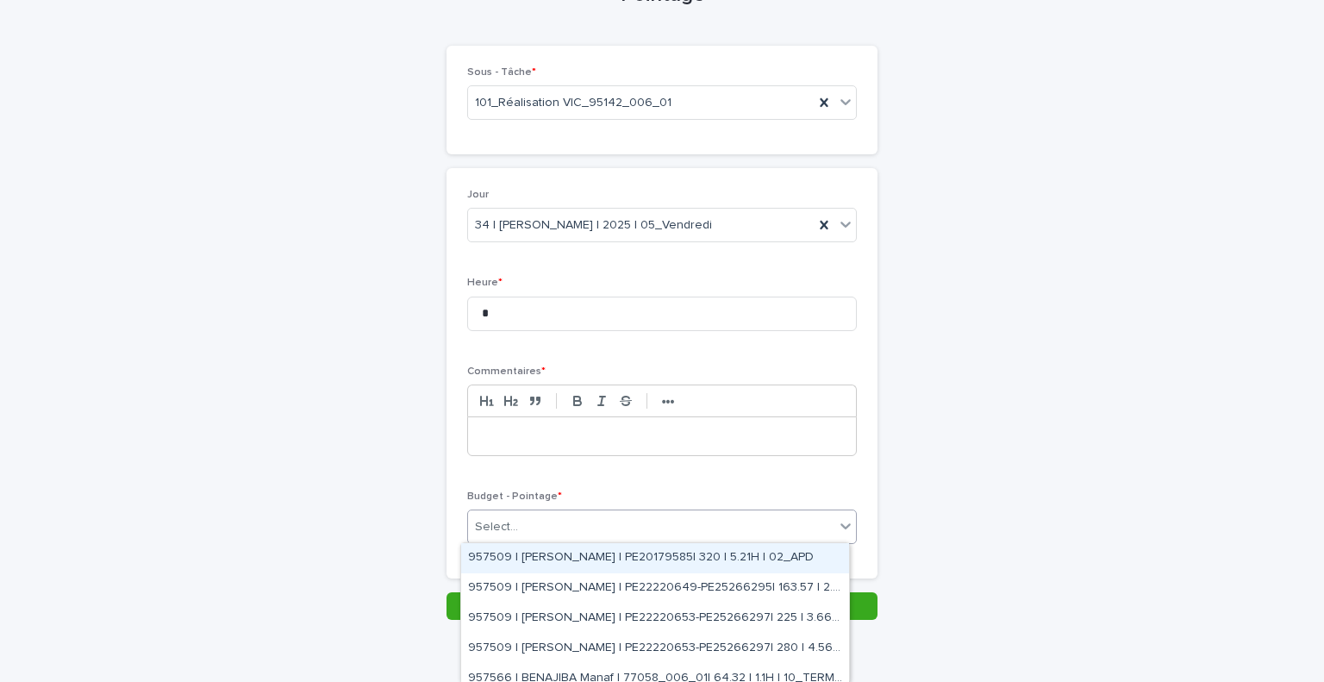
click at [578, 534] on div "Select..." at bounding box center [651, 527] width 366 height 28
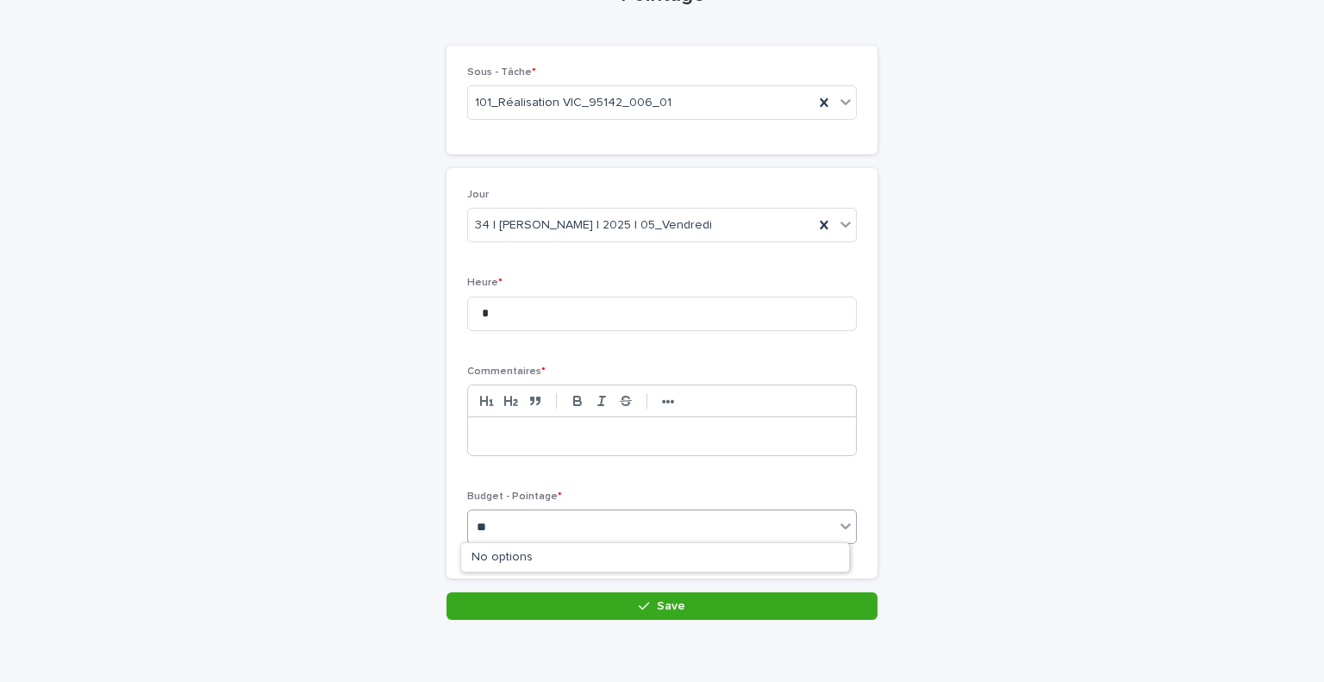
type input "*"
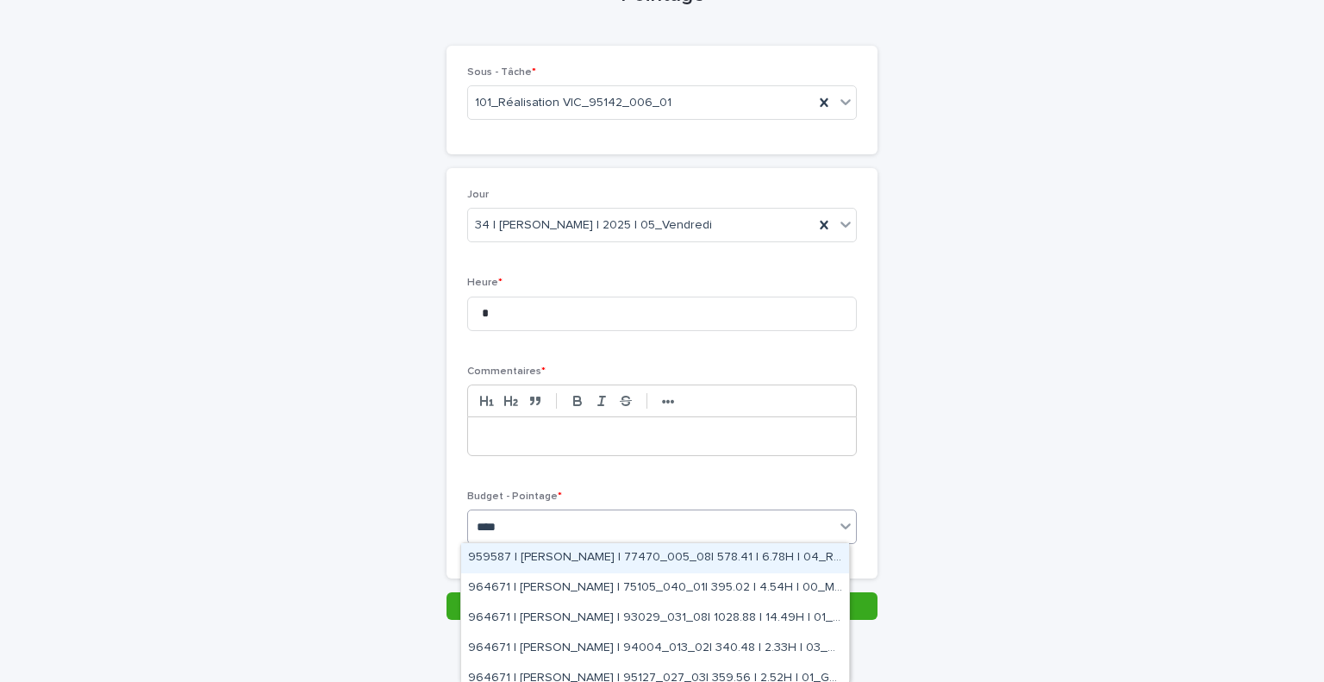
type input "*****"
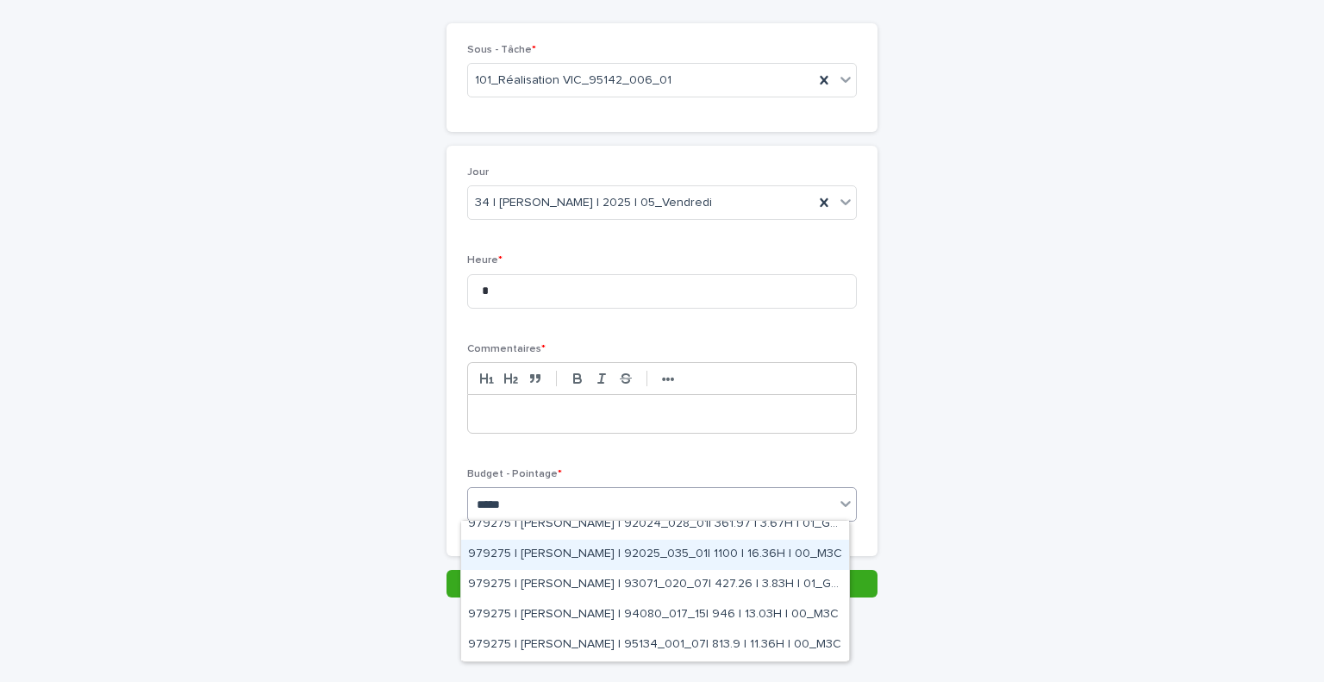
scroll to position [405, 0]
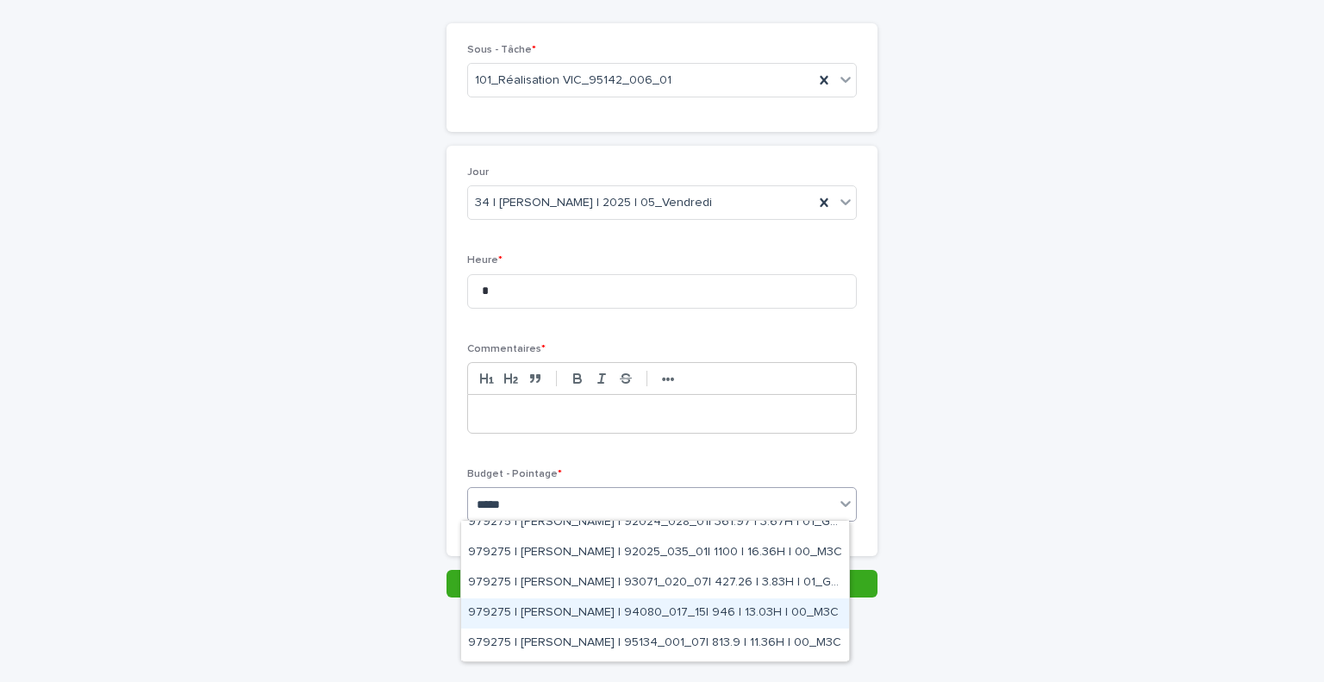
drag, startPoint x: 656, startPoint y: 628, endPoint x: 668, endPoint y: 616, distance: 17.1
click at [668, 616] on div "979275 | SADOU Nazim | 94080_017_15| 946 | 13.03H | 00_M3C" at bounding box center [655, 613] width 388 height 30
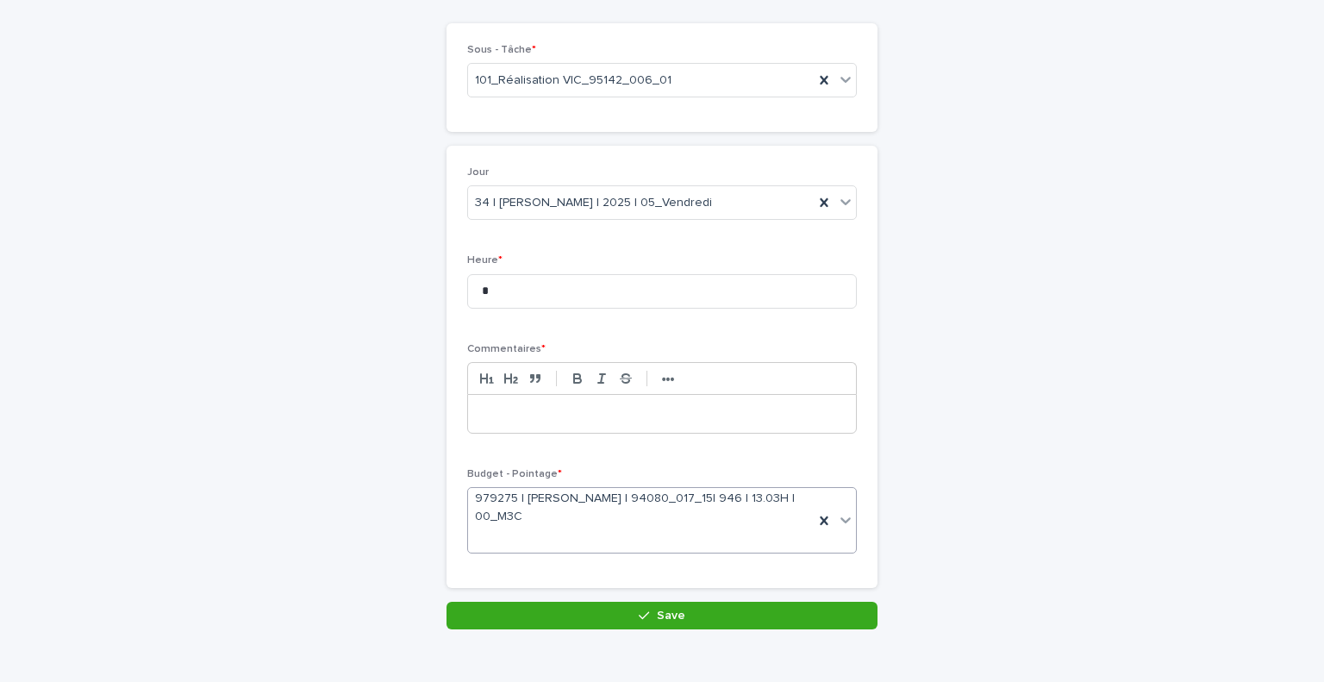
scroll to position [146, 0]
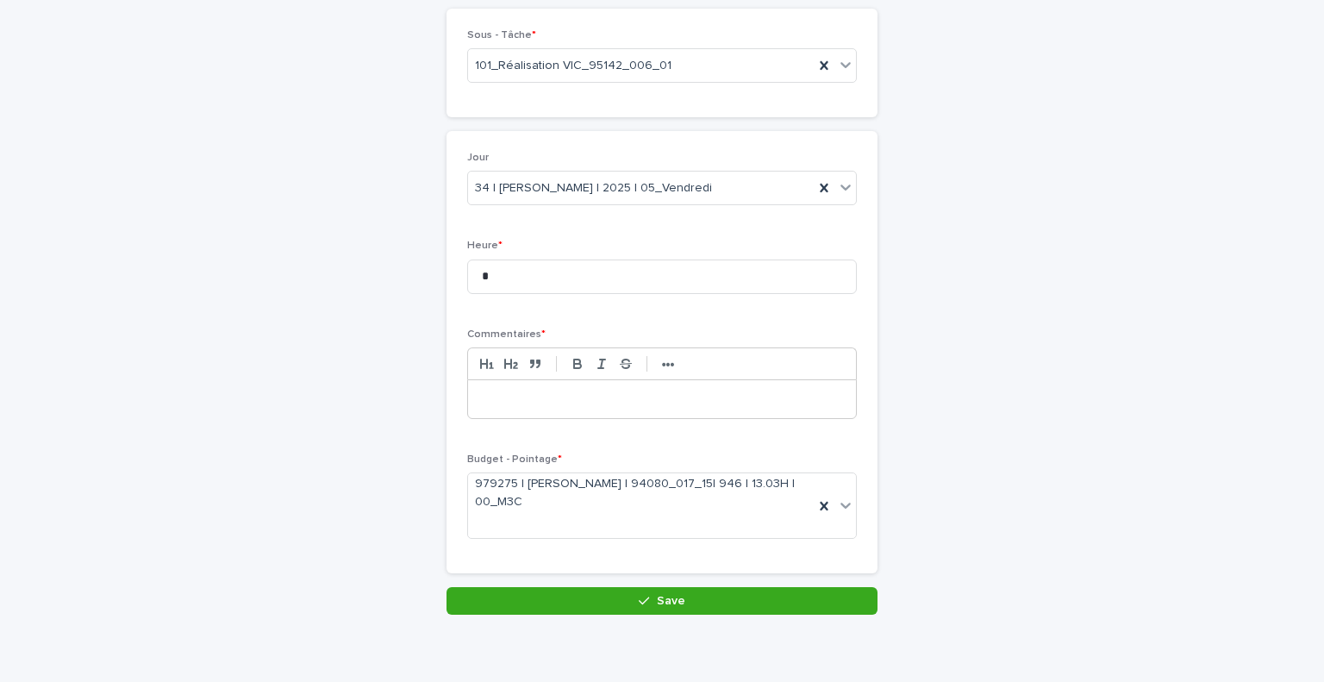
click at [562, 397] on p at bounding box center [662, 399] width 362 height 17
click at [713, 589] on button "Save" at bounding box center [662, 601] width 431 height 28
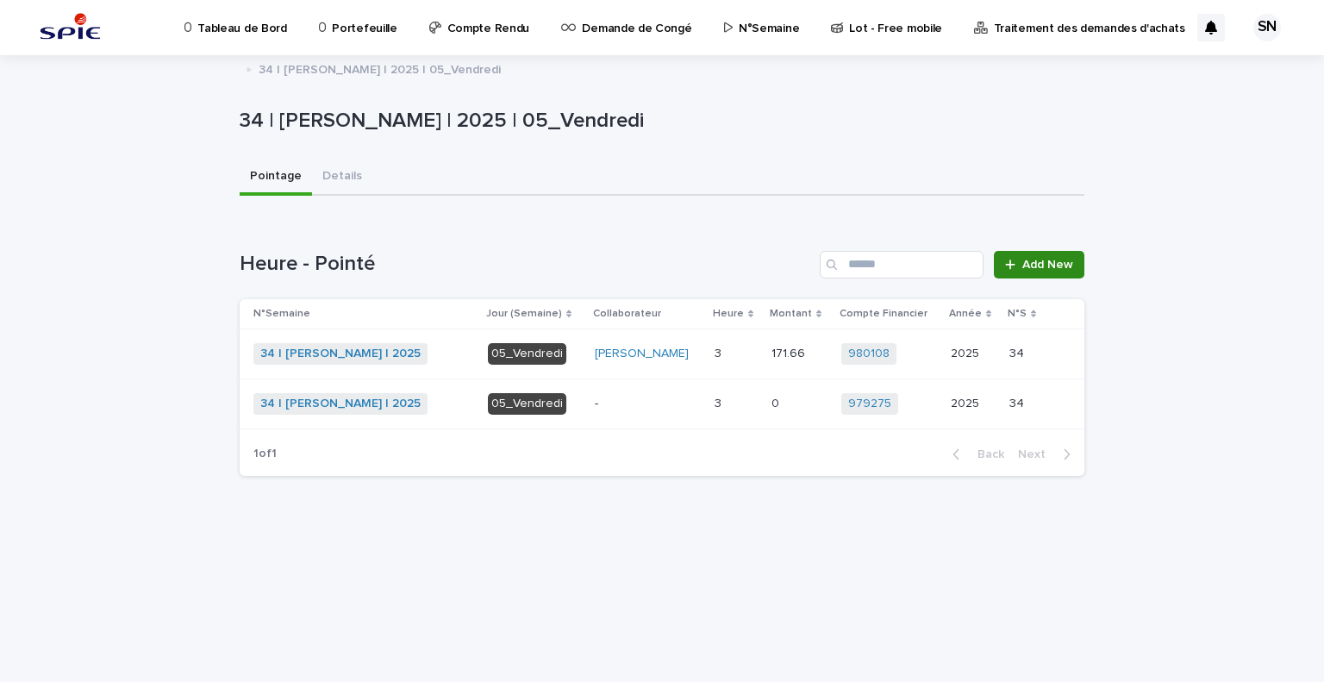
click at [1044, 261] on span "Add New" at bounding box center [1047, 265] width 51 height 12
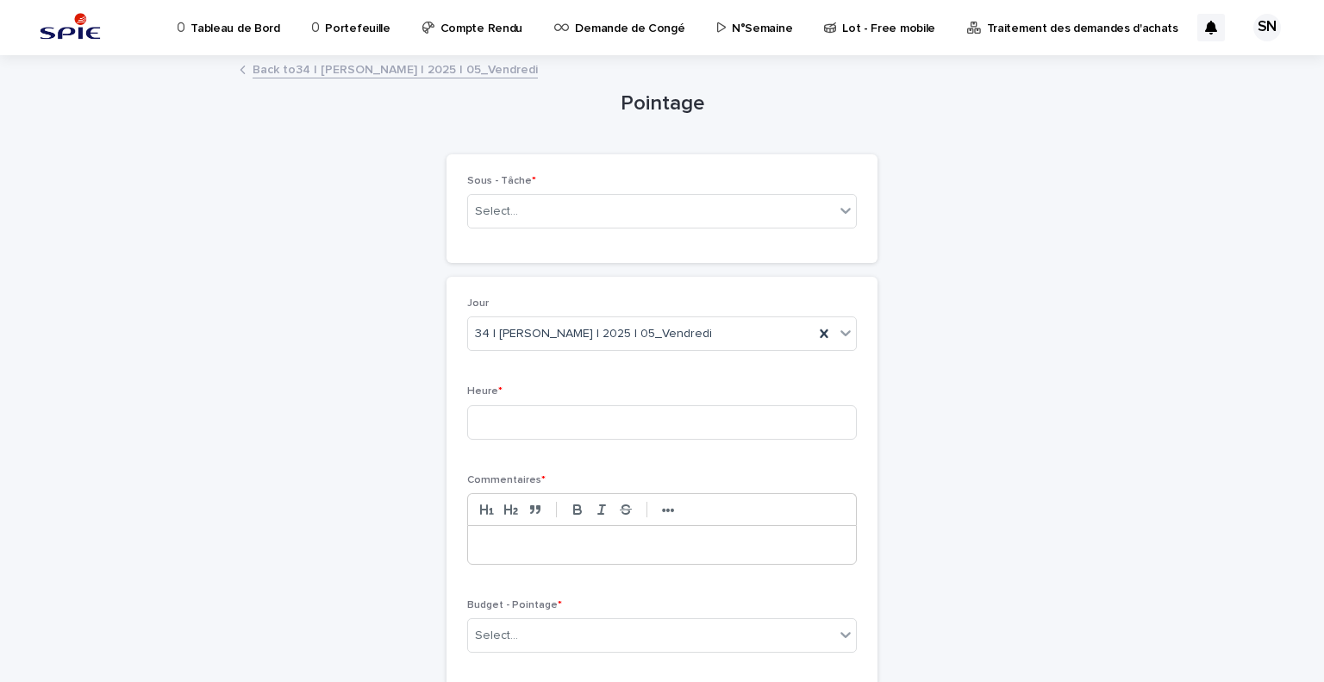
scroll to position [131, 0]
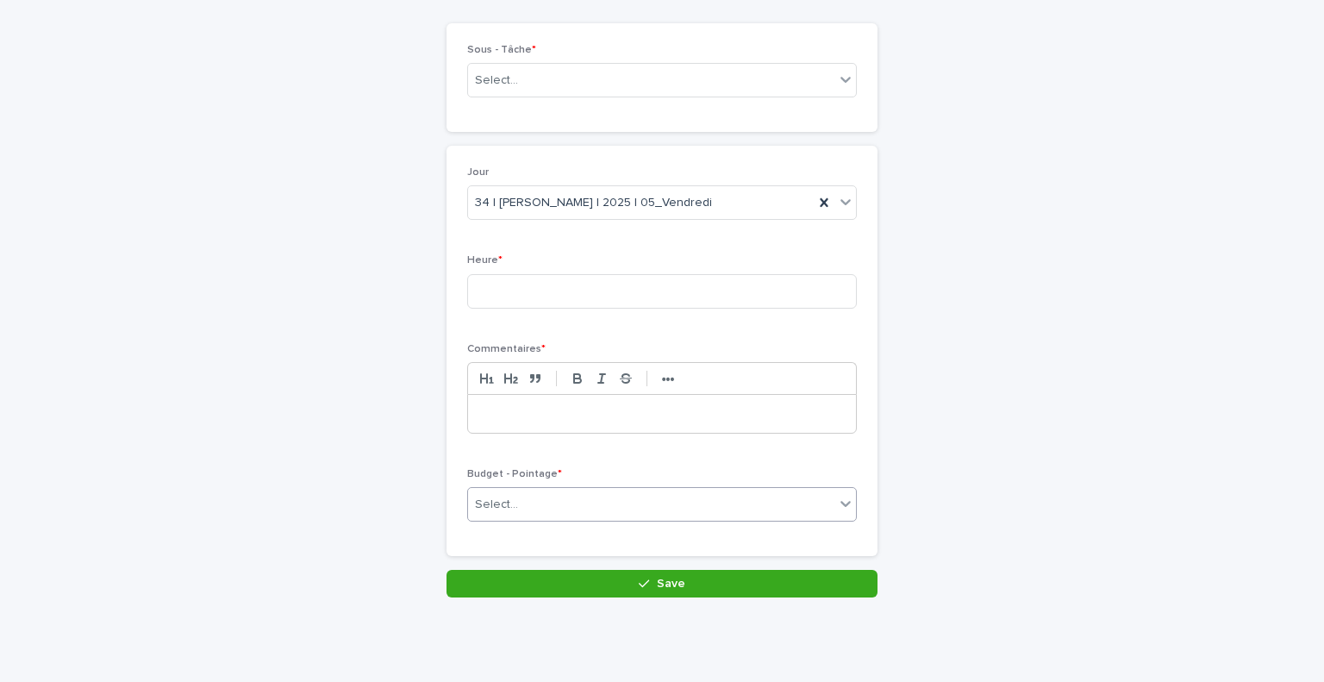
click at [611, 503] on div "Select..." at bounding box center [651, 505] width 366 height 28
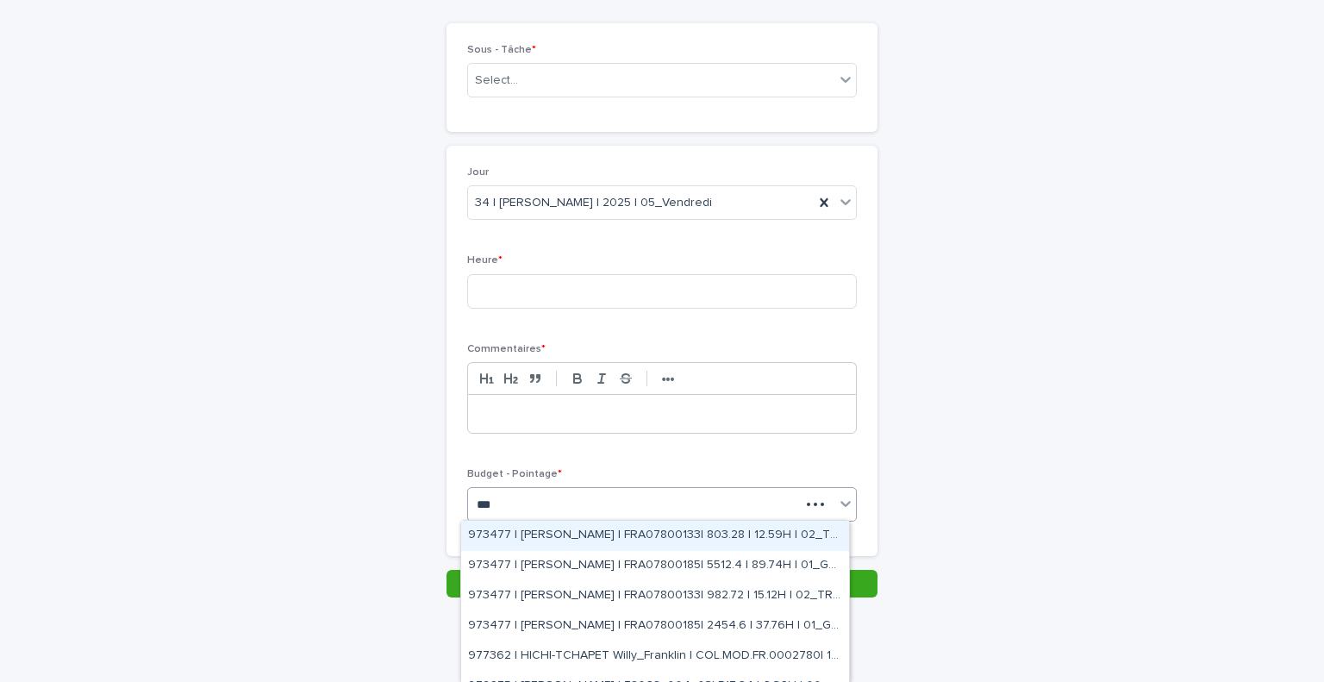
type input "****"
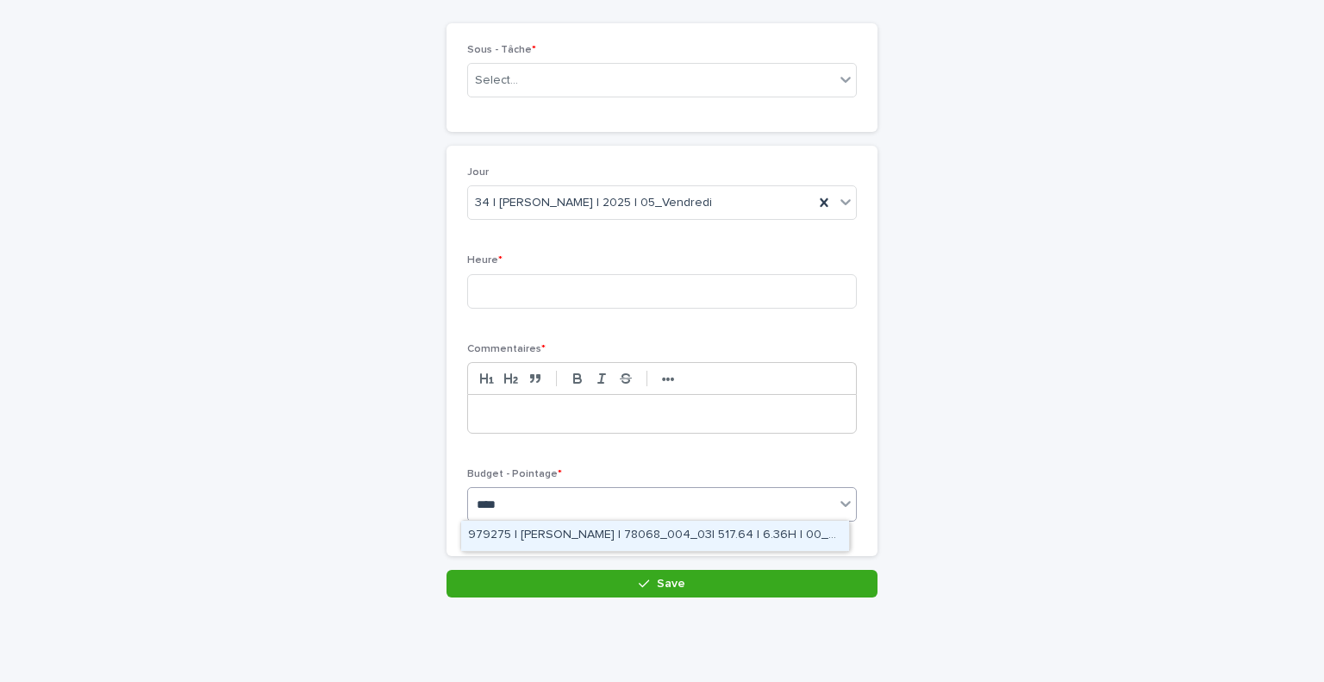
click at [592, 535] on div "979275 | [PERSON_NAME] | 78068_004_03| 517.64 | 6.36H | 00_M3C" at bounding box center [655, 536] width 388 height 30
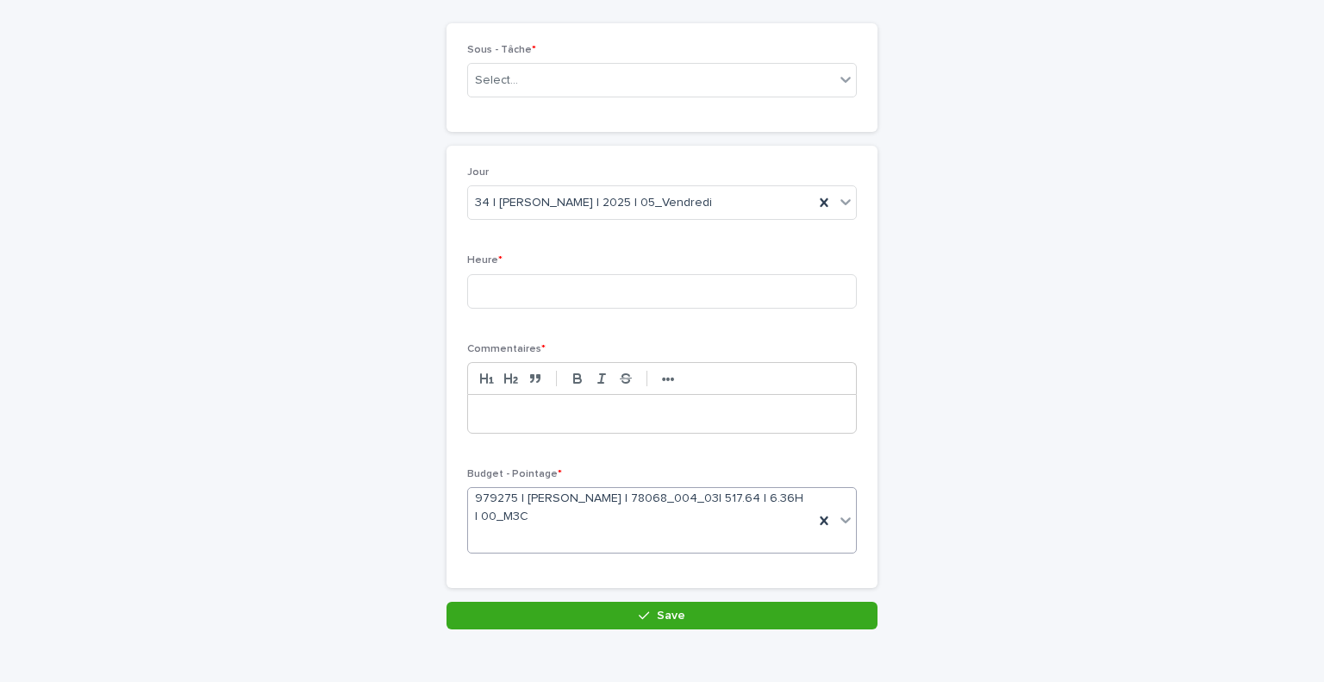
scroll to position [146, 0]
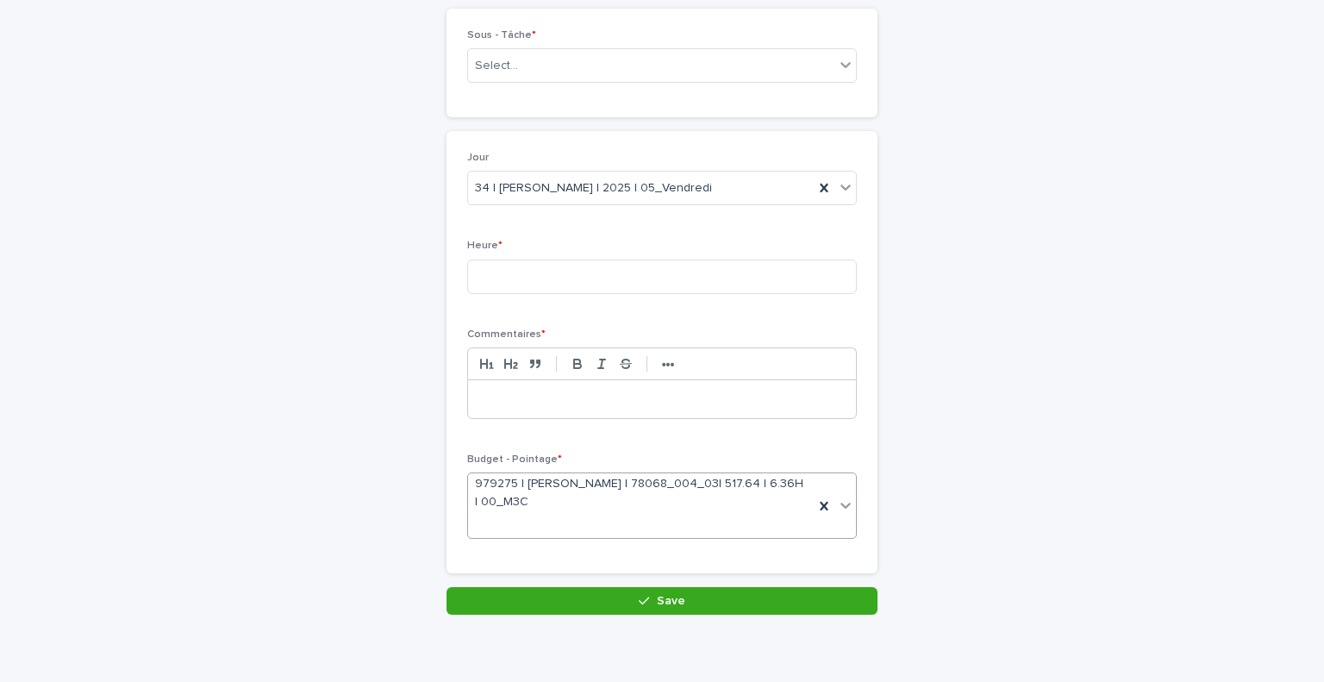
click at [553, 413] on div at bounding box center [662, 399] width 388 height 38
click at [612, 264] on input at bounding box center [662, 276] width 390 height 34
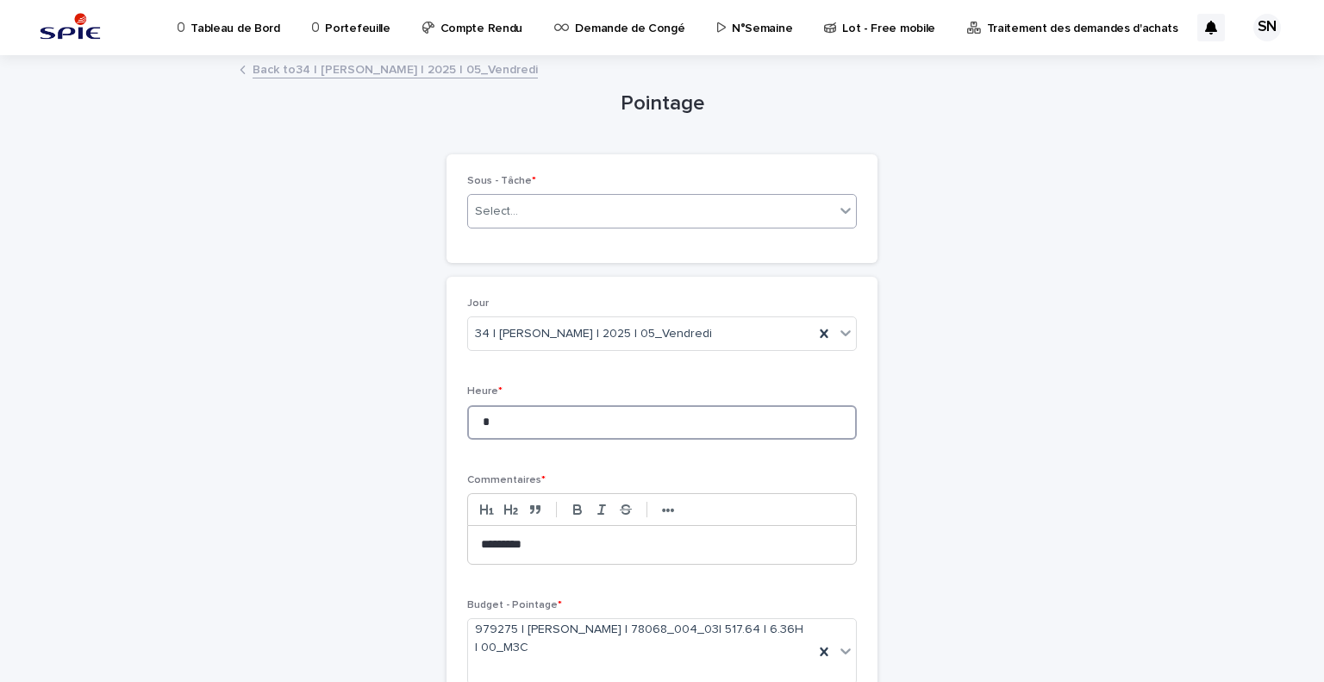
type input "*"
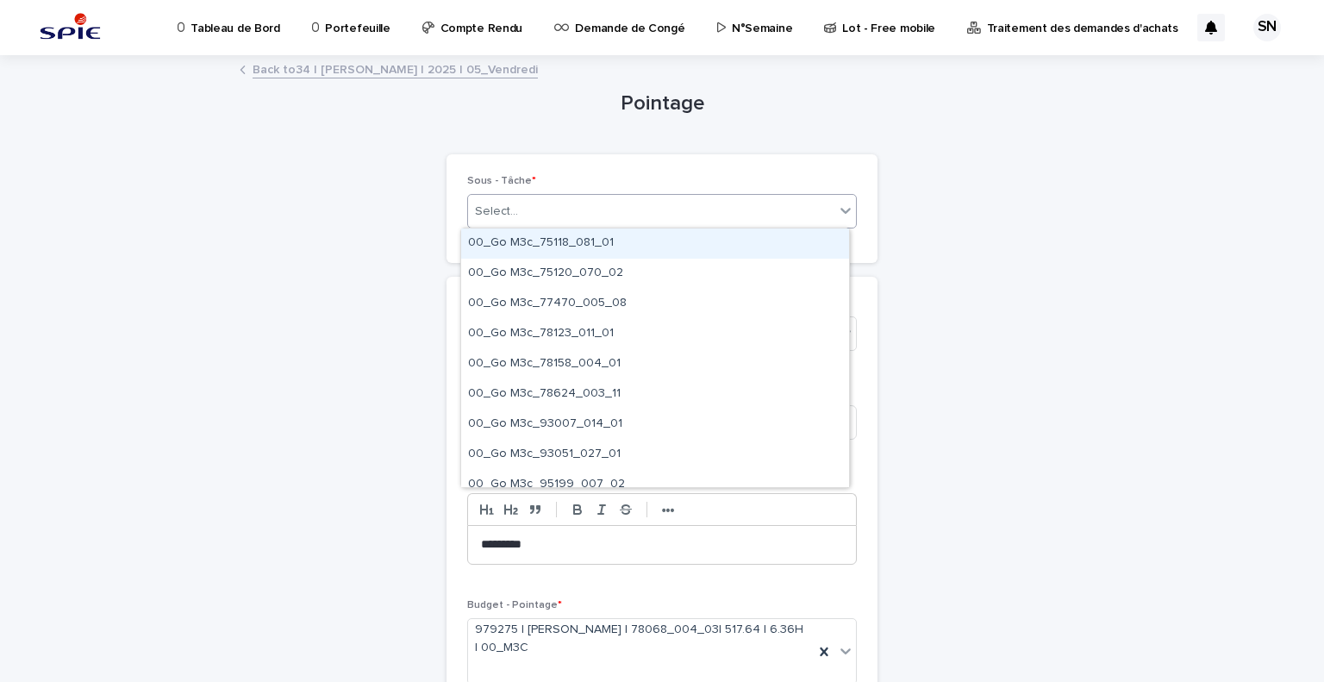
click at [589, 204] on div "Select..." at bounding box center [651, 211] width 366 height 28
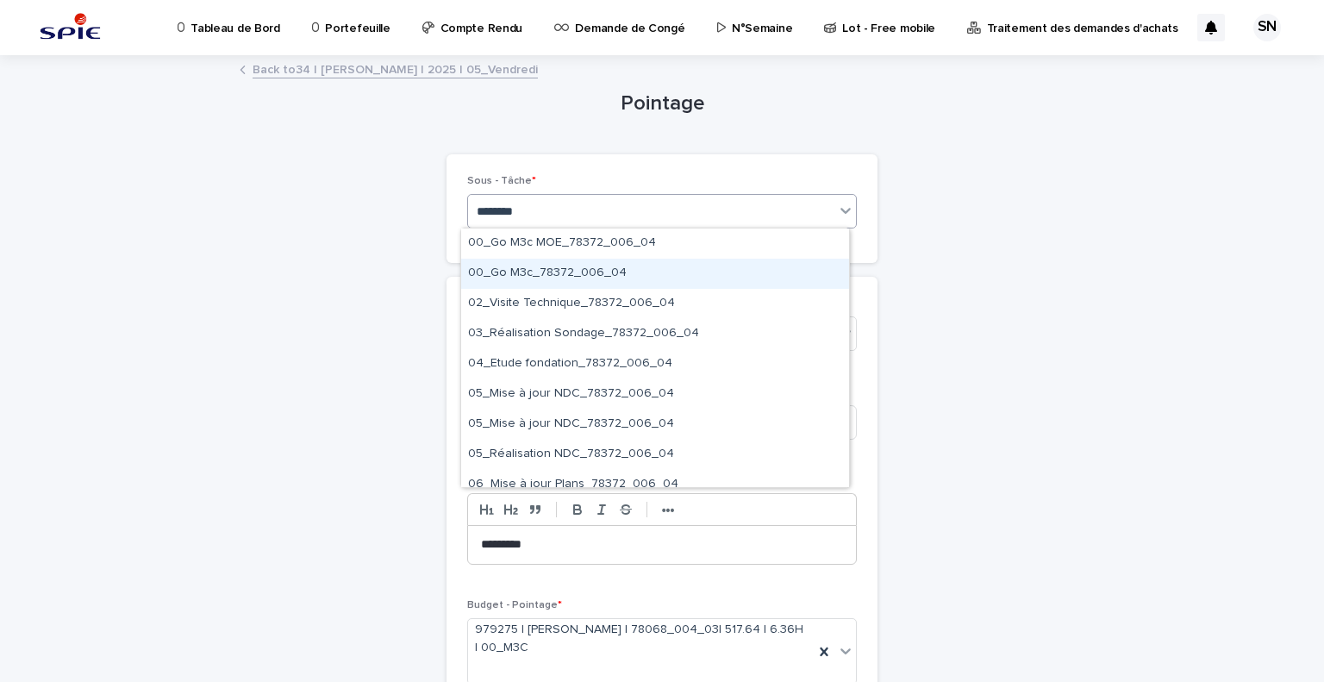
type input "*********"
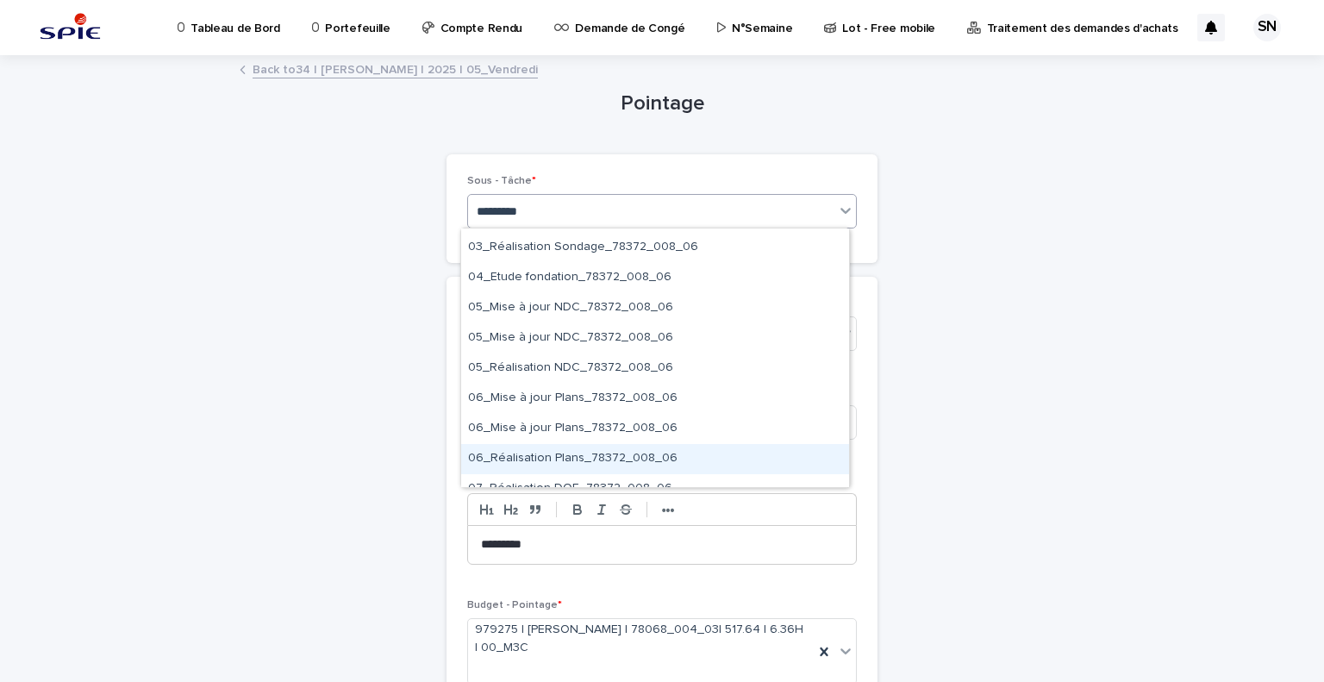
scroll to position [172, 0]
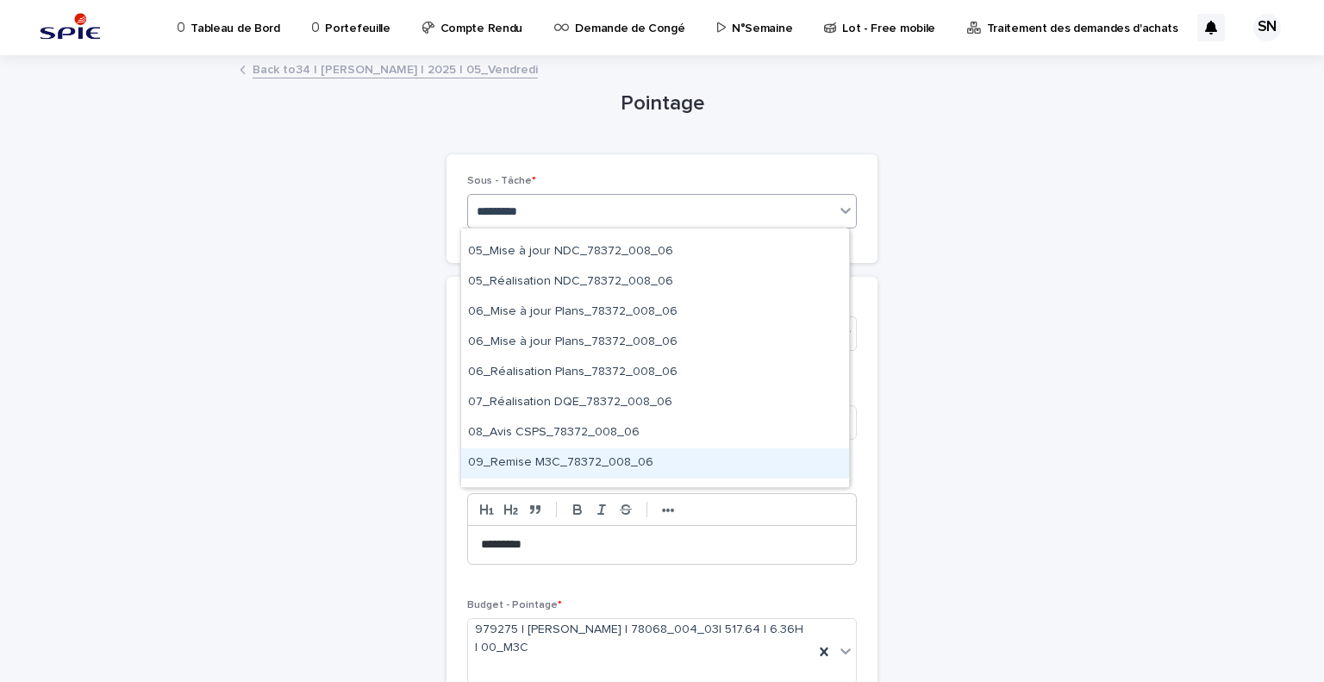
click at [662, 458] on div "09_Remise M3C_78372_008_06" at bounding box center [655, 463] width 388 height 30
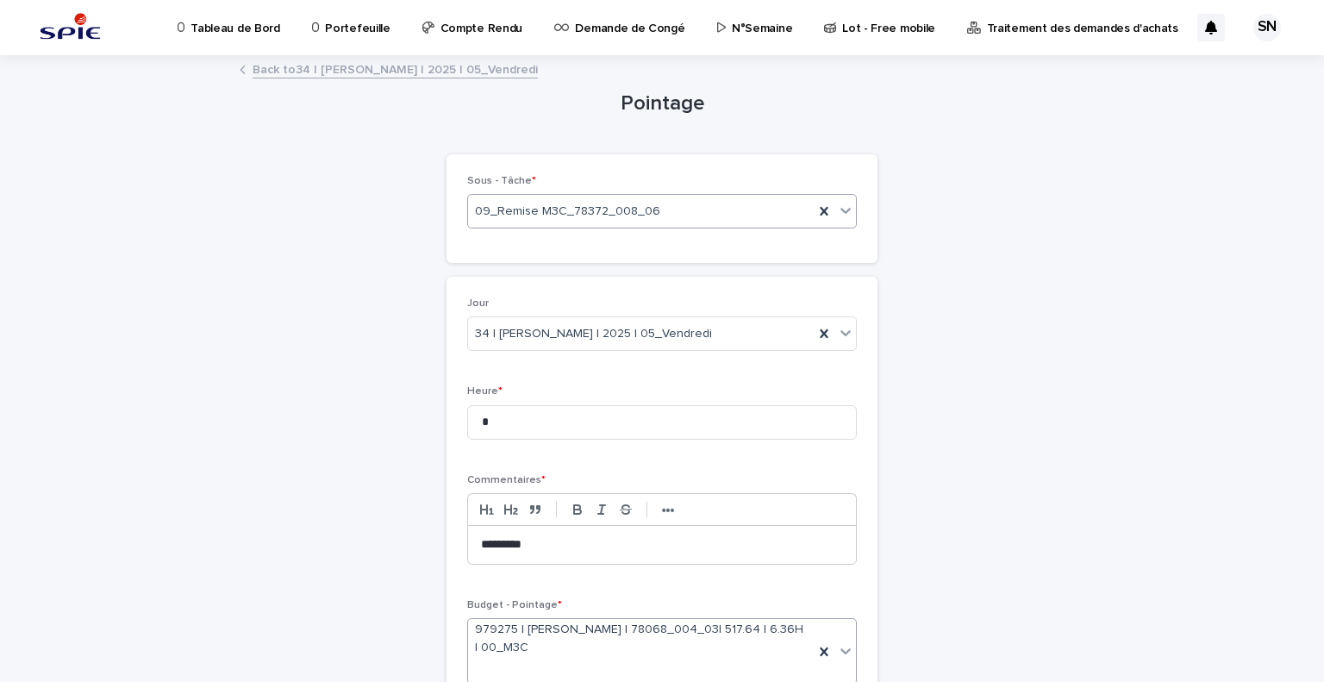
scroll to position [162, 0]
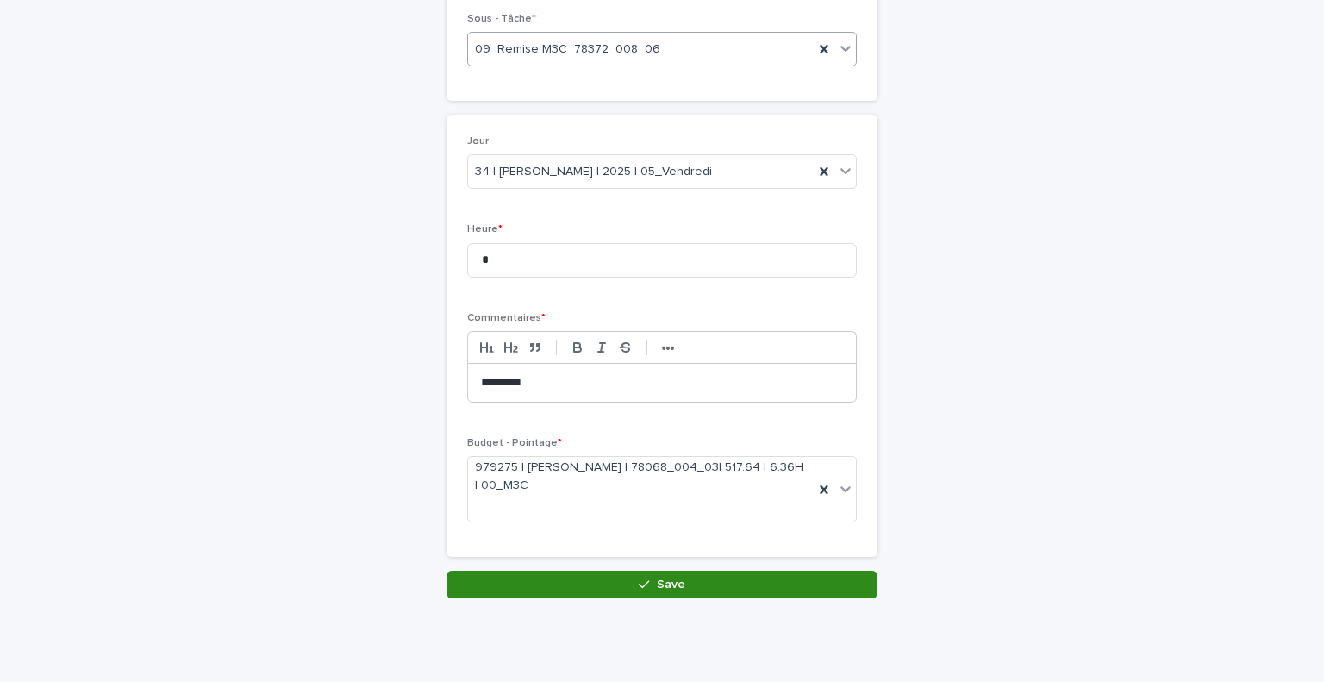
click at [669, 581] on span "Save" at bounding box center [671, 584] width 28 height 12
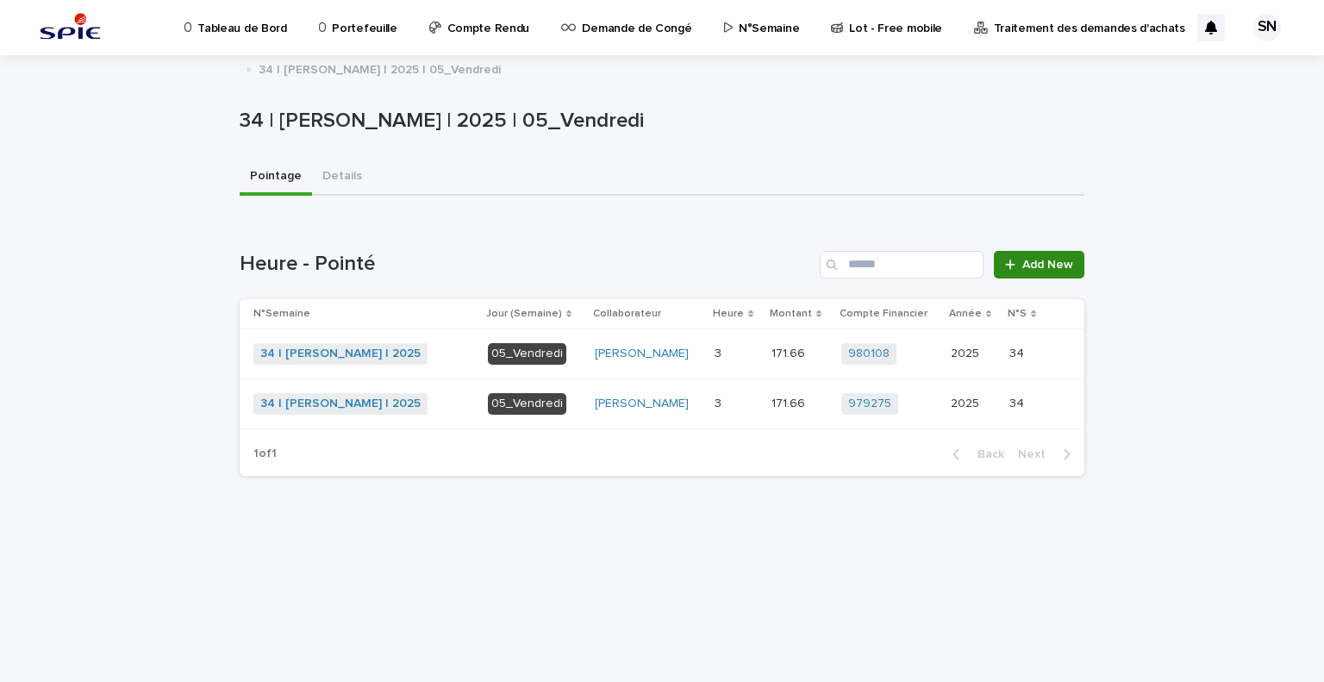
click at [1062, 251] on link "Add New" at bounding box center [1039, 265] width 91 height 28
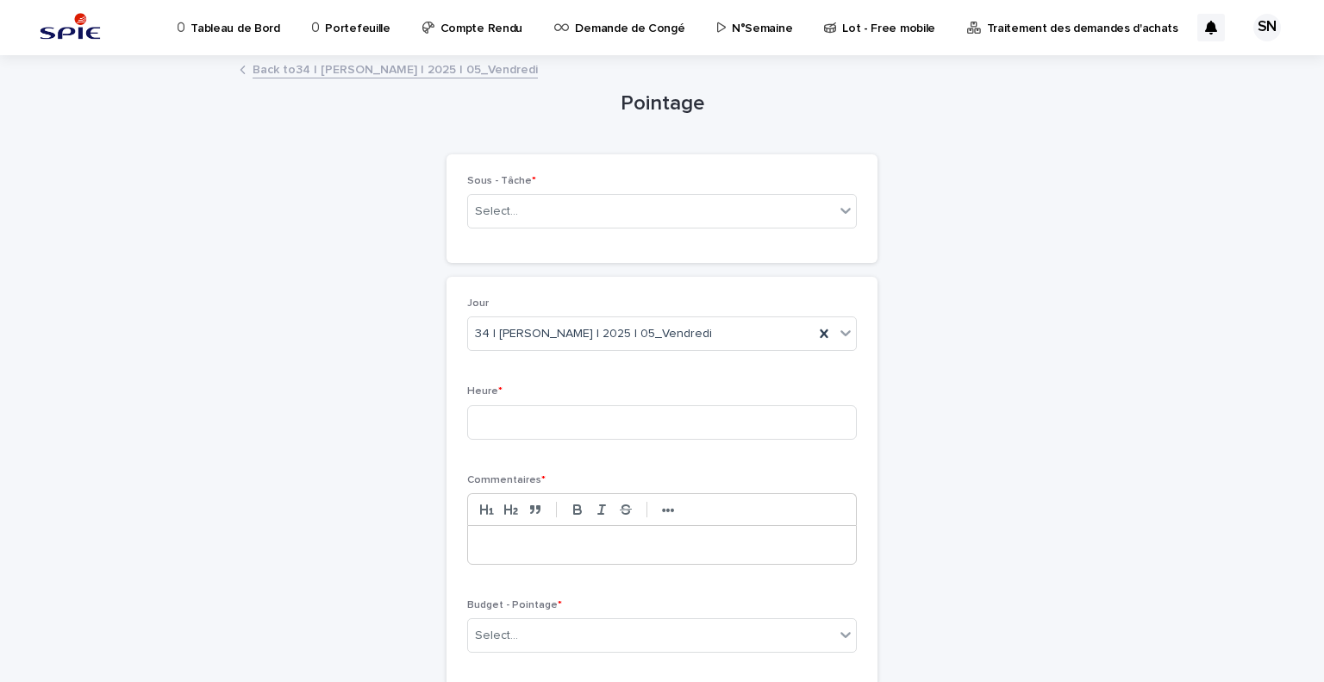
click at [376, 65] on link "Back to 34 | [PERSON_NAME] | 2025 | 05_Vendredi" at bounding box center [395, 69] width 285 height 20
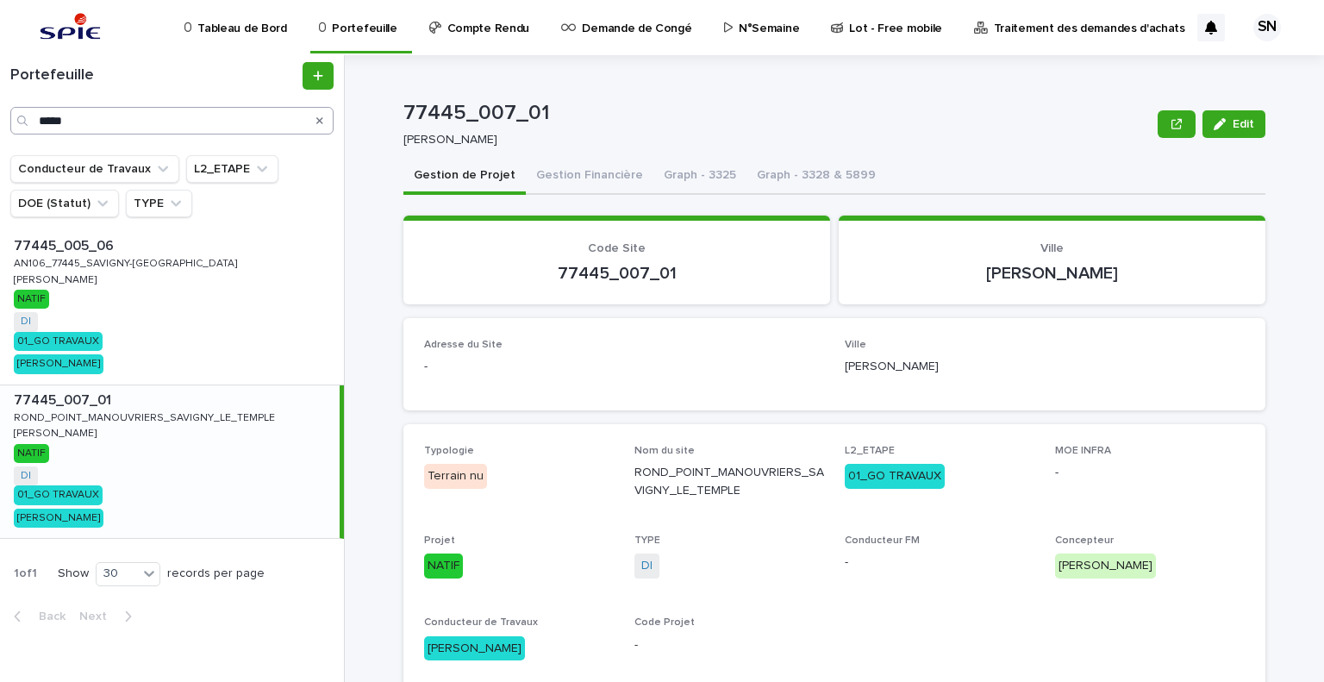
click at [104, 122] on input "*****" at bounding box center [171, 121] width 323 height 28
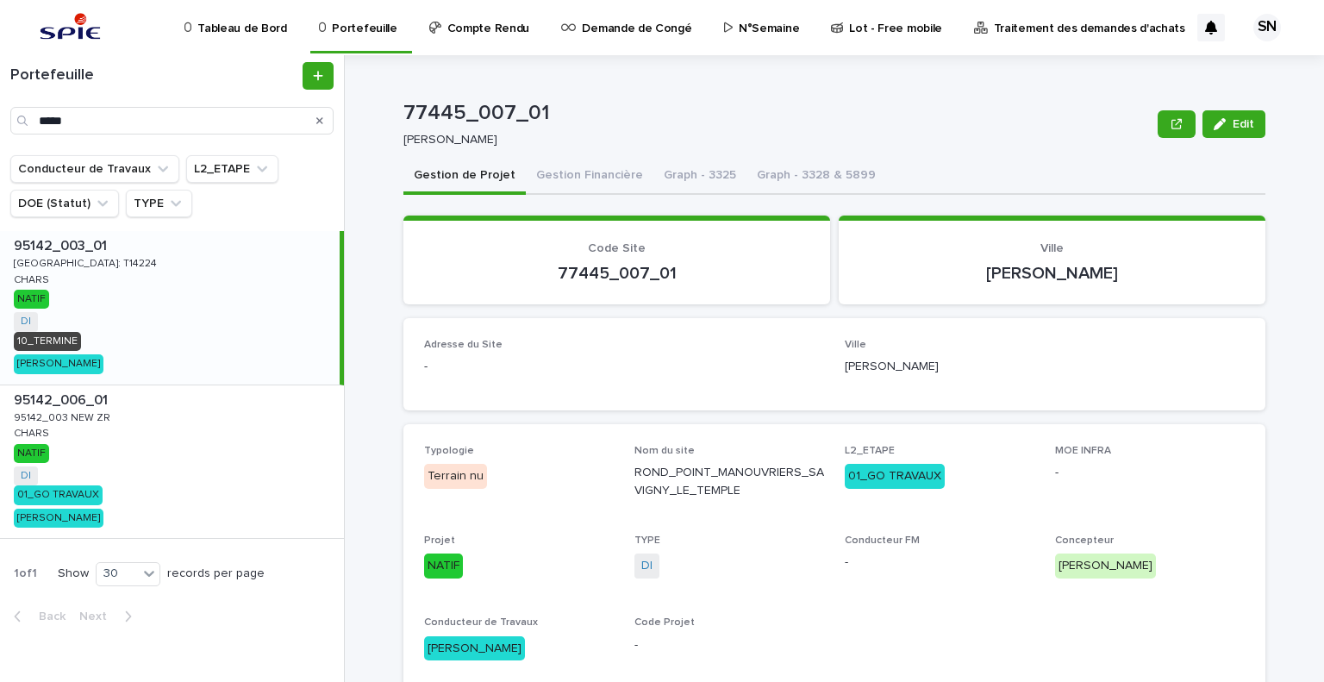
type input "*****"
click at [131, 327] on div "95142_003_01 95142_003_01 Bilbao: T14224 Bilbao: T14224 CHARS CHARS NATIF DI + …" at bounding box center [170, 307] width 340 height 153
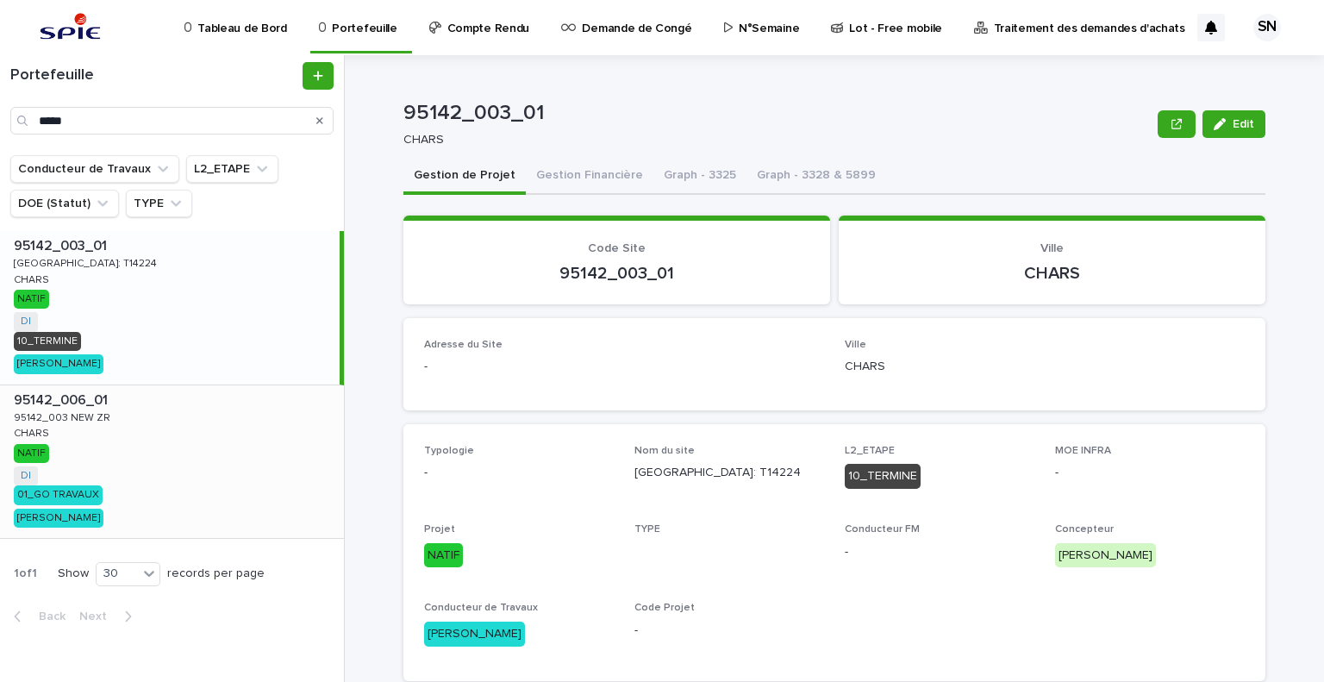
click at [128, 426] on div "95142_006_01 95142_006_01 95142_003 NEW ZR 95142_003 NEW ZR CHARS CHARS NATIF D…" at bounding box center [172, 461] width 344 height 153
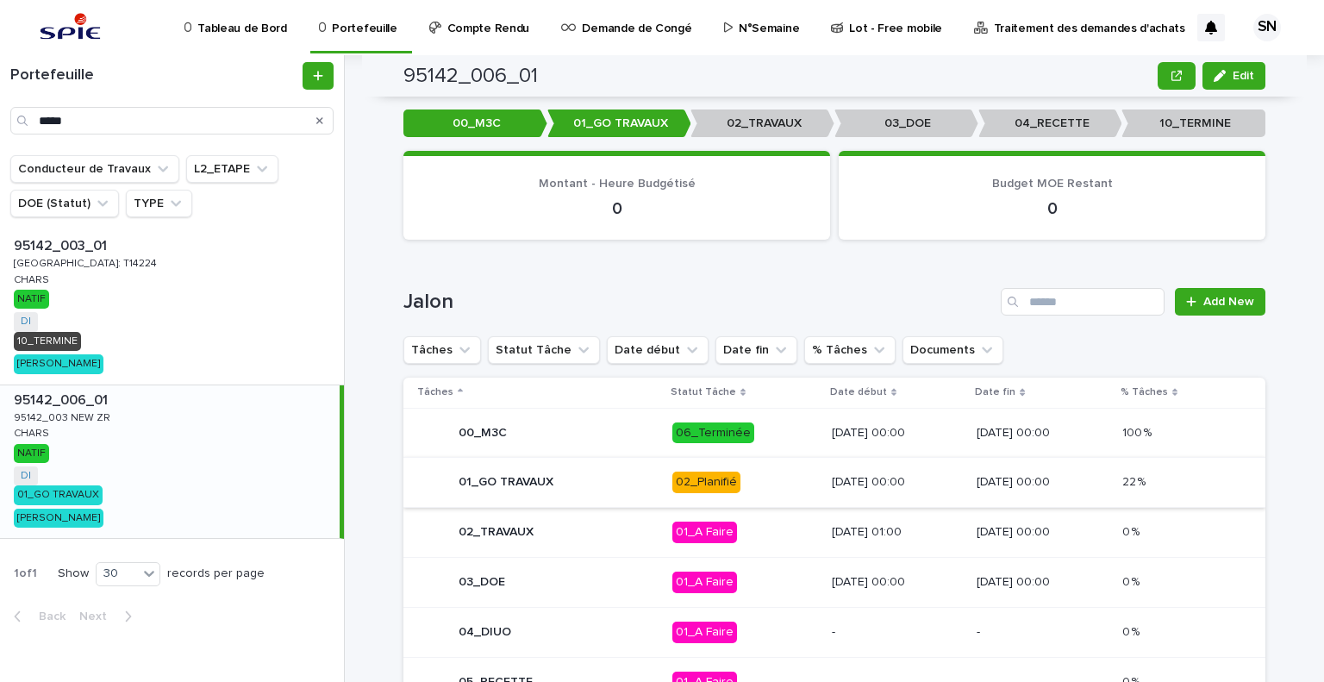
scroll to position [610, 0]
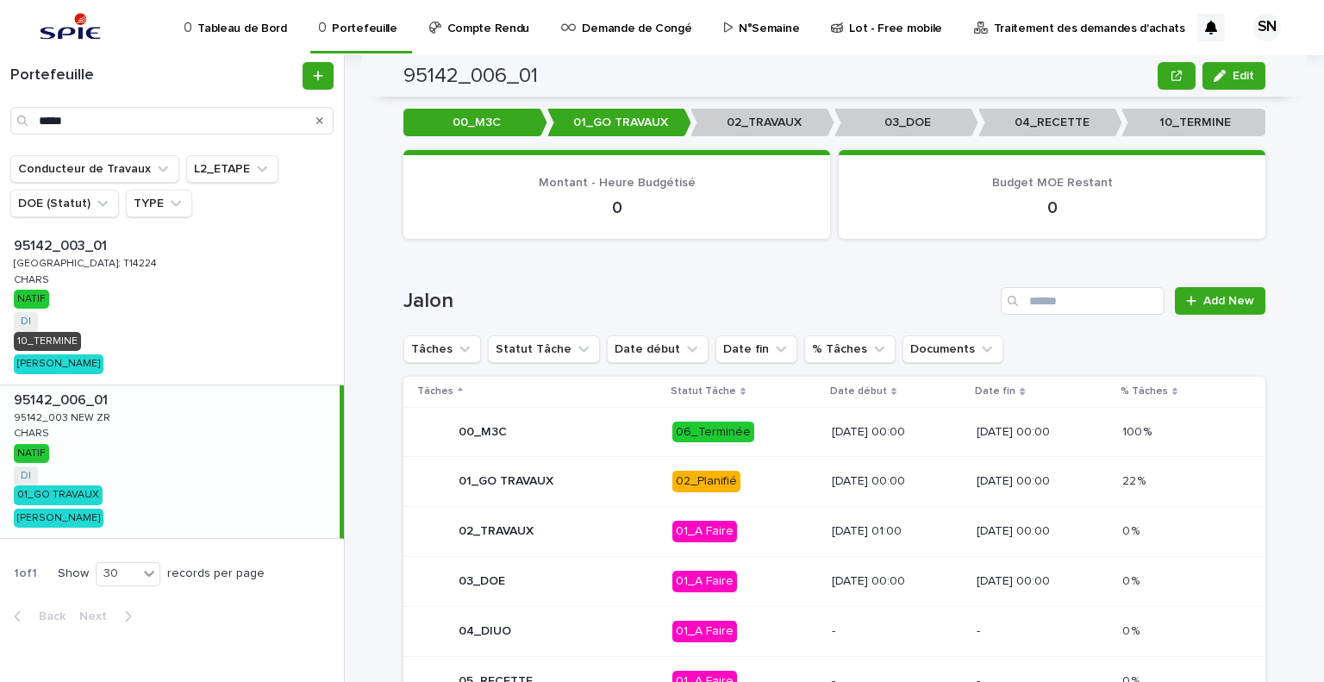
click at [749, 491] on div "02_Planifié" at bounding box center [745, 481] width 146 height 35
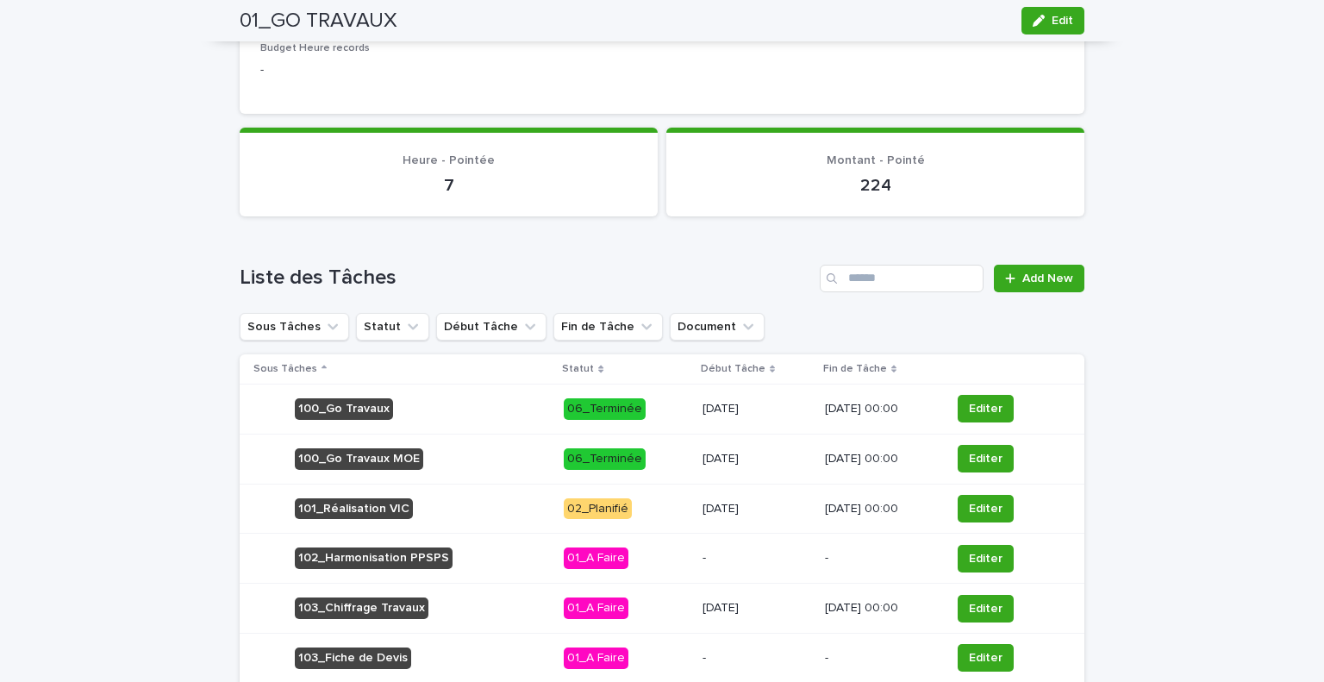
scroll to position [672, 0]
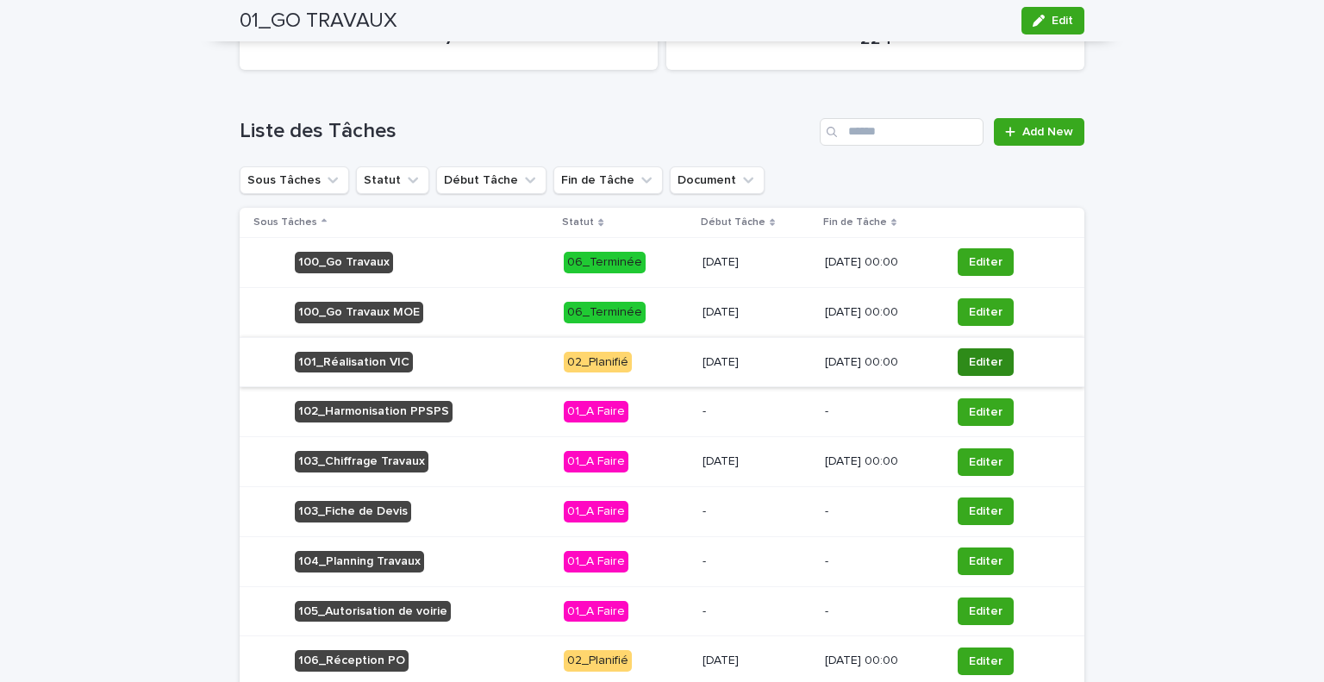
click at [989, 355] on span "Editer" at bounding box center [986, 361] width 34 height 17
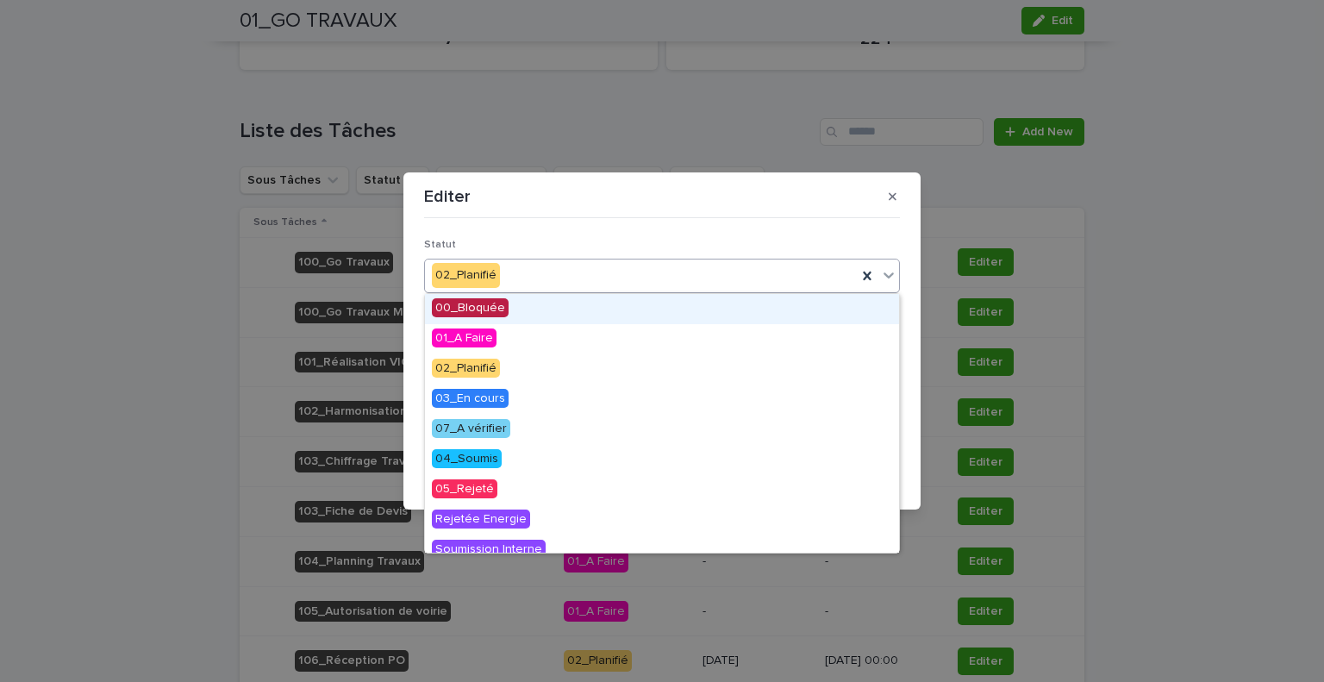
click at [593, 284] on div "02_Planifié" at bounding box center [641, 275] width 432 height 28
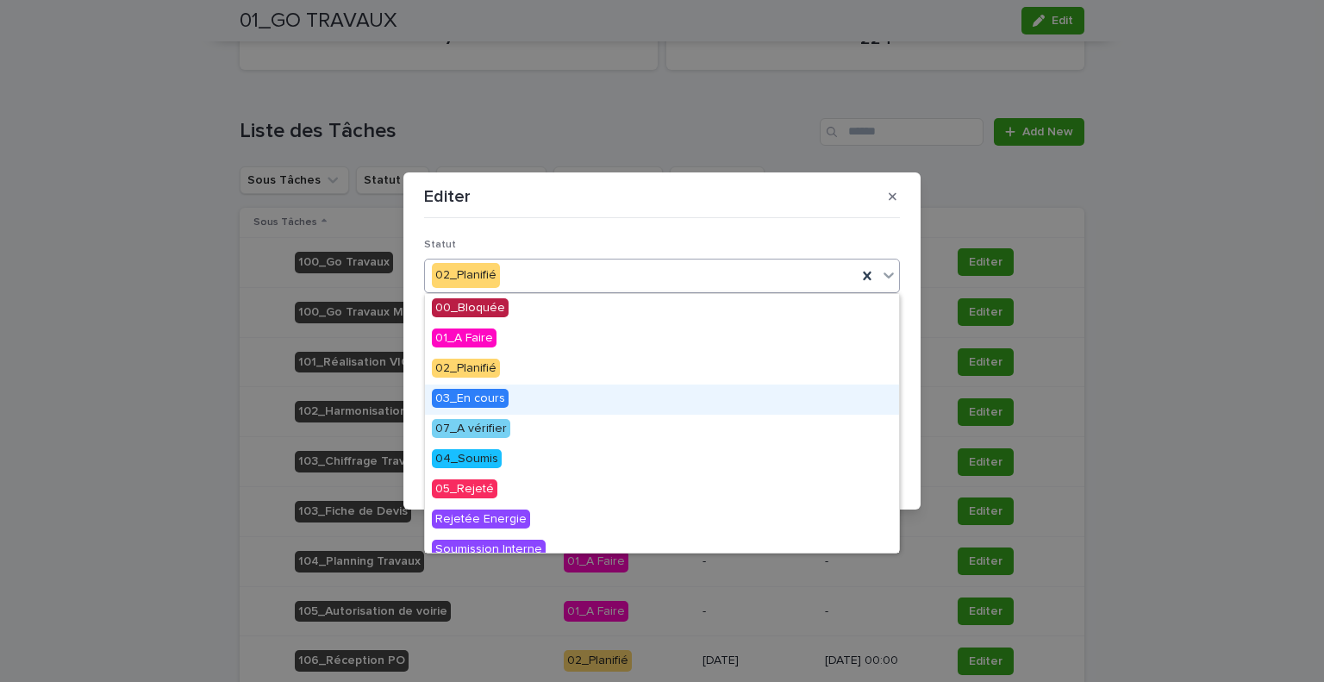
scroll to position [136, 0]
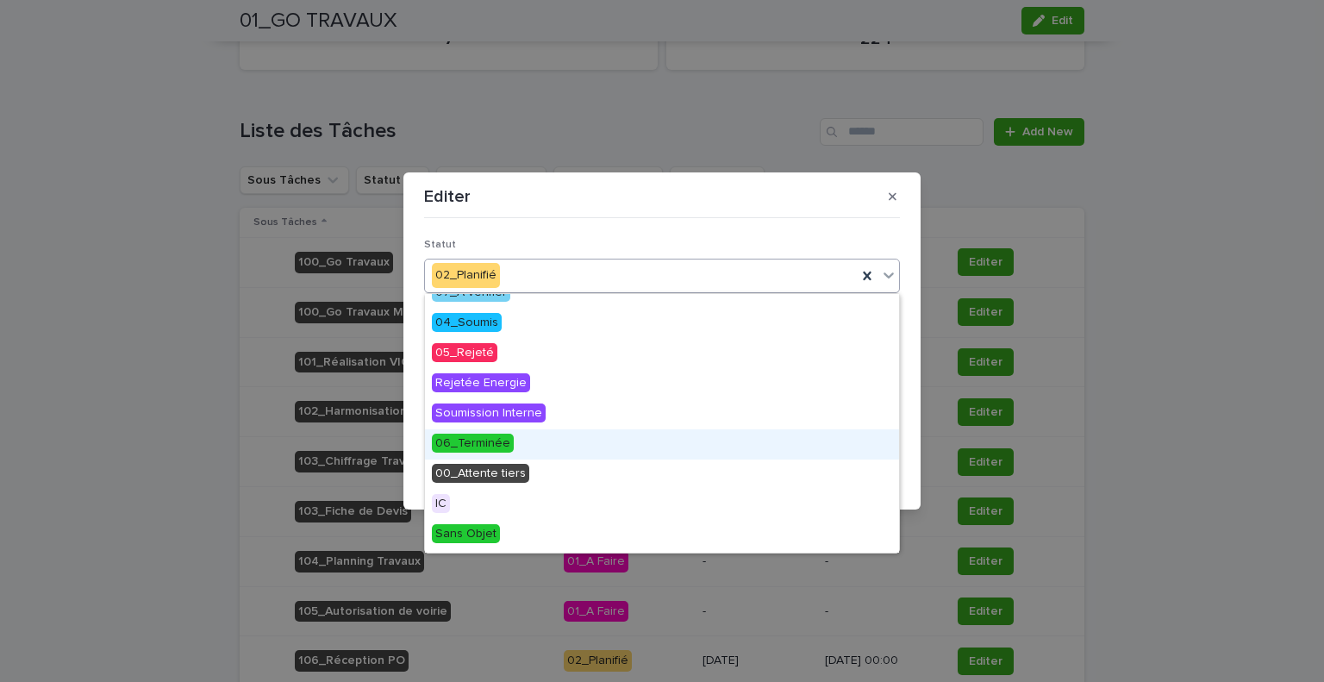
click at [549, 446] on div "06_Terminée" at bounding box center [662, 444] width 474 height 30
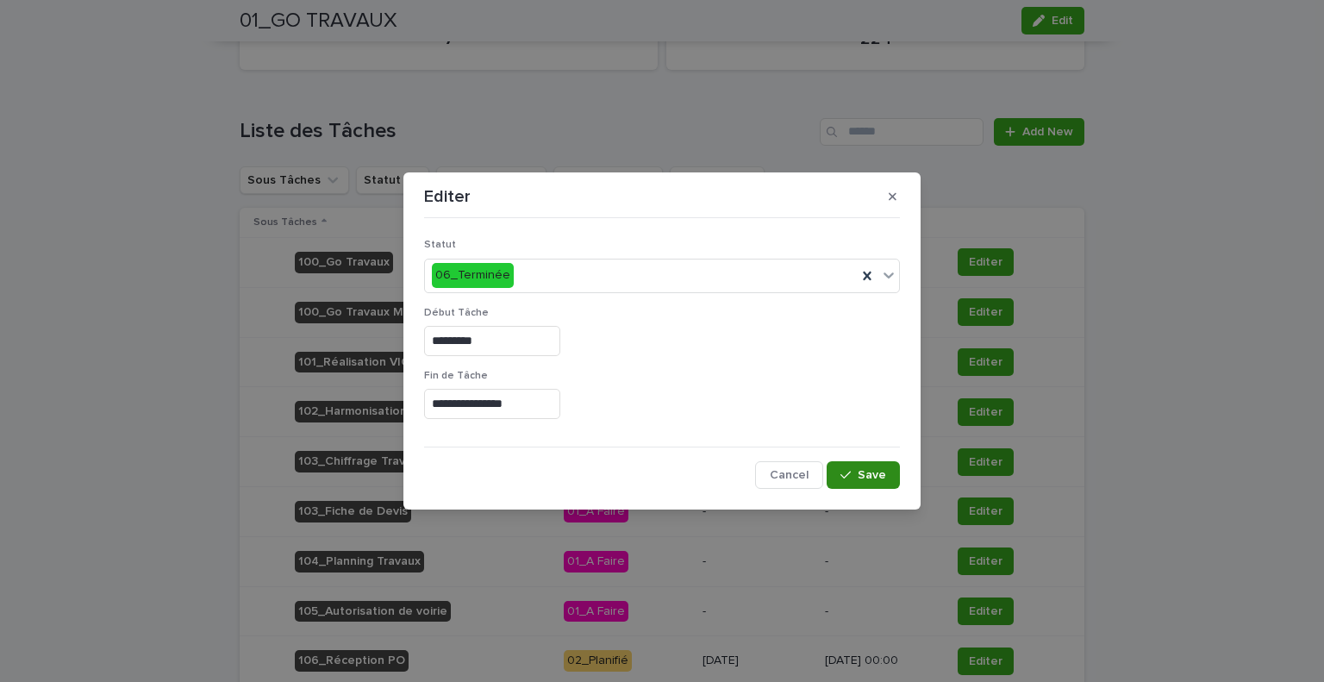
click at [861, 466] on button "Save" at bounding box center [863, 475] width 73 height 28
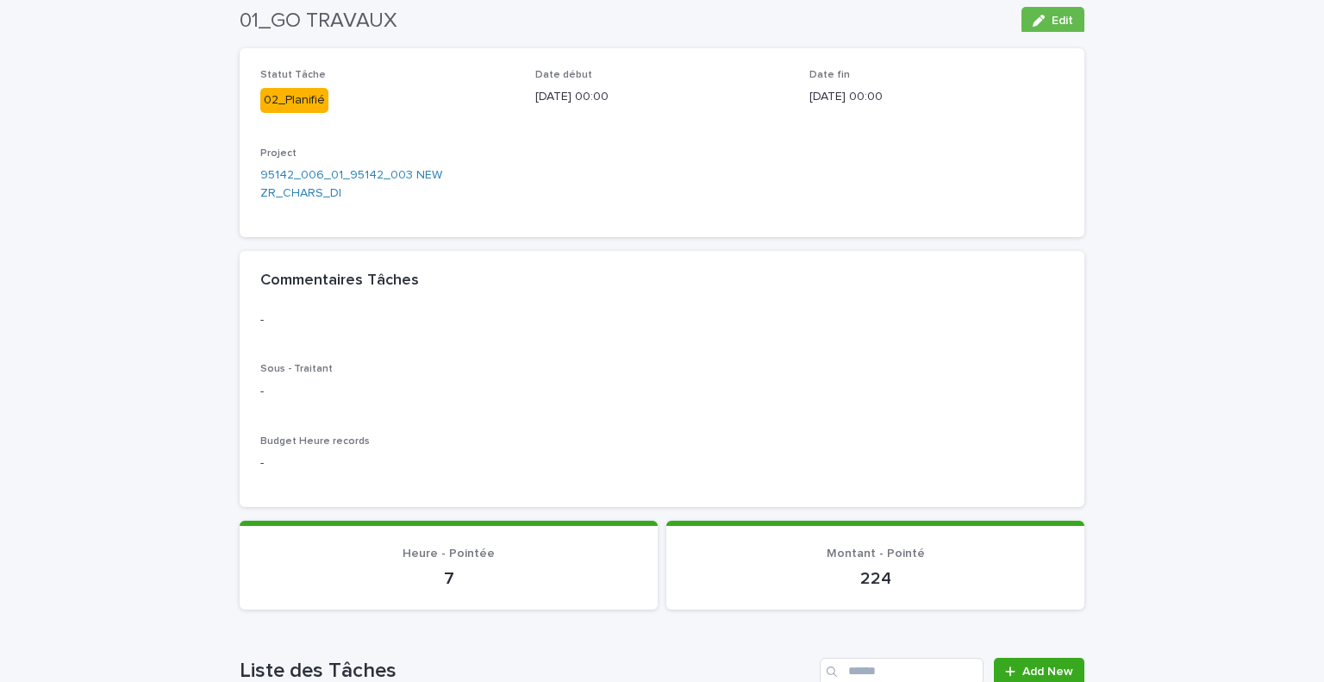
scroll to position [47, 0]
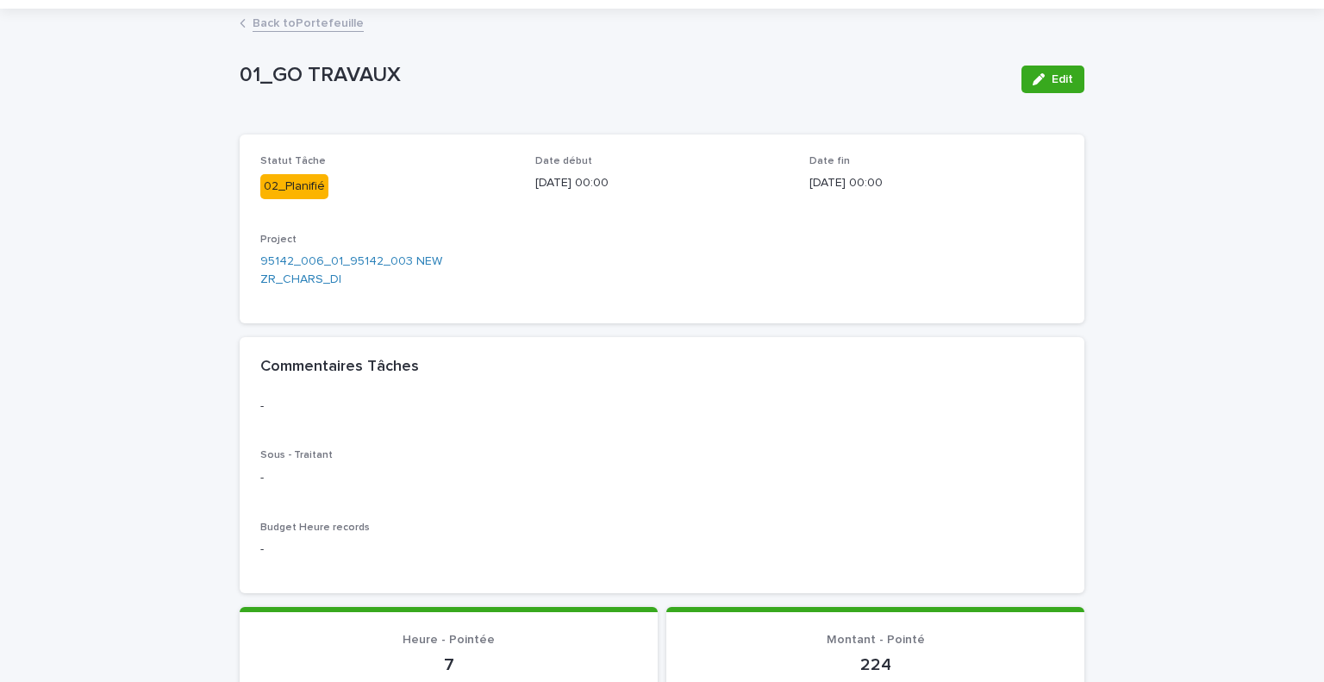
click at [272, 23] on link "Back to Portefeuille" at bounding box center [308, 22] width 111 height 20
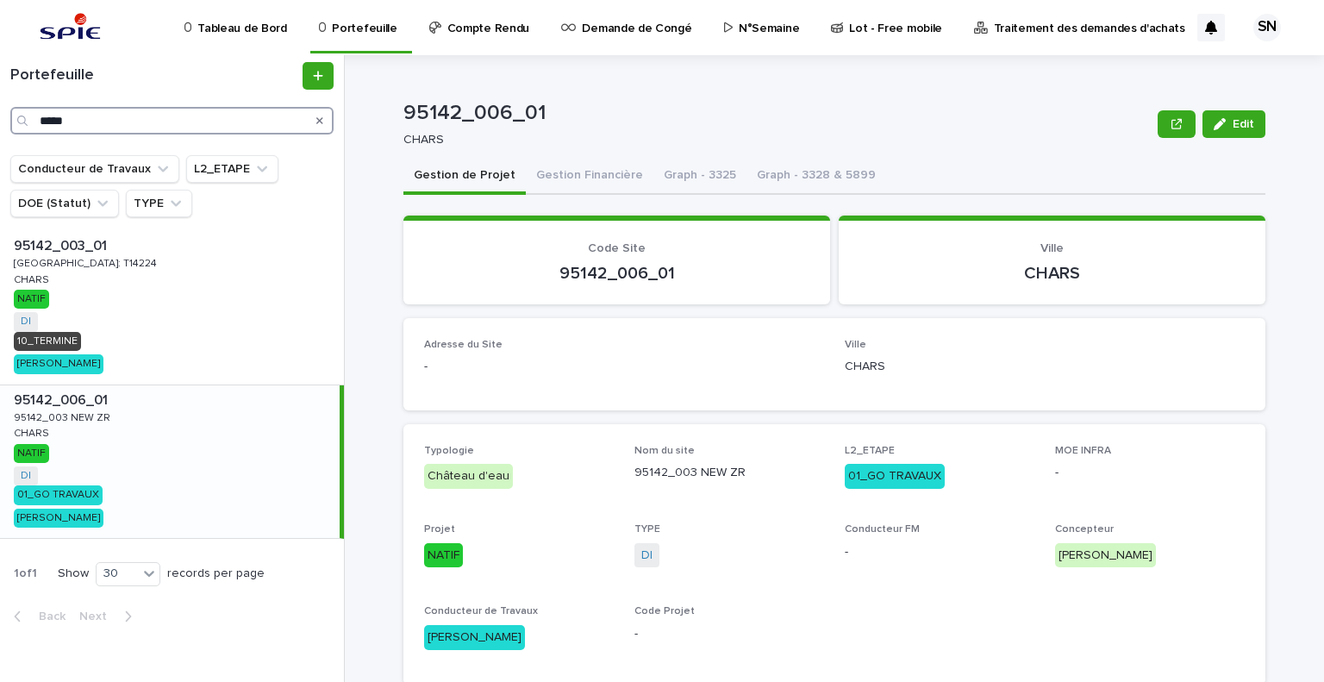
click at [134, 120] on input "*****" at bounding box center [171, 121] width 323 height 28
click at [393, 194] on div "95142_006_01 Edit 95142_006_01 CHARS Edit Sorry, there was an error saving your…" at bounding box center [845, 368] width 959 height 627
click at [378, 241] on div "95142_006_01 Edit 95142_006_01 CHARS Edit Sorry, there was an error saving your…" at bounding box center [845, 368] width 959 height 627
click at [403, 165] on button "Gestion de Projet" at bounding box center [464, 177] width 122 height 36
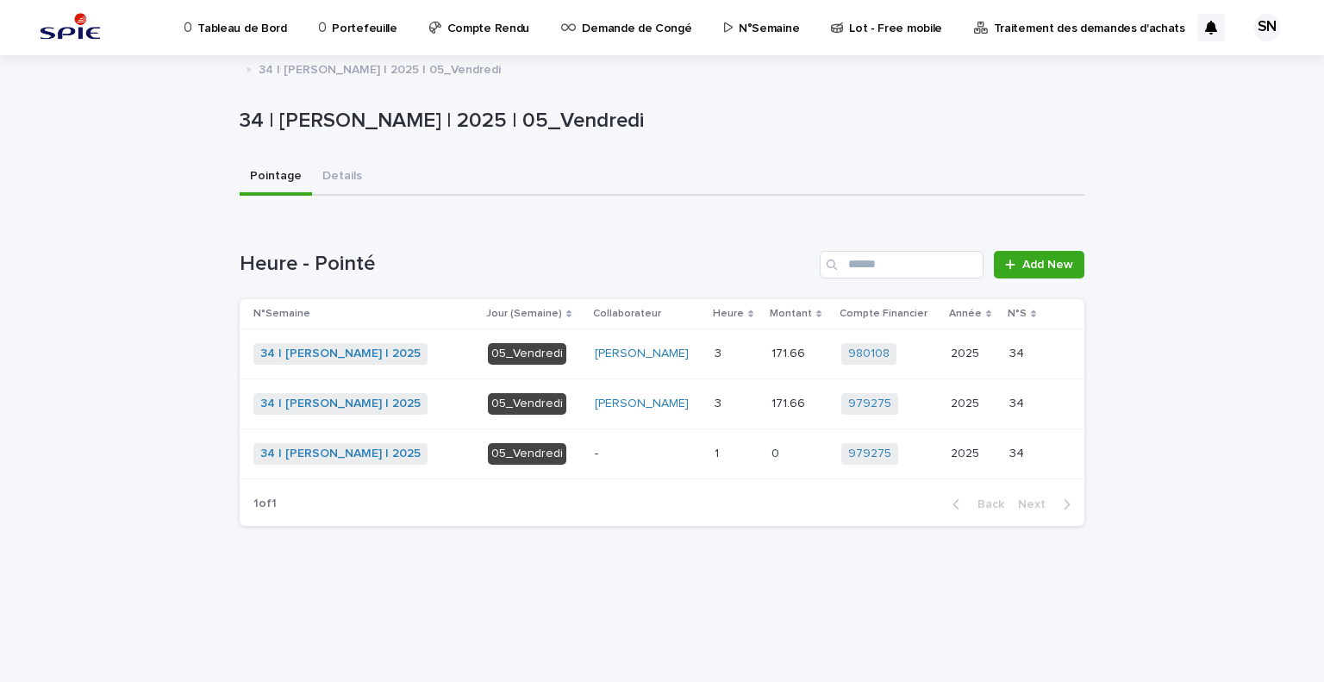
click at [751, 445] on td "1 1" at bounding box center [736, 453] width 57 height 50
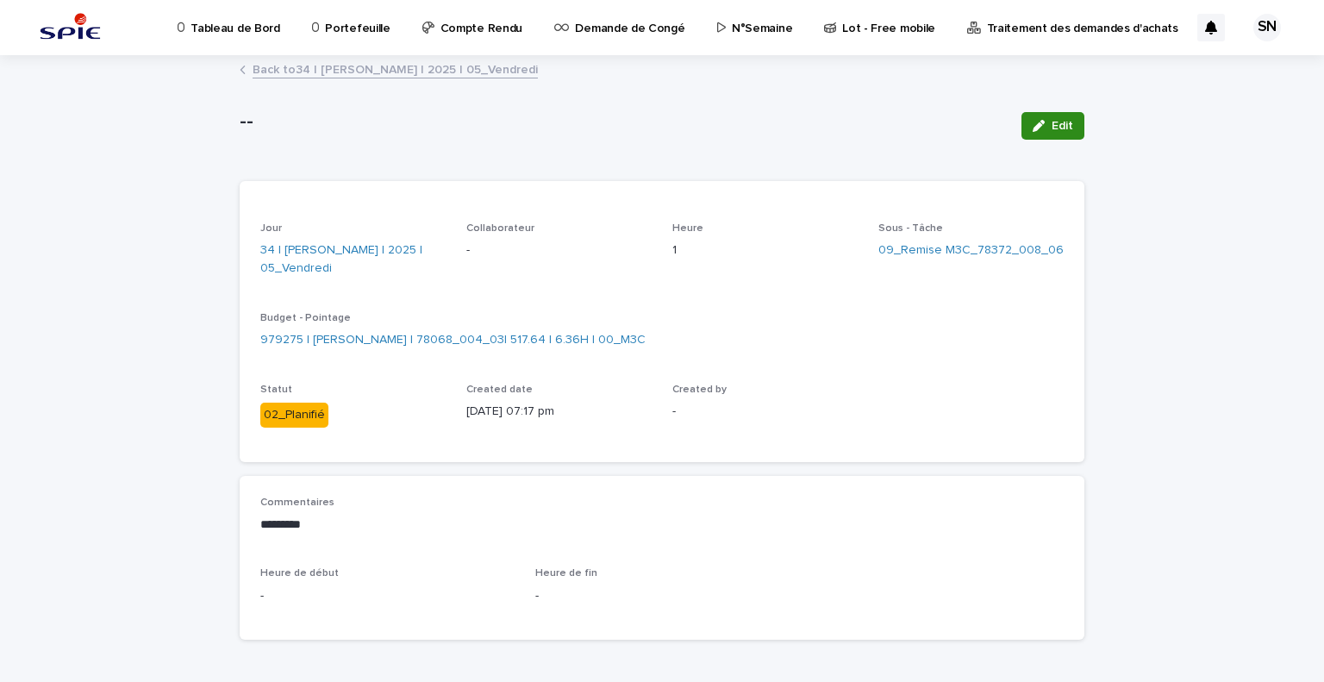
click at [1065, 126] on span "Edit" at bounding box center [1063, 126] width 22 height 12
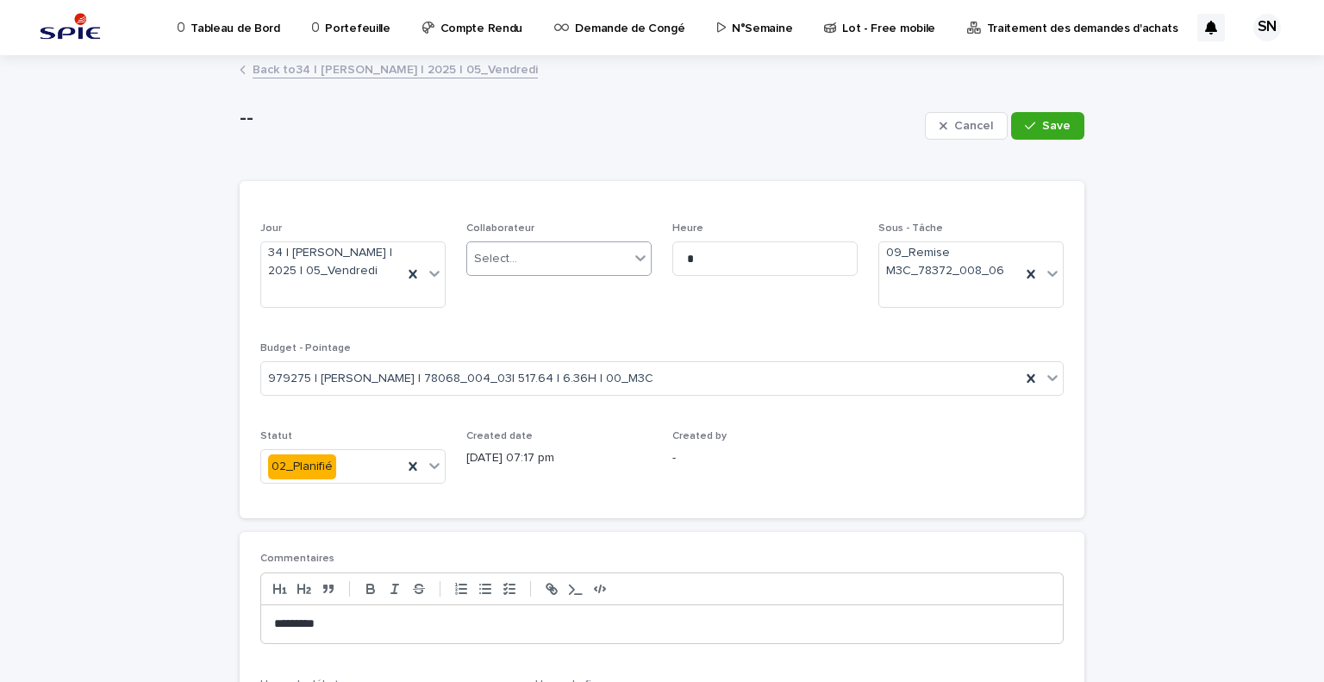
click at [547, 261] on div "Select..." at bounding box center [548, 259] width 162 height 28
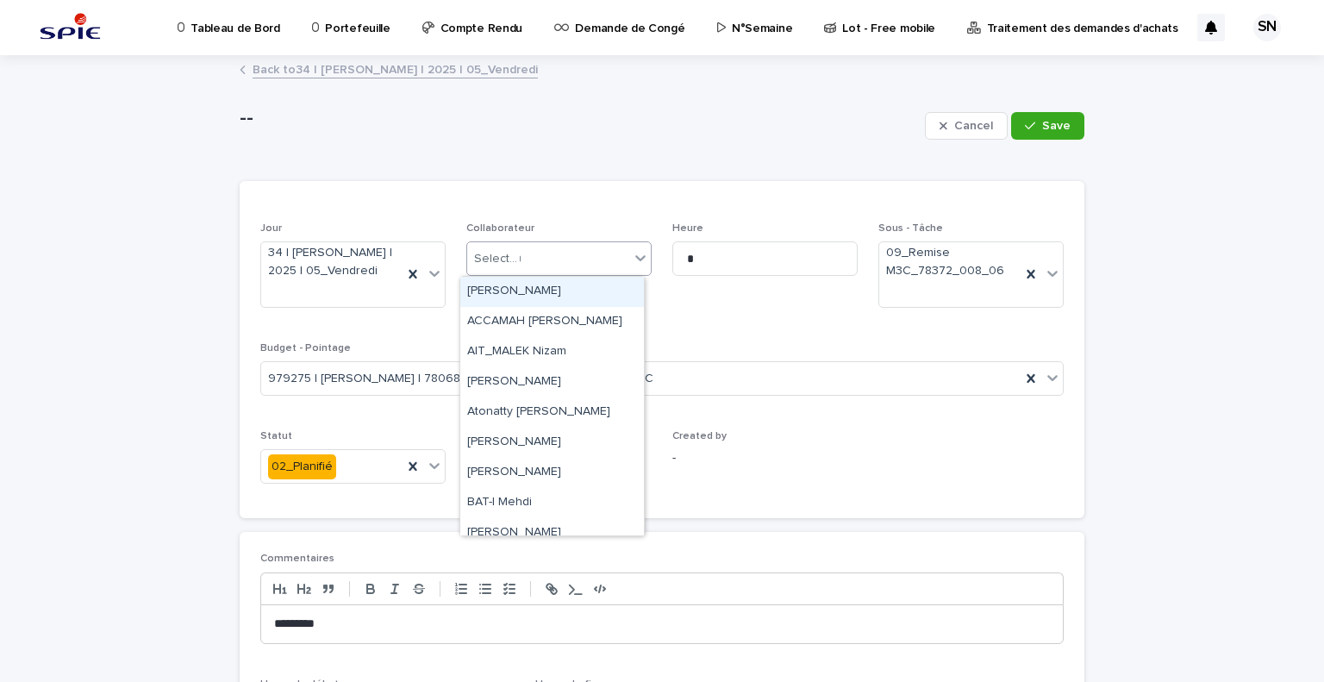
type input "***"
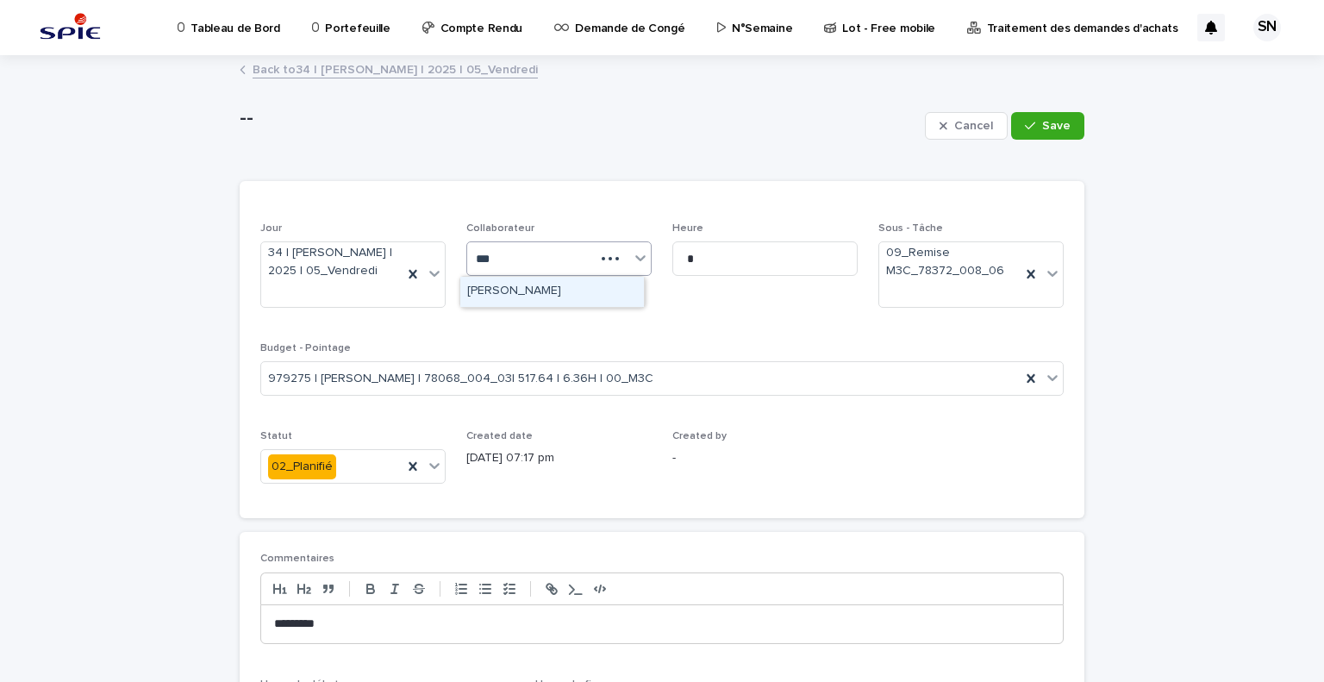
click at [570, 291] on div "[PERSON_NAME]" at bounding box center [552, 292] width 184 height 30
click at [1052, 121] on span "Save" at bounding box center [1056, 126] width 28 height 12
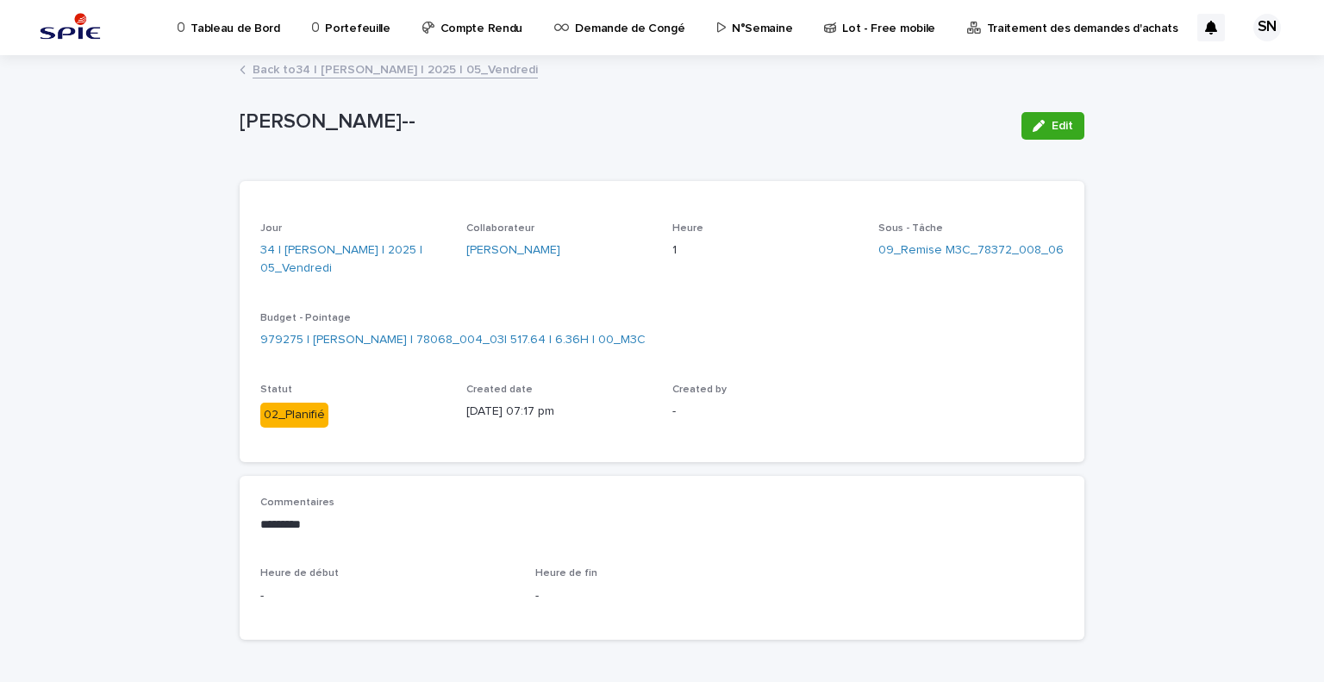
click at [283, 72] on link "Back to 34 | [PERSON_NAME] | 2025 | 05_Vendredi" at bounding box center [395, 69] width 285 height 20
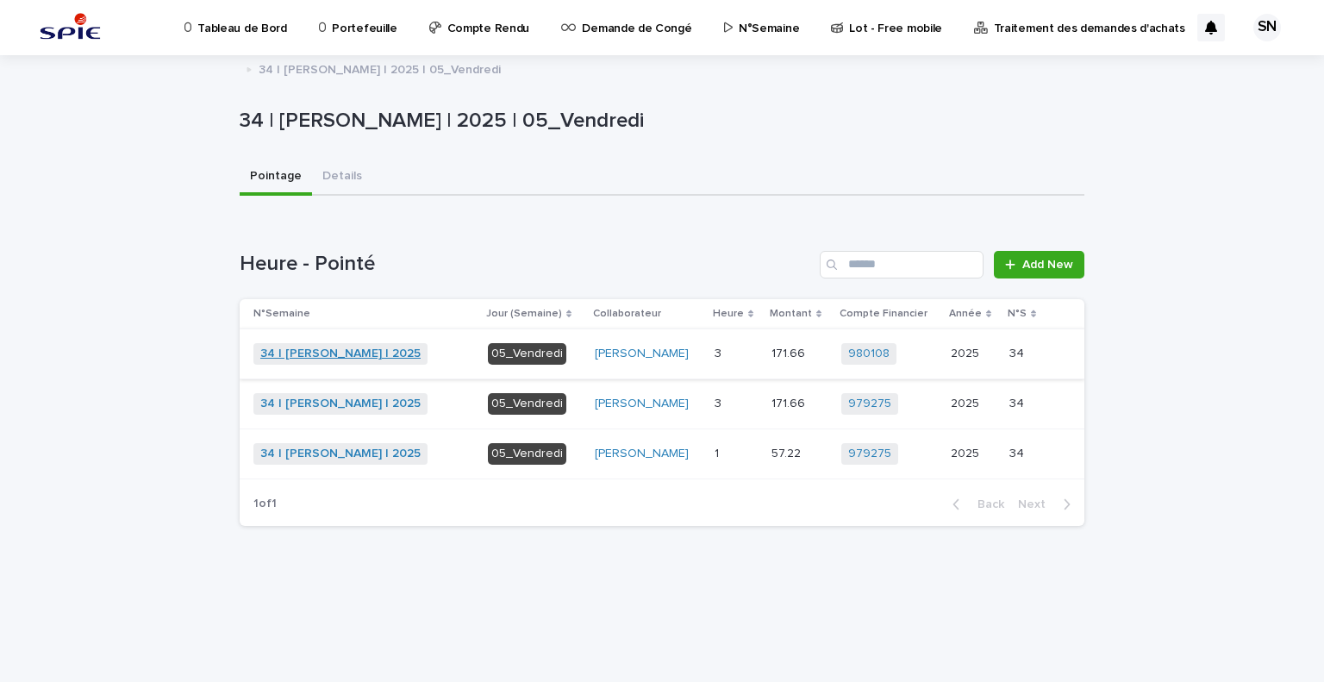
click at [325, 354] on link "34 | [PERSON_NAME] | 2025" at bounding box center [340, 354] width 160 height 15
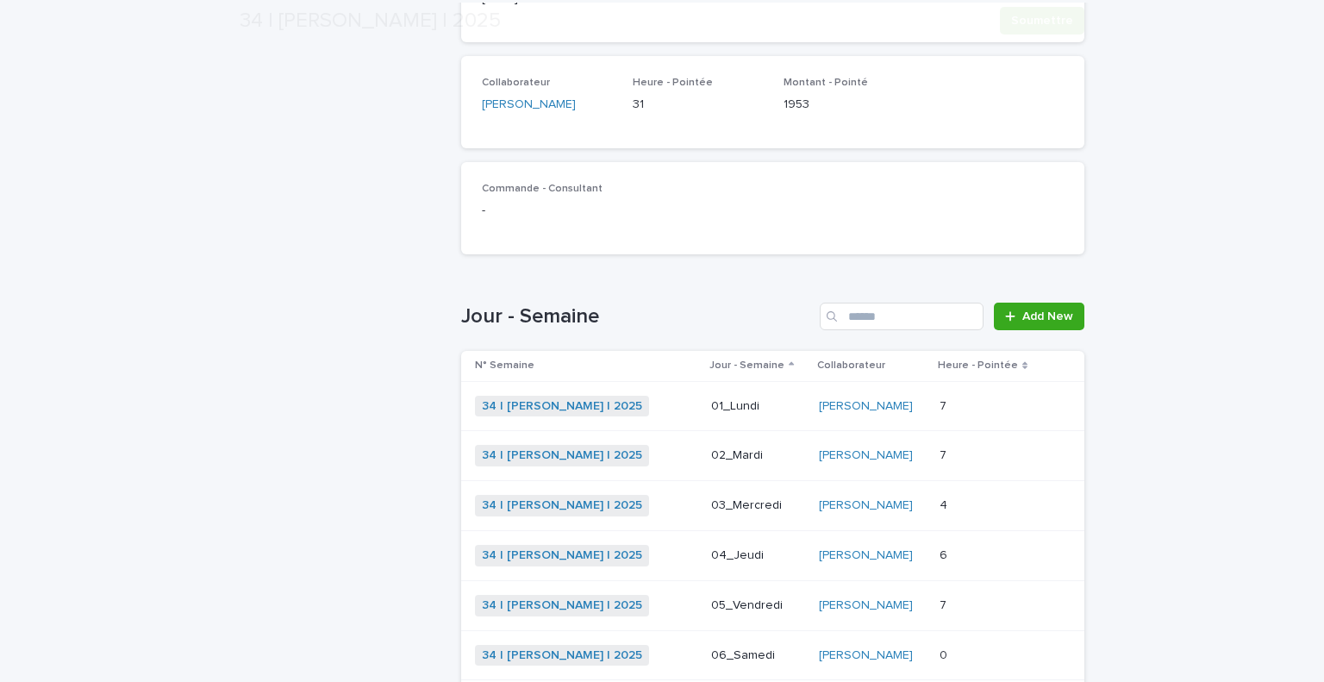
scroll to position [390, 0]
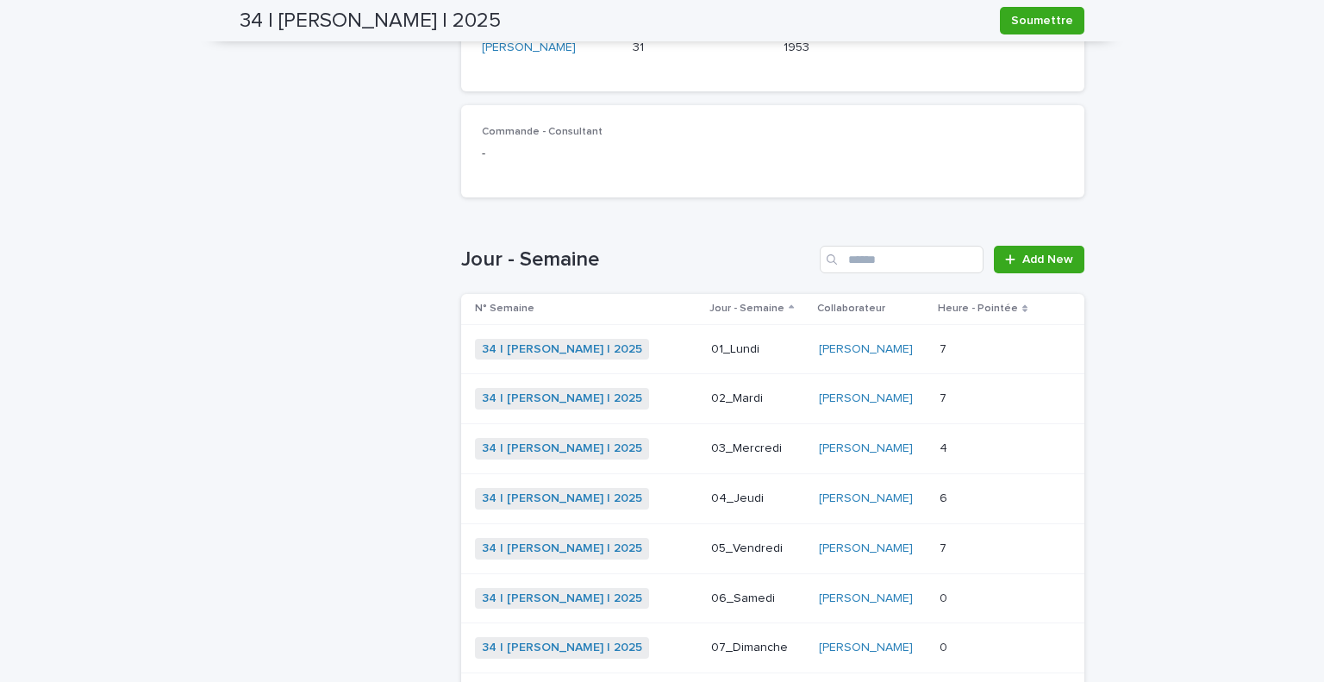
click at [993, 351] on p at bounding box center [989, 349] width 99 height 15
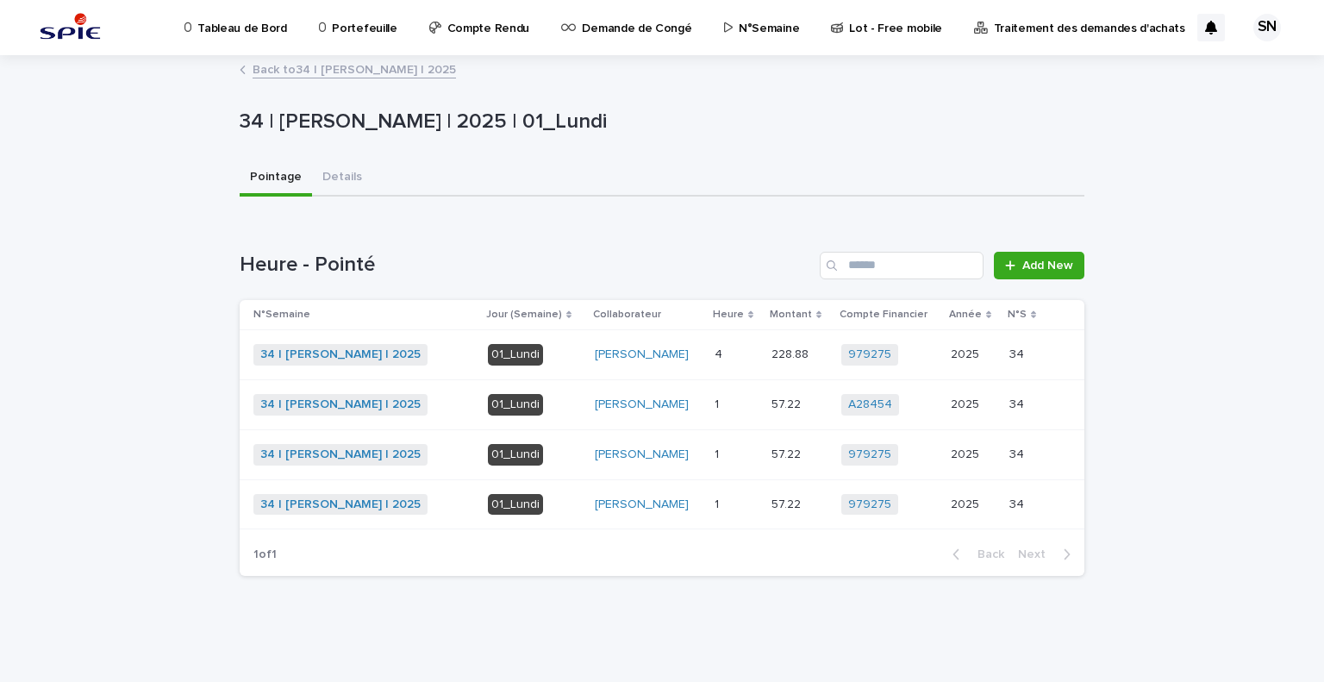
click at [721, 354] on p at bounding box center [736, 354] width 43 height 15
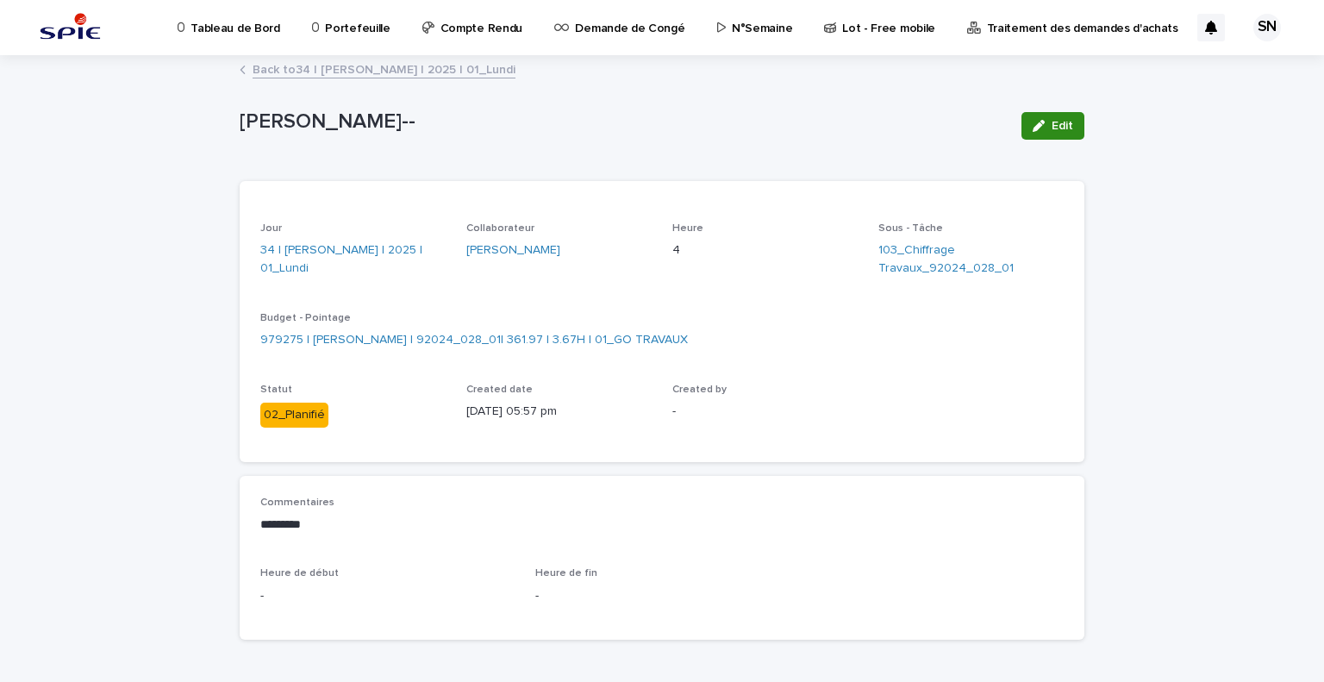
click at [1057, 130] on span "Edit" at bounding box center [1063, 126] width 22 height 12
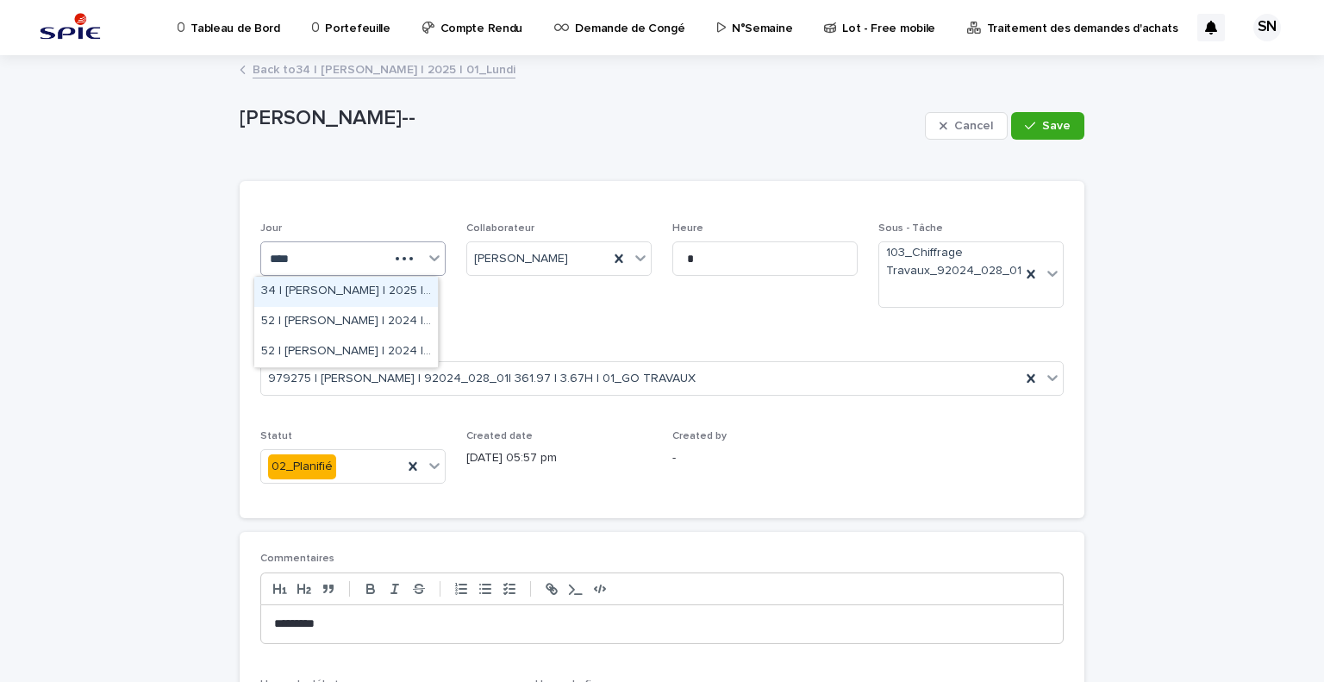
type input "*****"
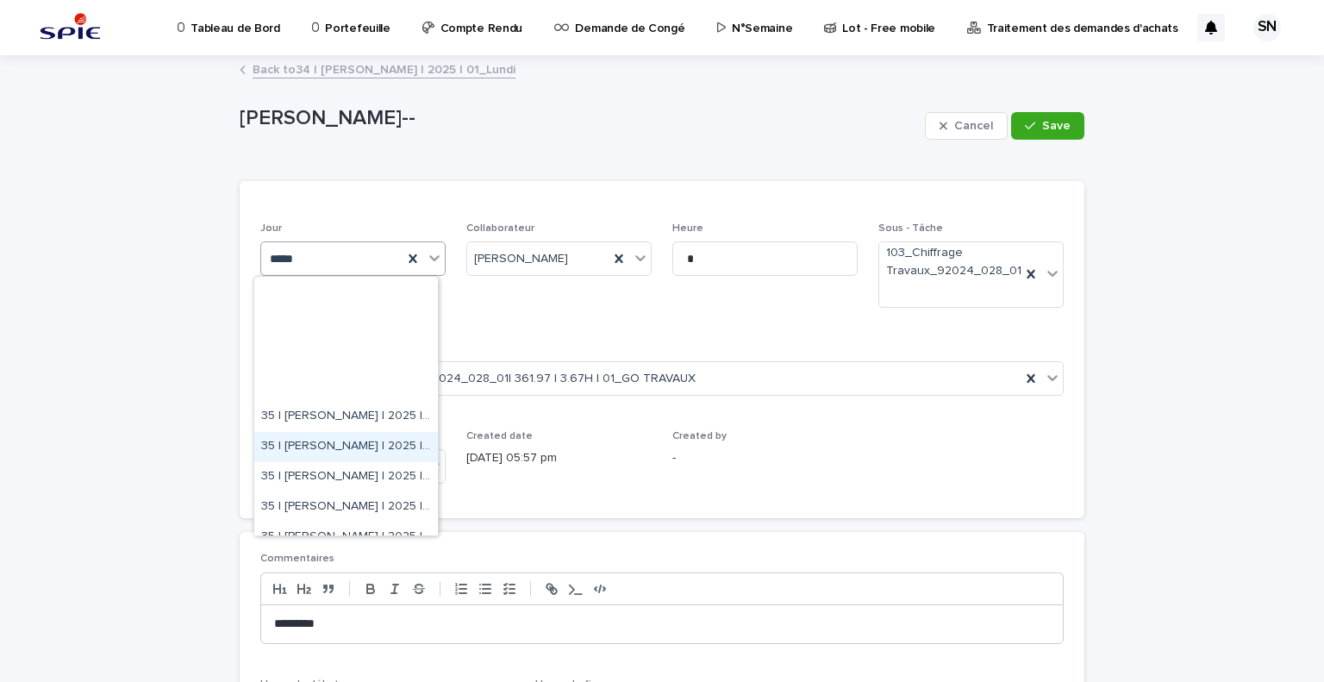
scroll to position [259, 0]
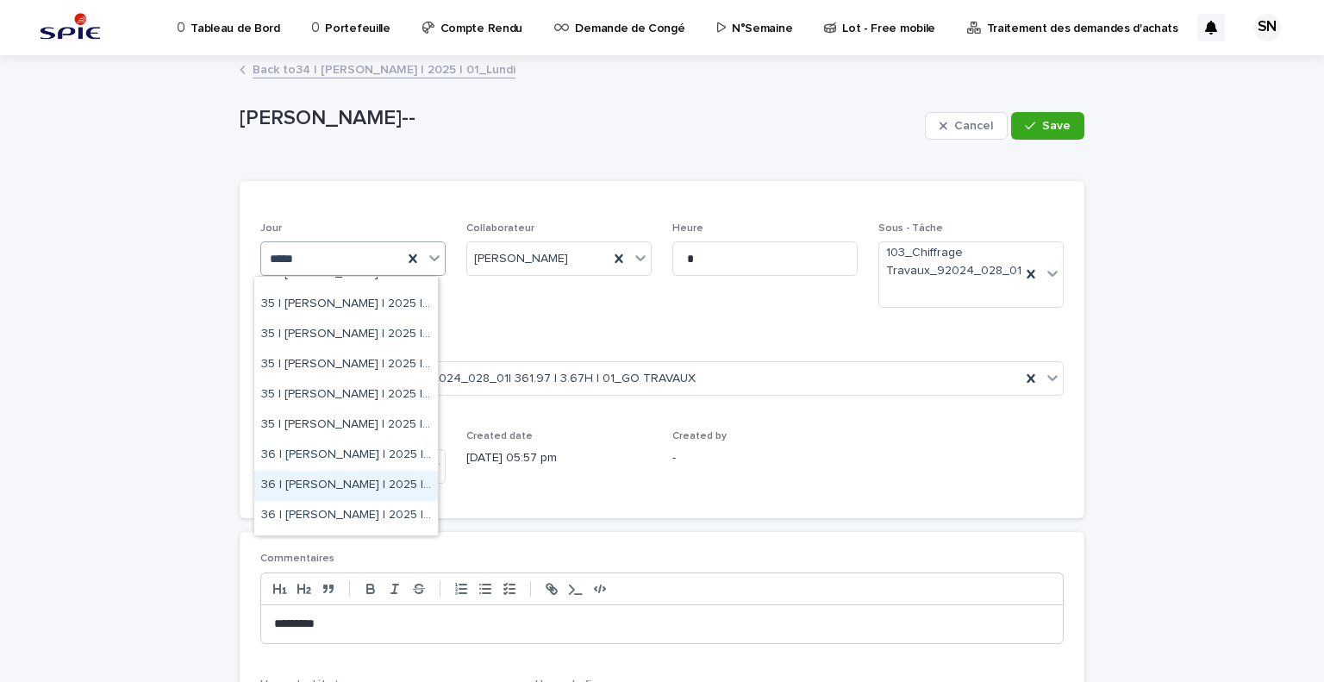
click at [390, 486] on div "36 | [PERSON_NAME] | 2025 | 02_Mardi" at bounding box center [346, 486] width 184 height 30
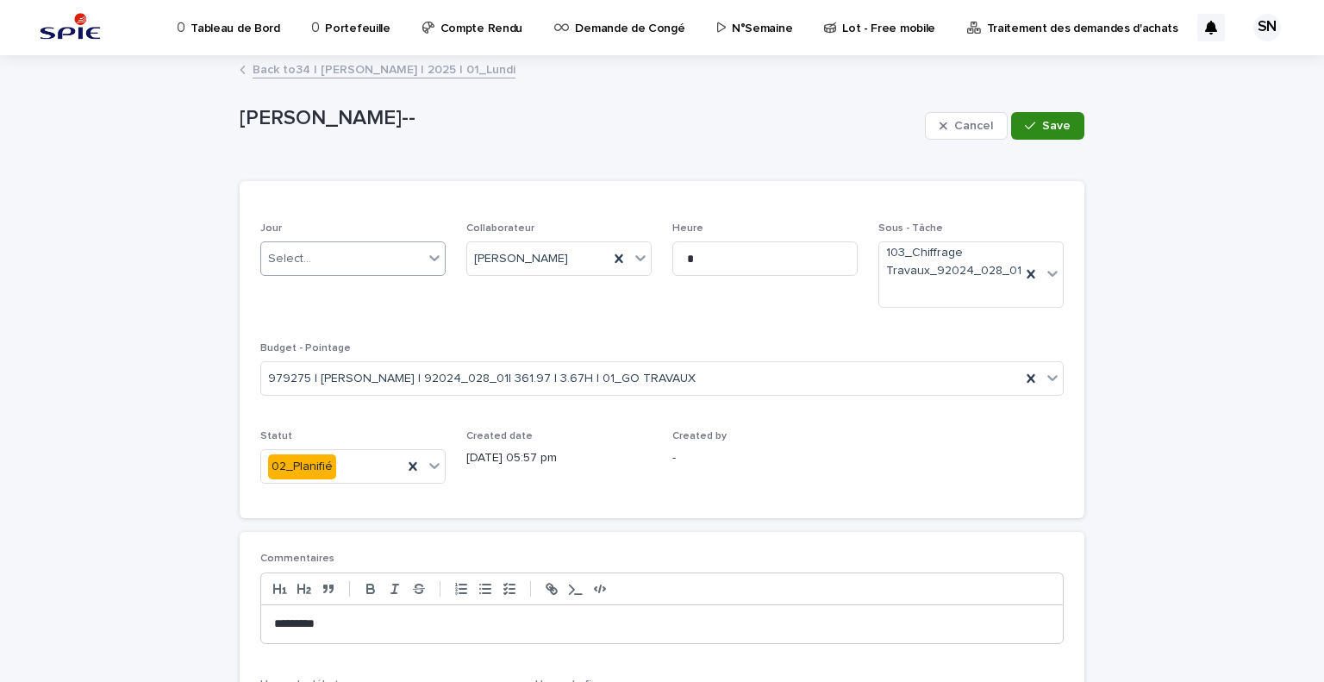
click at [1053, 122] on span "Save" at bounding box center [1056, 126] width 28 height 12
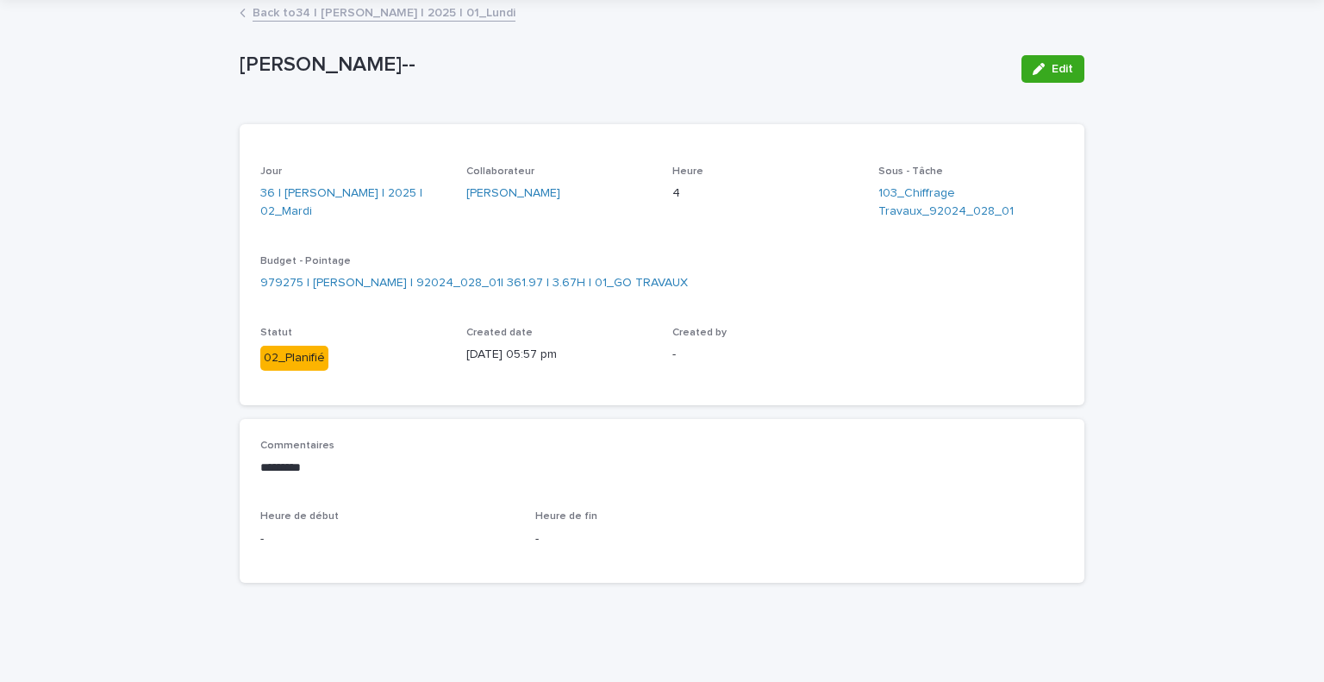
scroll to position [0, 0]
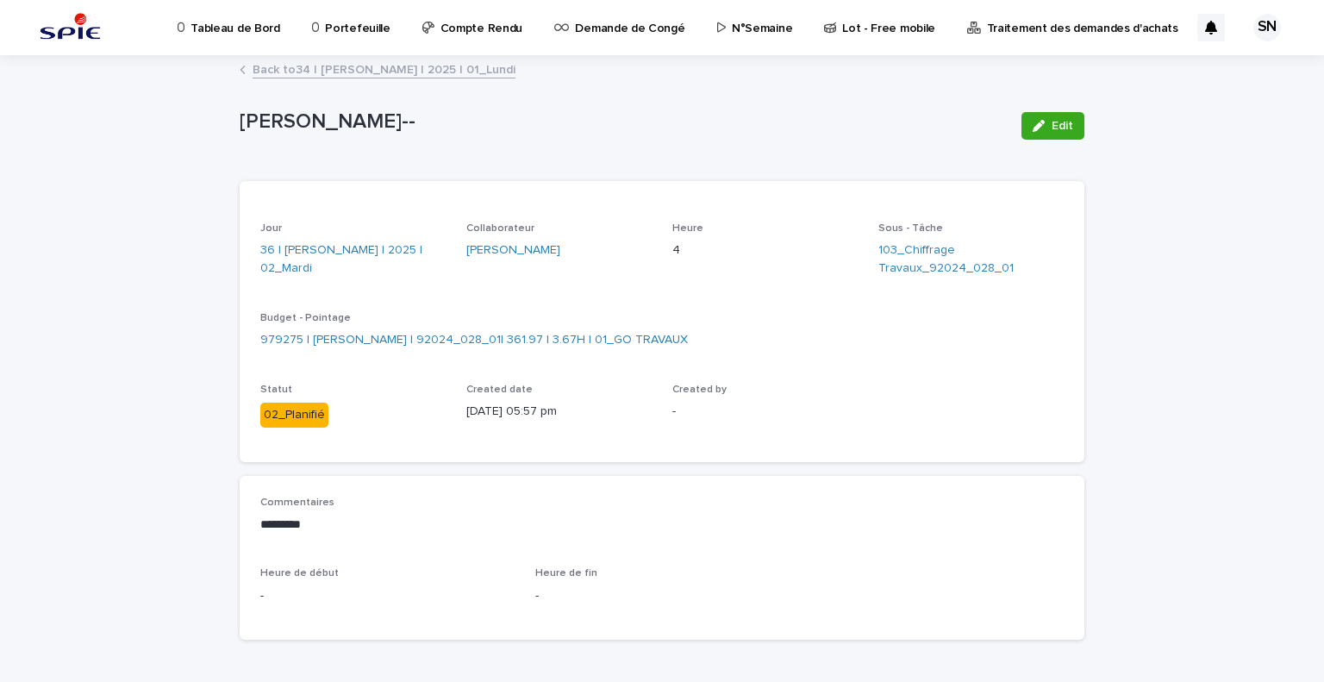
click at [259, 68] on link "Back to 34 | [PERSON_NAME] | 2025 | 01_Lundi" at bounding box center [384, 69] width 263 height 20
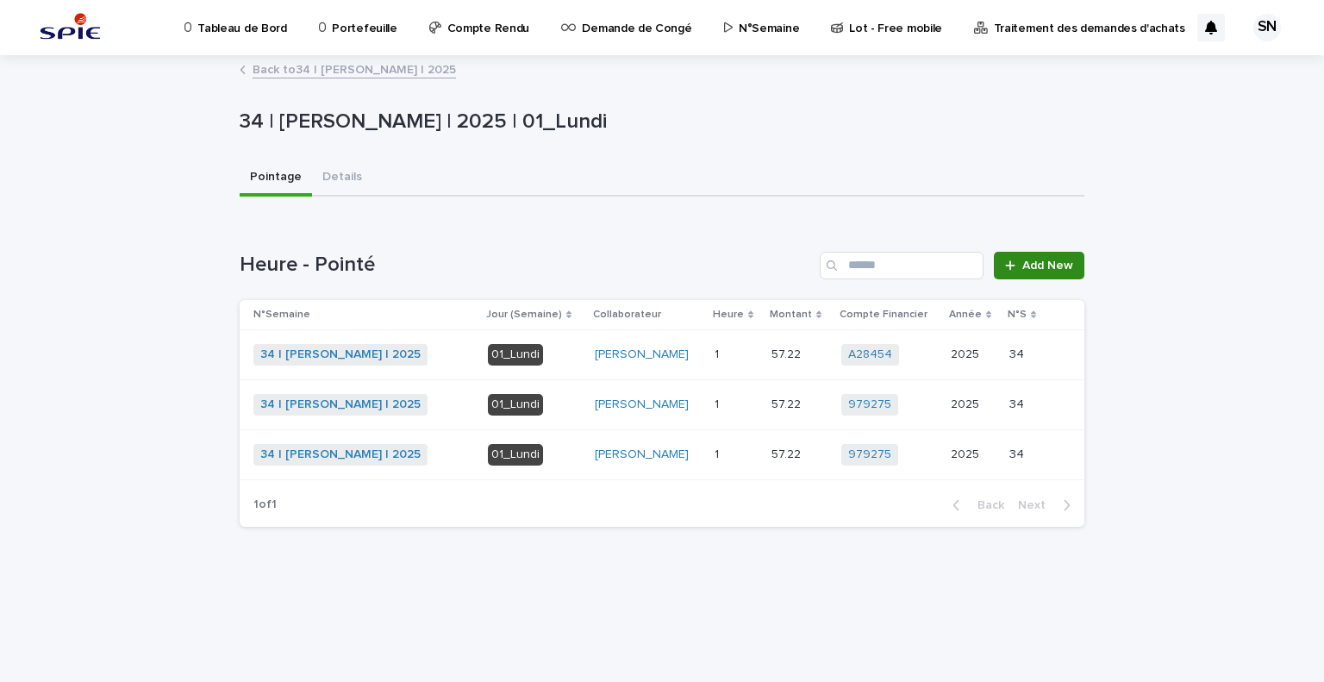
click at [1053, 261] on span "Add New" at bounding box center [1047, 265] width 51 height 12
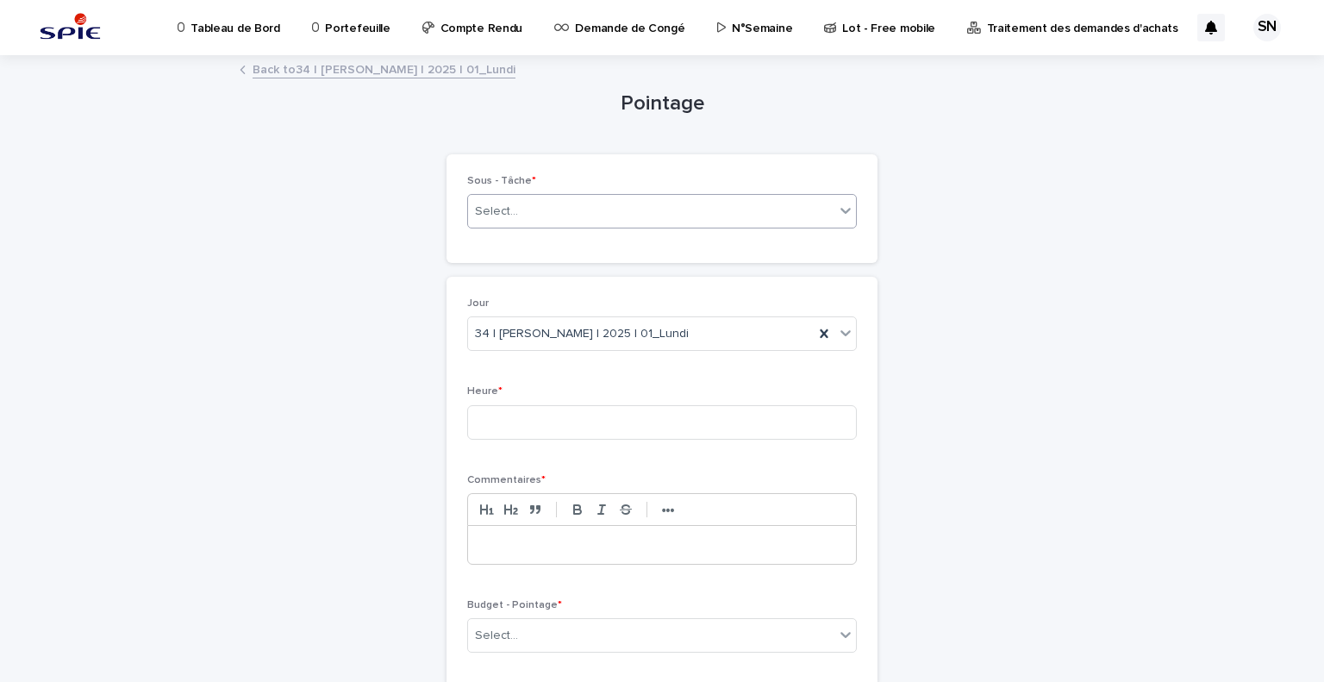
click at [569, 227] on div "Select..." at bounding box center [662, 211] width 390 height 34
type input "*"
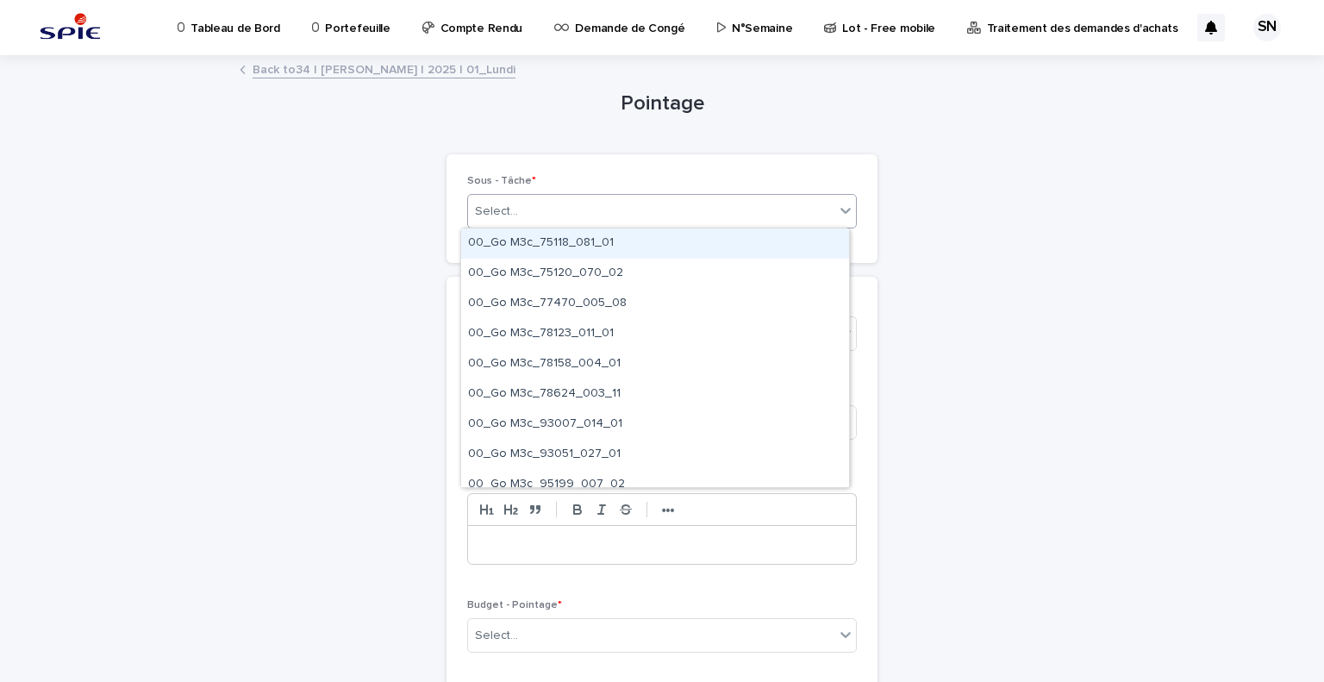
scroll to position [131, 0]
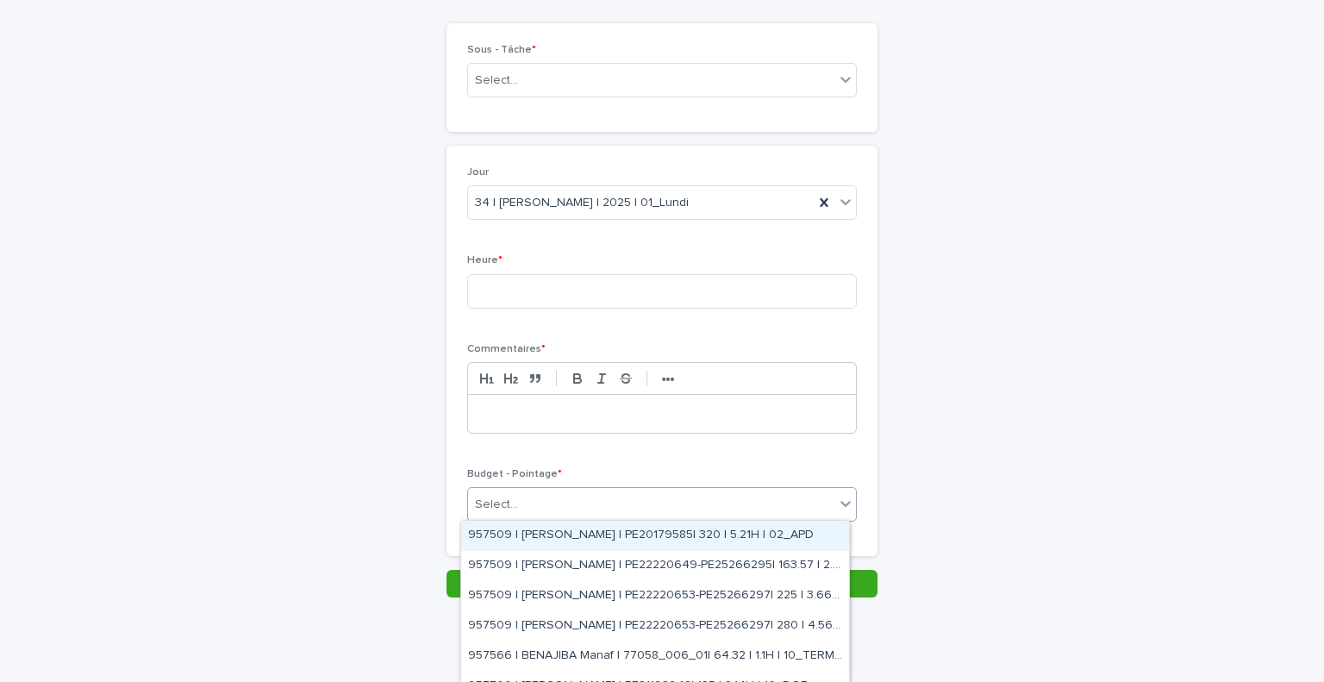
click at [630, 520] on body "Tableau de Bord Portefeuille Compte Rendu Demande de Congé N°Semaine Lot - Free…" at bounding box center [662, 341] width 1324 height 682
type input "*"
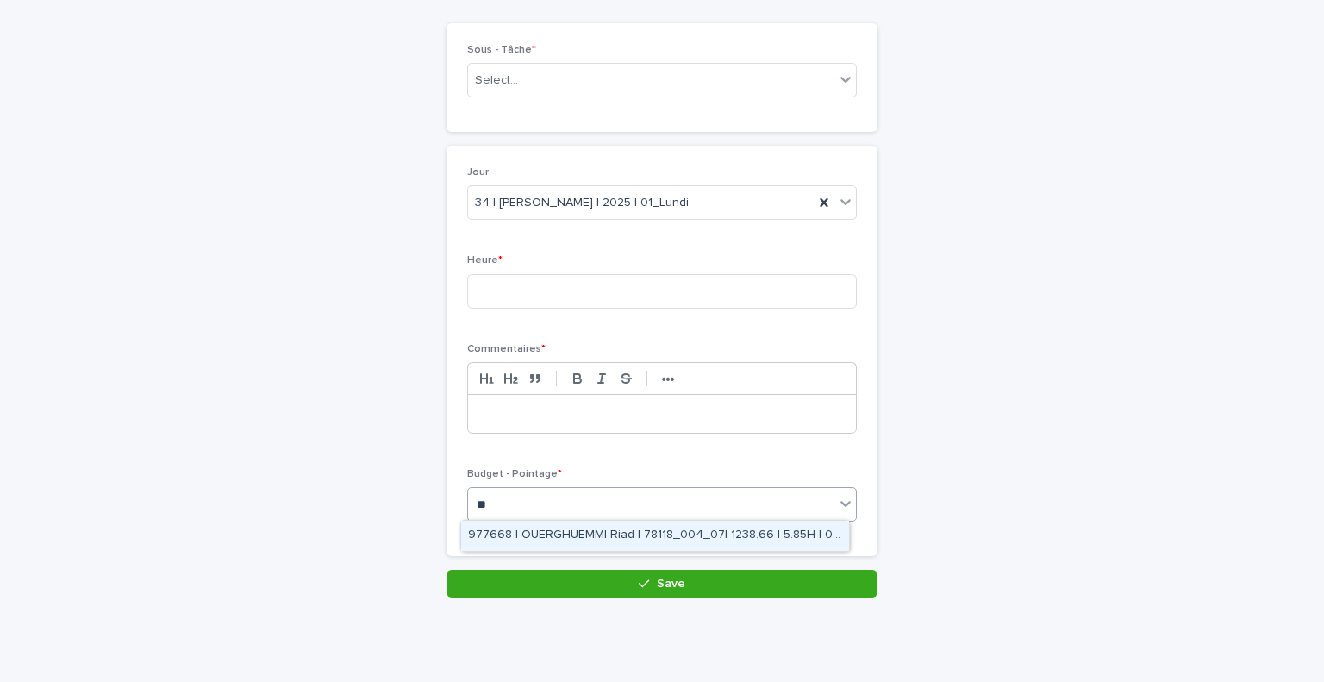
type input "*"
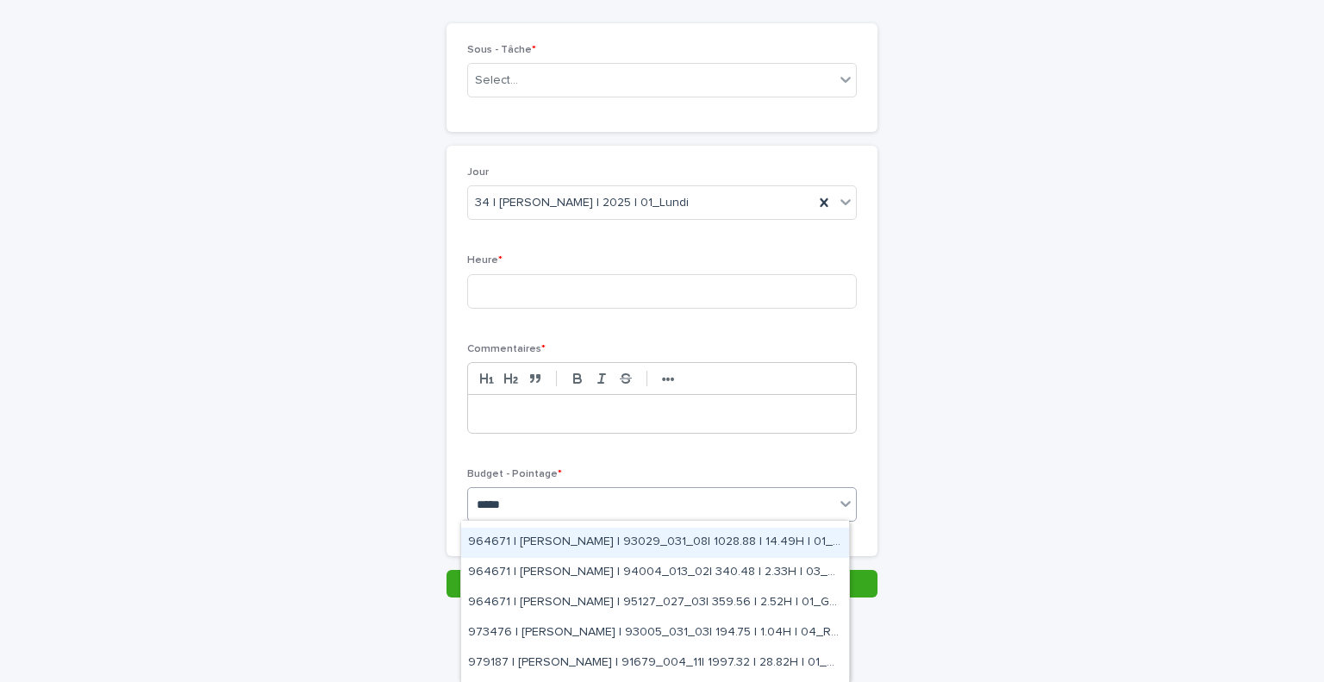
scroll to position [0, 0]
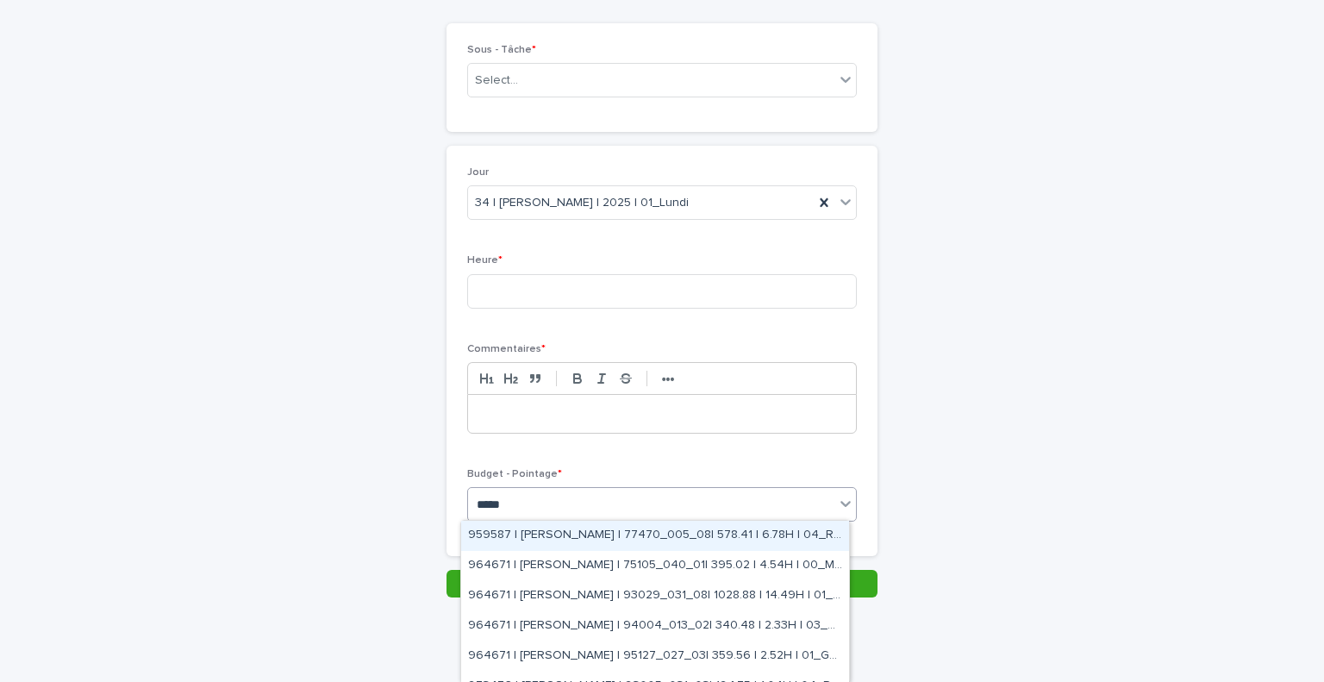
type input "*****"
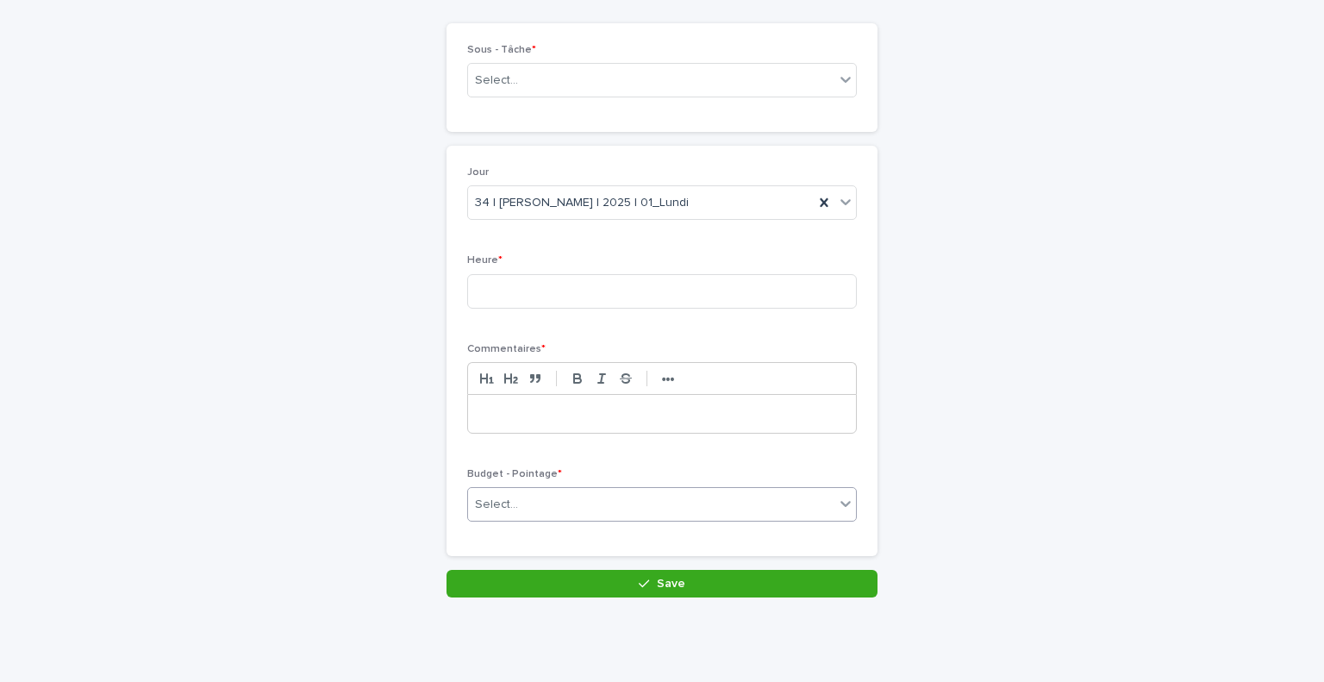
click at [653, 504] on div "Select..." at bounding box center [651, 505] width 366 height 28
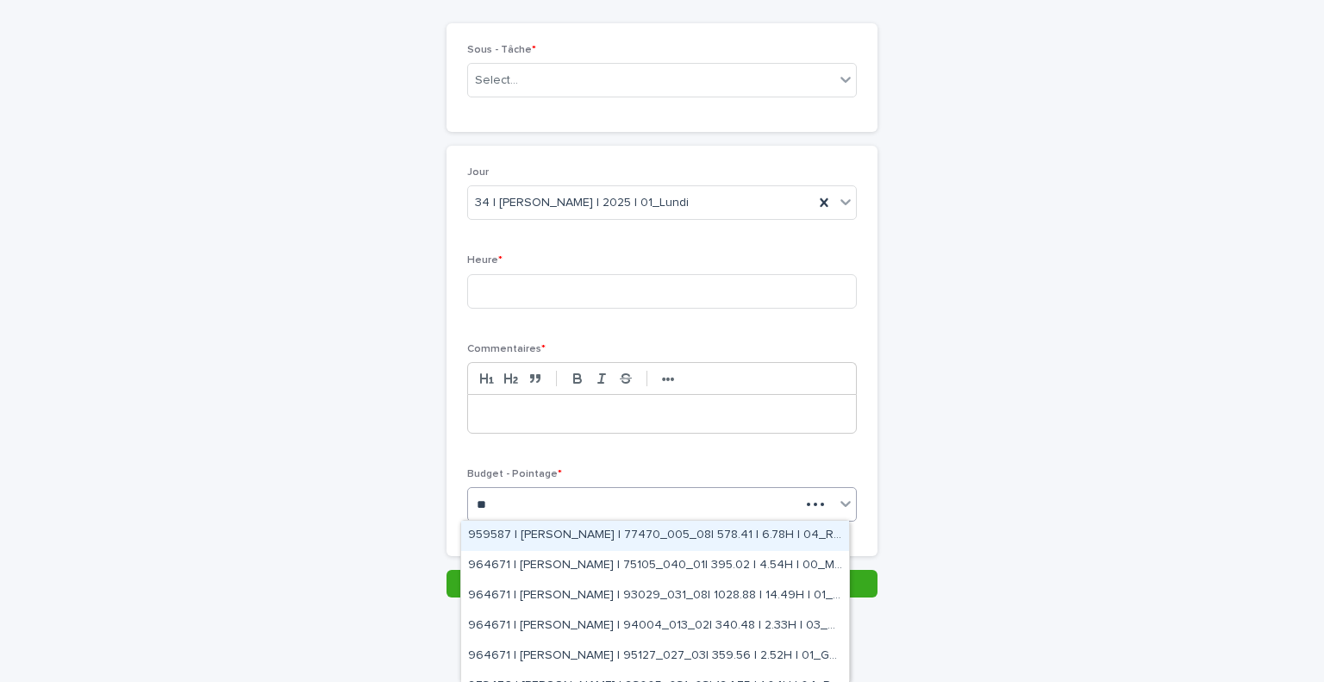
type input "*"
type input "*****"
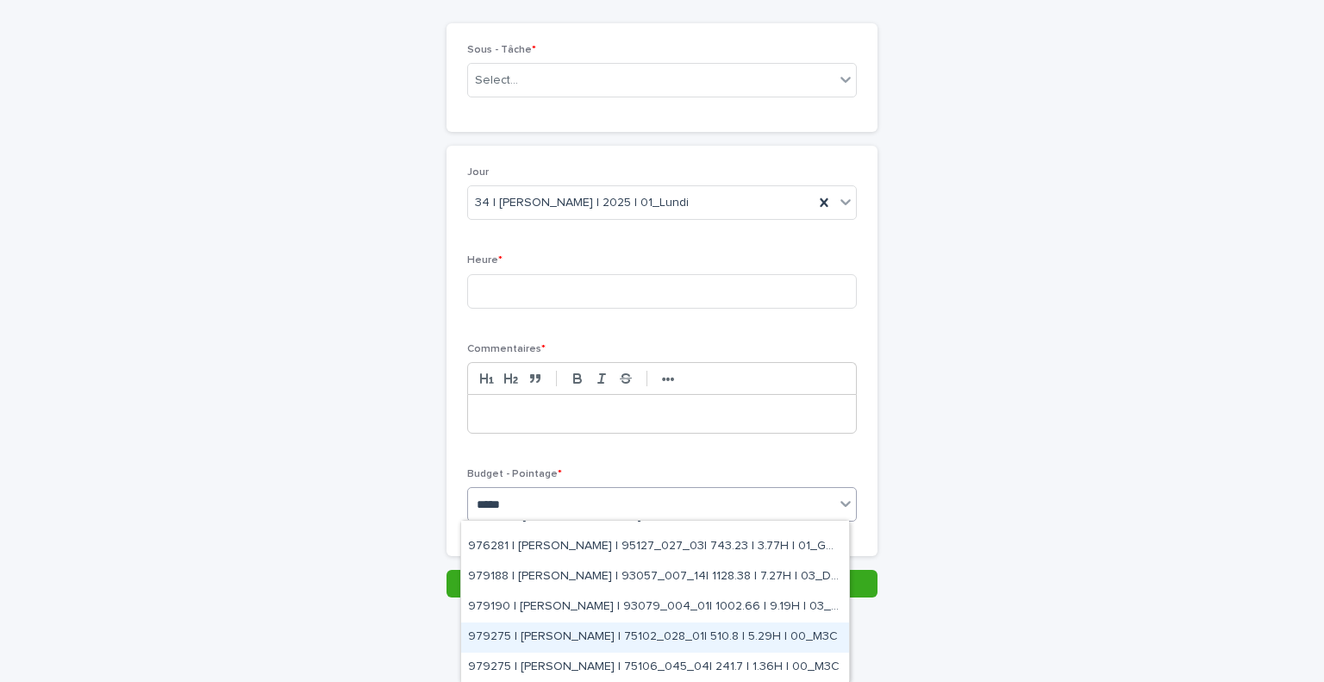
scroll to position [200, 0]
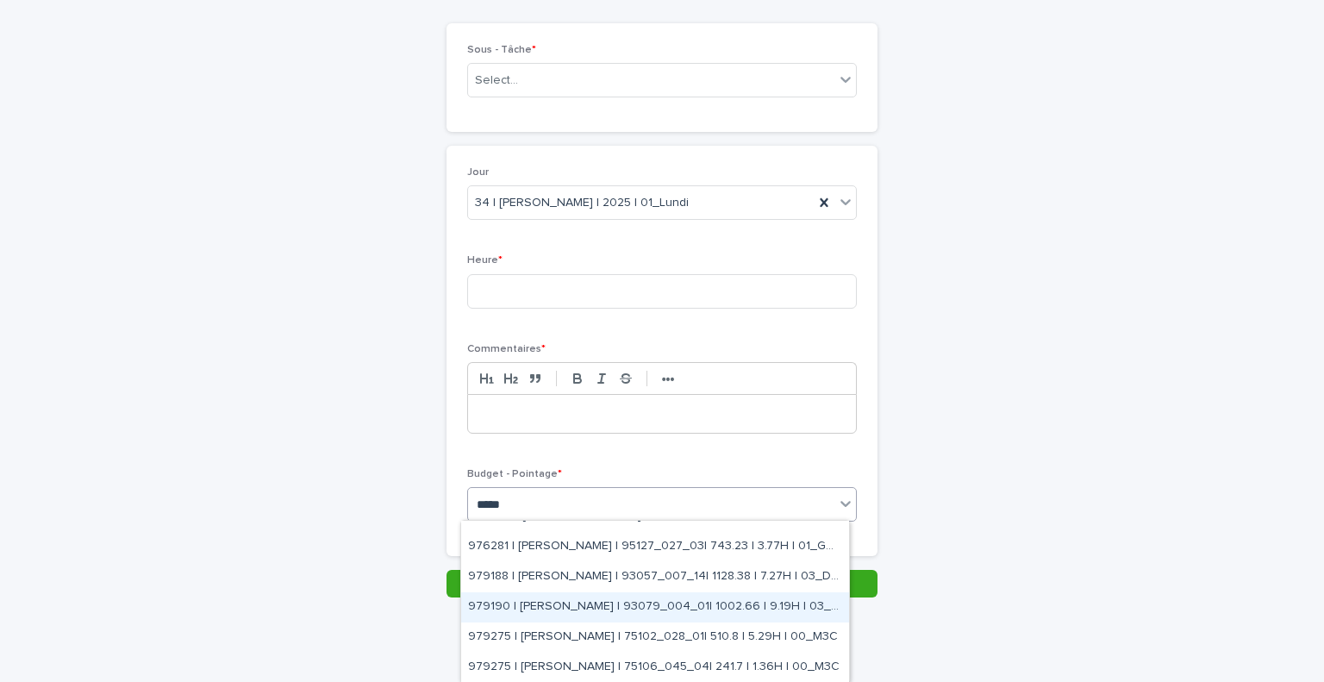
click at [579, 609] on div "979190 | [PERSON_NAME] | 93079_004_01| 1002.66 | 9.19H | 03_DOE" at bounding box center [655, 607] width 388 height 30
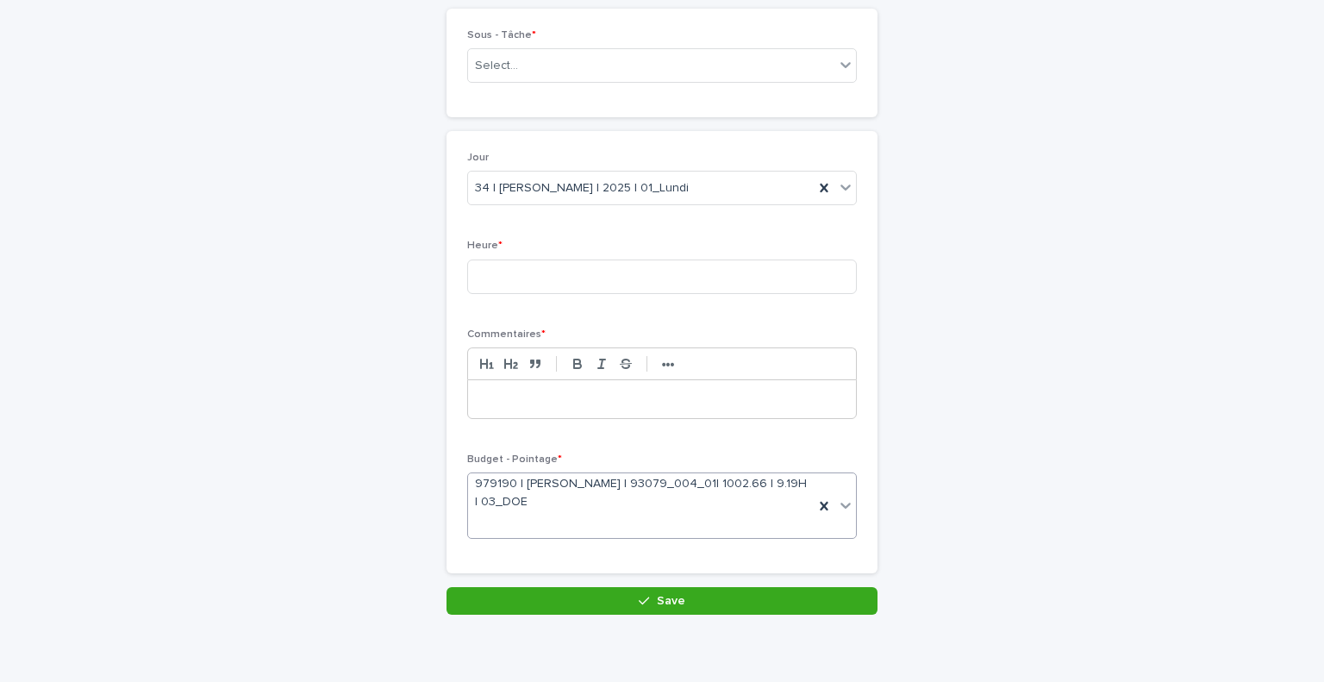
scroll to position [0, 0]
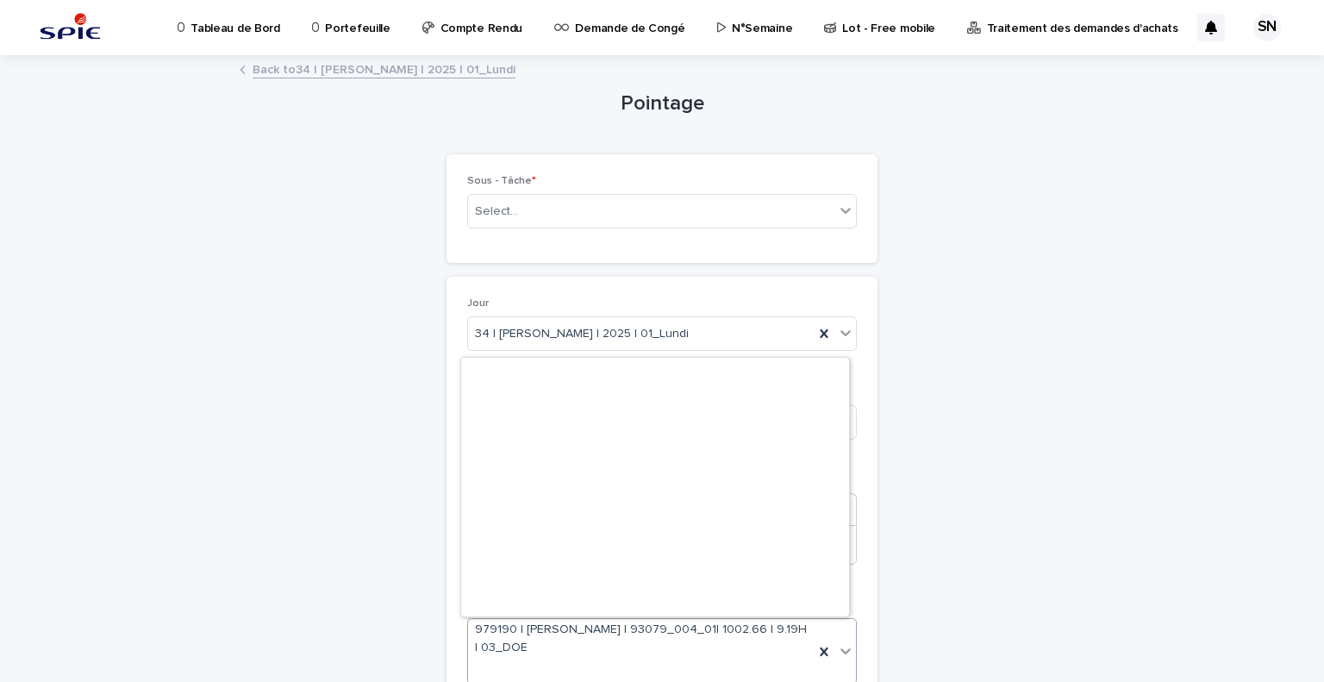
click at [700, 642] on span "979190 | [PERSON_NAME] | 93079_004_01| 1002.66 | 9.19H | 03_DOE" at bounding box center [641, 639] width 332 height 36
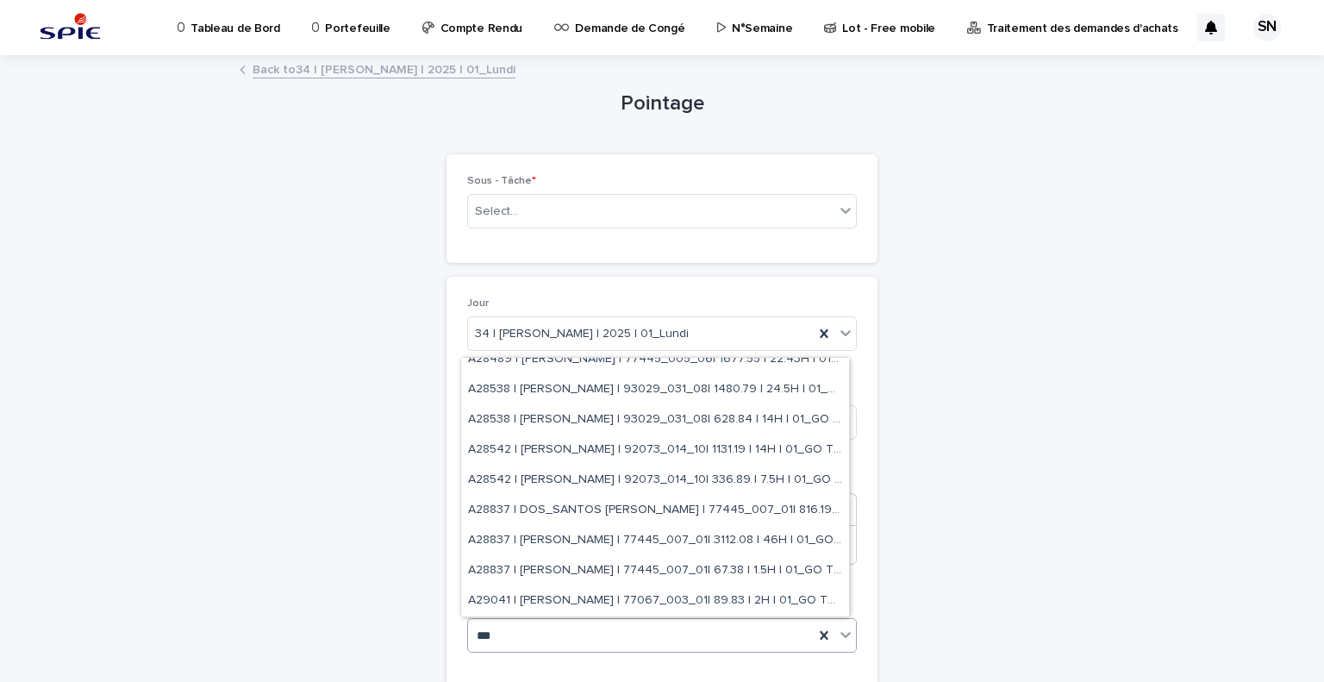
scroll to position [647, 0]
type input "*****"
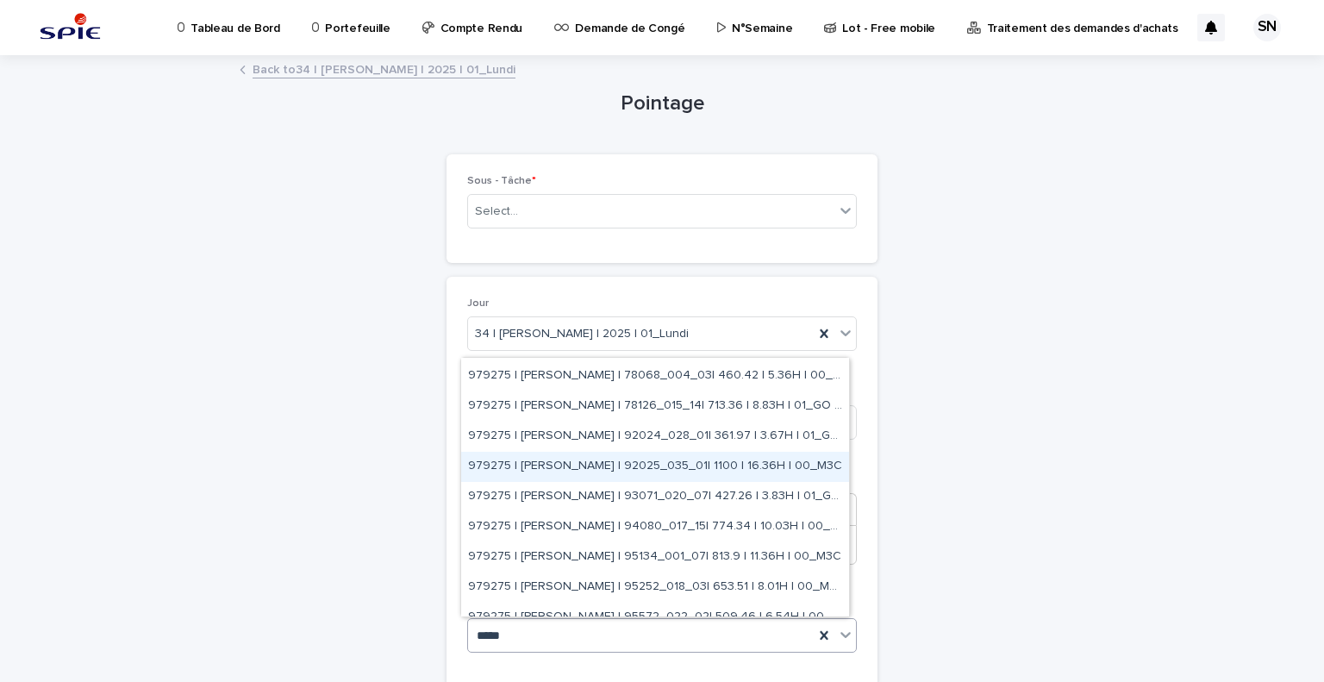
scroll to position [329, 0]
click at [676, 464] on div "979275 | [PERSON_NAME] | 92025_035_01| 1100 | 16.36H | 00_M3C" at bounding box center [655, 466] width 388 height 30
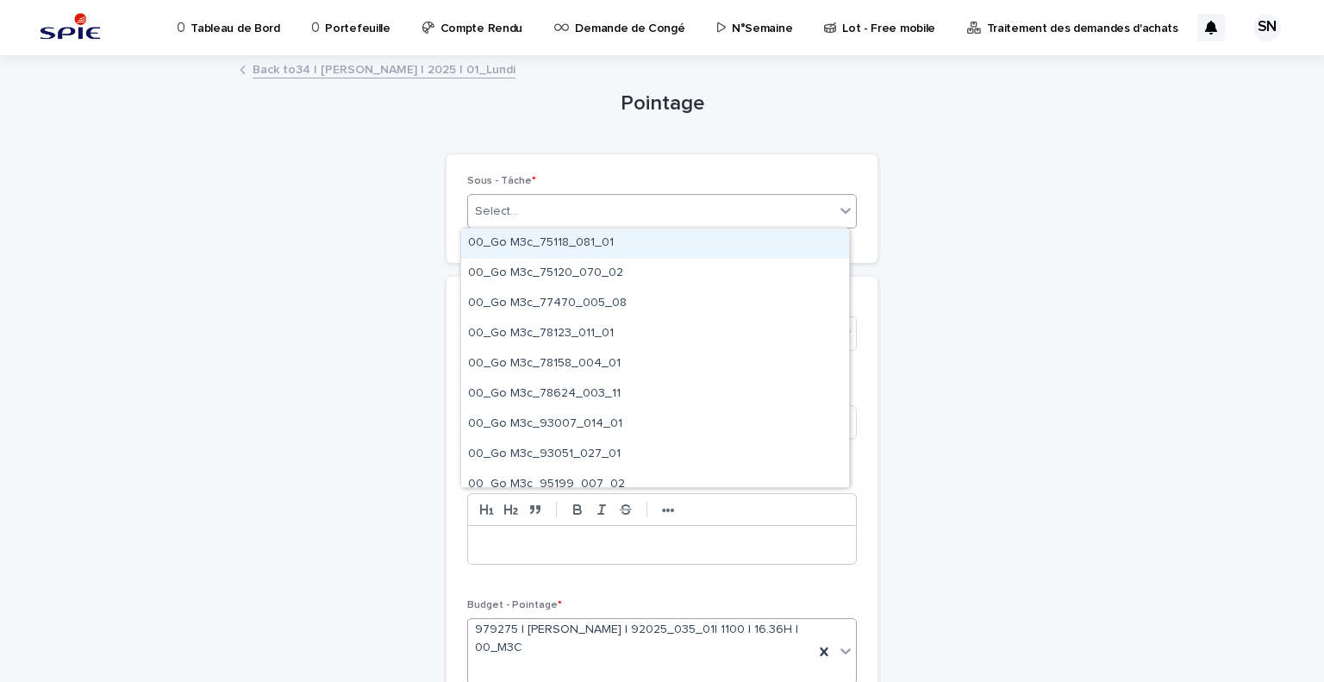
click at [604, 223] on div "Select..." at bounding box center [651, 211] width 366 height 28
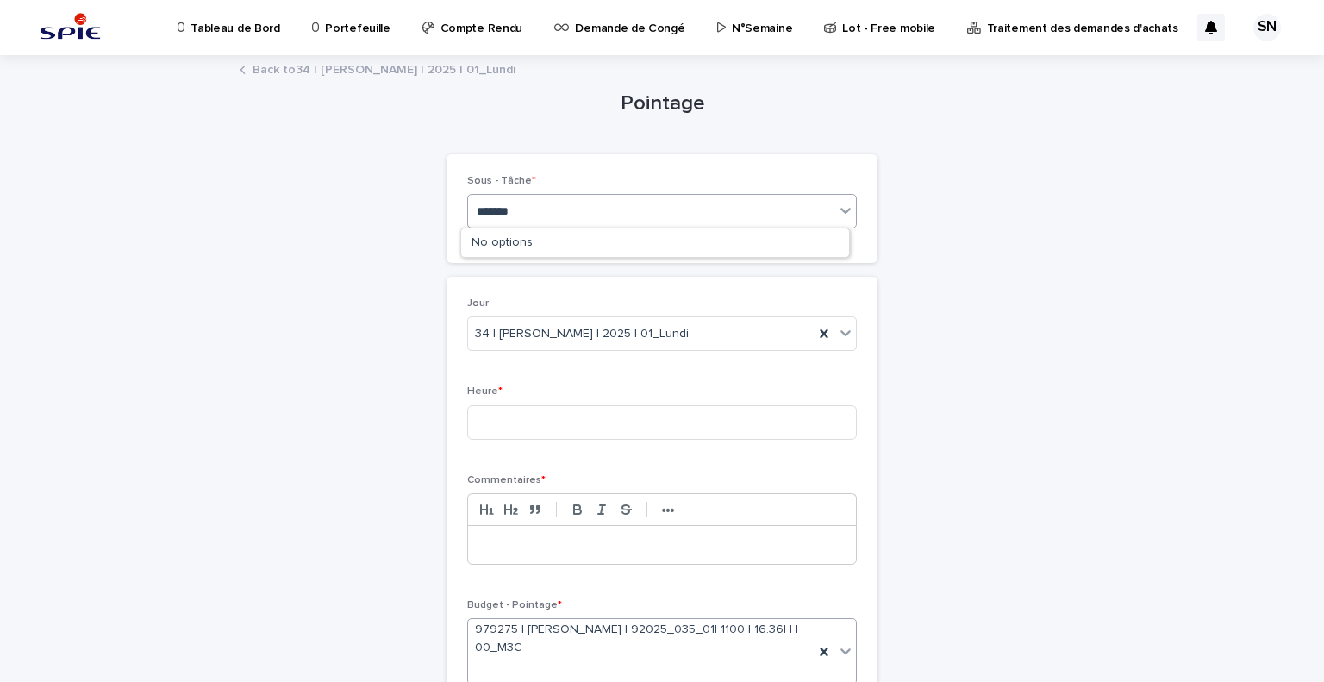
type input "********"
click at [547, 199] on div "point DI" at bounding box center [651, 211] width 366 height 28
click at [547, 199] on div "Select..." at bounding box center [651, 211] width 366 height 28
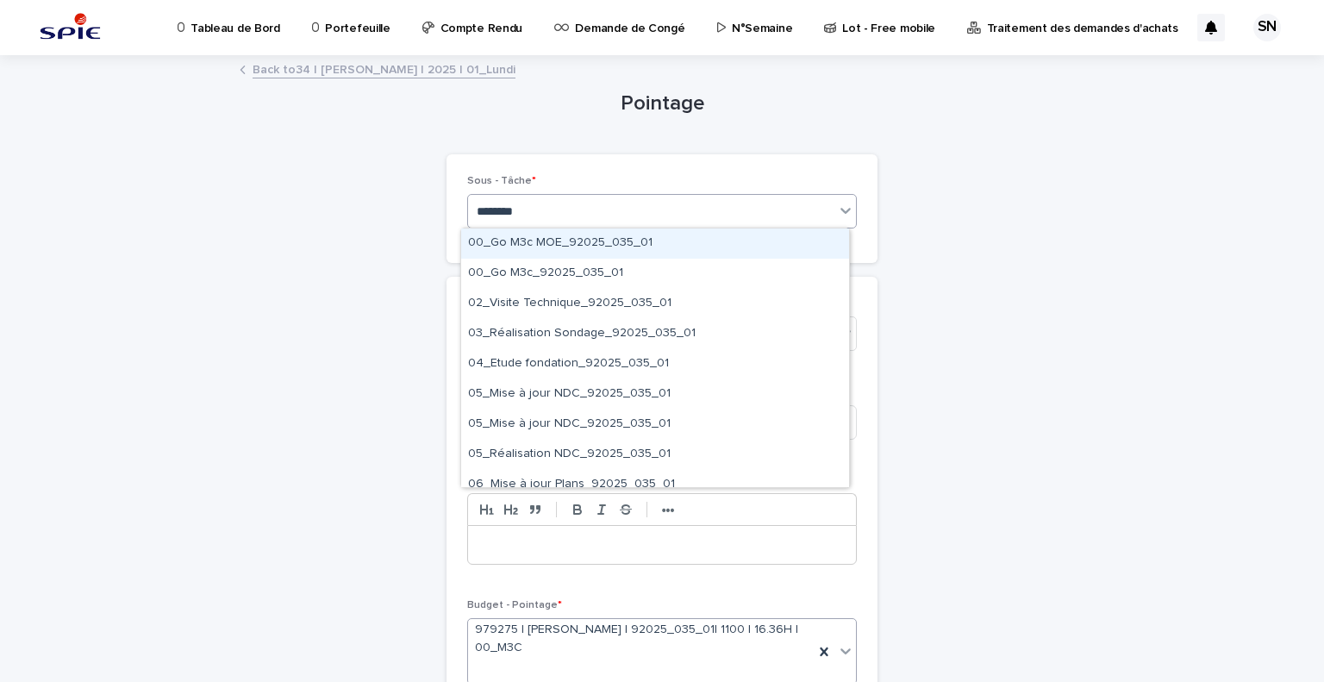
type input "*********"
click at [563, 241] on div "00_Go M3c MOE_92025_035_01" at bounding box center [655, 243] width 388 height 30
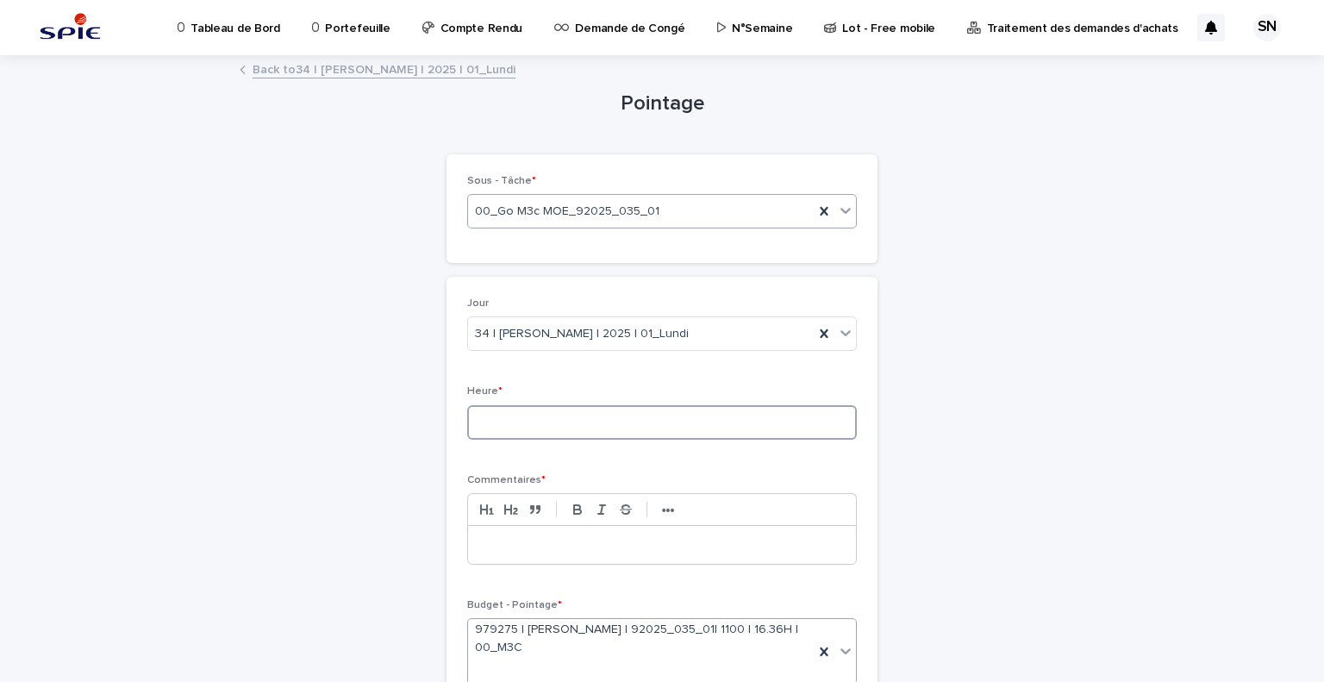
click at [566, 435] on input at bounding box center [662, 422] width 390 height 34
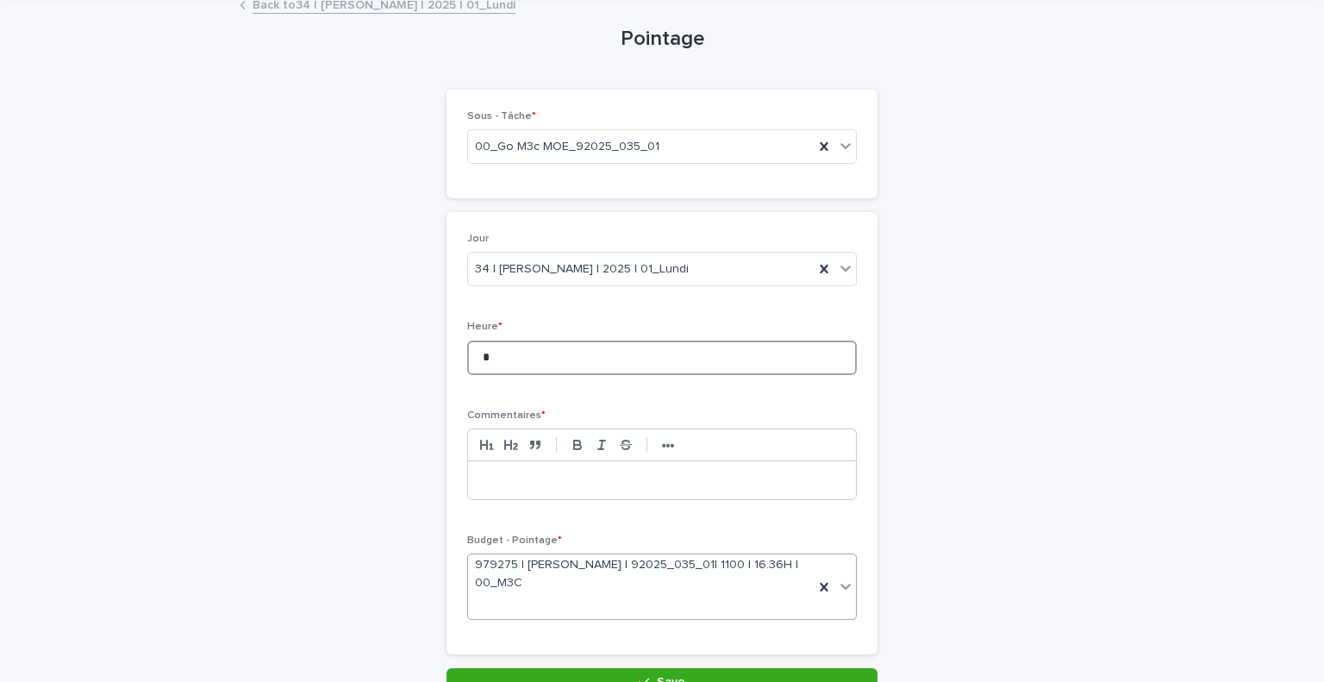
scroll to position [66, 0]
type input "*"
click at [572, 472] on p at bounding box center [662, 479] width 362 height 17
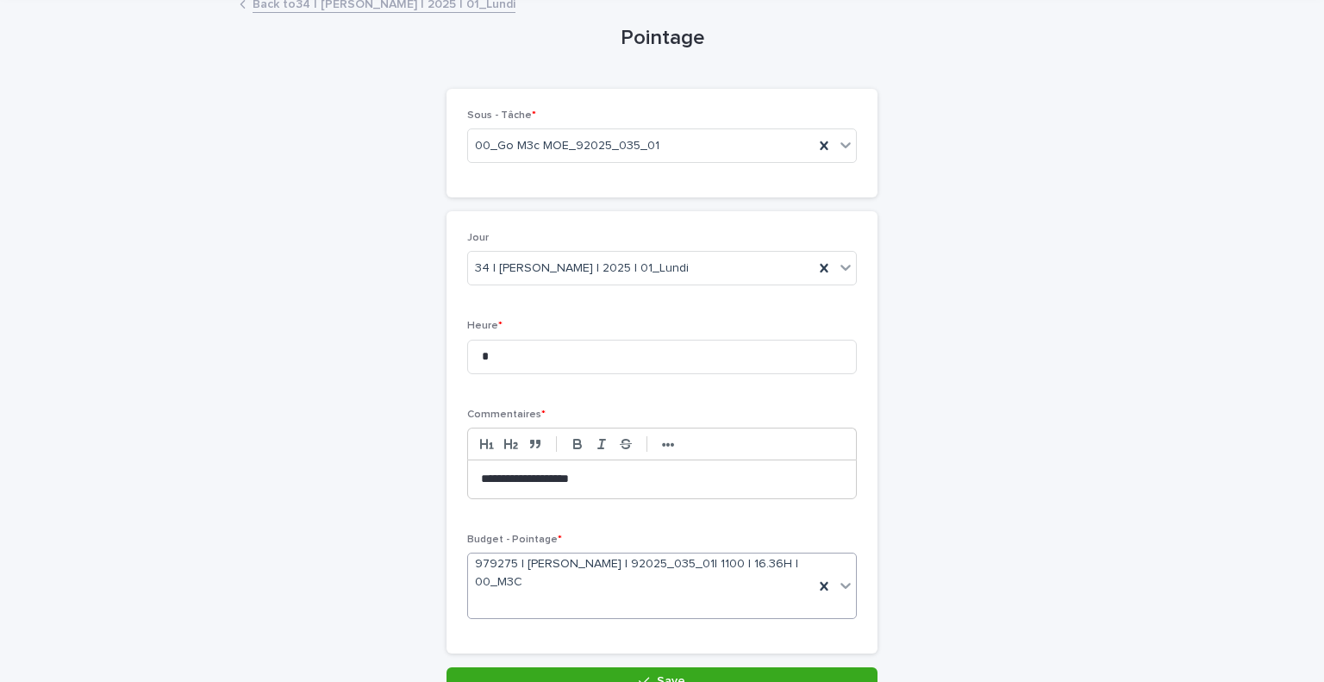
scroll to position [162, 0]
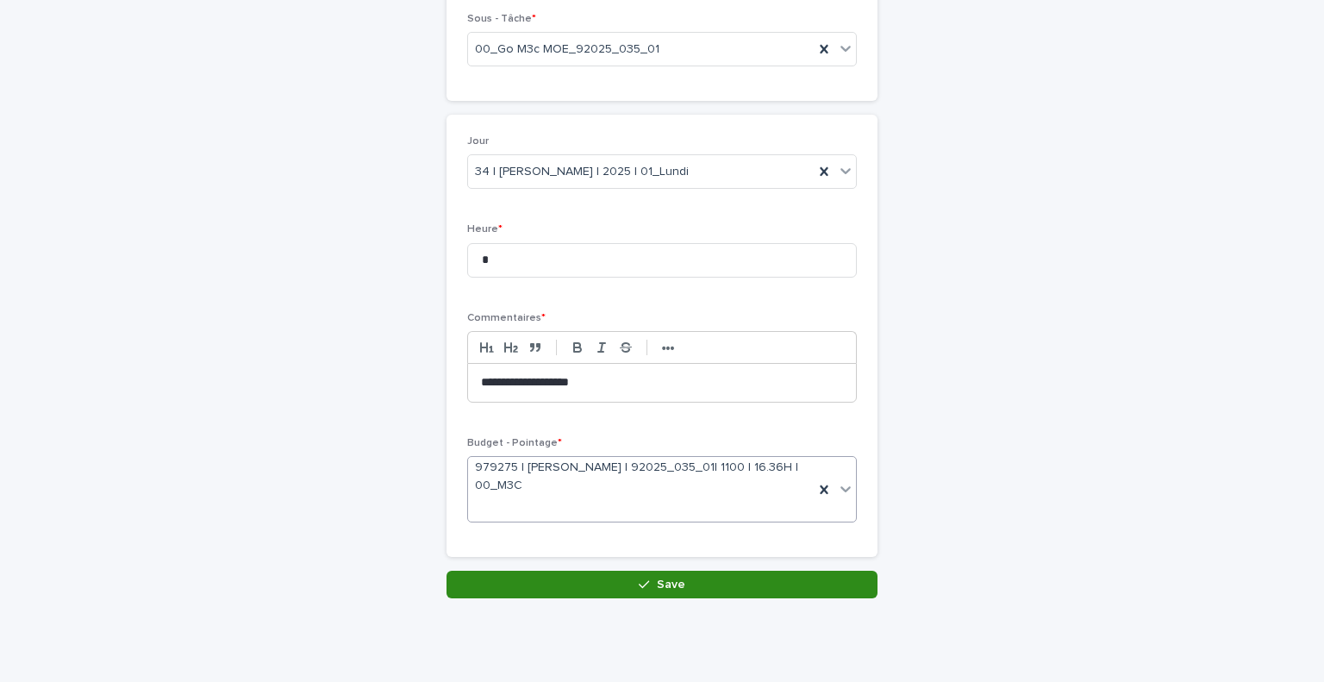
click at [579, 585] on button "Save" at bounding box center [662, 585] width 431 height 28
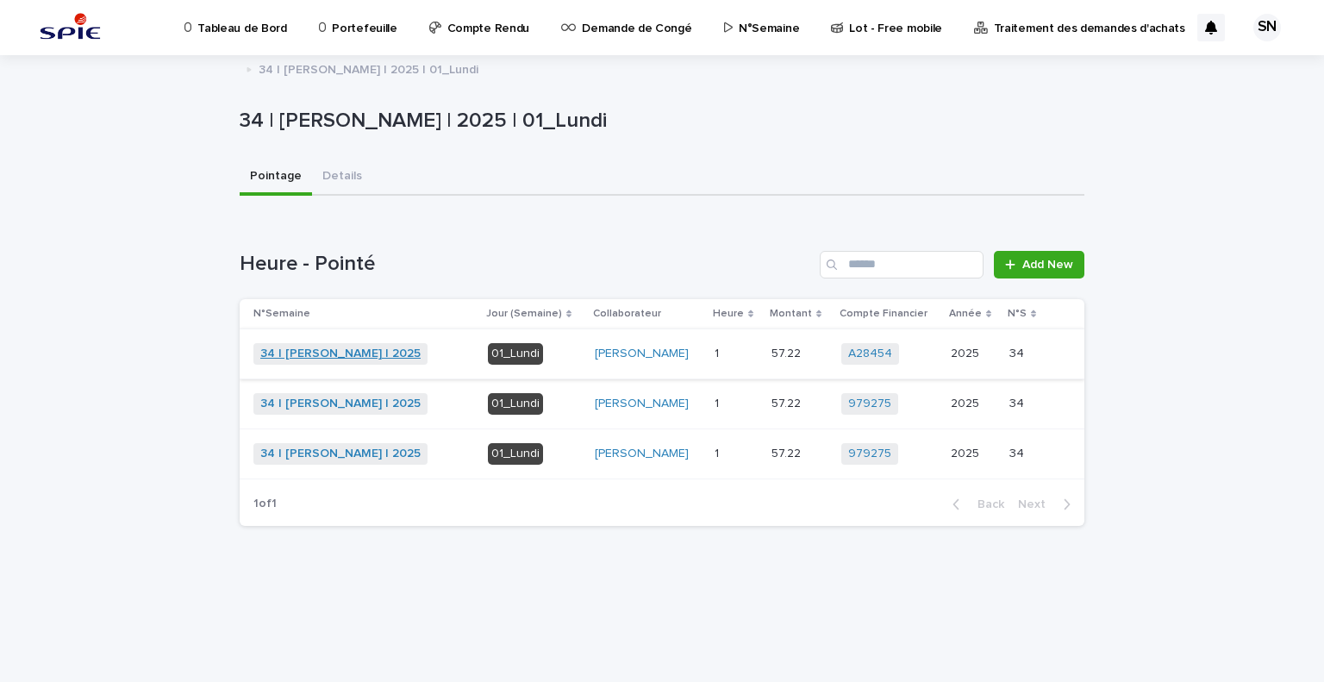
click at [312, 350] on link "34 | [PERSON_NAME] | 2025" at bounding box center [340, 354] width 160 height 15
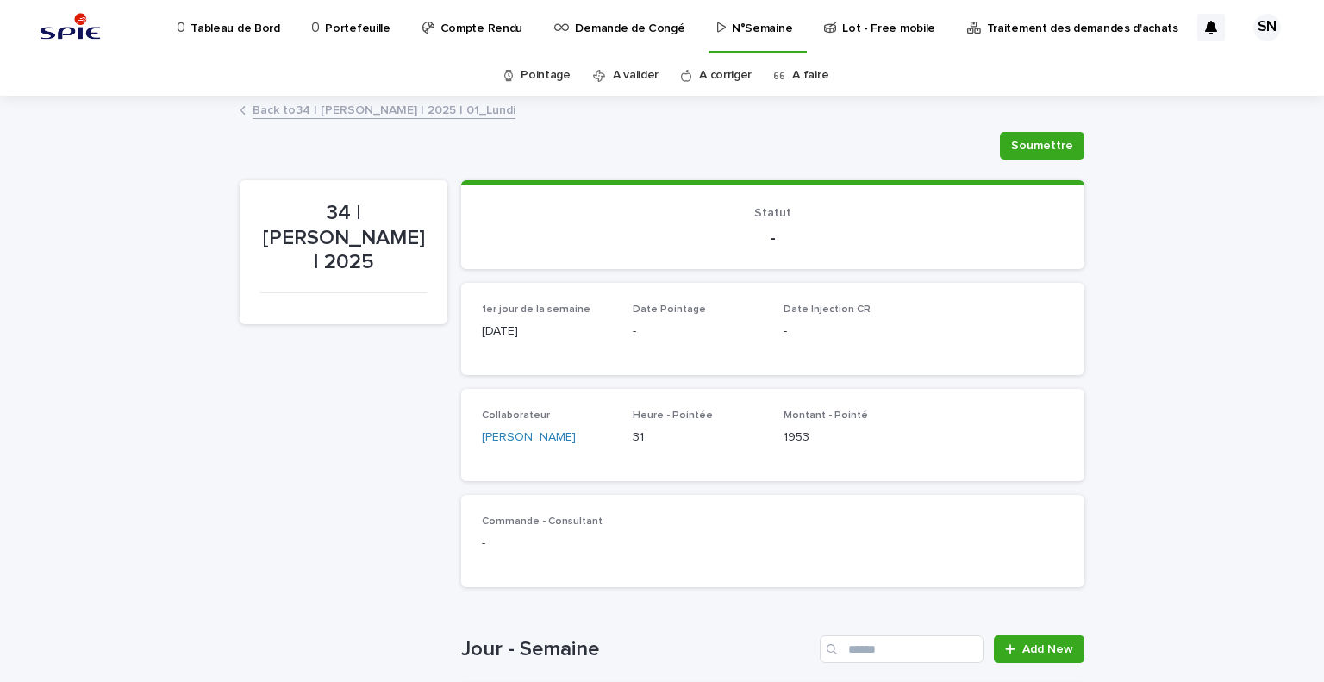
scroll to position [517, 0]
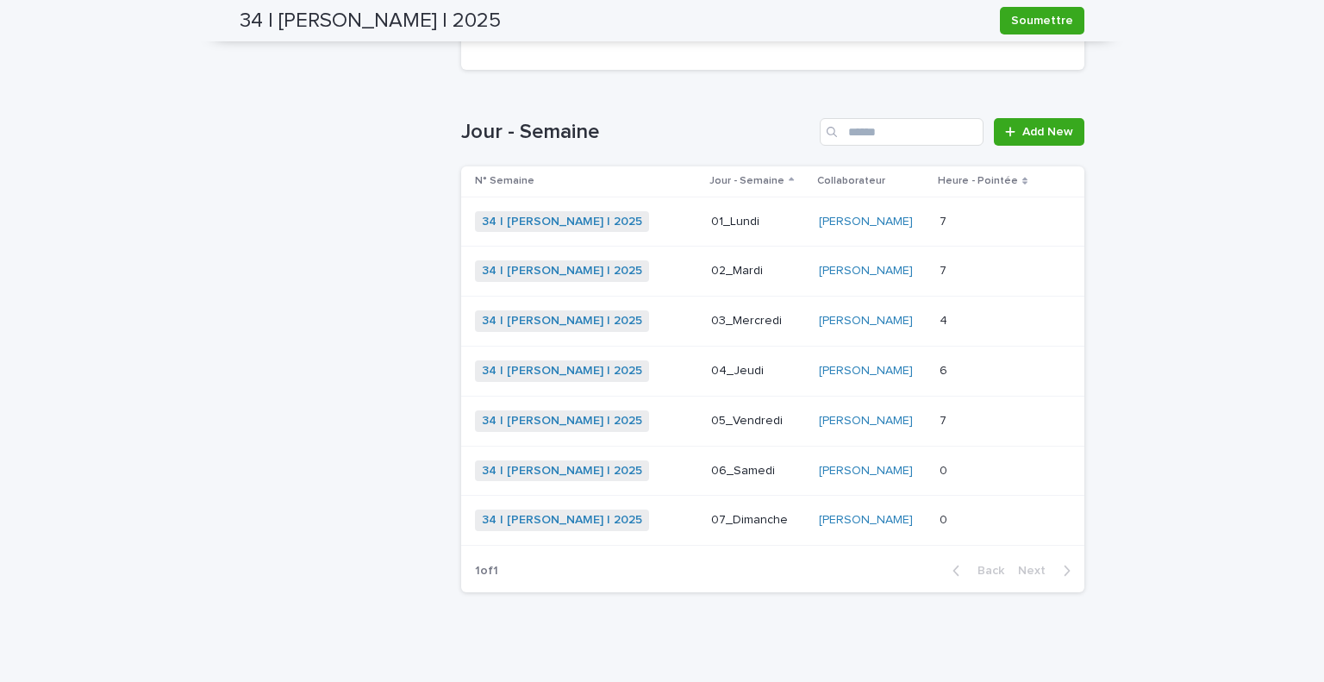
click at [962, 314] on p at bounding box center [989, 321] width 99 height 15
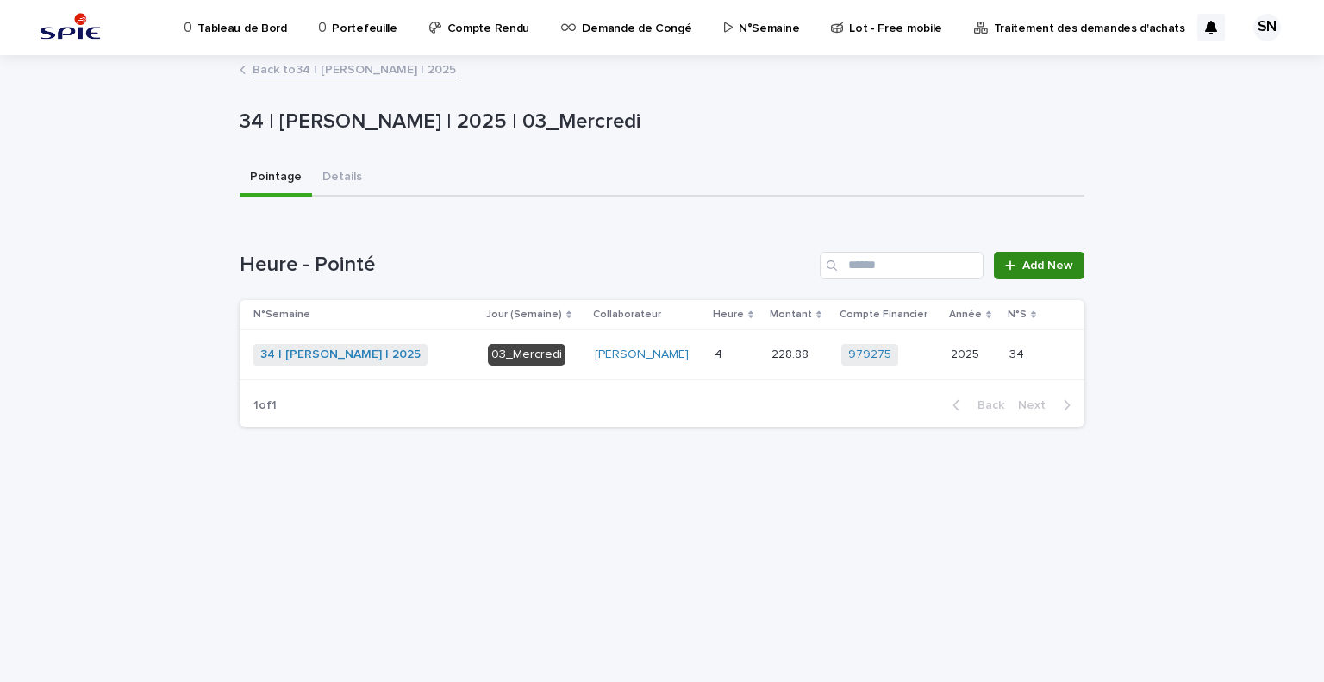
click at [1041, 253] on link "Add New" at bounding box center [1039, 266] width 91 height 28
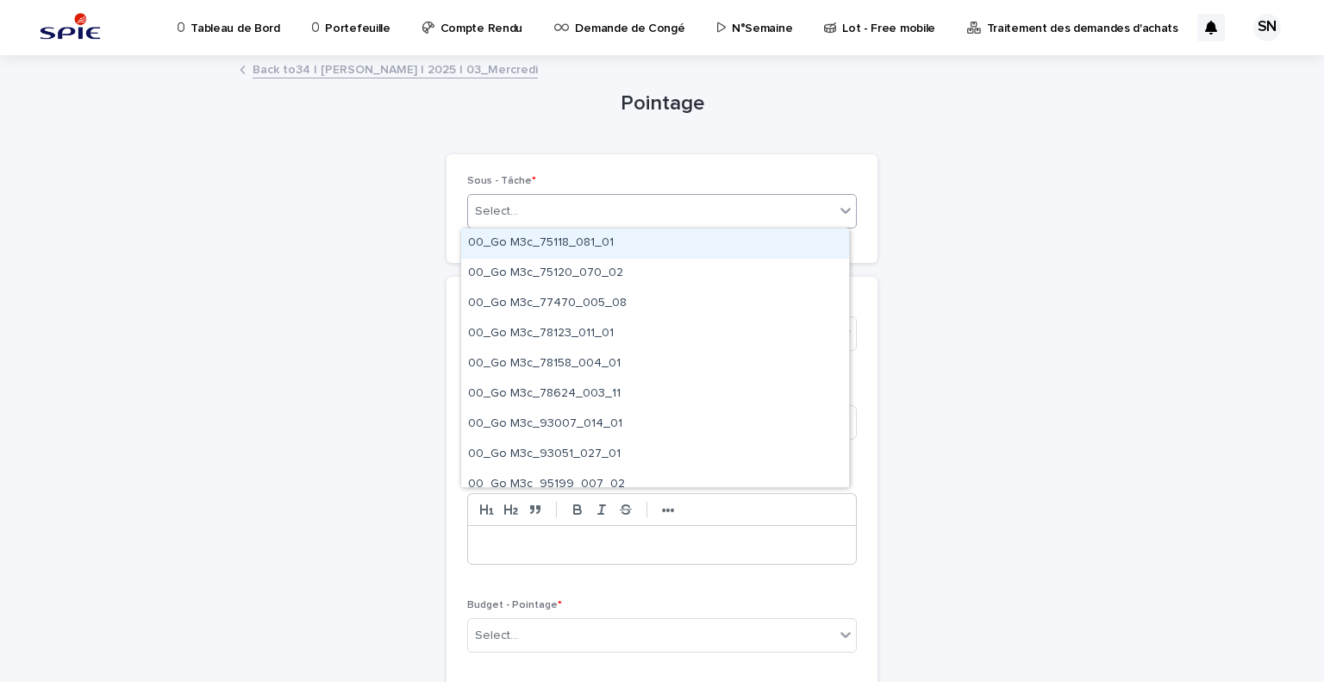
click at [683, 215] on div "Select..." at bounding box center [651, 211] width 366 height 28
type input "**********"
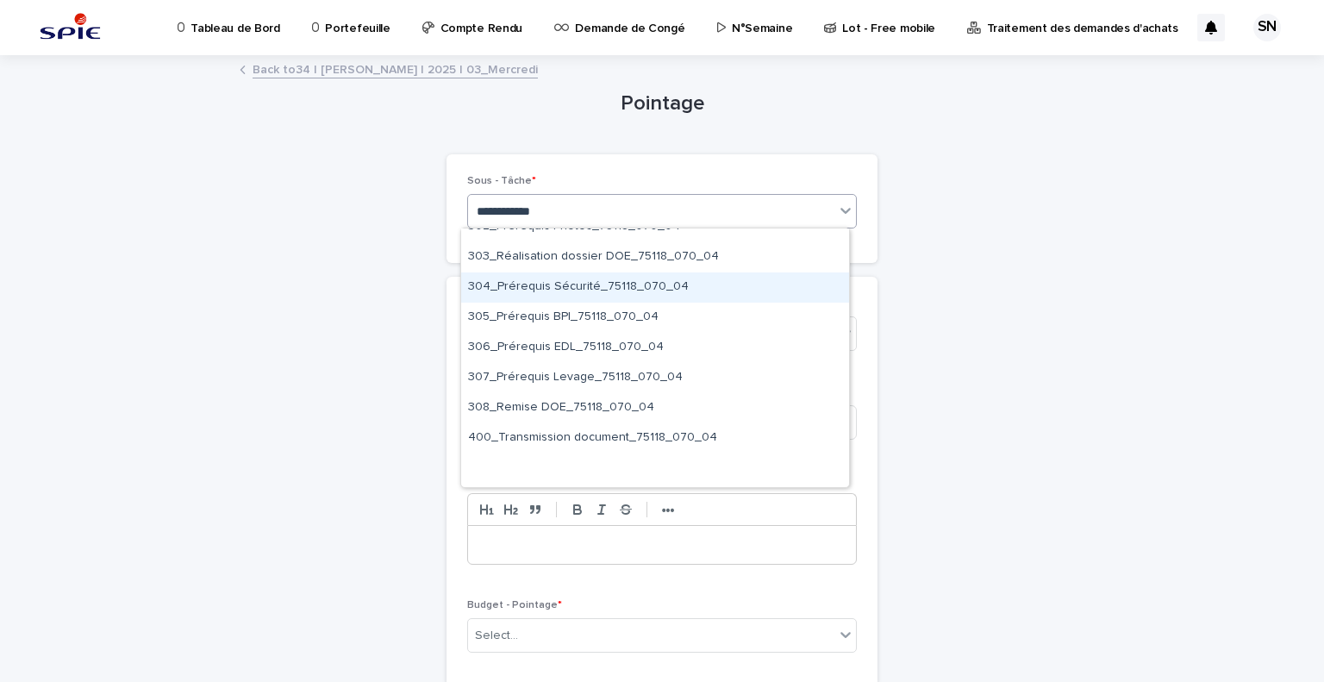
scroll to position [1228, 0]
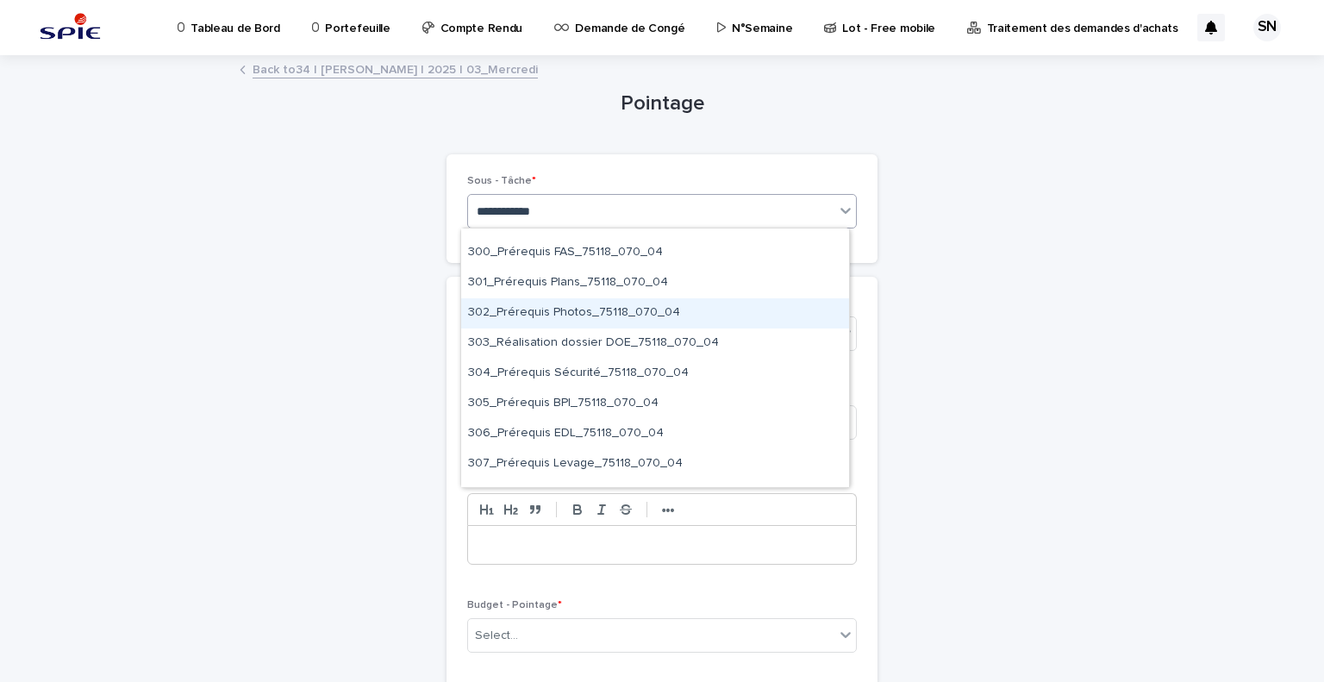
click at [666, 306] on div "302_Prérequis Photos_75118_070_04" at bounding box center [655, 313] width 388 height 30
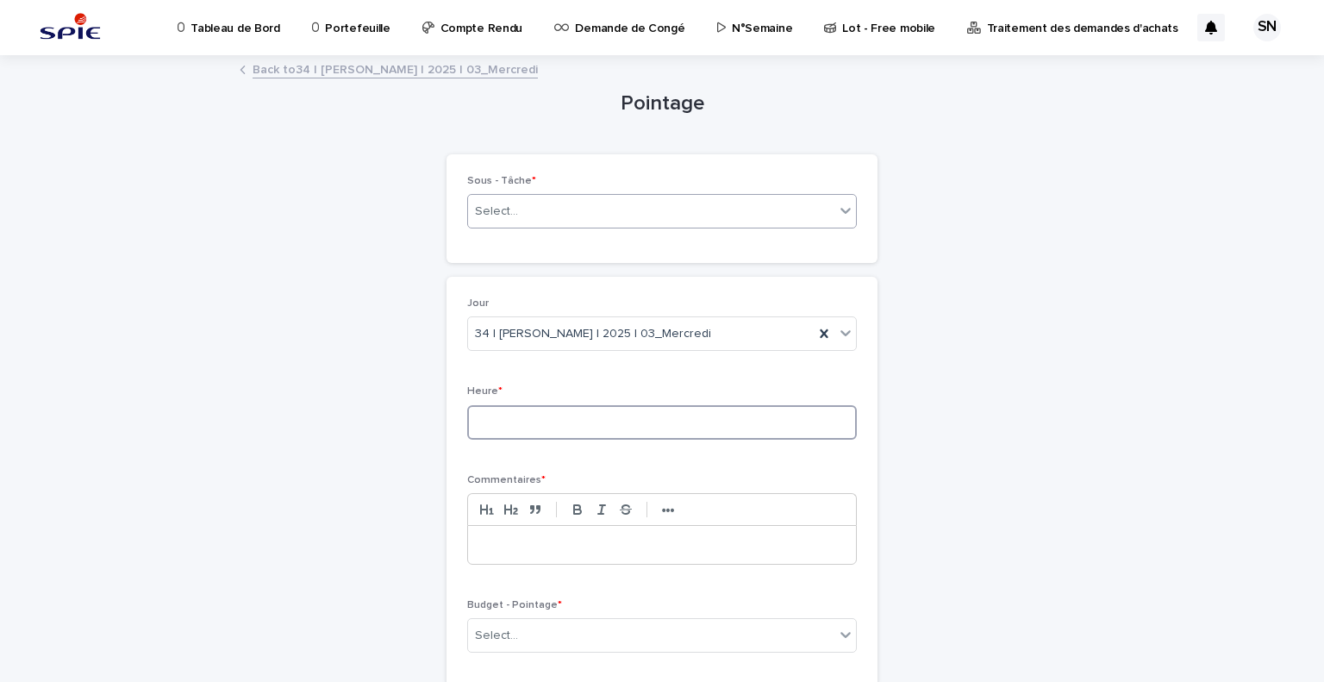
click at [595, 430] on input at bounding box center [662, 422] width 390 height 34
type input "*"
click at [585, 530] on div at bounding box center [662, 545] width 388 height 38
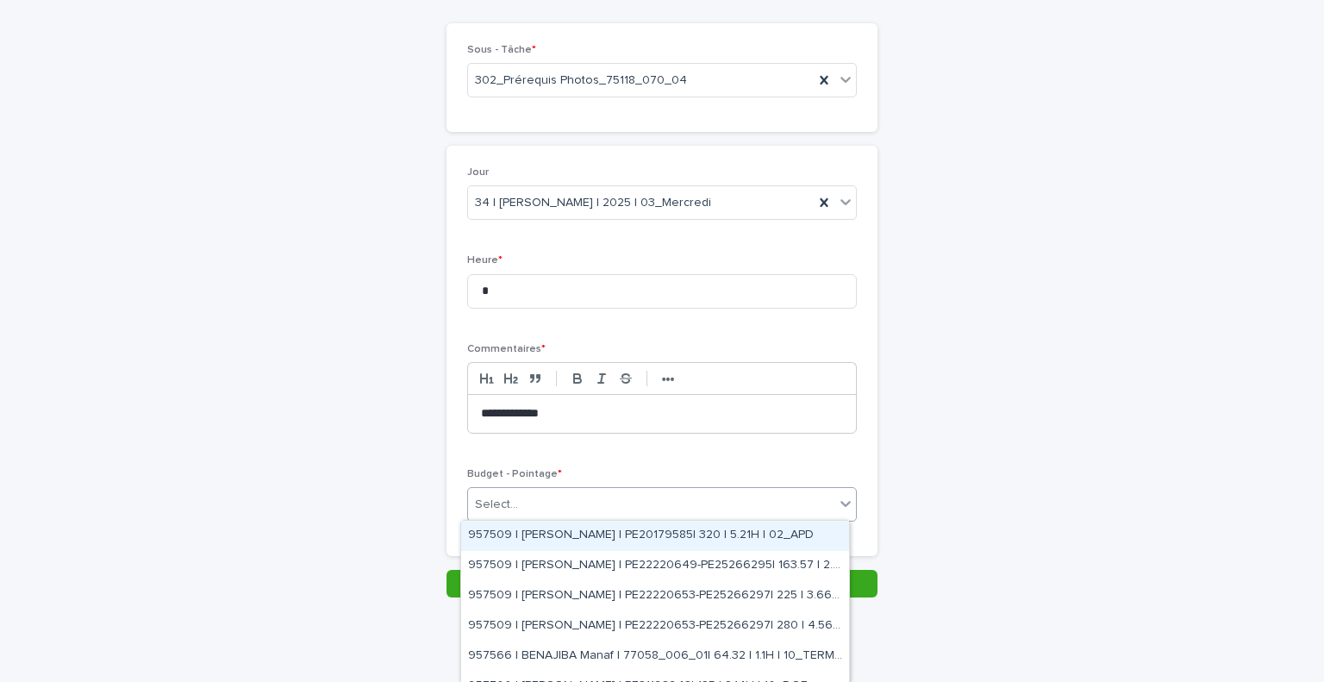
click at [585, 508] on div "Select..." at bounding box center [651, 505] width 366 height 28
type input "*****"
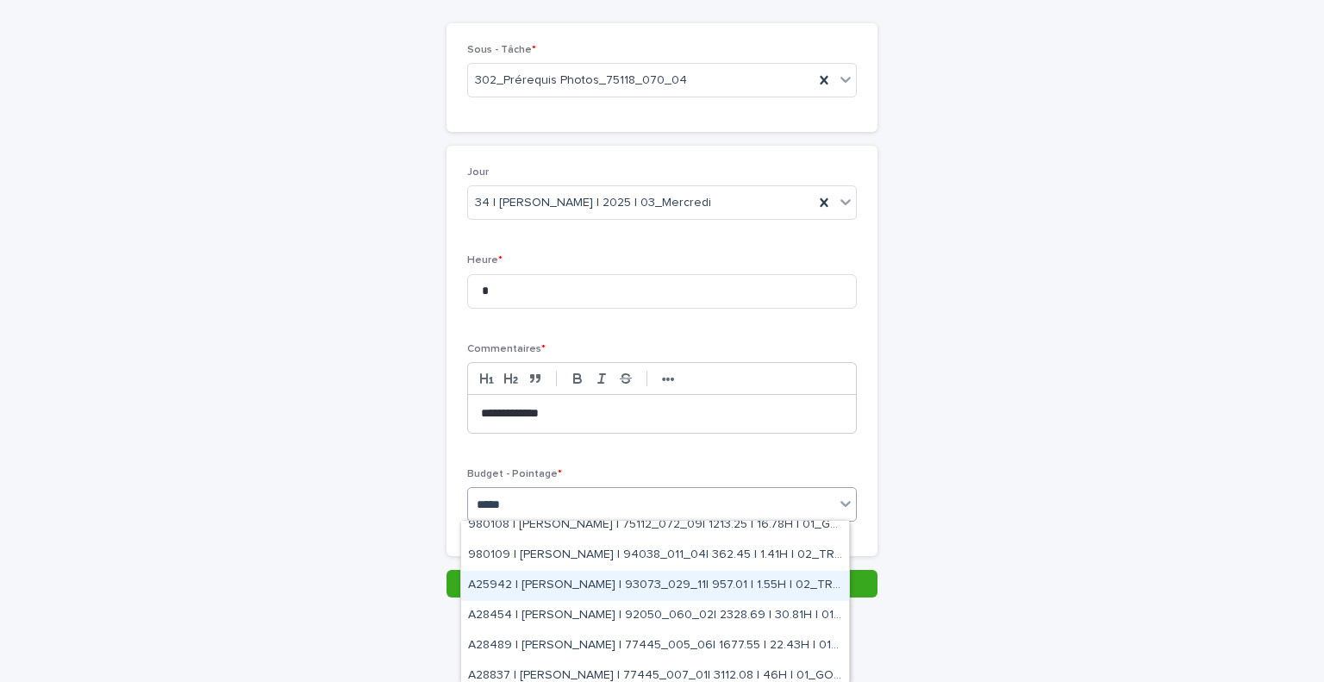
scroll to position [743, 0]
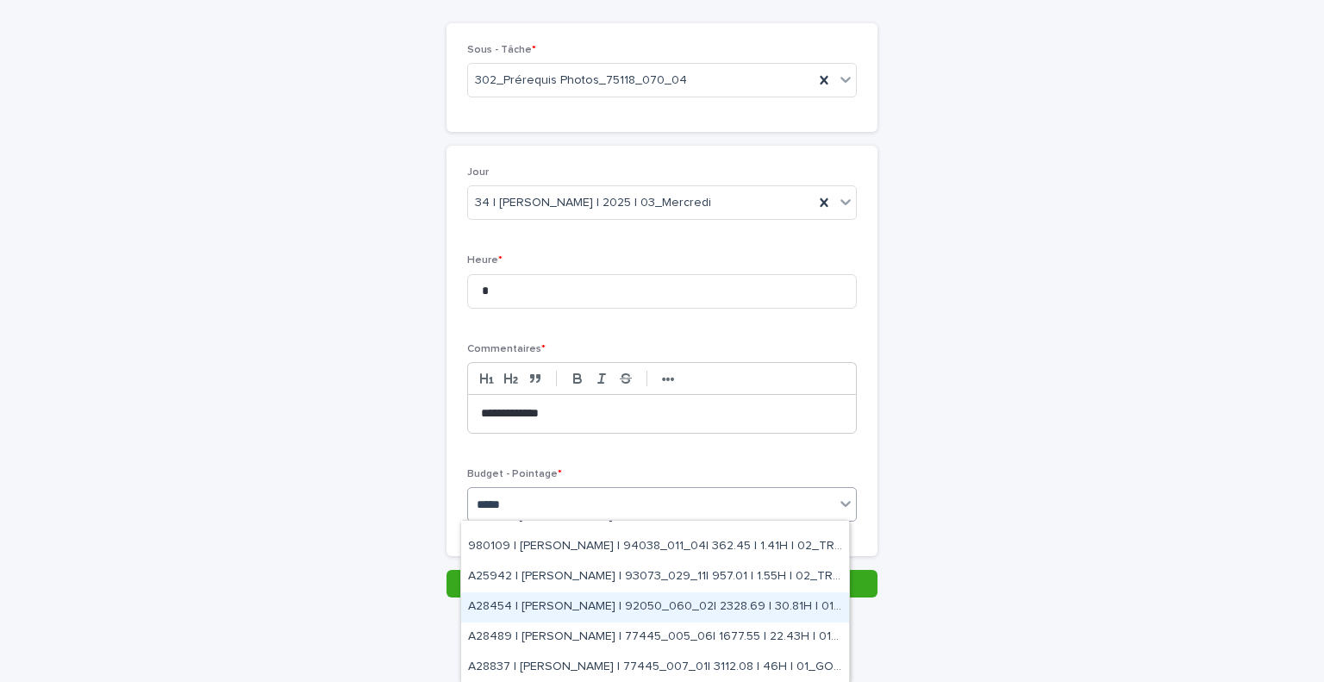
click at [721, 601] on div "A28454 | [PERSON_NAME] | 92050_060_02| 2328.69 | 30.81H | 01_GO TRAVAUX" at bounding box center [655, 607] width 388 height 30
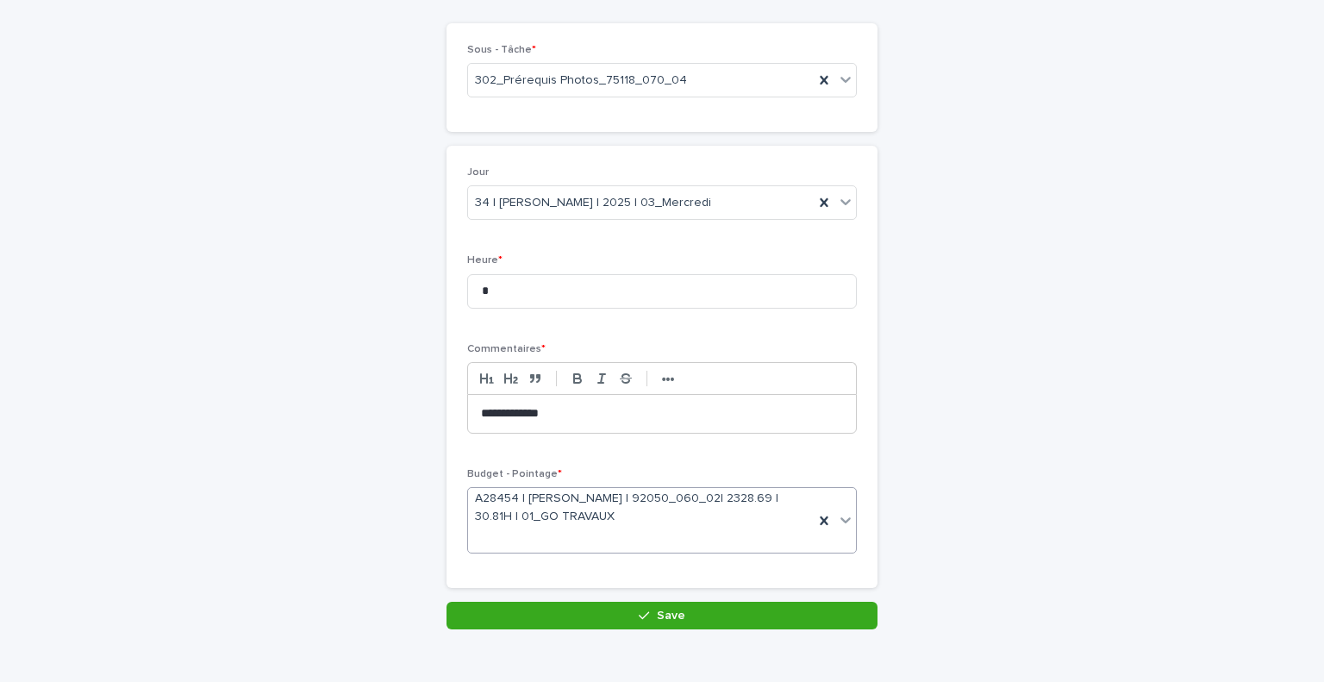
scroll to position [146, 0]
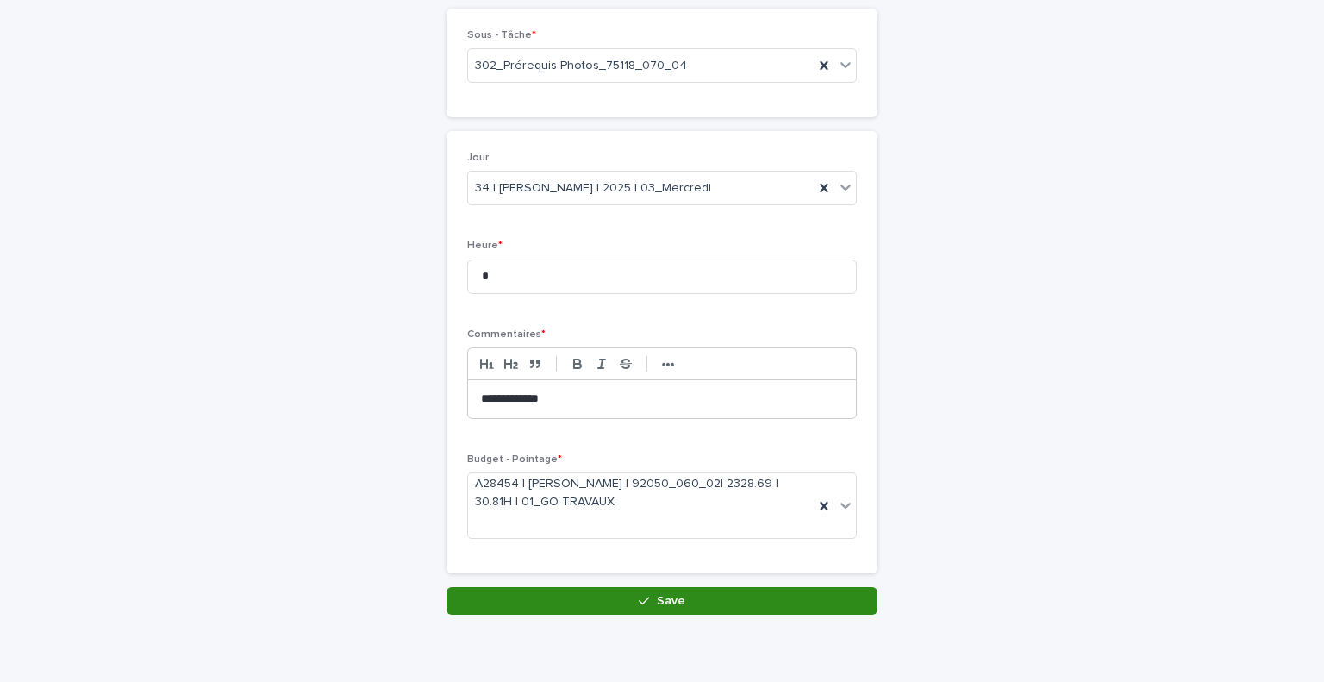
click at [615, 603] on button "Save" at bounding box center [662, 601] width 431 height 28
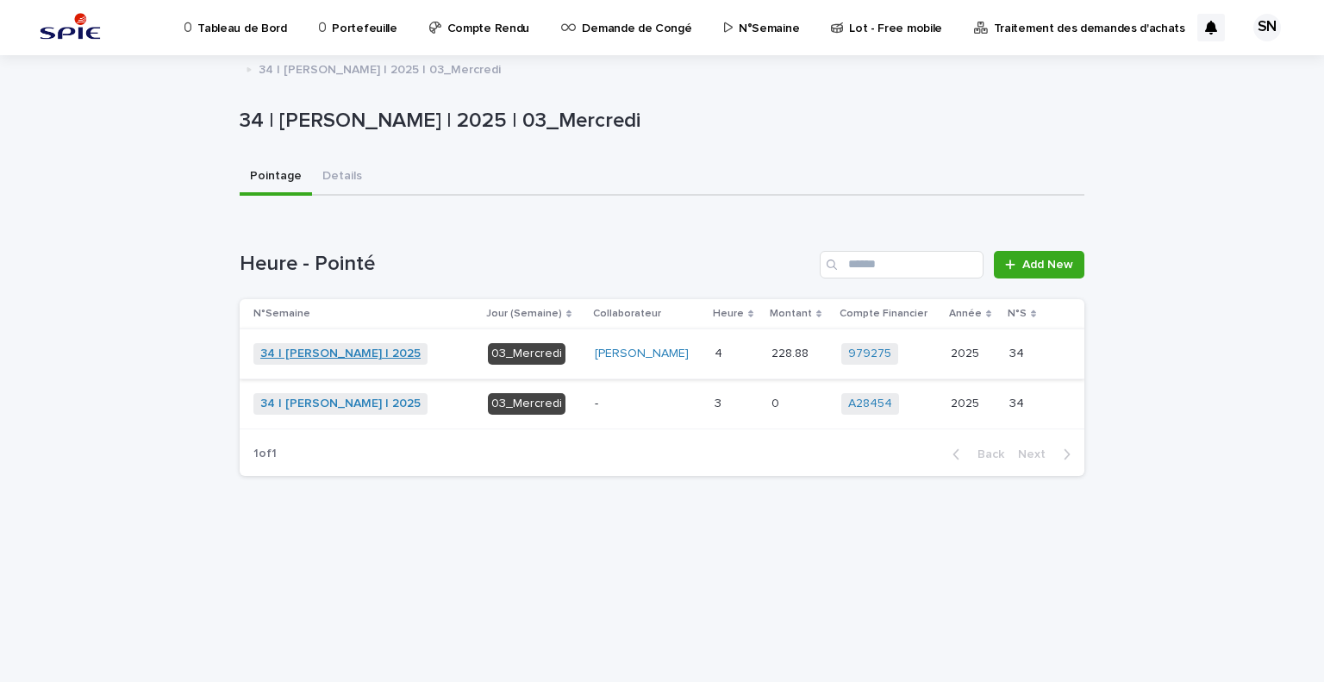
click at [310, 349] on link "34 | [PERSON_NAME] | 2025" at bounding box center [340, 354] width 160 height 15
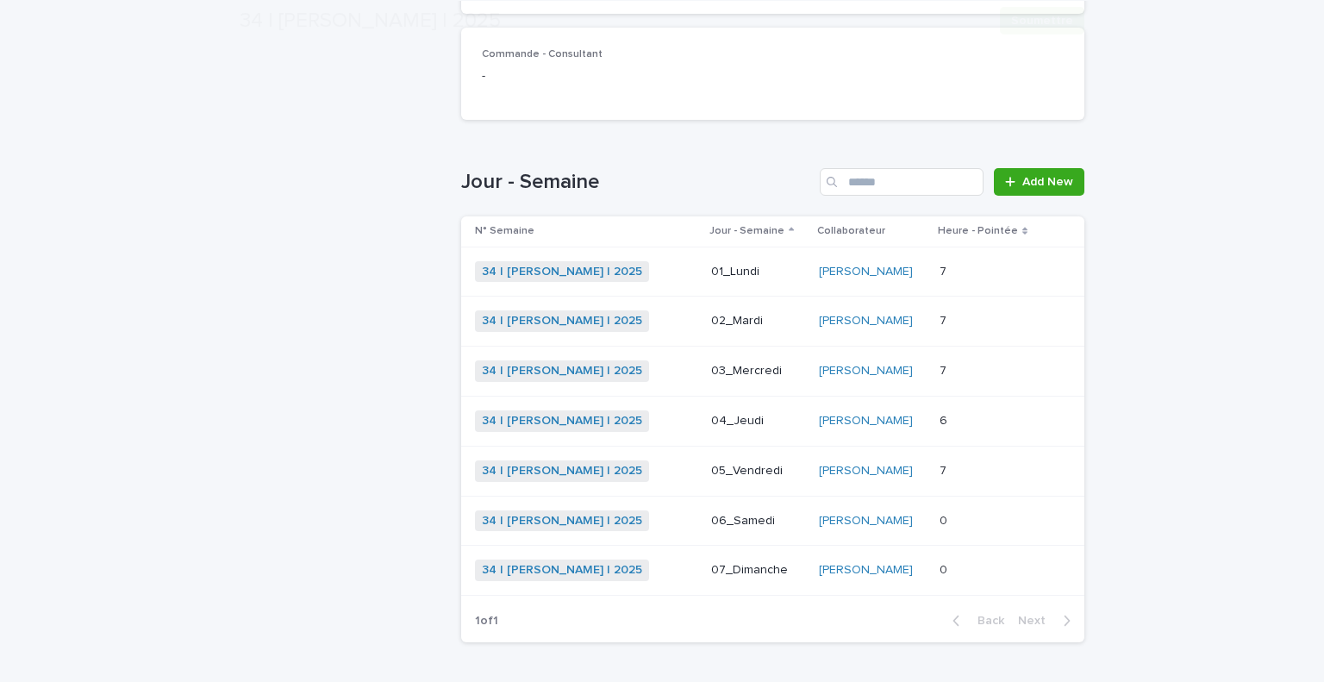
scroll to position [468, 0]
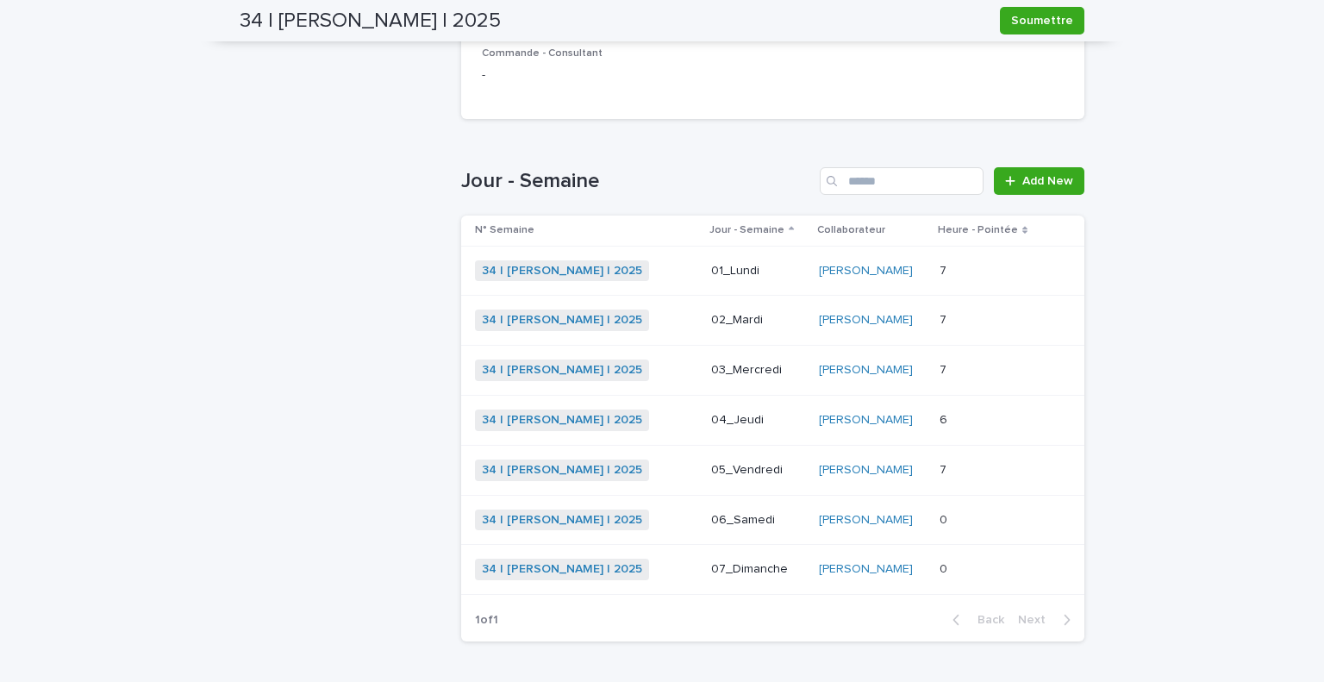
click at [976, 413] on p at bounding box center [989, 420] width 99 height 15
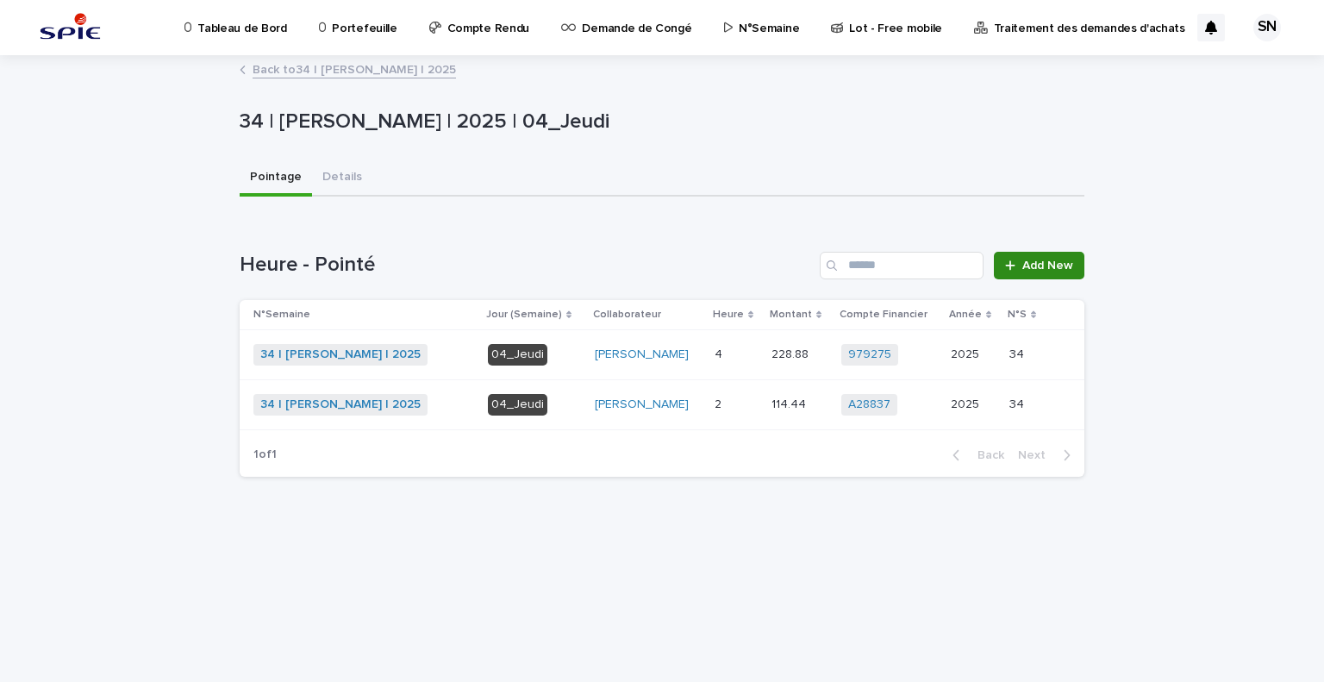
click at [1043, 254] on link "Add New" at bounding box center [1039, 266] width 91 height 28
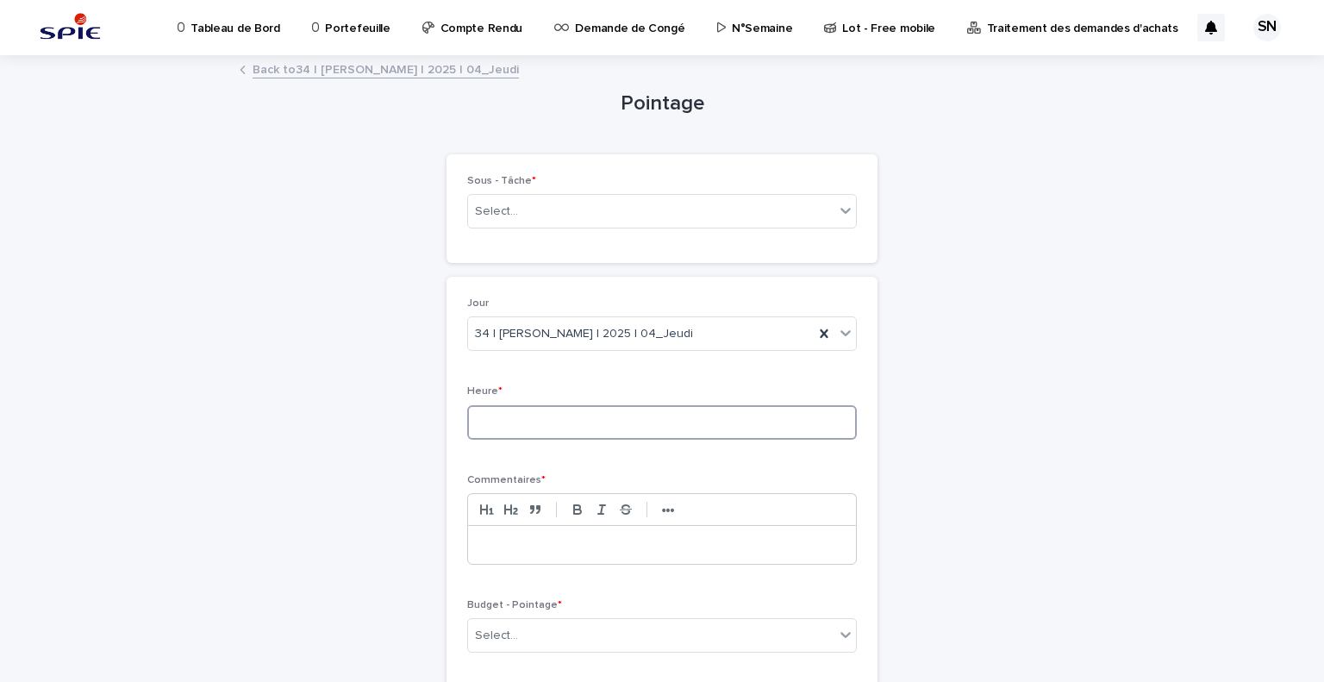
click at [590, 416] on input at bounding box center [662, 422] width 390 height 34
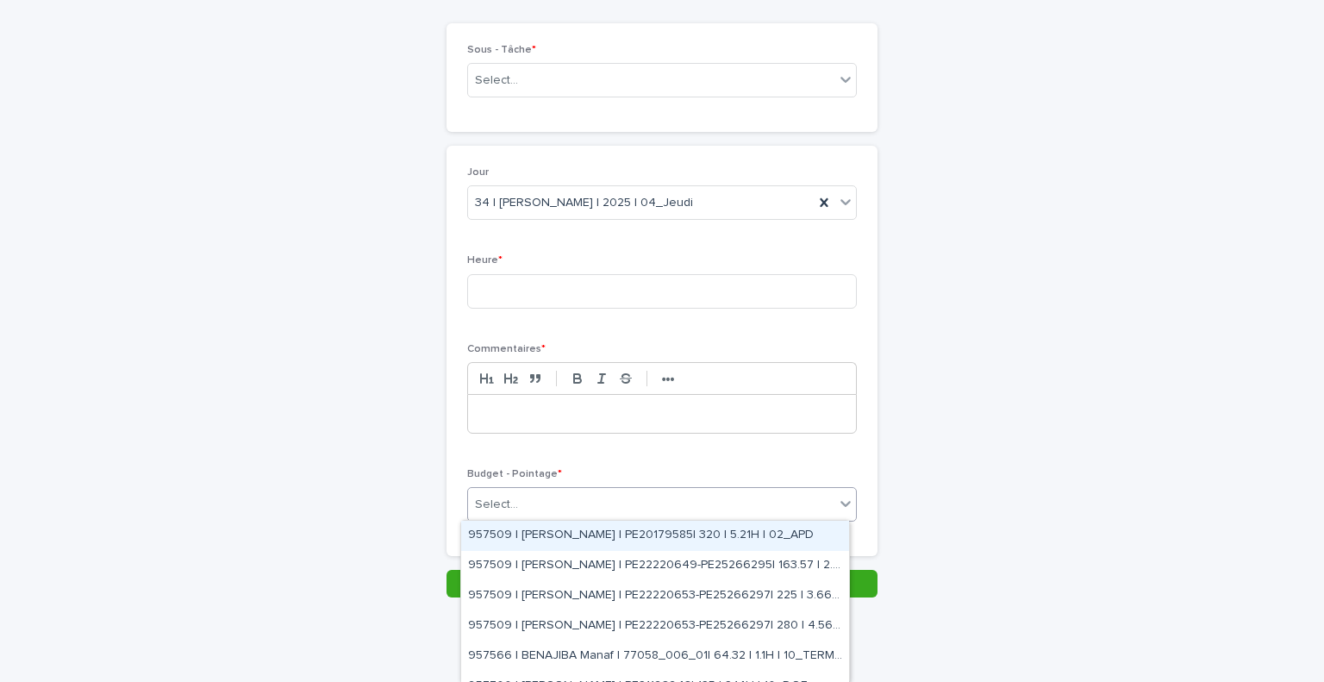
click at [638, 494] on div "Select..." at bounding box center [651, 505] width 366 height 28
type input "*****"
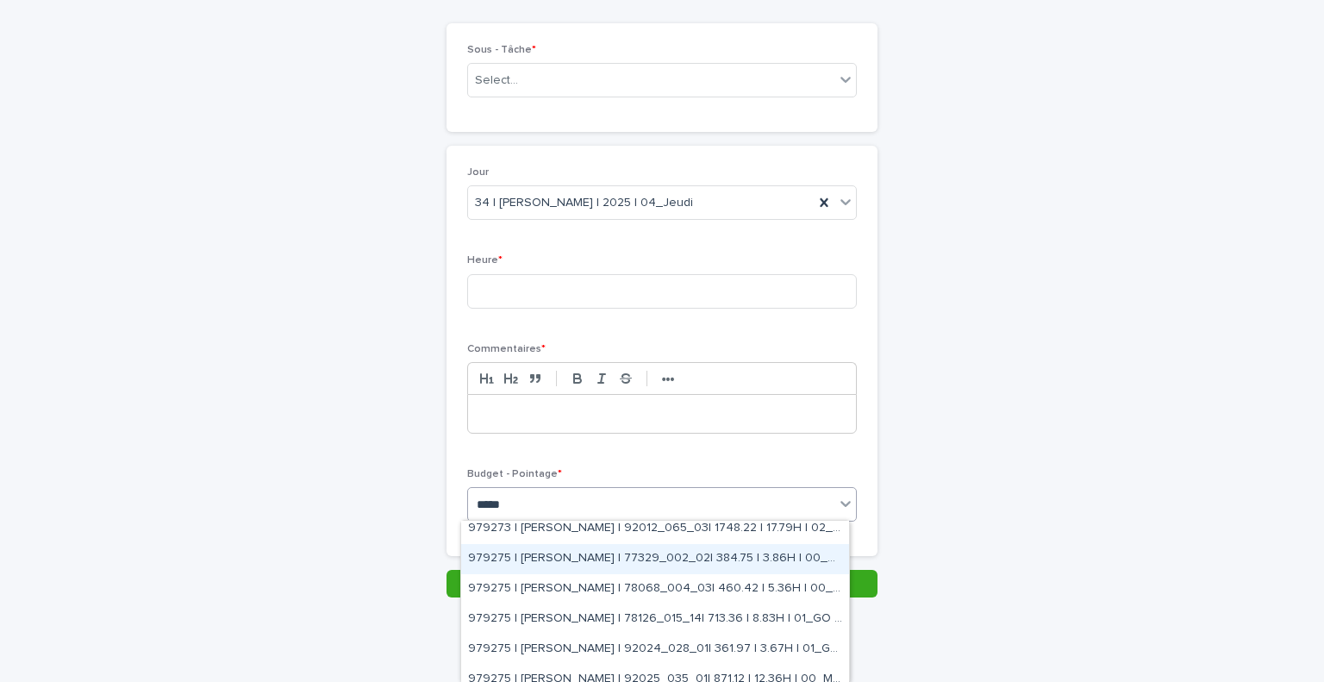
scroll to position [280, 0]
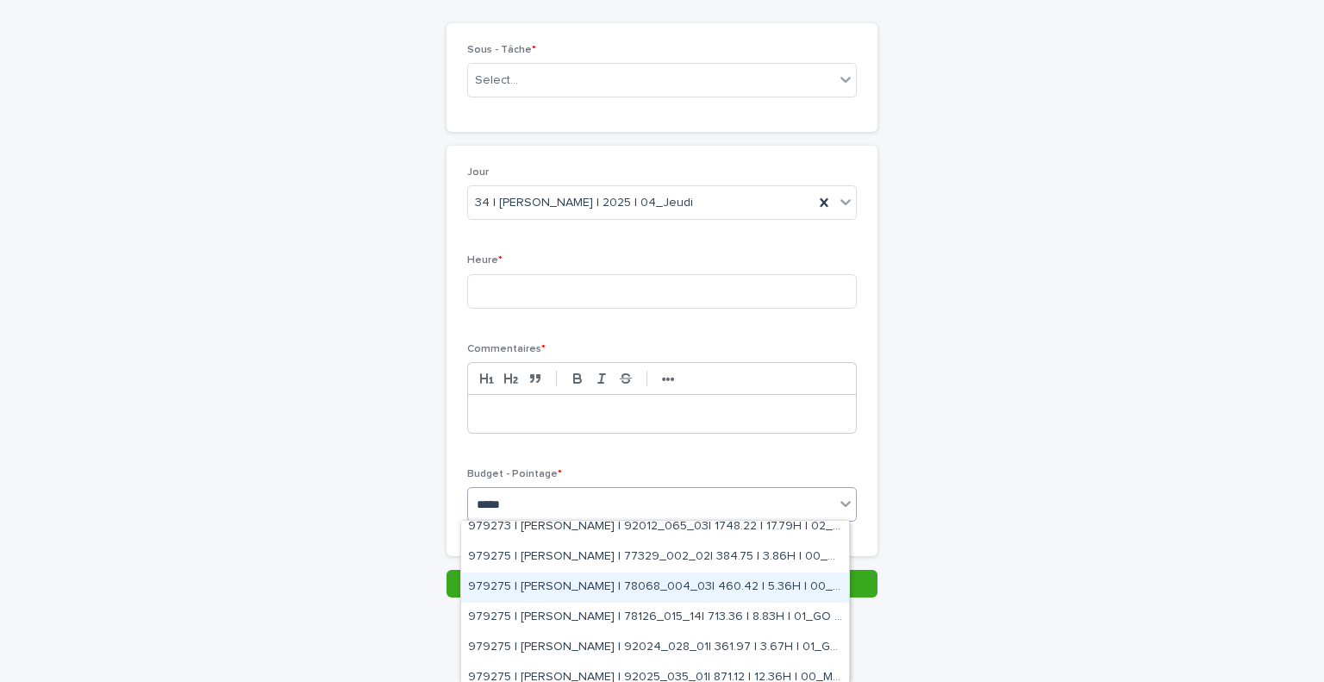
click at [718, 580] on div "979275 | [PERSON_NAME] | 78068_004_03| 460.42 | 5.36H | 00_M3C" at bounding box center [655, 587] width 388 height 30
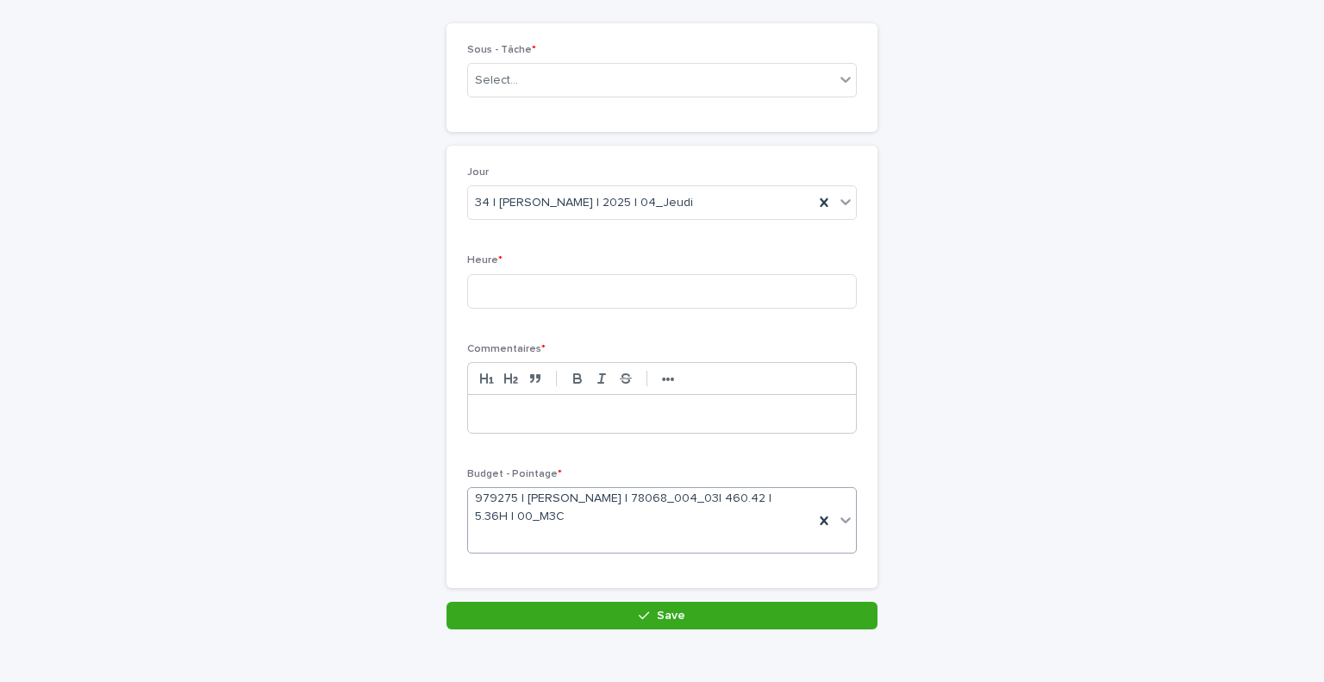
scroll to position [146, 0]
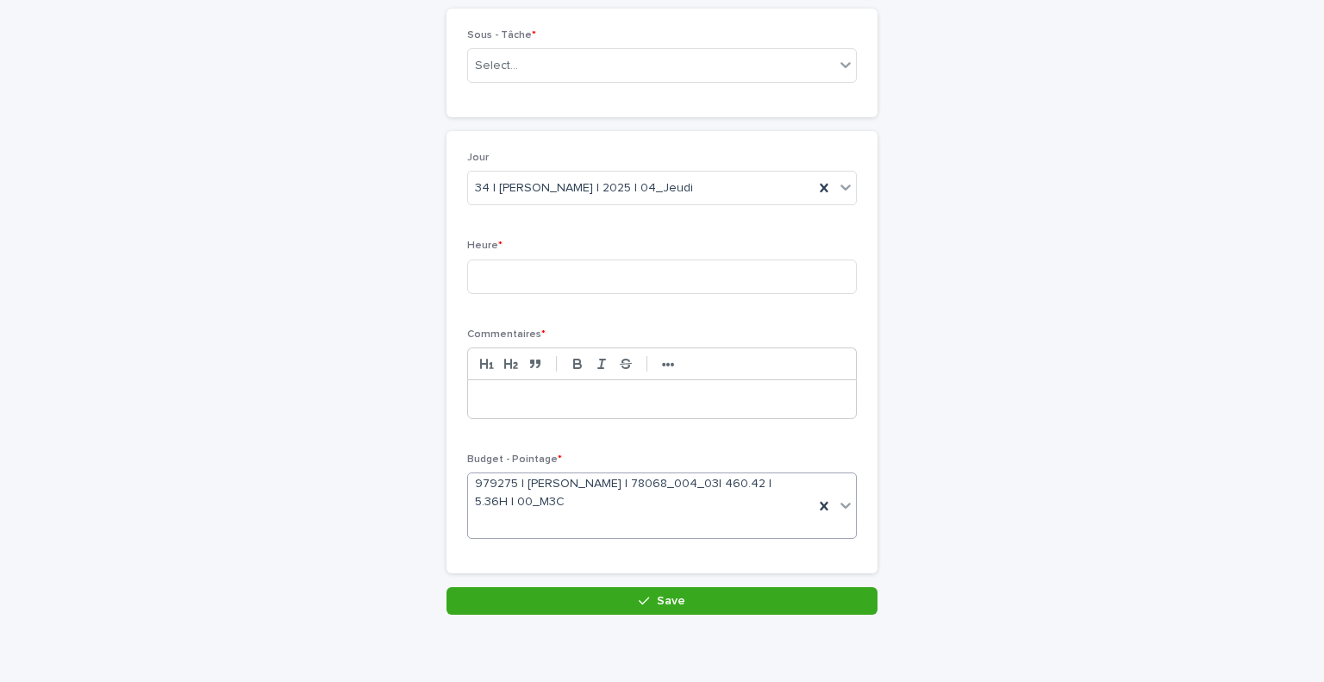
click at [598, 388] on div at bounding box center [662, 399] width 388 height 38
click at [589, 272] on input at bounding box center [662, 276] width 390 height 34
click at [601, 273] on input at bounding box center [662, 276] width 390 height 34
type input "*"
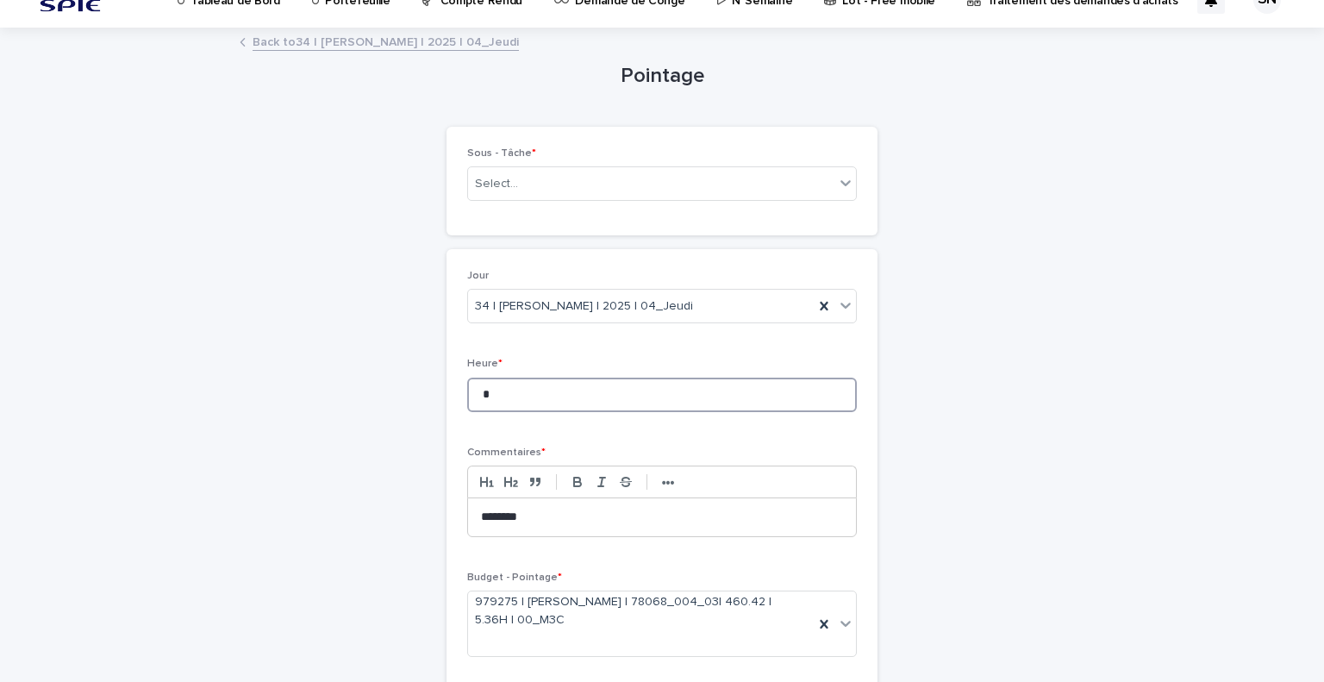
scroll to position [0, 0]
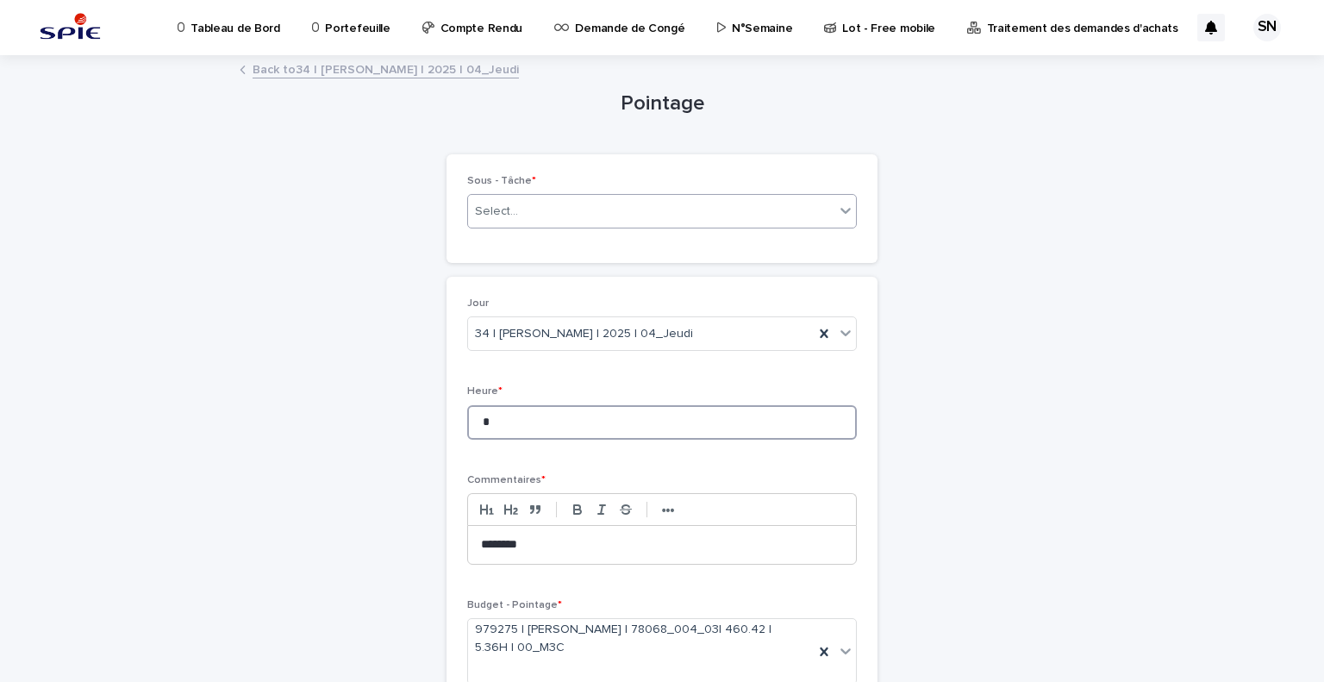
type input "*"
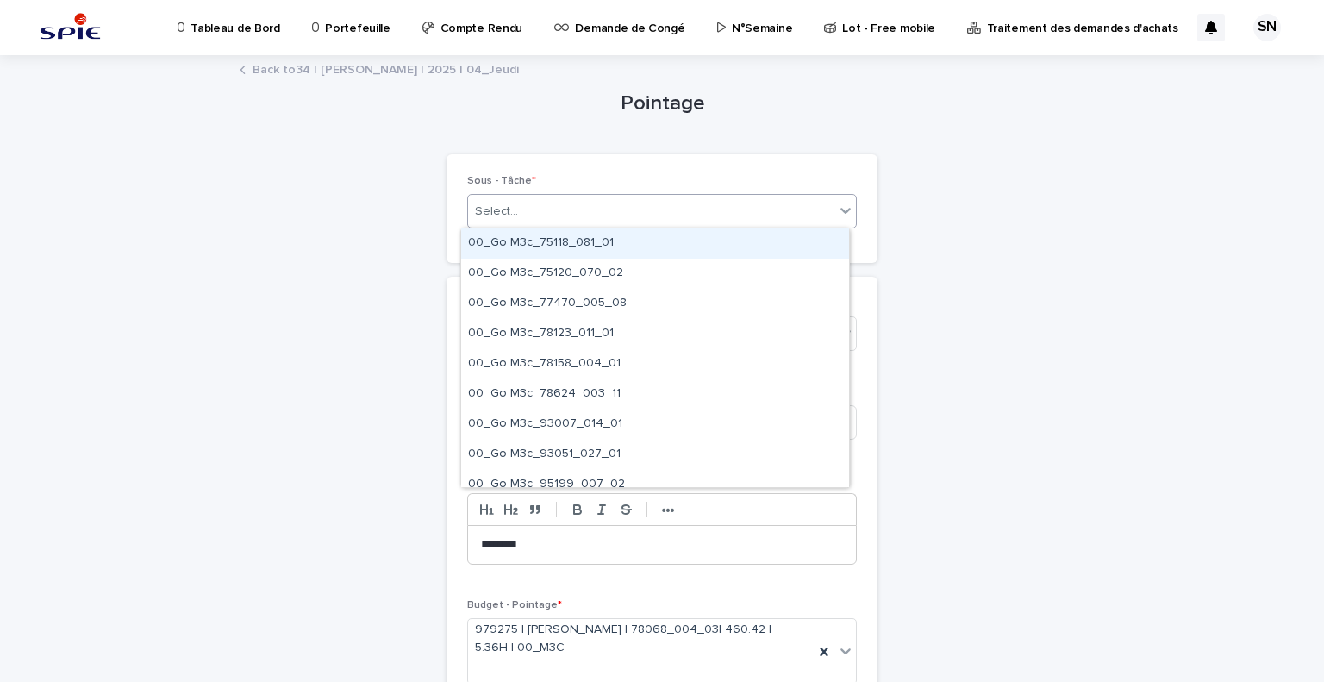
click at [662, 211] on div "Select..." at bounding box center [651, 211] width 366 height 28
type input "*"
click at [372, 281] on div "Pointage Loading... Saving… Loading... Saving… Loading... Saving… Loading... Sa…" at bounding box center [662, 408] width 845 height 703
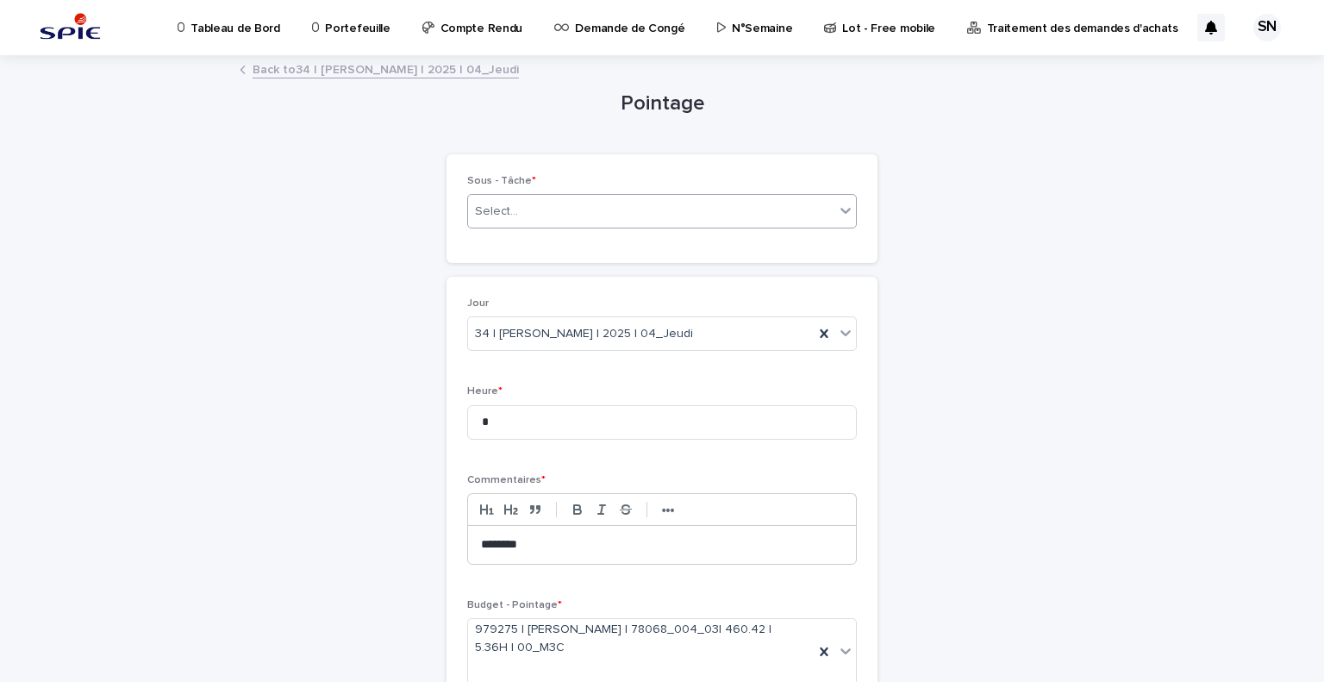
click at [714, 206] on div "Select..." at bounding box center [651, 211] width 366 height 28
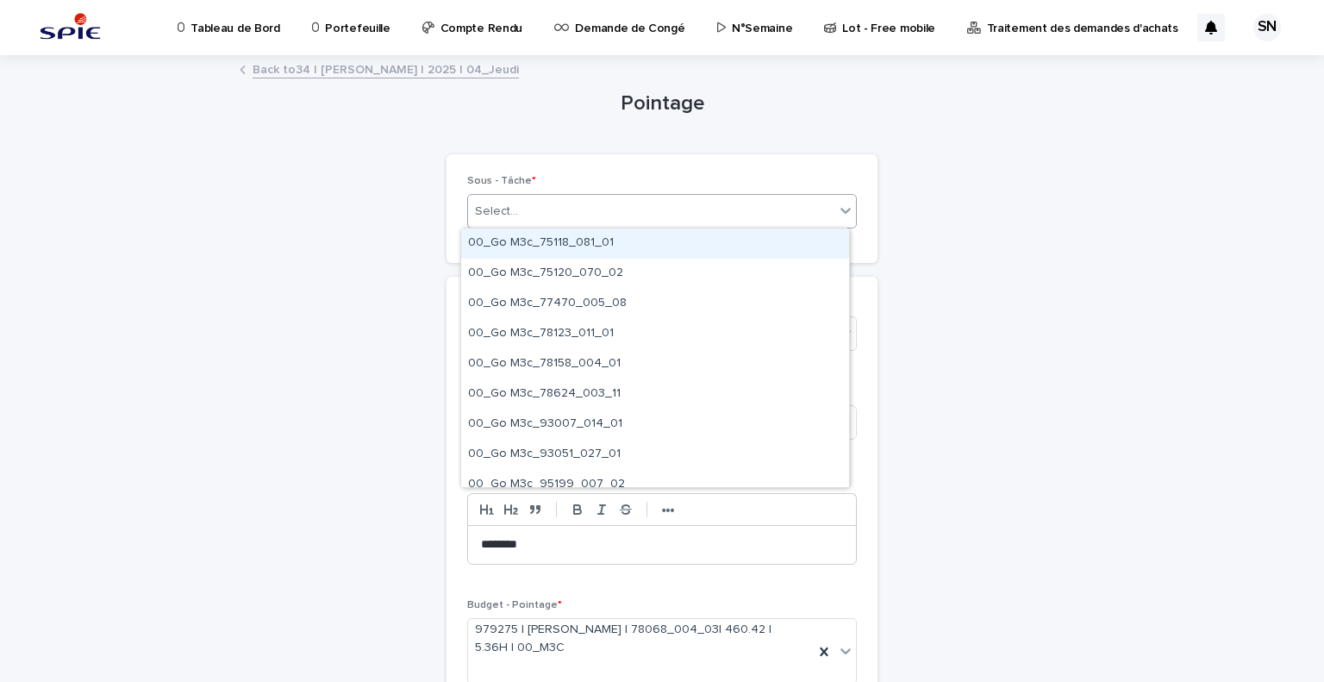
click at [714, 206] on div "Select..." at bounding box center [651, 211] width 366 height 28
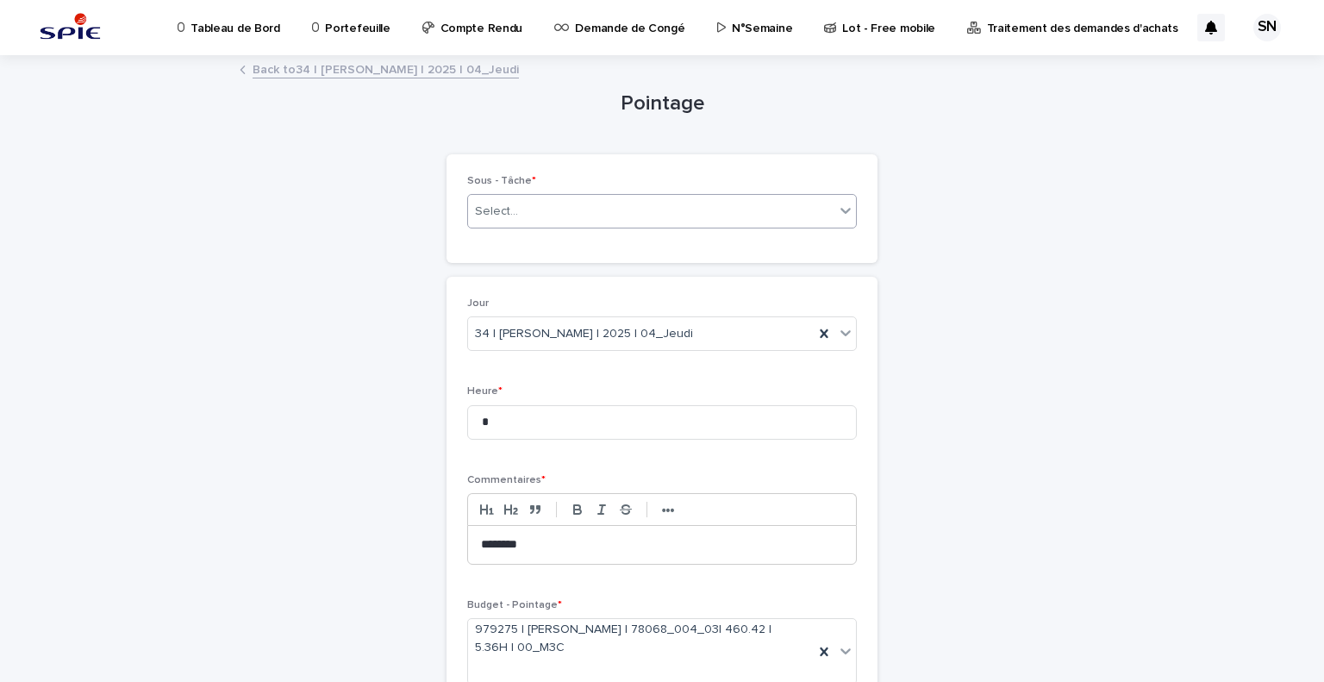
click at [837, 203] on icon at bounding box center [845, 210] width 17 height 17
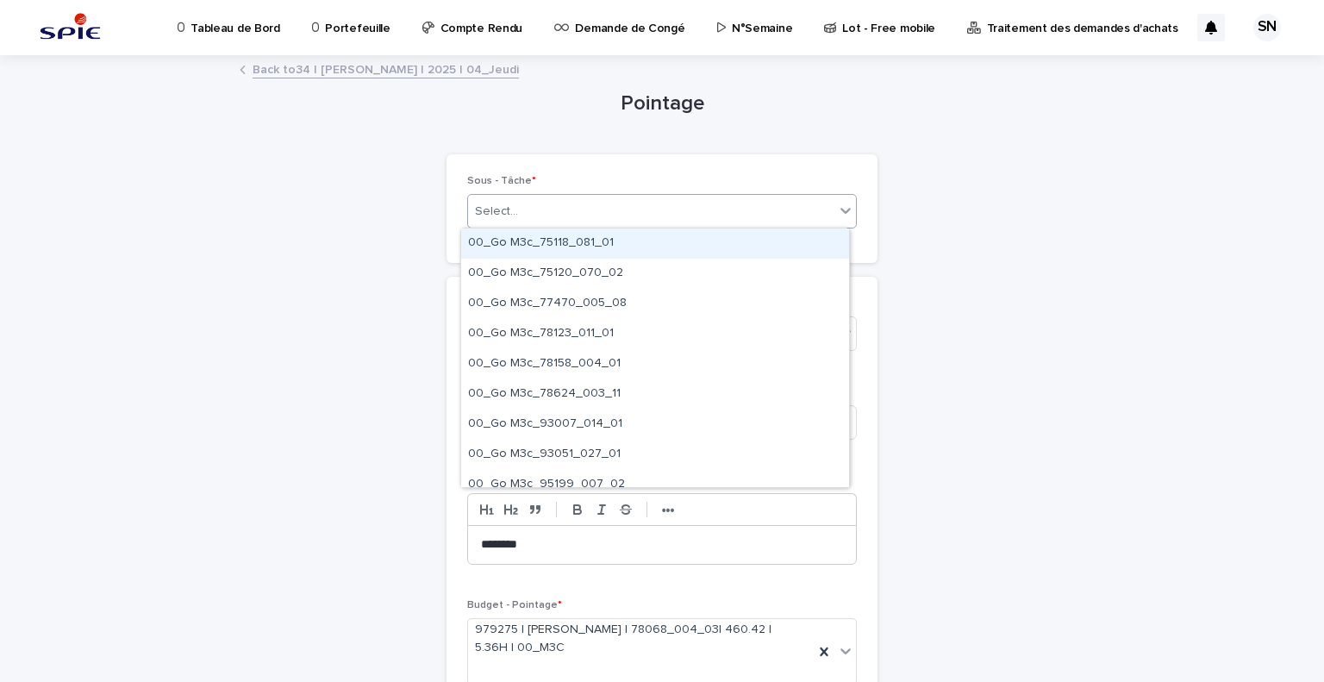
click at [837, 209] on icon at bounding box center [845, 210] width 17 height 17
click at [741, 216] on div "Select..." at bounding box center [651, 211] width 366 height 28
type input "*****"
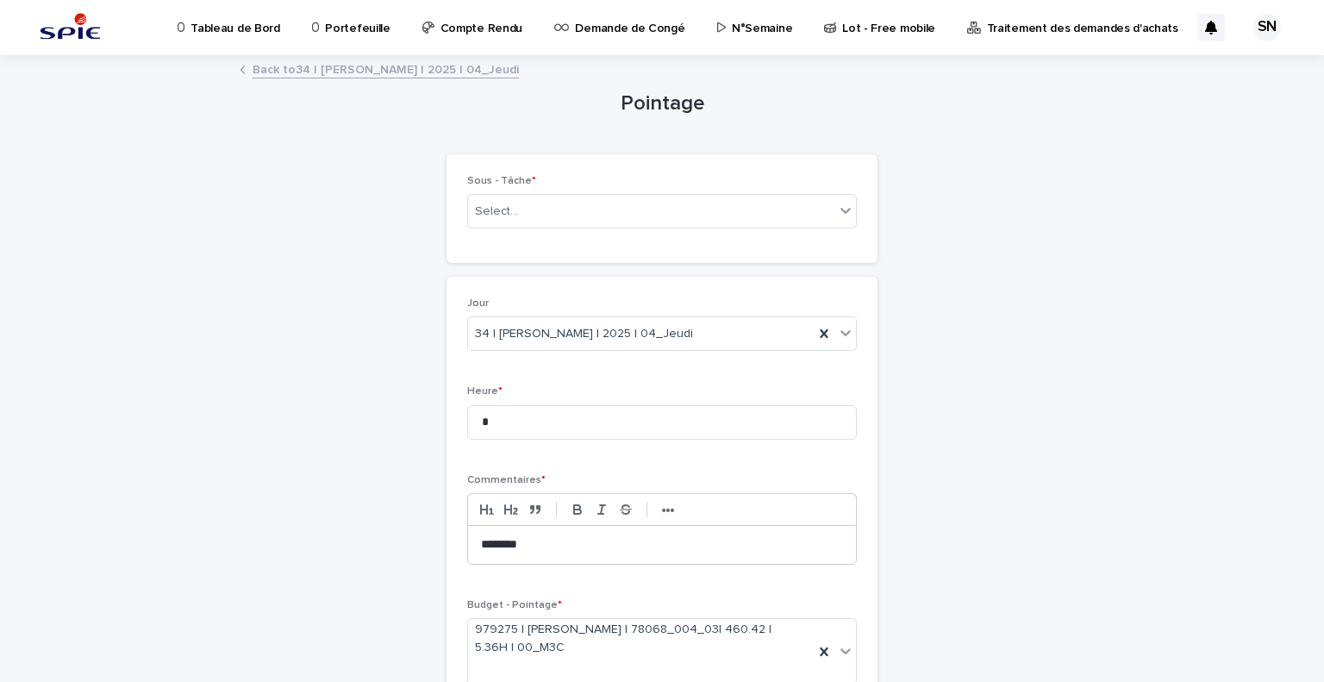
click at [895, 278] on div "Pointage Loading... Saving… Loading... Saving… Loading... Saving… Loading... Sa…" at bounding box center [662, 408] width 845 height 703
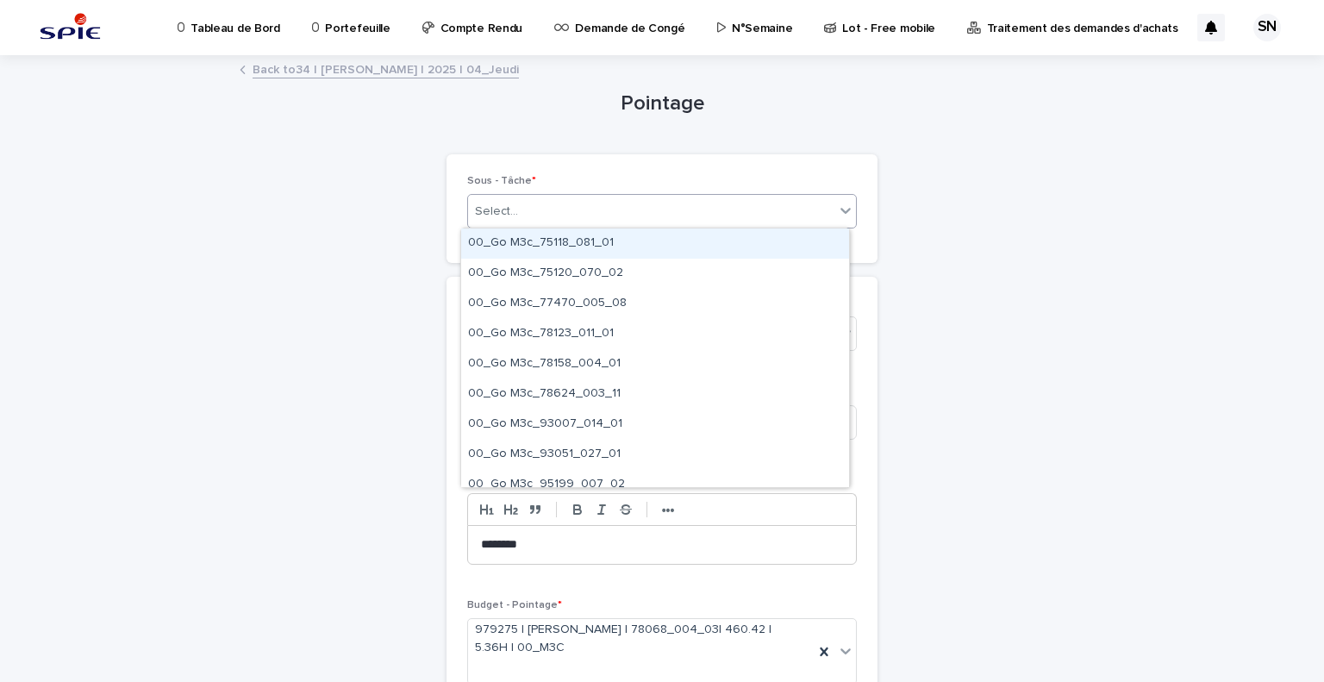
click at [721, 216] on div "Select..." at bounding box center [651, 211] width 366 height 28
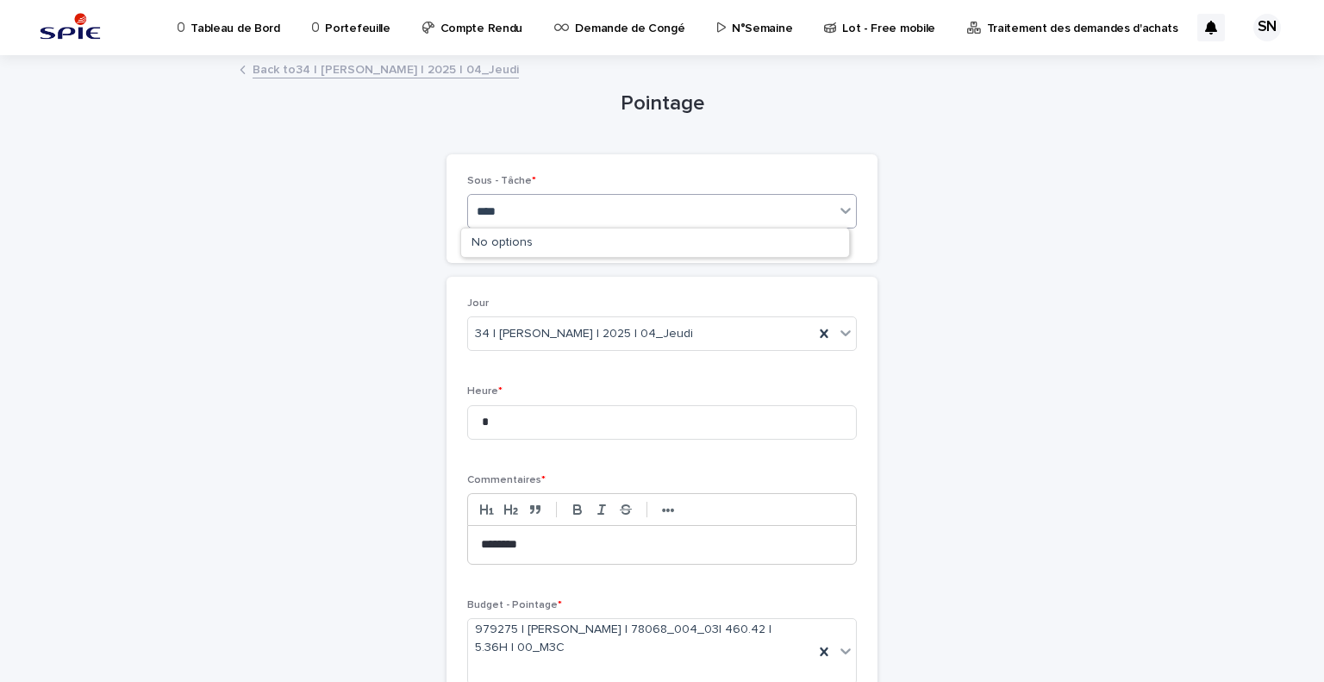
type input "*****"
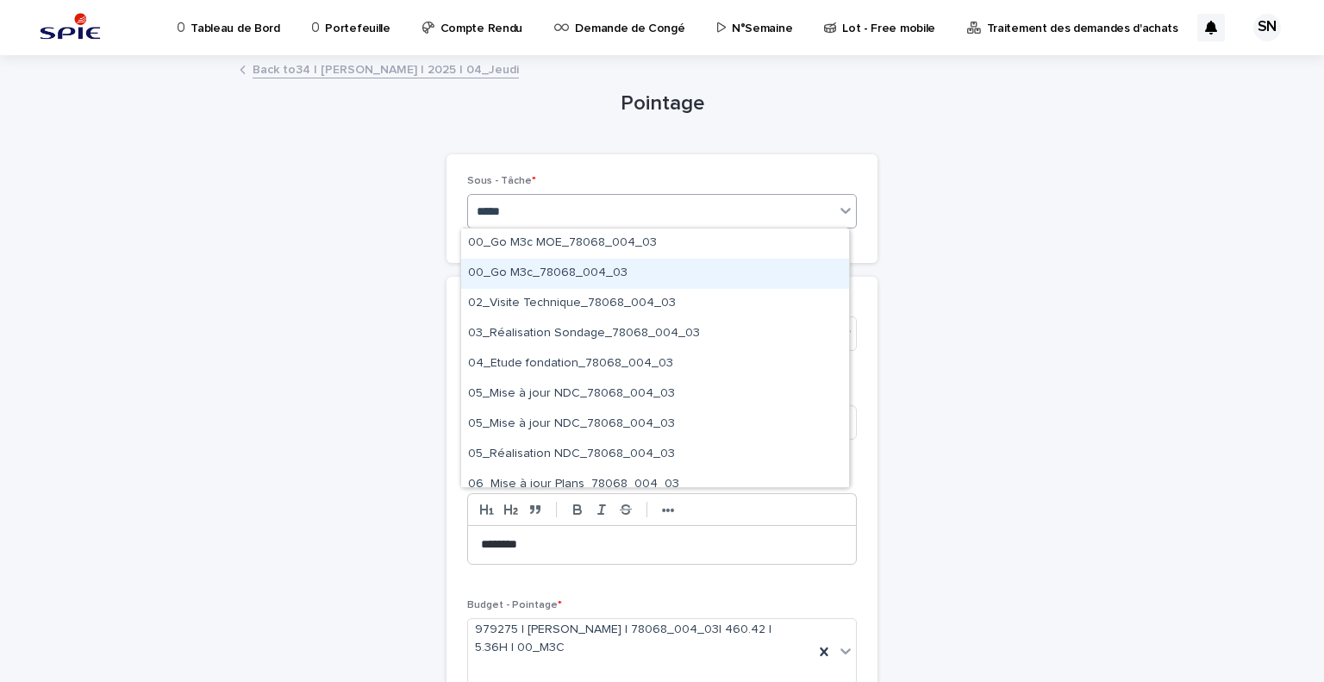
click at [651, 265] on div "00_Go M3c_78068_004_03" at bounding box center [655, 274] width 388 height 30
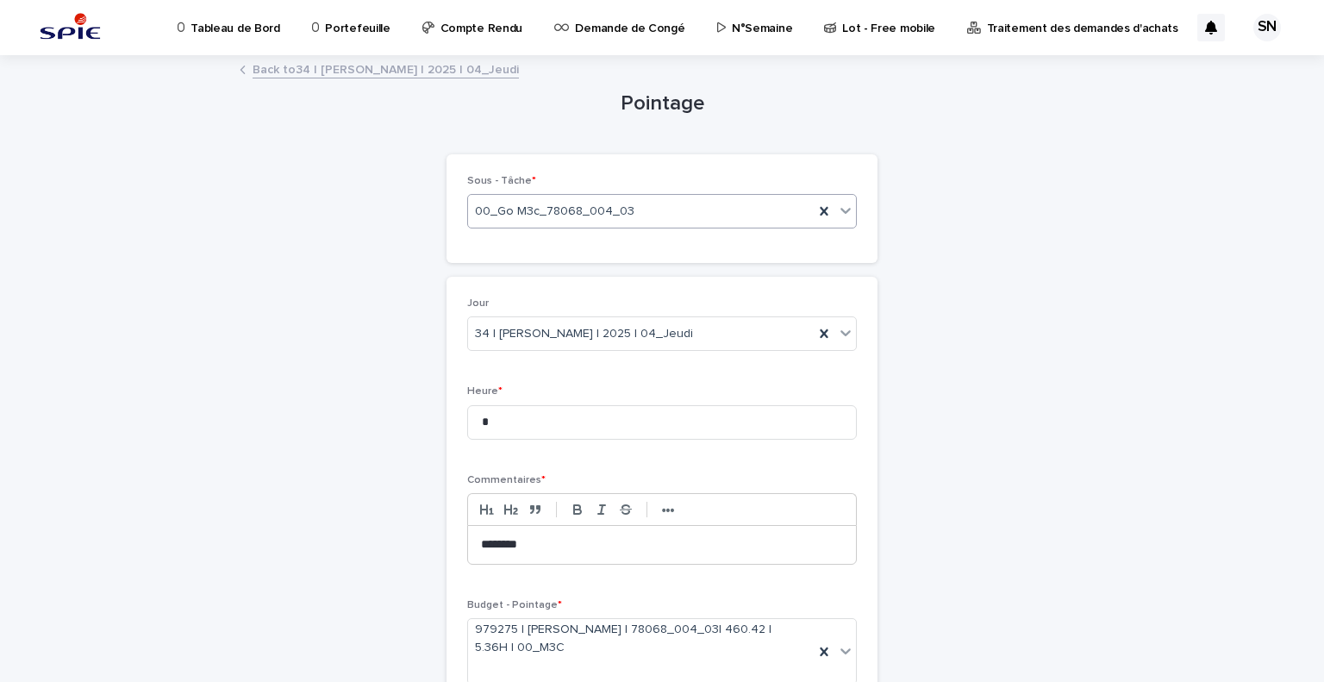
scroll to position [162, 0]
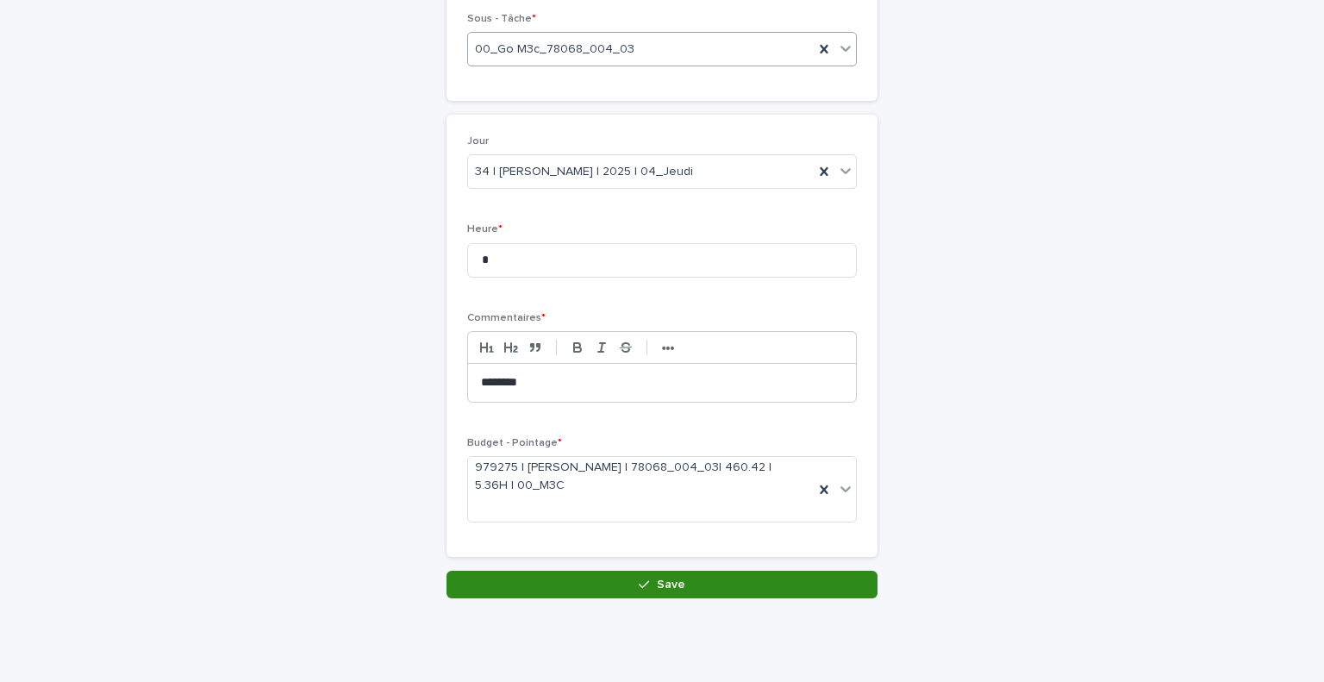
click at [679, 571] on button "Save" at bounding box center [662, 585] width 431 height 28
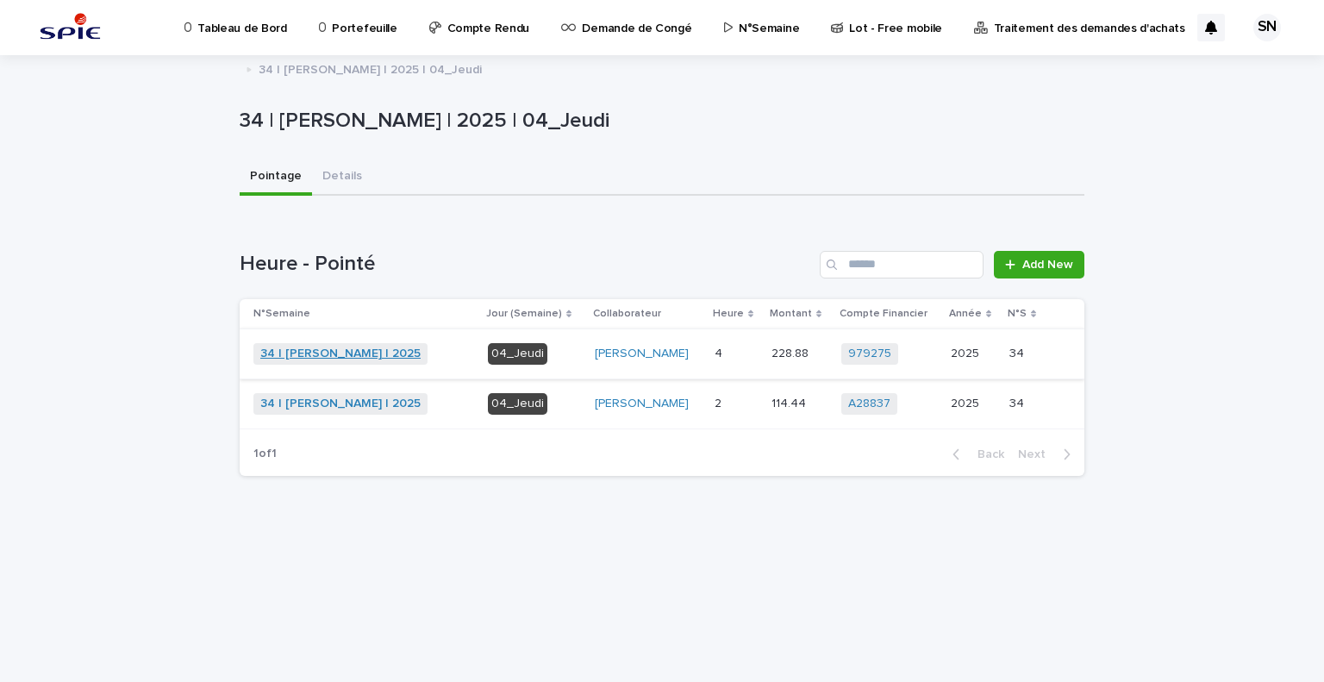
click at [301, 352] on link "34 | [PERSON_NAME] | 2025" at bounding box center [340, 354] width 160 height 15
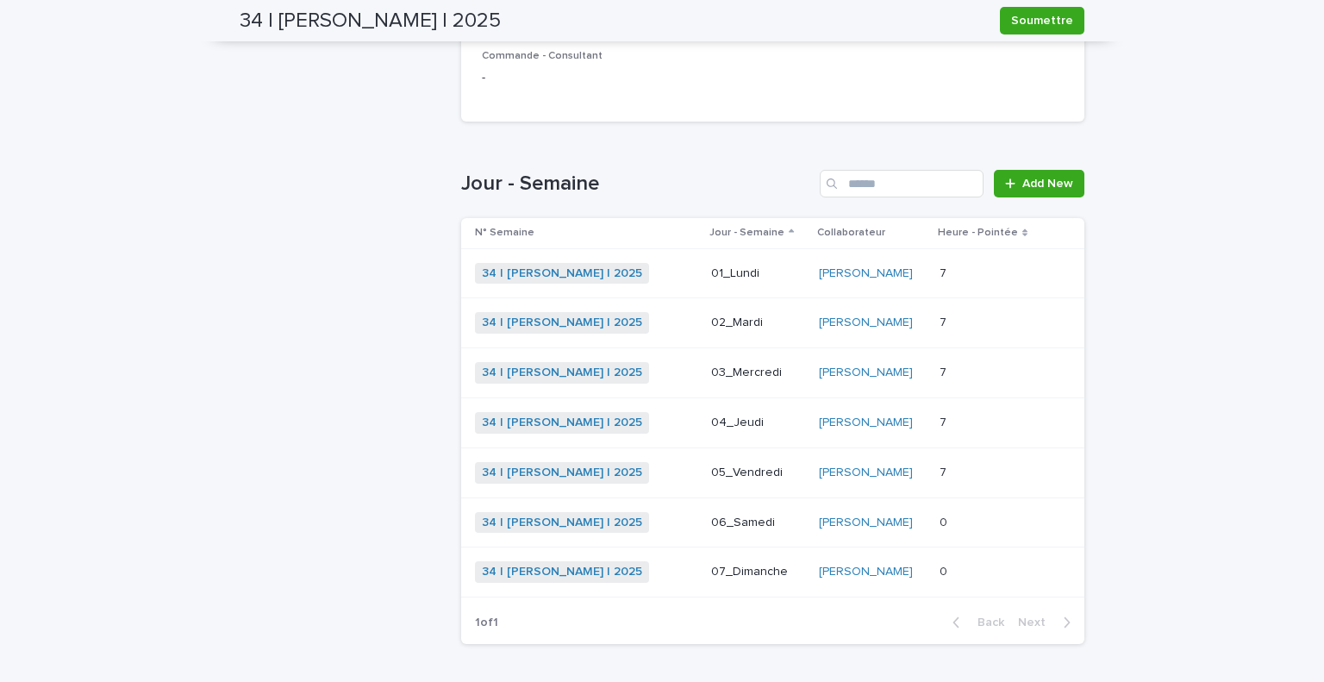
scroll to position [468, 0]
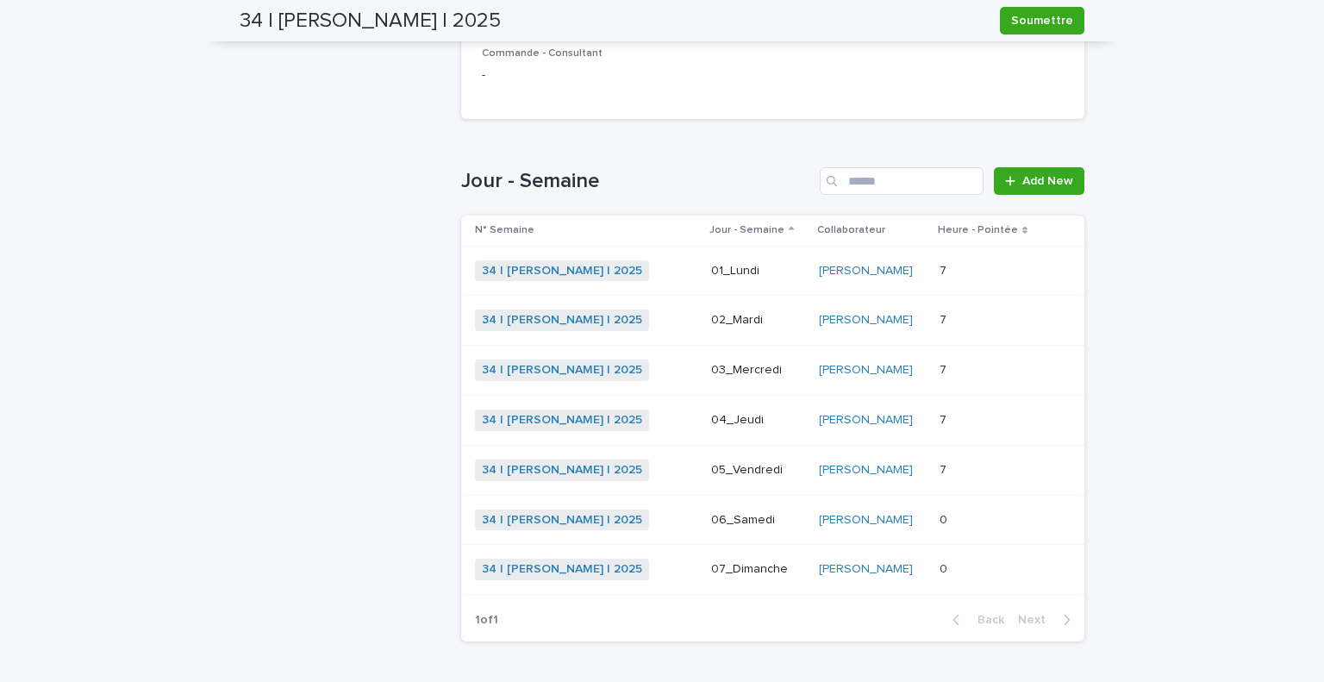
click at [653, 274] on div "34 | [PERSON_NAME] | 2025 + 0" at bounding box center [586, 271] width 222 height 22
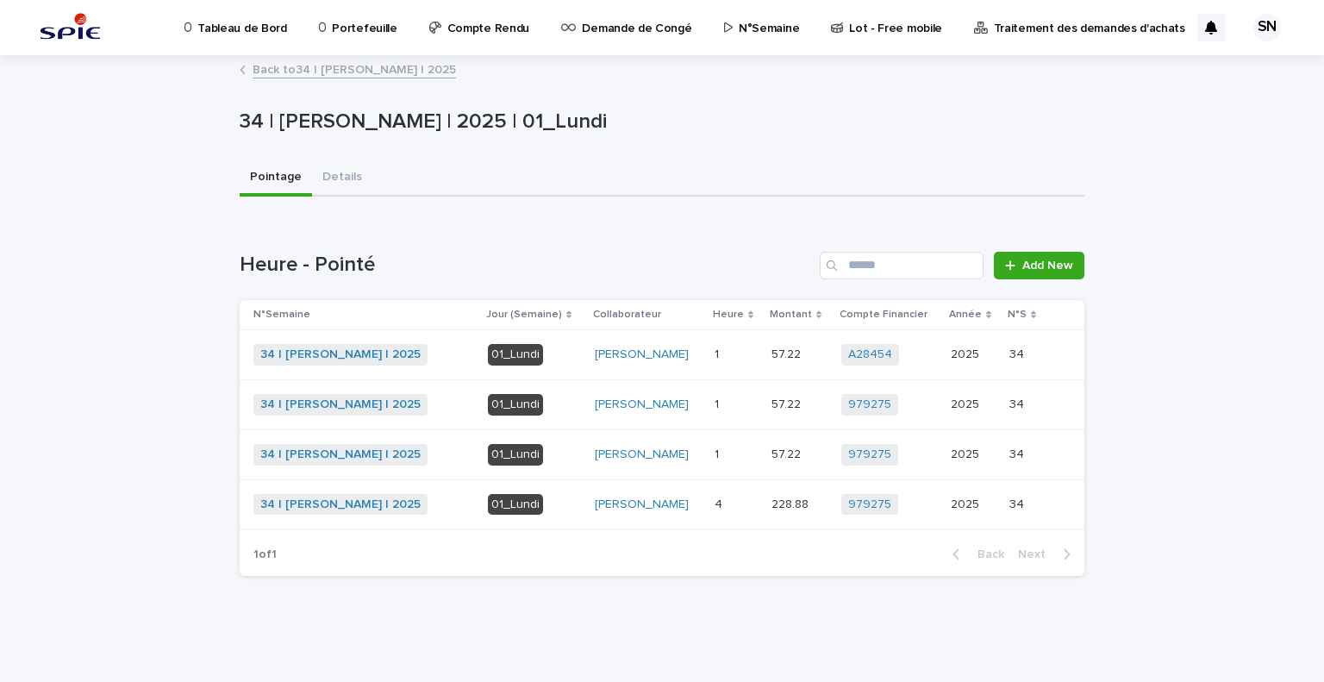
click at [549, 360] on p "01_Lundi" at bounding box center [534, 355] width 93 height 22
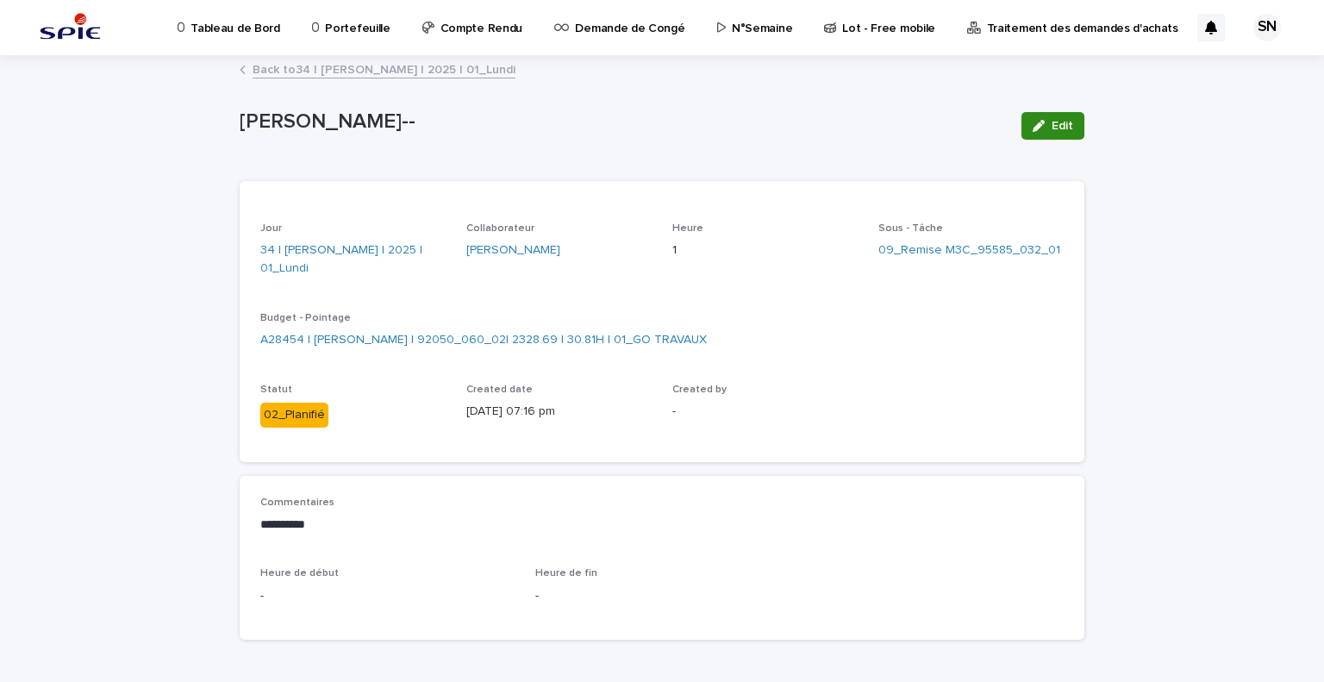
click at [1052, 128] on span "Edit" at bounding box center [1063, 126] width 22 height 12
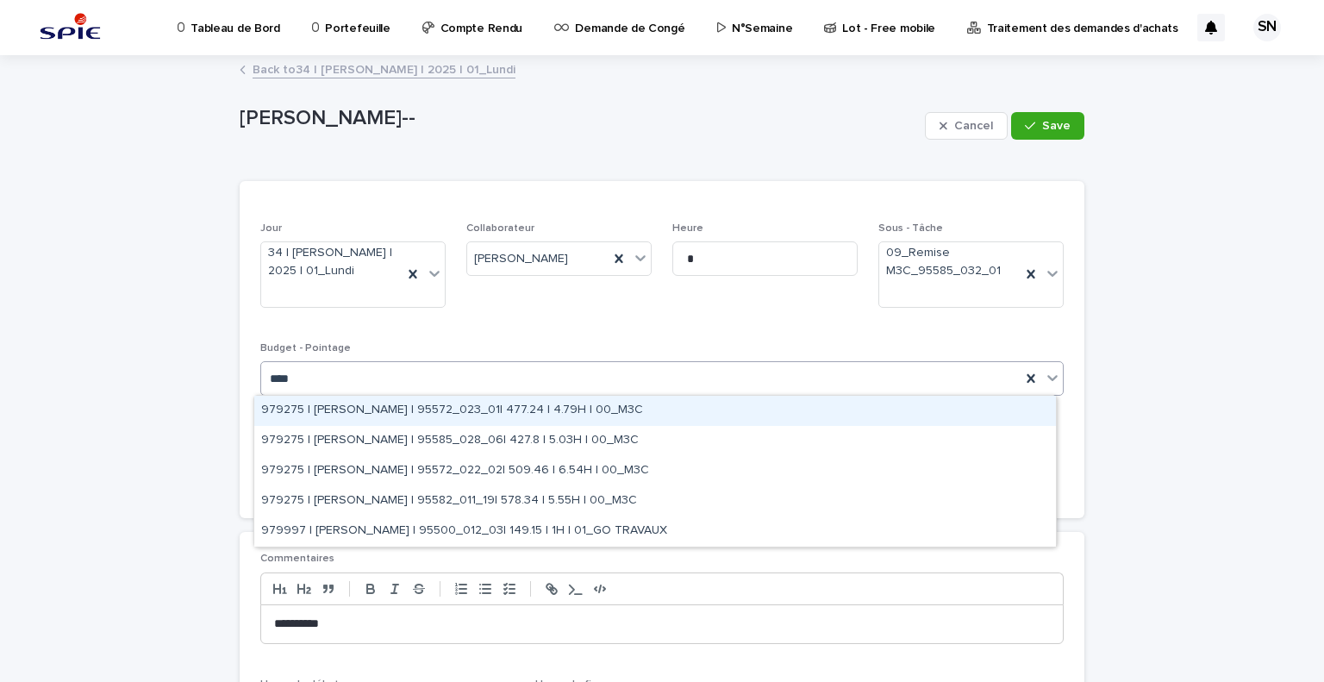
type input "*****"
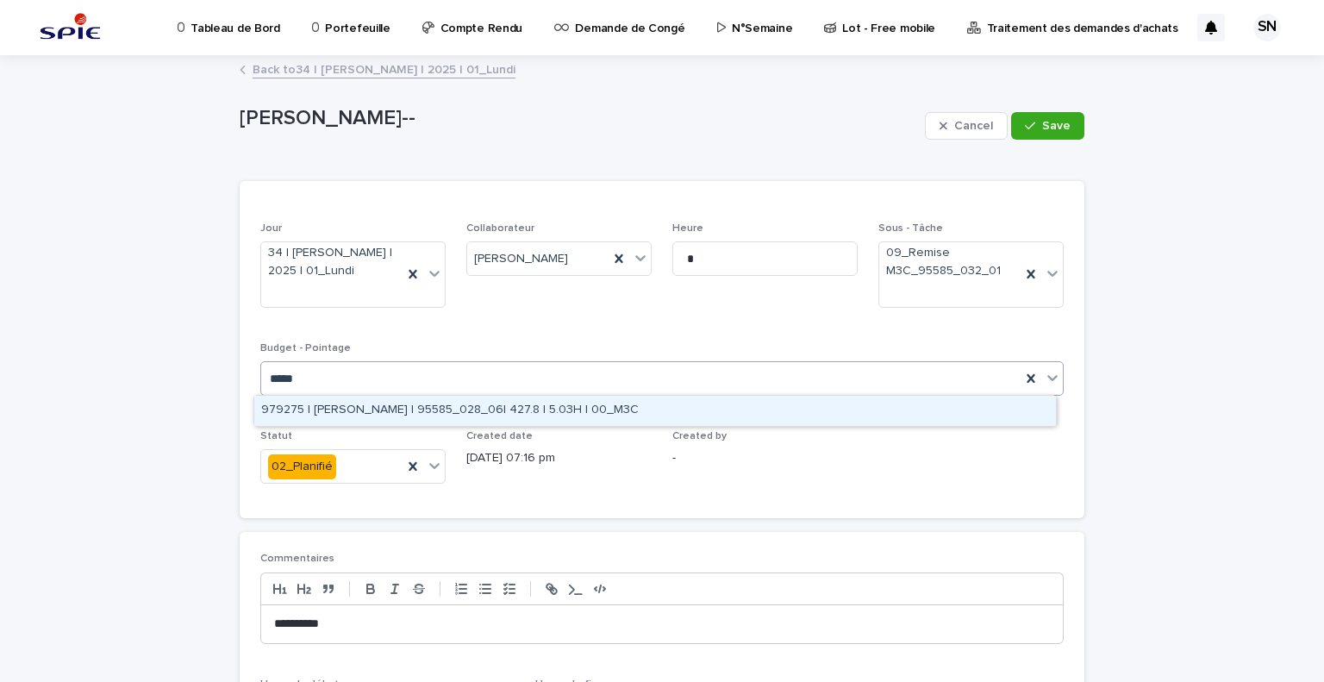
click at [646, 409] on div "979275 | [PERSON_NAME] | 95585_028_06| 427.8 | 5.03H | 00_M3C" at bounding box center [655, 411] width 802 height 30
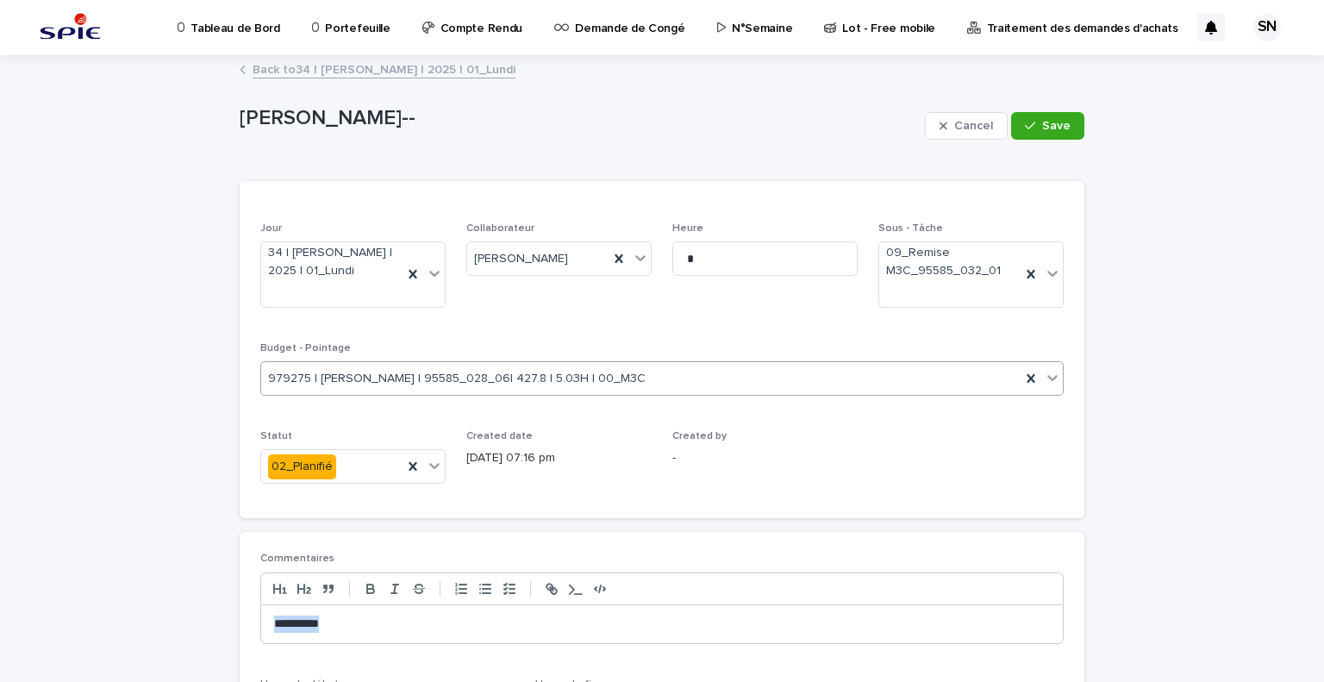
drag, startPoint x: 334, startPoint y: 623, endPoint x: 109, endPoint y: 660, distance: 227.9
click at [109, 660] on div "**********" at bounding box center [662, 459] width 1324 height 805
click at [1032, 117] on button "Save" at bounding box center [1047, 126] width 73 height 28
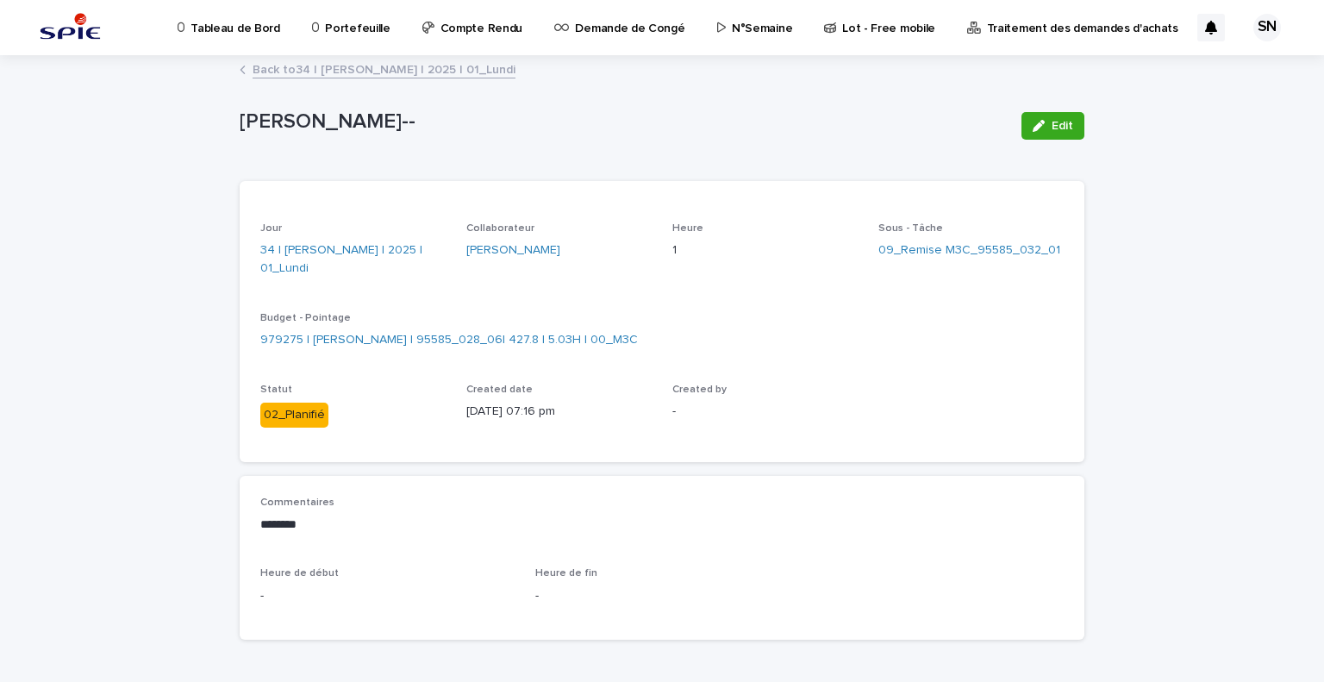
click at [297, 72] on link "Back to 34 | [PERSON_NAME] | 2025 | 01_Lundi" at bounding box center [384, 69] width 263 height 20
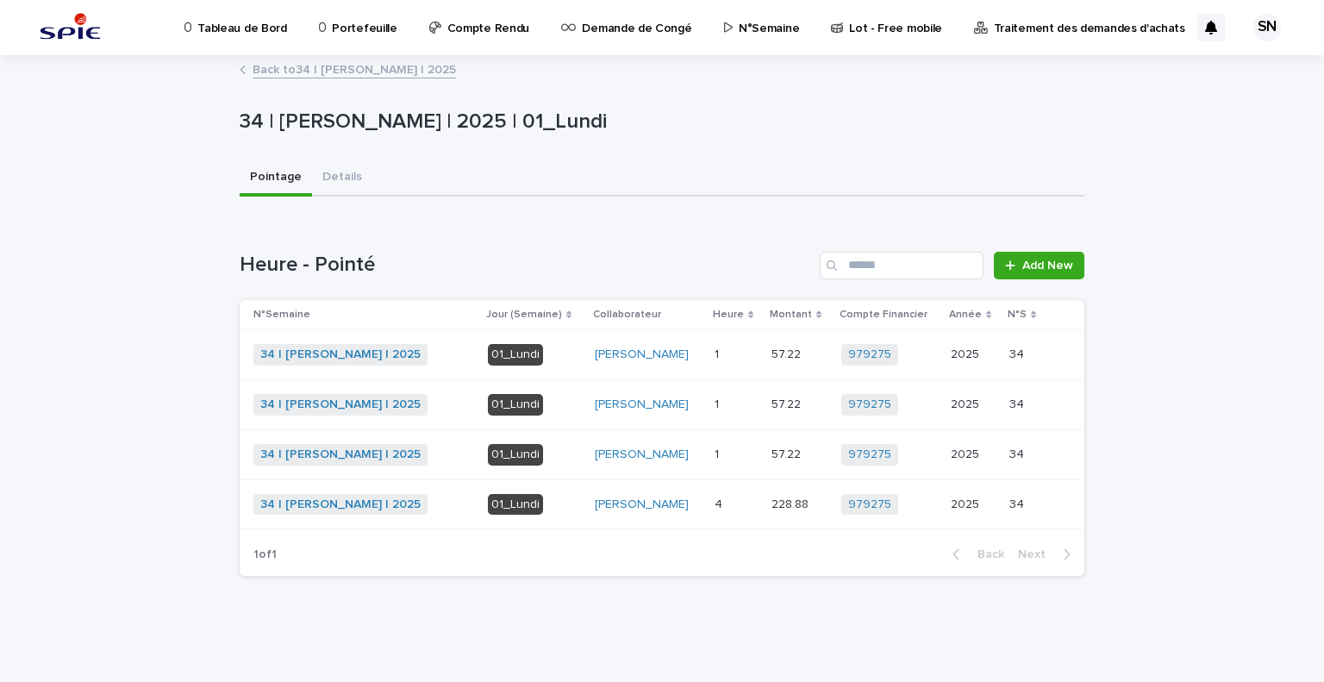
click at [715, 396] on div "1 1" at bounding box center [736, 405] width 43 height 28
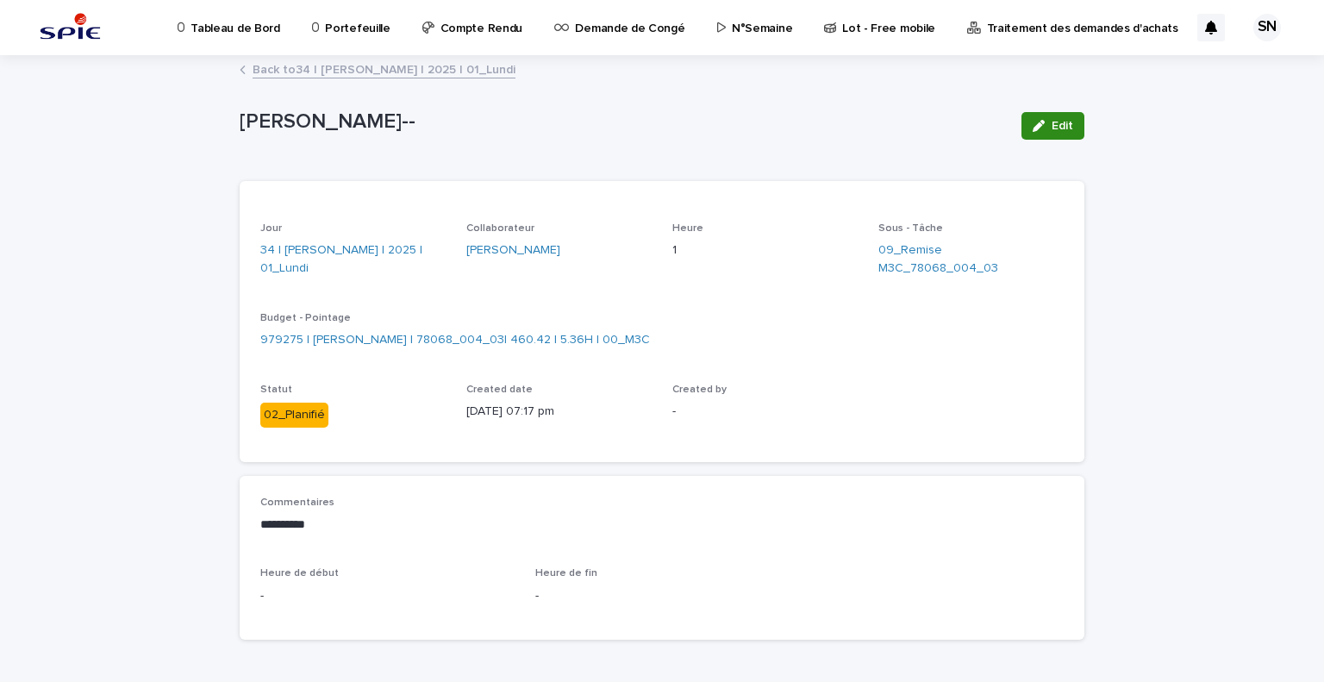
click at [1052, 127] on span "Edit" at bounding box center [1063, 126] width 22 height 12
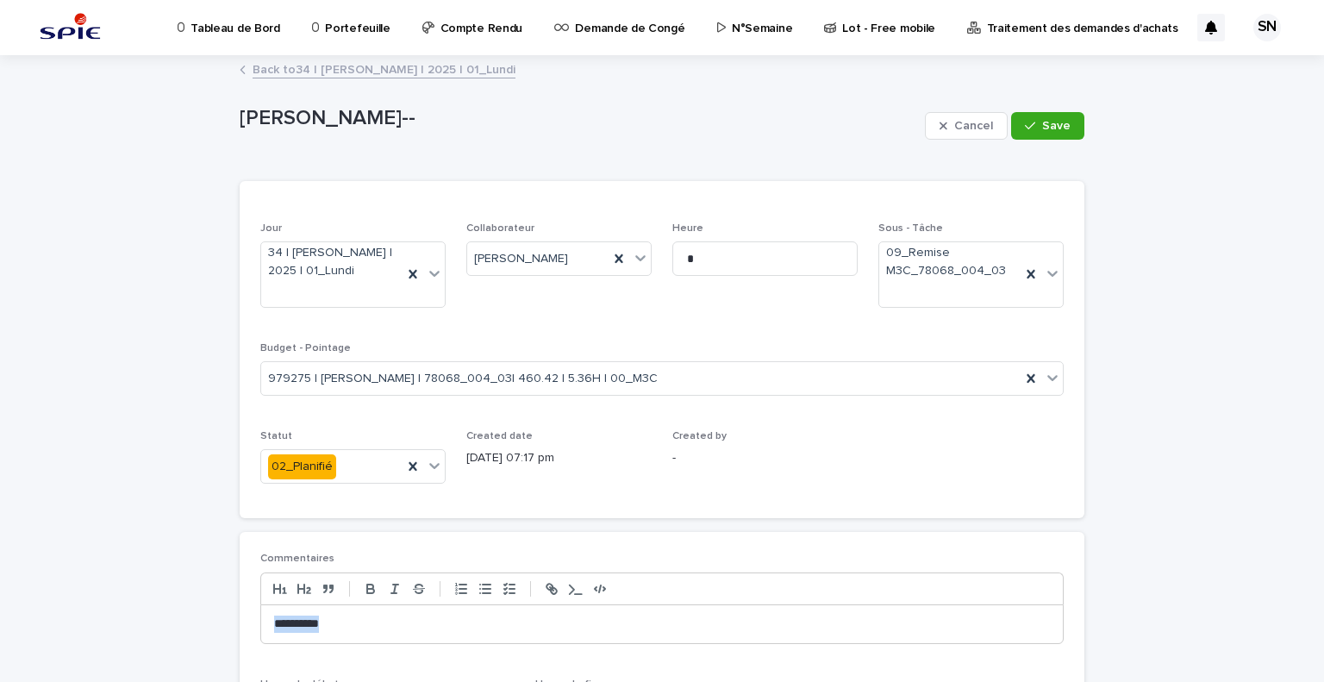
drag, startPoint x: 348, startPoint y: 611, endPoint x: 227, endPoint y: 623, distance: 122.2
click at [231, 623] on div "**********" at bounding box center [662, 438] width 862 height 762
type input "*****"
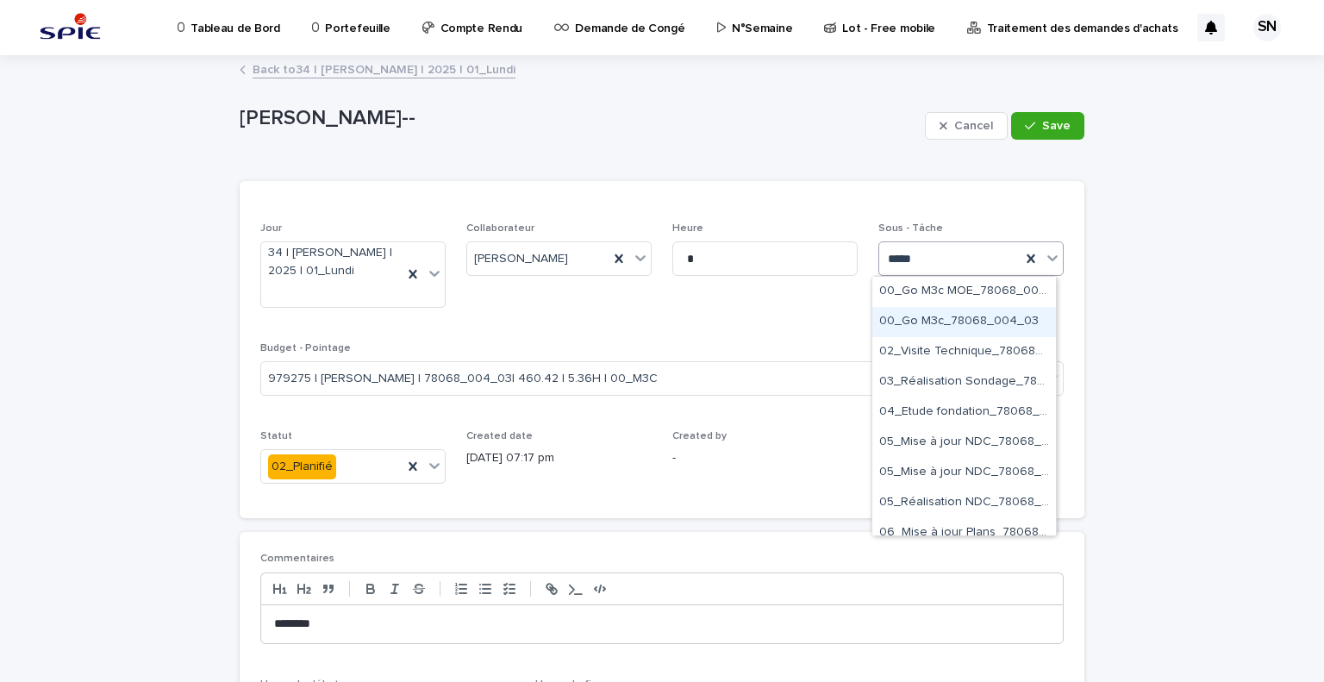
click at [963, 320] on div "00_Go M3c_78068_004_03" at bounding box center [964, 322] width 184 height 30
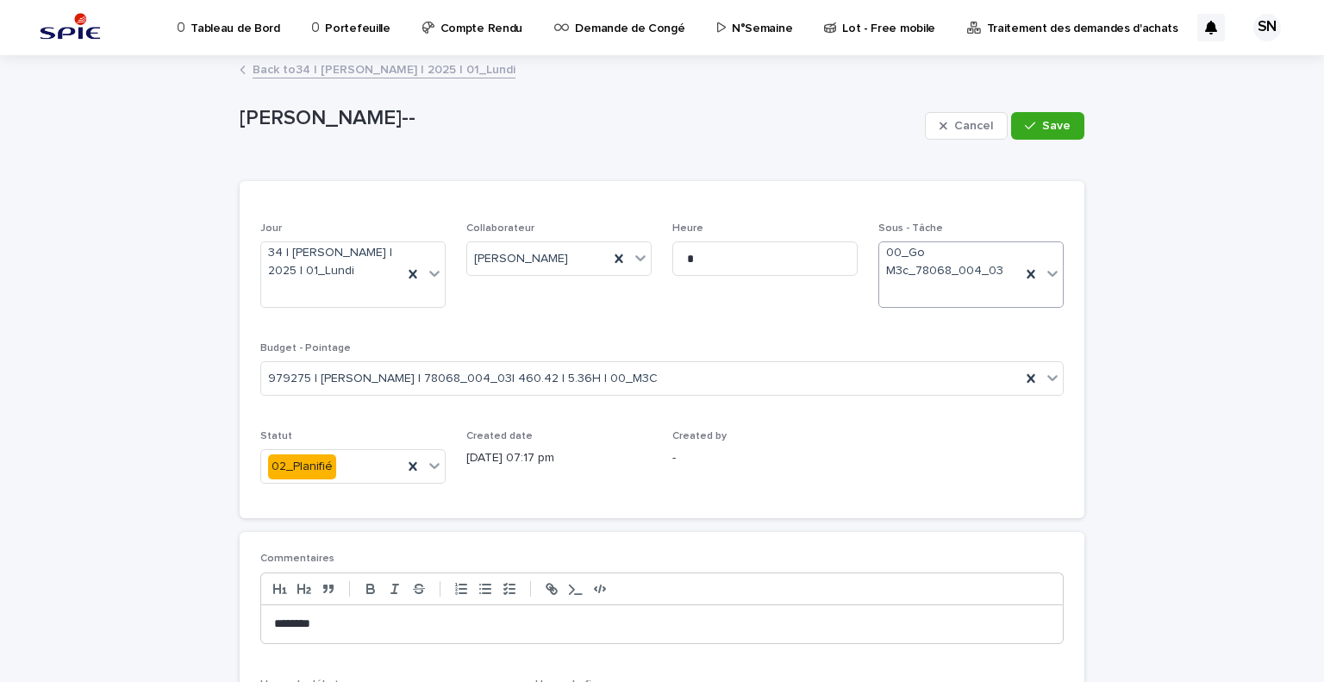
click at [278, 621] on p "********" at bounding box center [662, 624] width 776 height 17
click at [1045, 120] on span "Save" at bounding box center [1056, 126] width 28 height 12
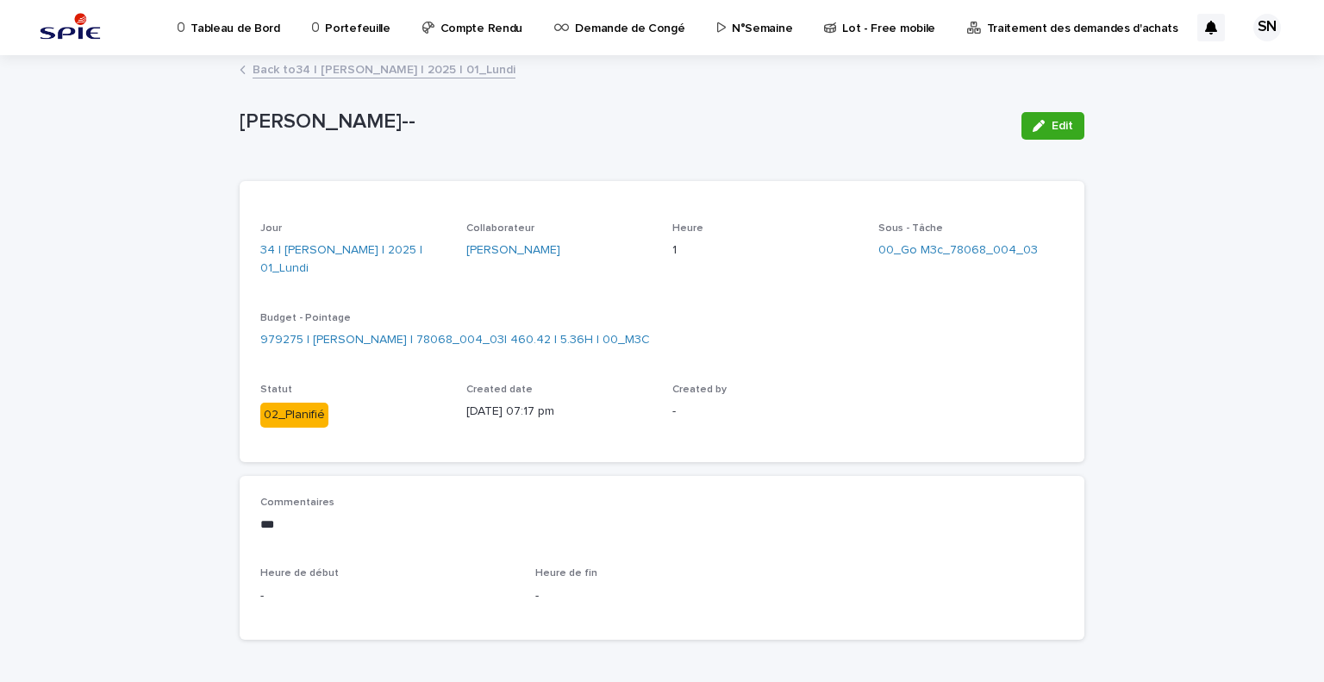
click at [299, 64] on link "Back to 34 | [PERSON_NAME] | 2025 | 01_Lundi" at bounding box center [384, 69] width 263 height 20
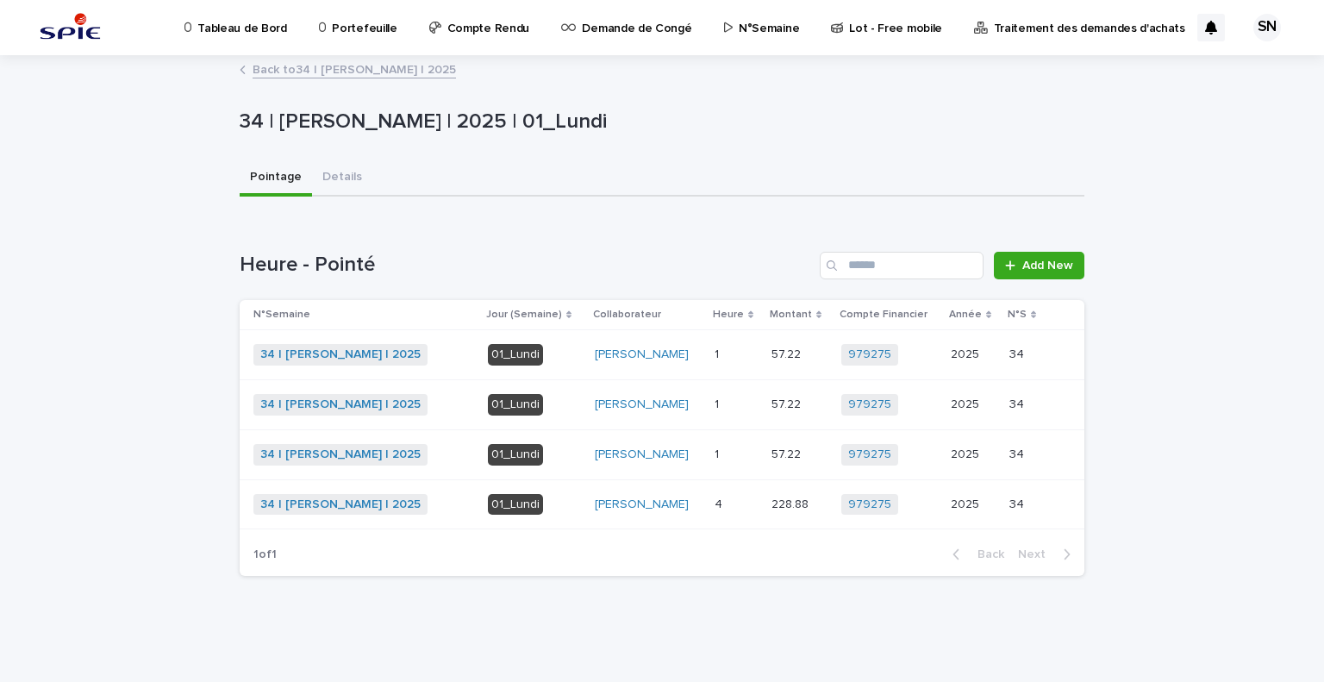
click at [559, 356] on p "01_Lundi" at bounding box center [534, 355] width 93 height 22
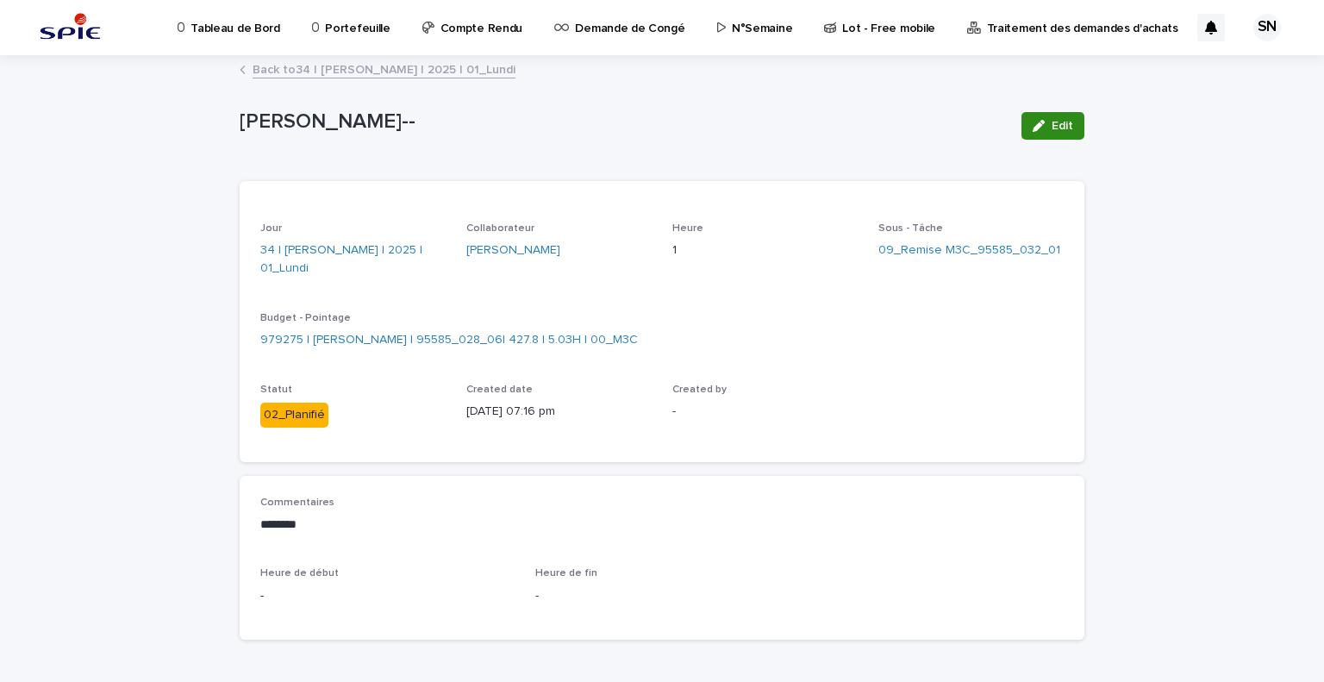
click at [1052, 121] on span "Edit" at bounding box center [1063, 126] width 22 height 12
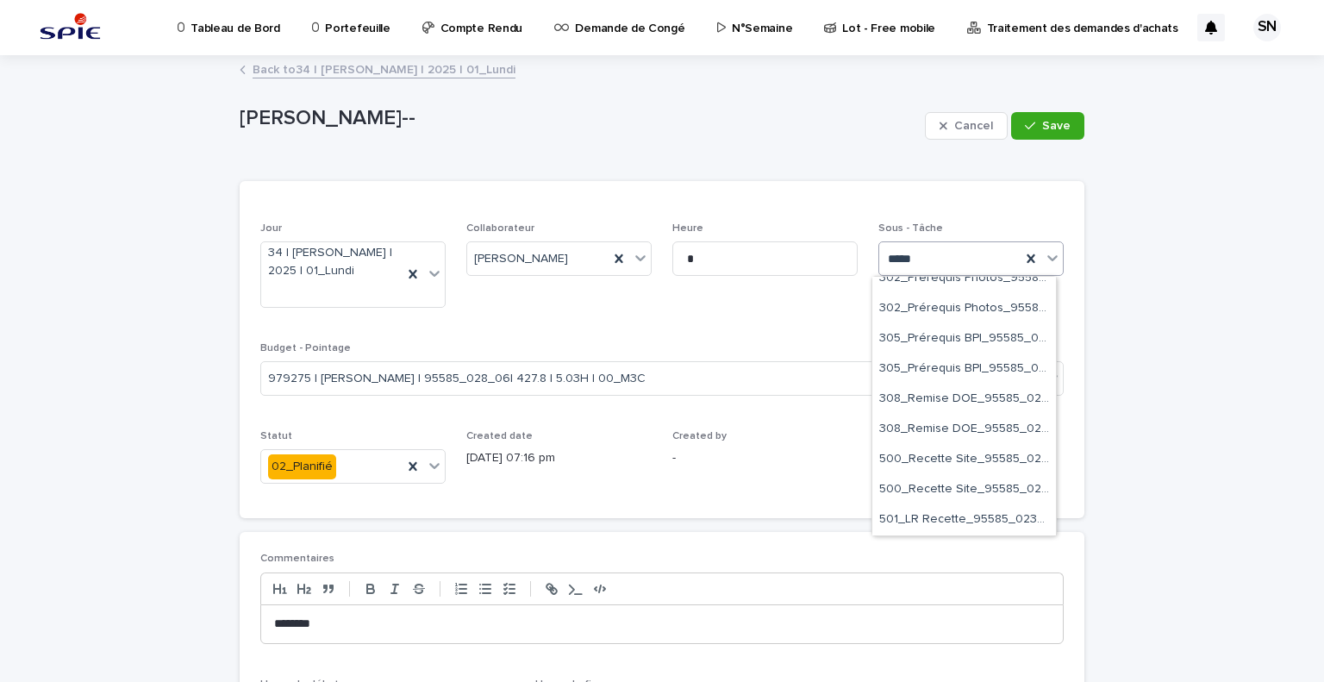
scroll to position [616, 0]
type input "*********"
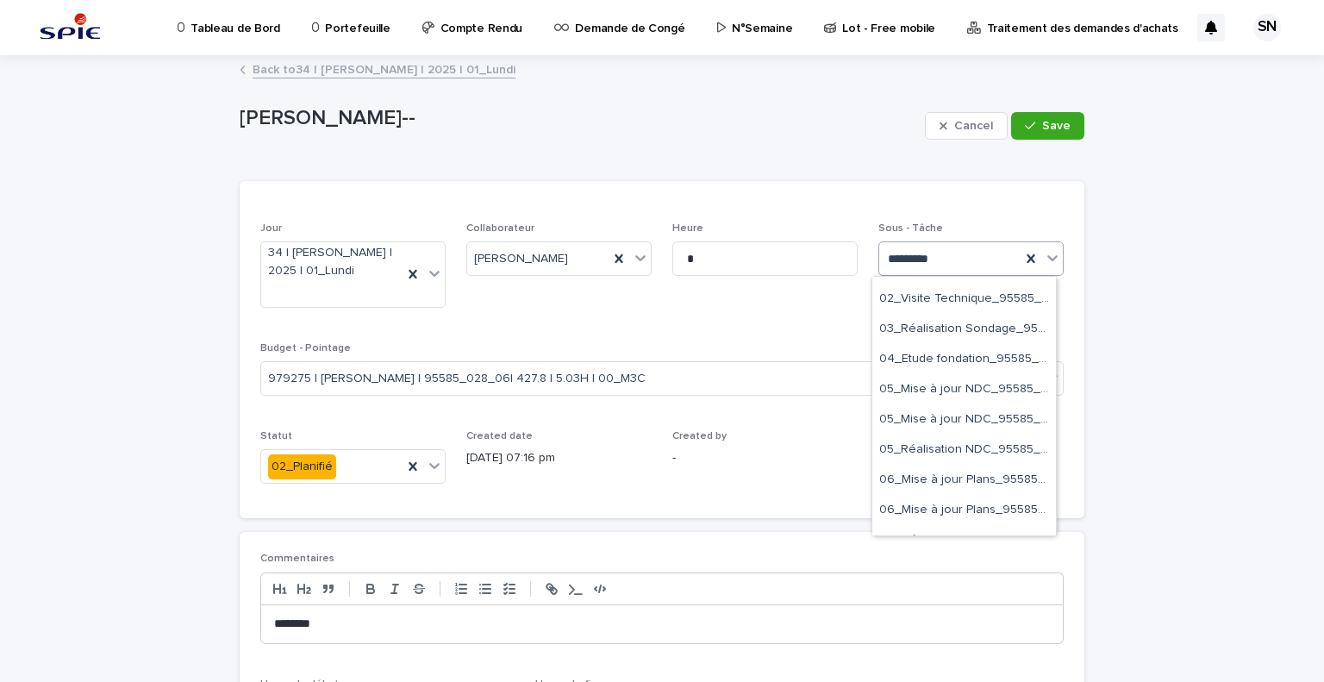
scroll to position [0, 0]
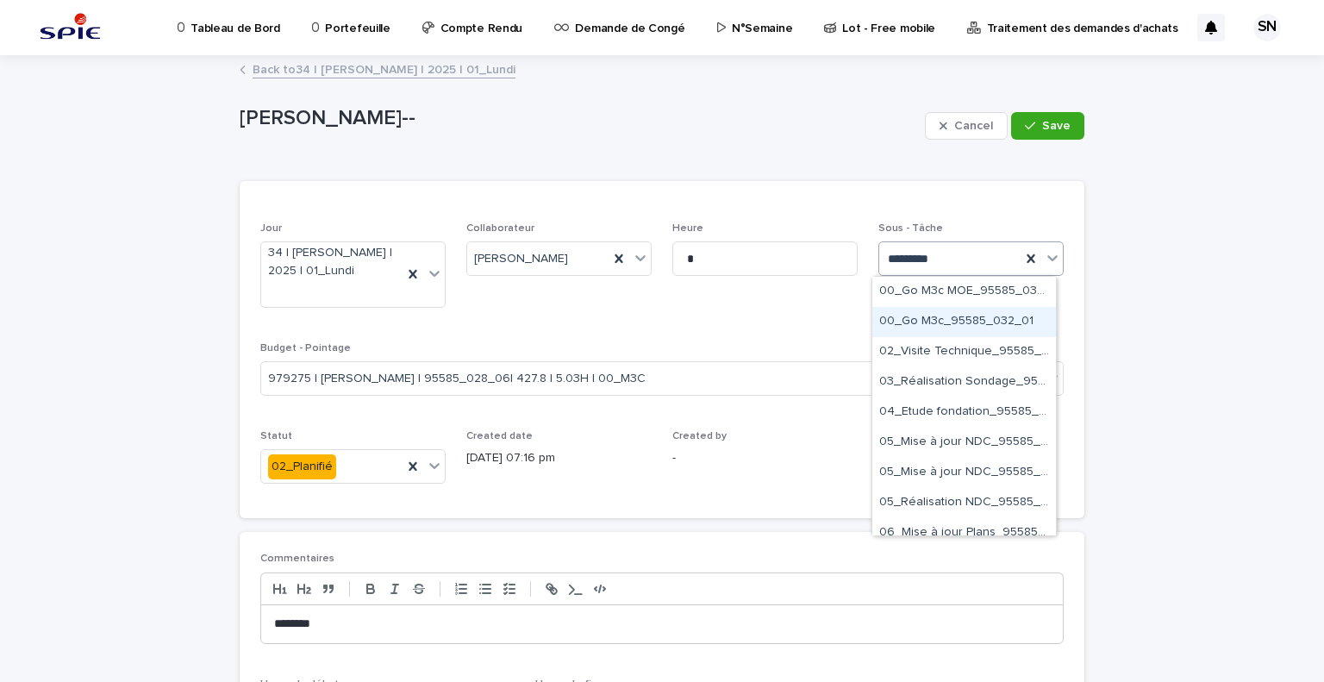
click at [960, 316] on div "00_Go M3c_95585_032_01" at bounding box center [964, 322] width 184 height 30
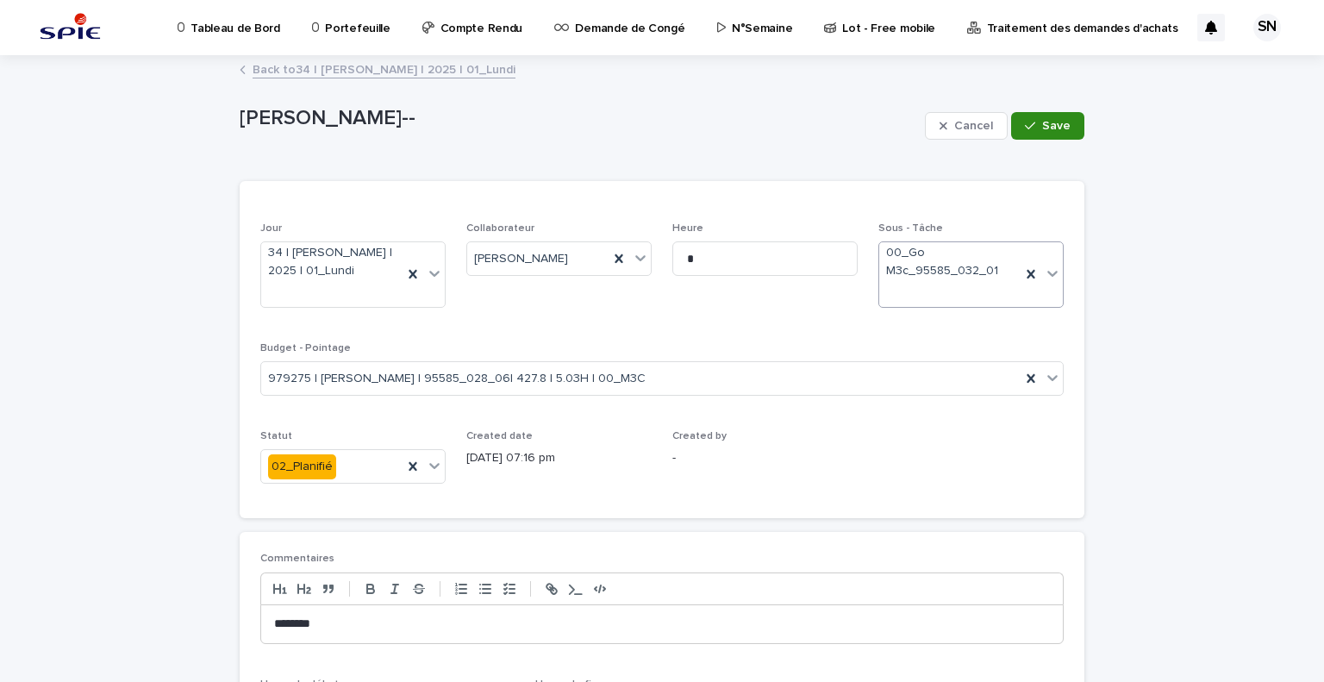
click at [1045, 125] on span "Save" at bounding box center [1056, 126] width 28 height 12
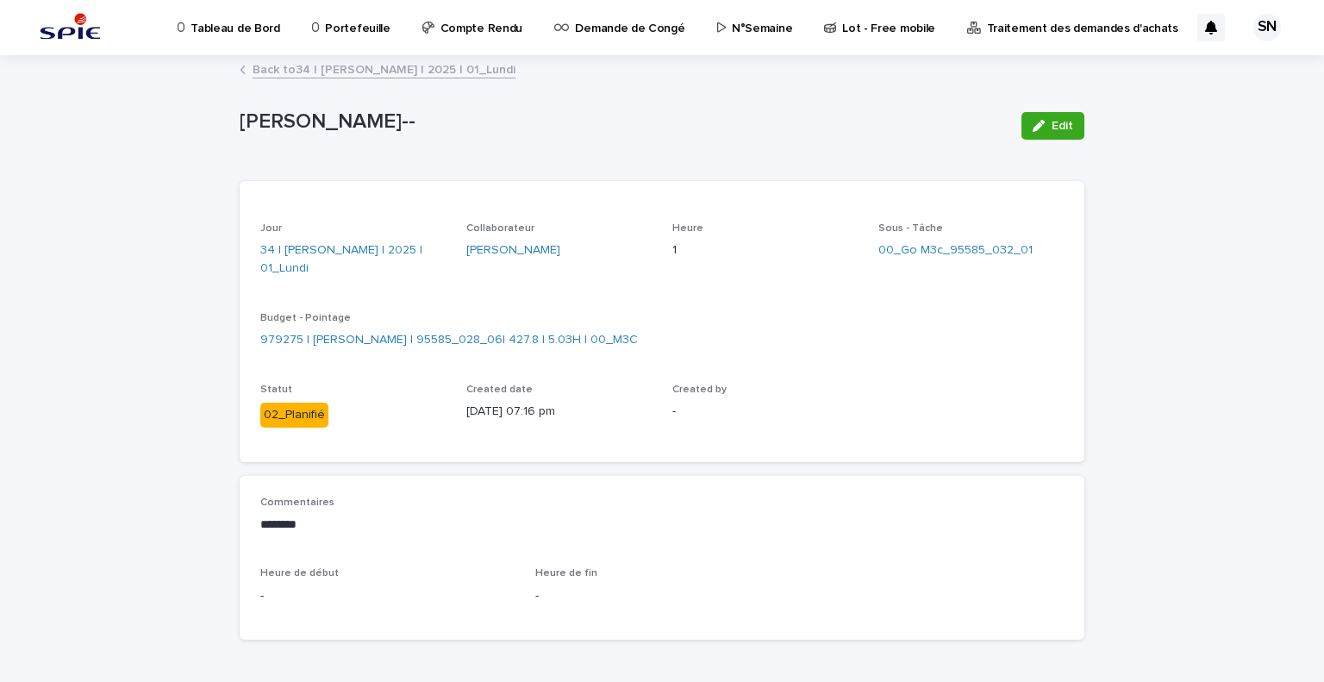
click at [286, 70] on link "Back to 34 | [PERSON_NAME] | 2025 | 01_Lundi" at bounding box center [384, 69] width 263 height 20
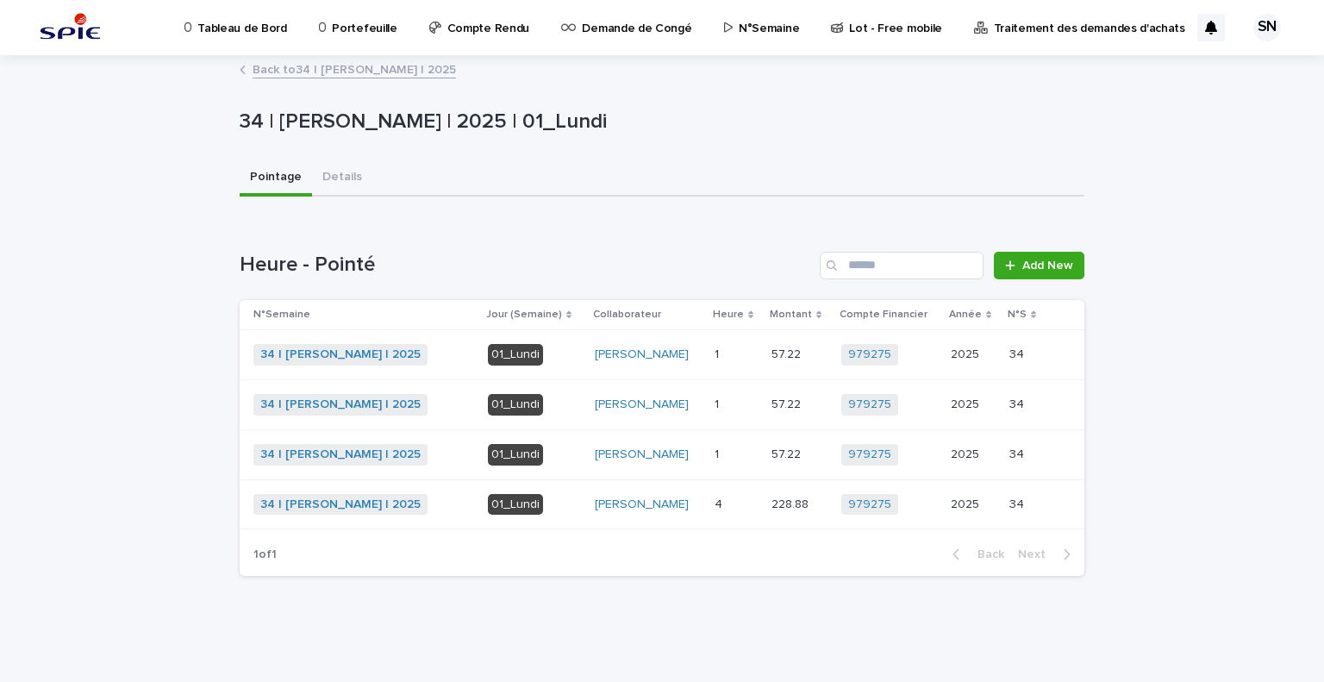
click at [286, 70] on link "Back to 34 | [PERSON_NAME] | 2025" at bounding box center [354, 69] width 203 height 20
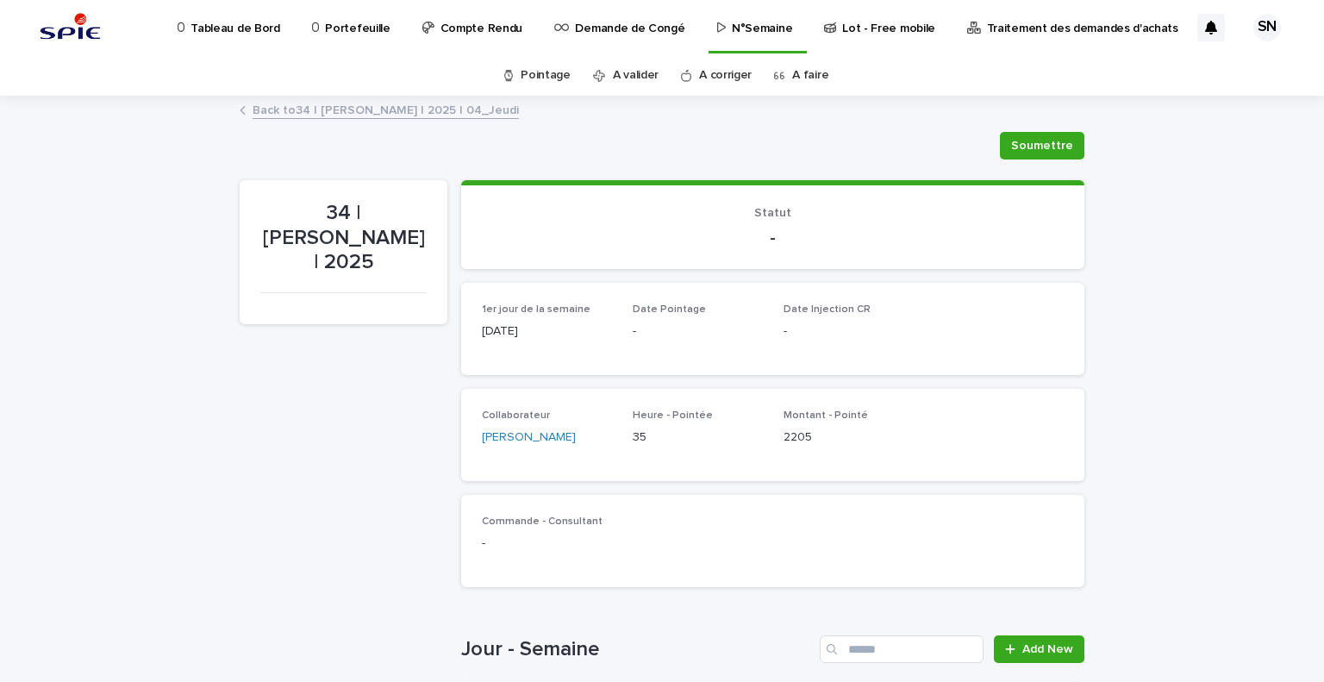
click at [1044, 127] on div "34 | [PERSON_NAME] | 2025 [PERSON_NAME] 34 | [PERSON_NAME] | 2025 Sorry, there …" at bounding box center [662, 610] width 845 height 1026
click at [1041, 137] on span "Soumettre" at bounding box center [1042, 145] width 62 height 17
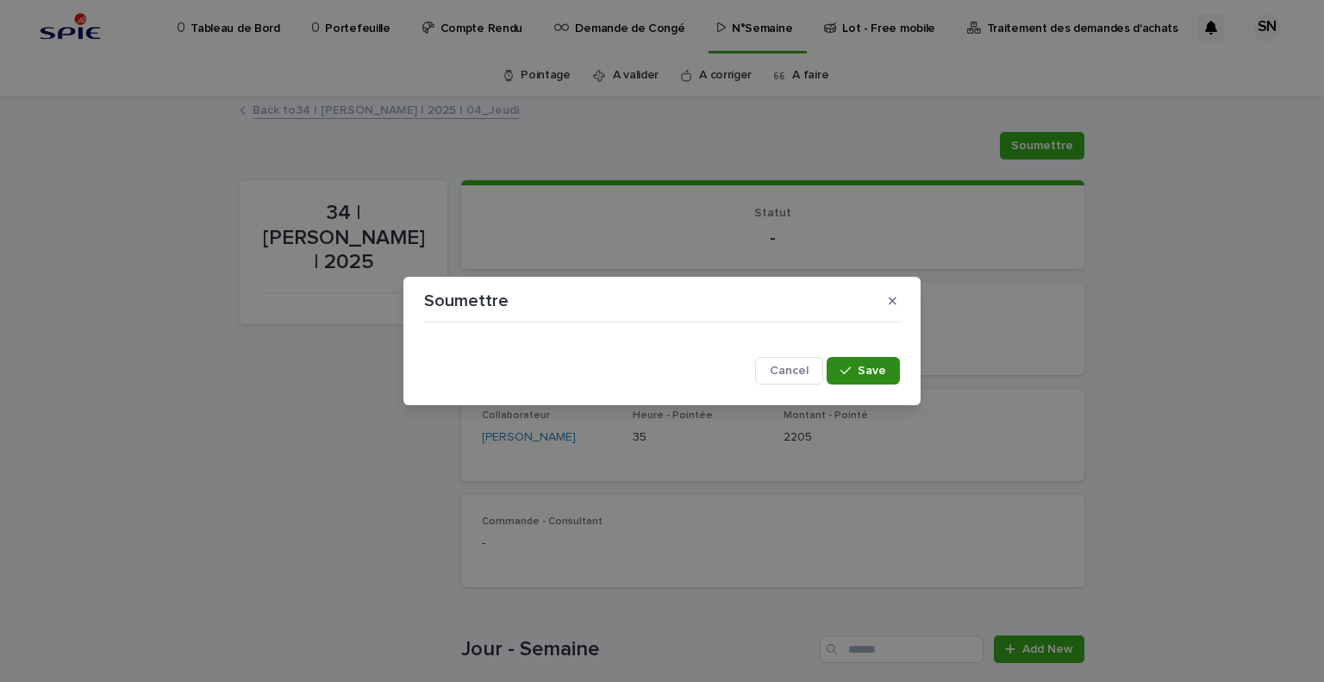
click at [862, 369] on span "Save" at bounding box center [872, 371] width 28 height 12
